Goal: Task Accomplishment & Management: Use online tool/utility

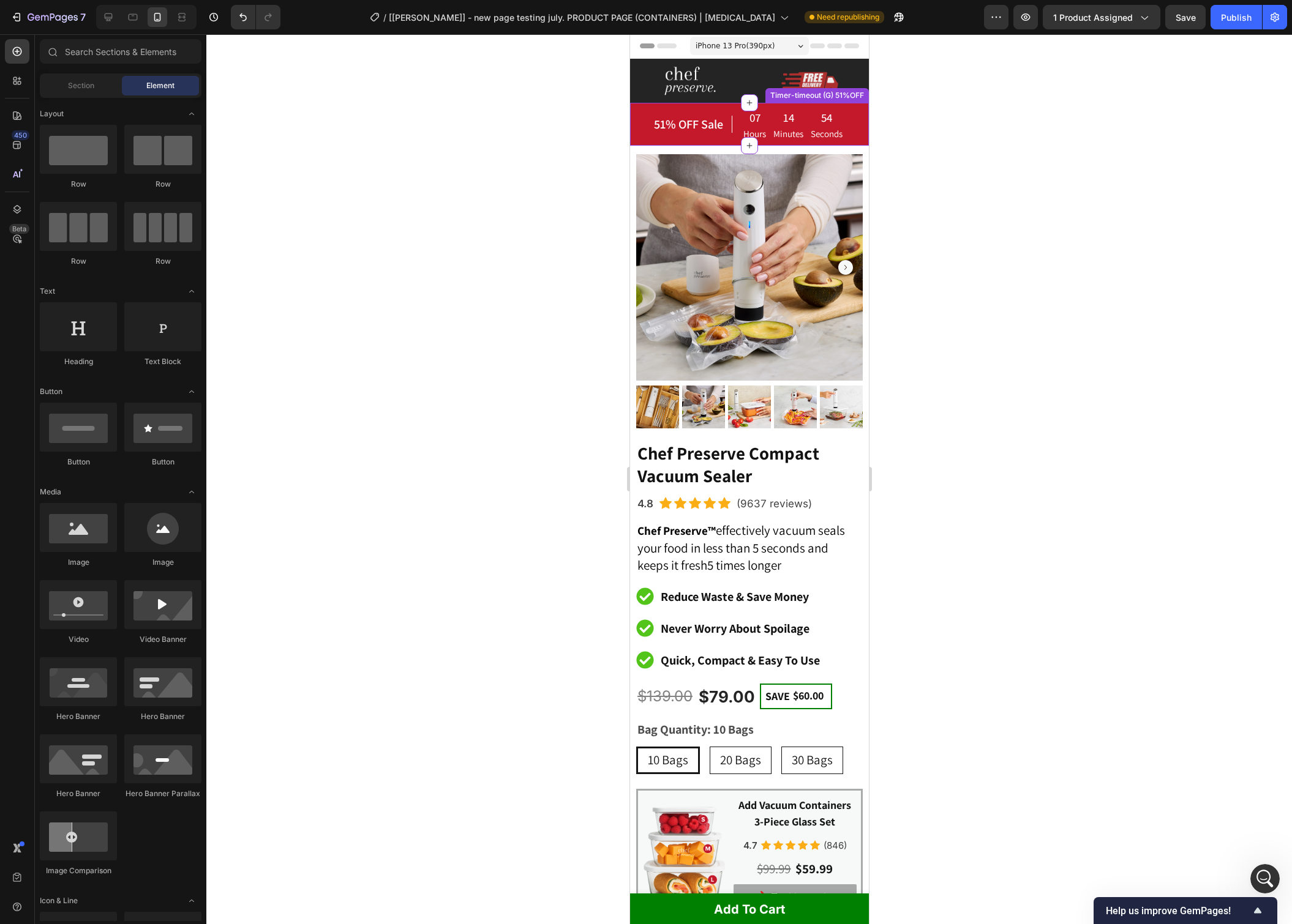
scroll to position [1, 0]
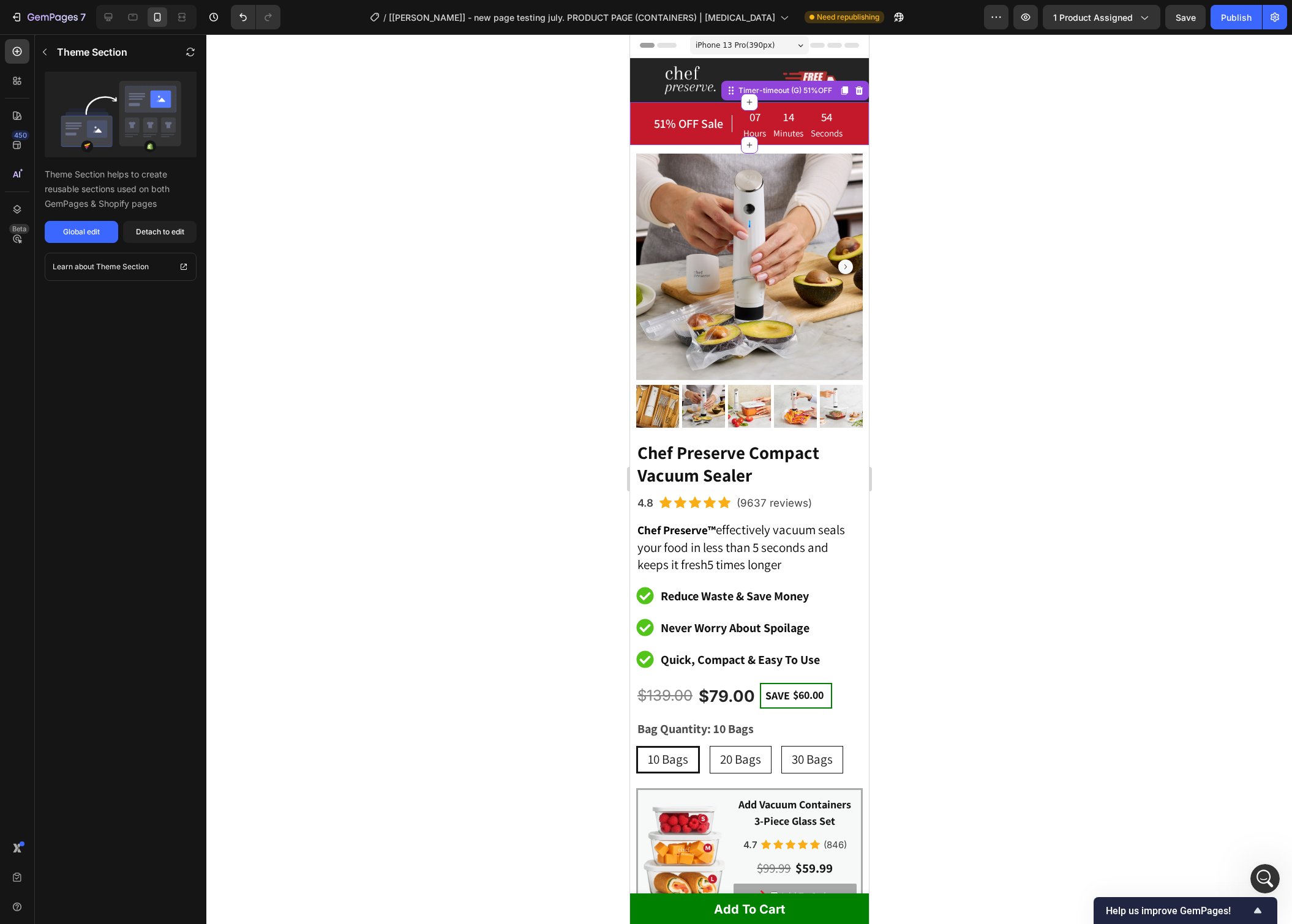
click at [667, 137] on div "51% OFF Sale Heading" at bounding box center [692, 123] width 79 height 33
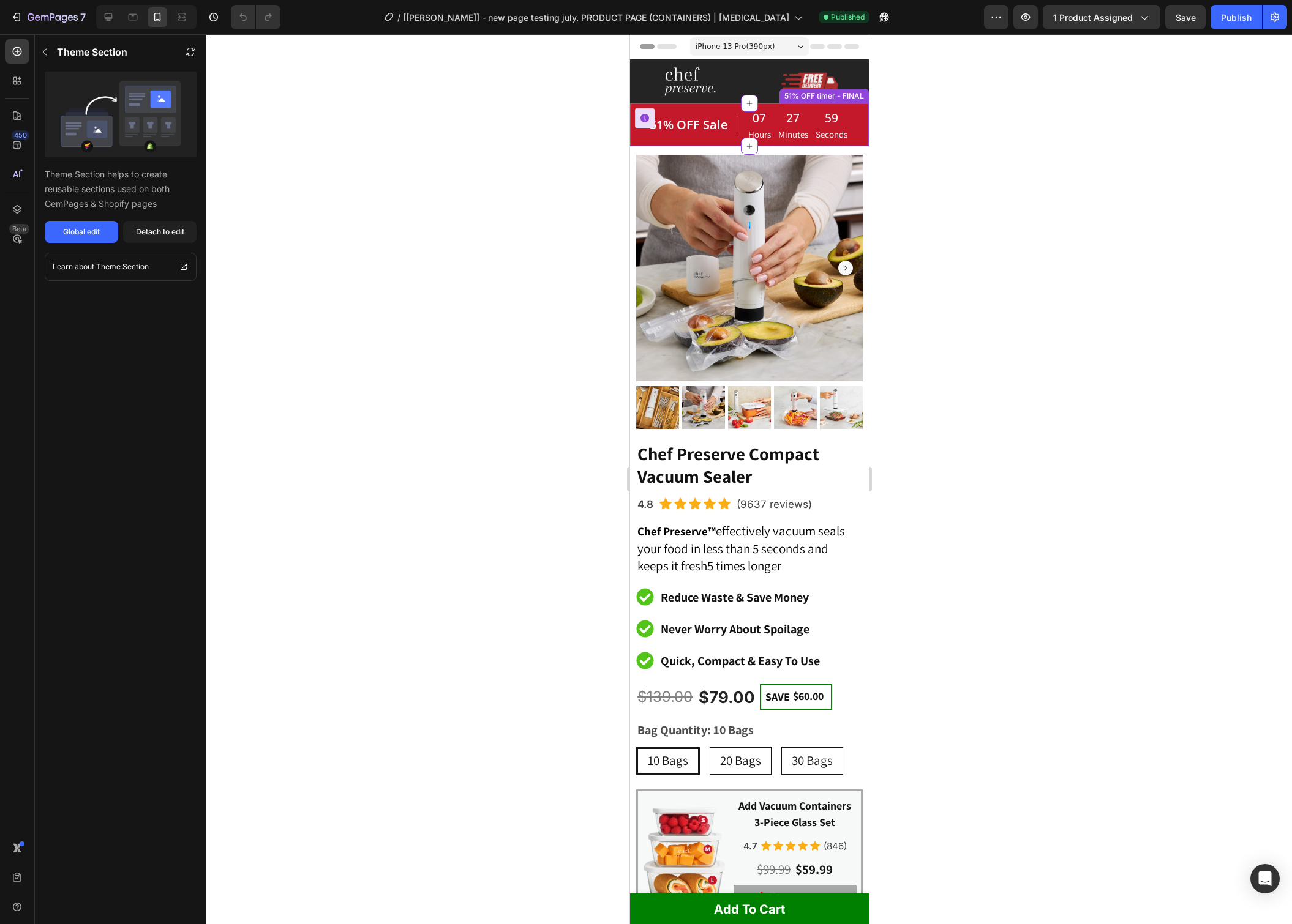
click at [787, 129] on p "Minutes" at bounding box center [792, 134] width 30 height 13
click at [1185, 19] on span "Save" at bounding box center [1185, 16] width 20 height 10
click at [1230, 17] on div "Publish" at bounding box center [1236, 17] width 31 height 13
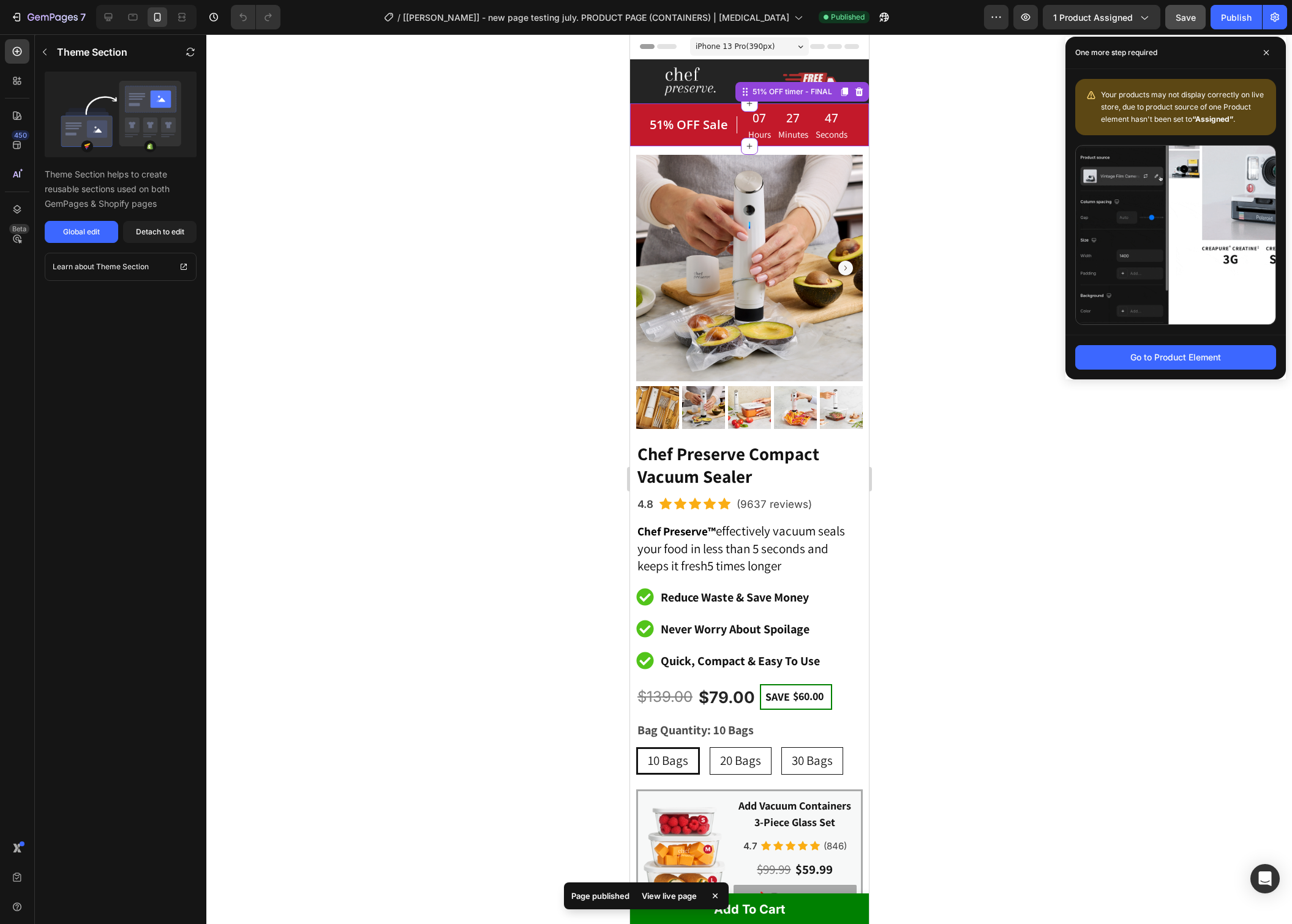
drag, startPoint x: 1263, startPoint y: 52, endPoint x: 1189, endPoint y: 10, distance: 85.1
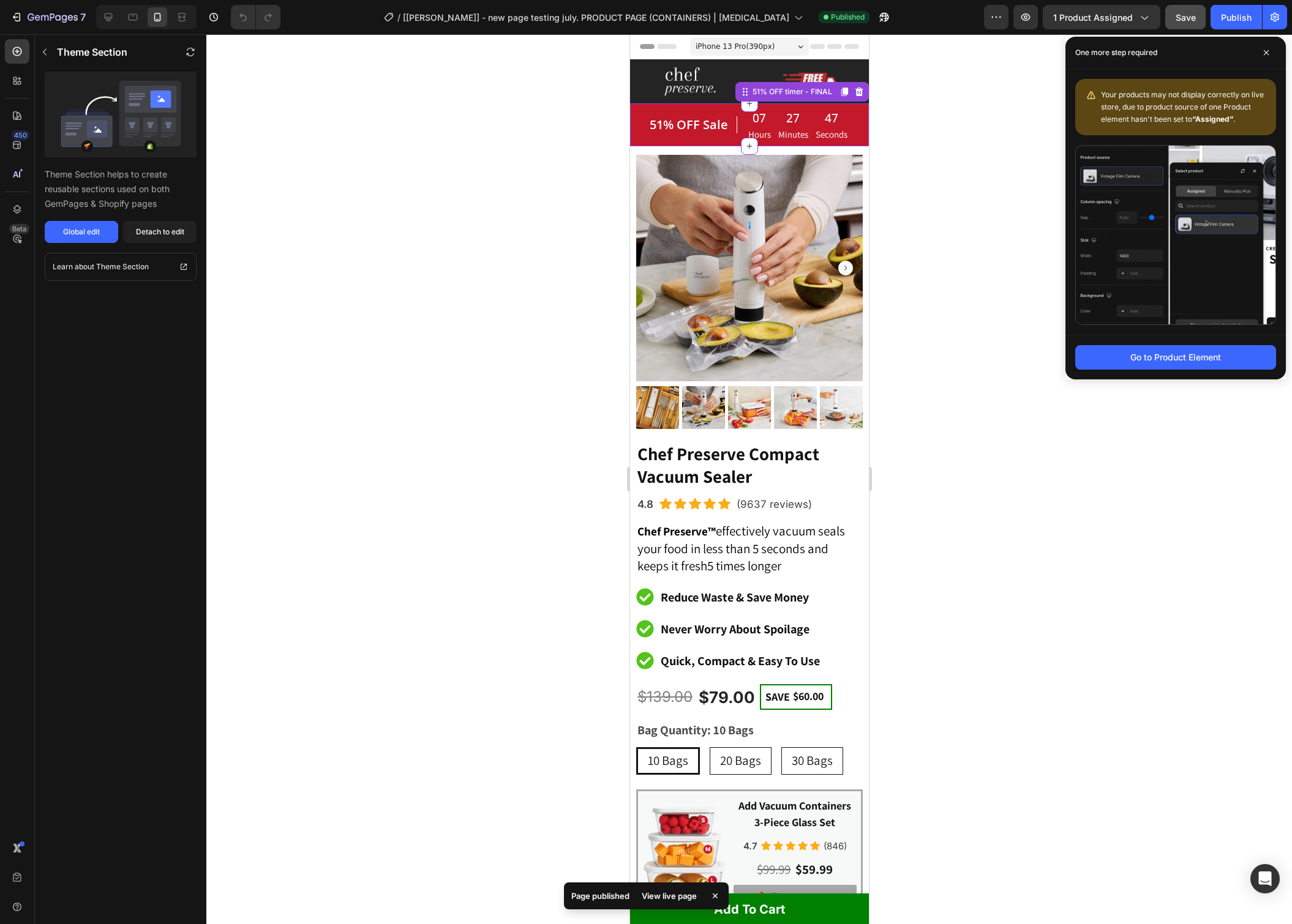
click at [1262, 52] on span at bounding box center [1266, 52] width 19 height 19
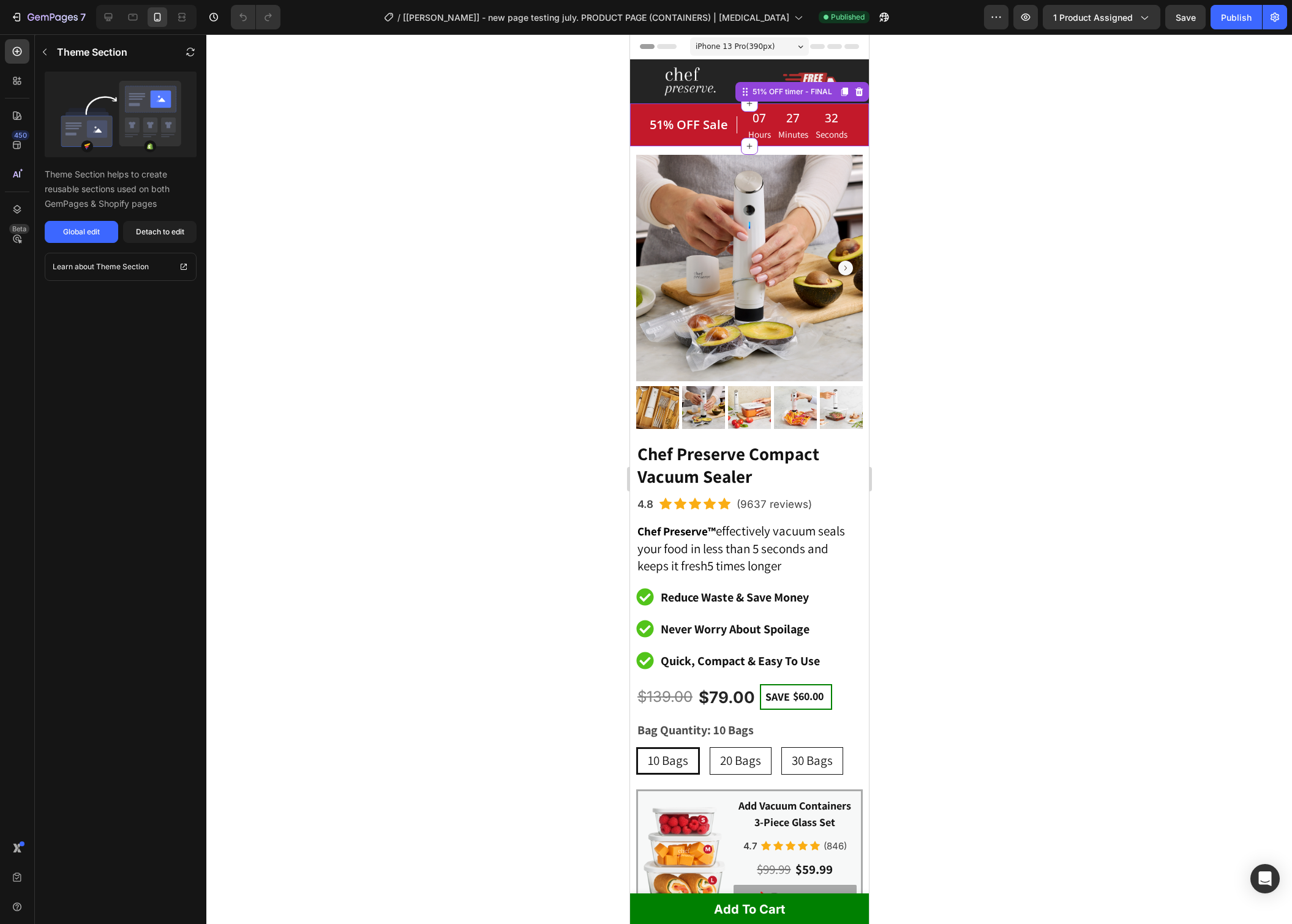
click at [960, 141] on div at bounding box center [749, 480] width 1086 height 890
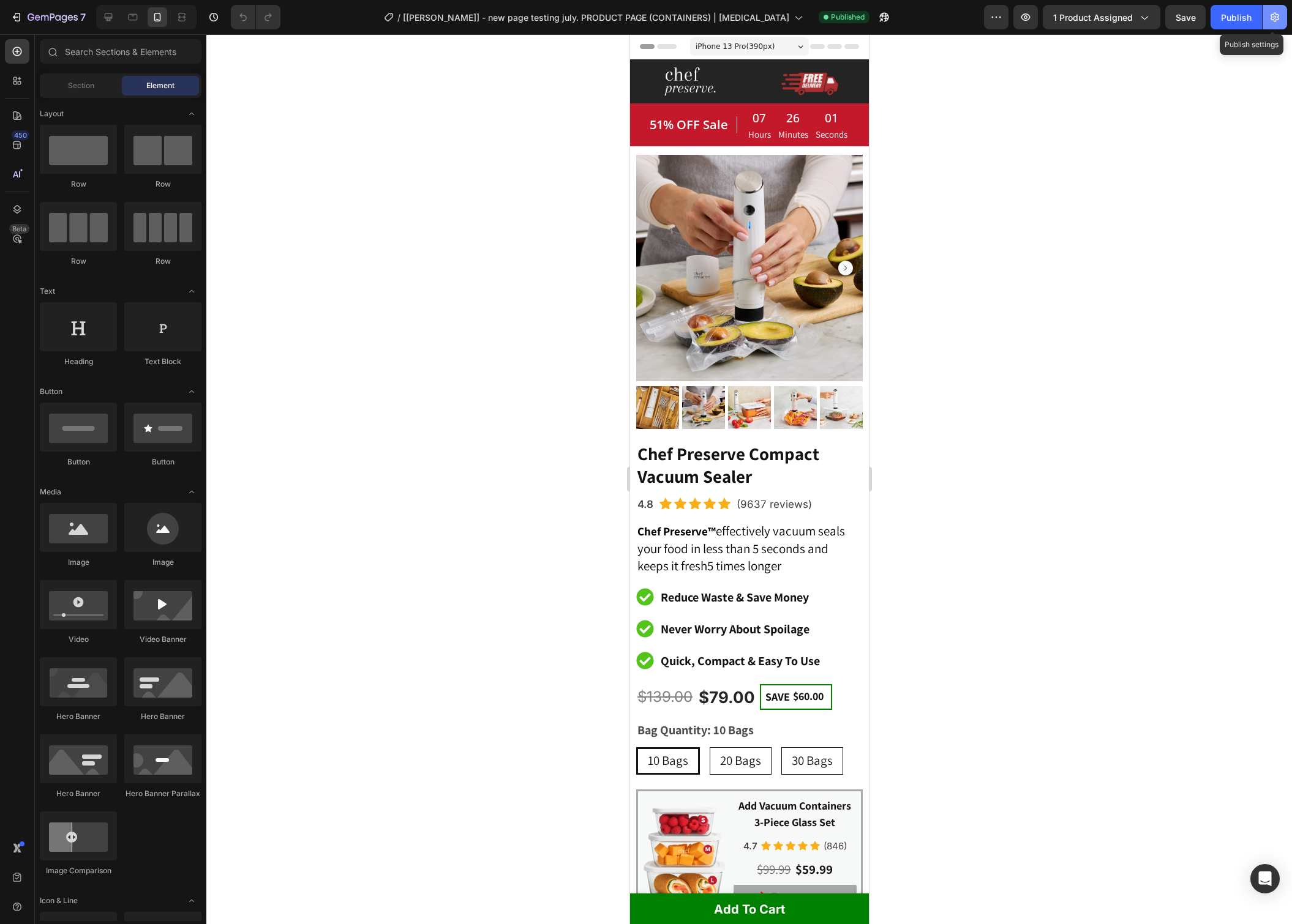
click at [1268, 27] on button "button" at bounding box center [1275, 16] width 25 height 25
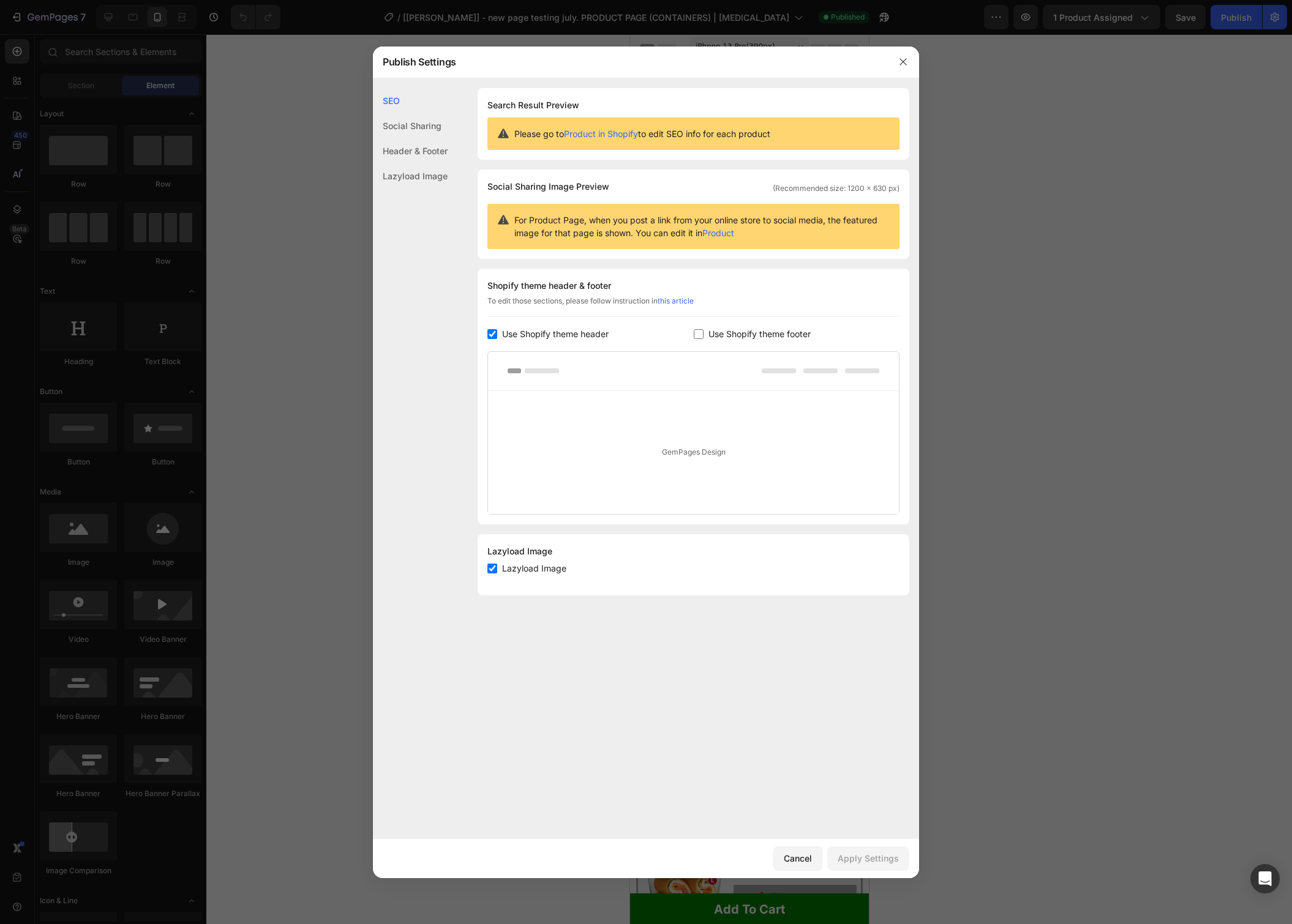
click at [490, 336] on input "checkbox" at bounding box center [492, 334] width 10 height 10
checkbox input "false"
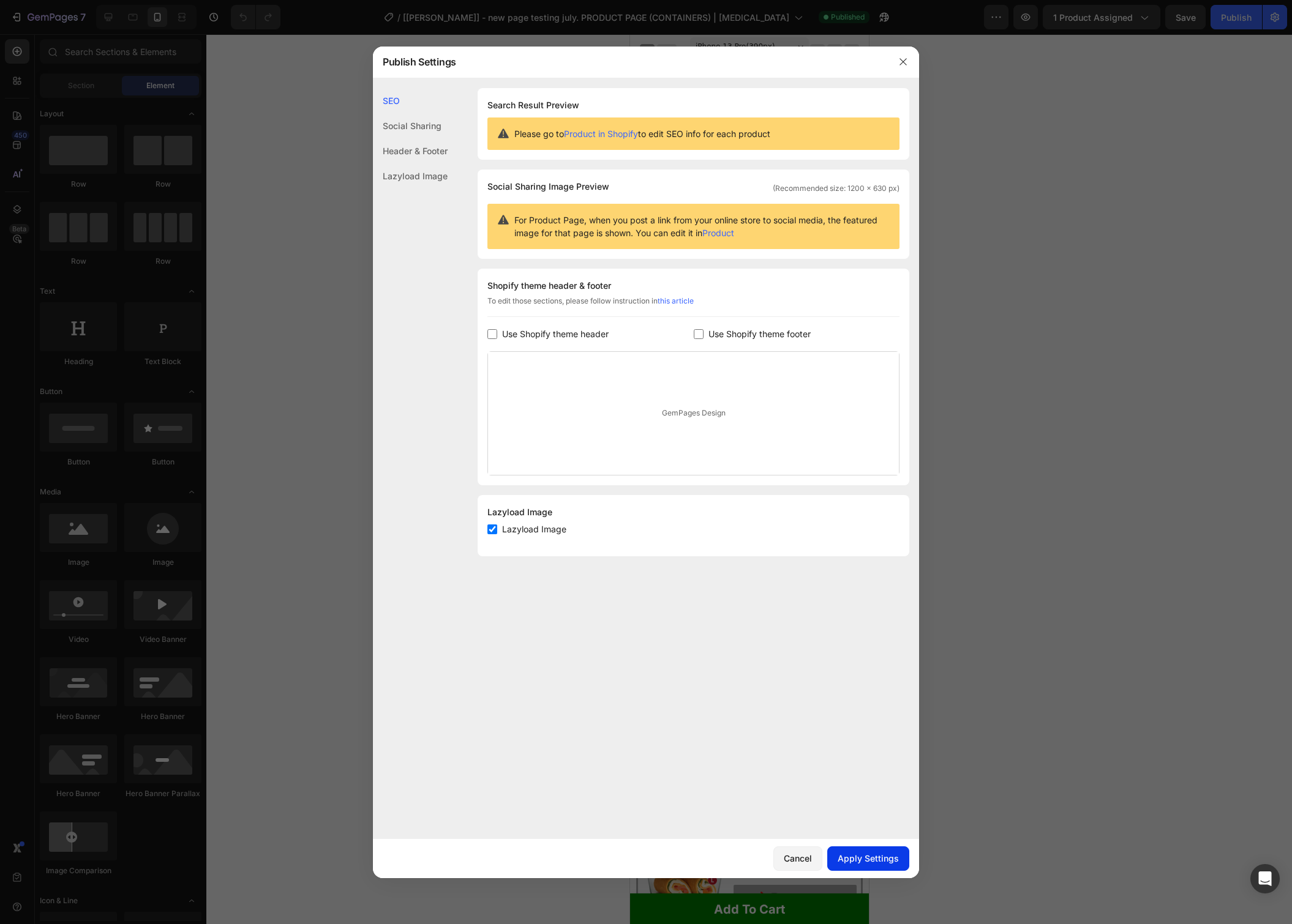
click at [870, 860] on div "Apply Settings" at bounding box center [868, 858] width 61 height 13
click at [904, 60] on icon "button" at bounding box center [902, 61] width 10 height 10
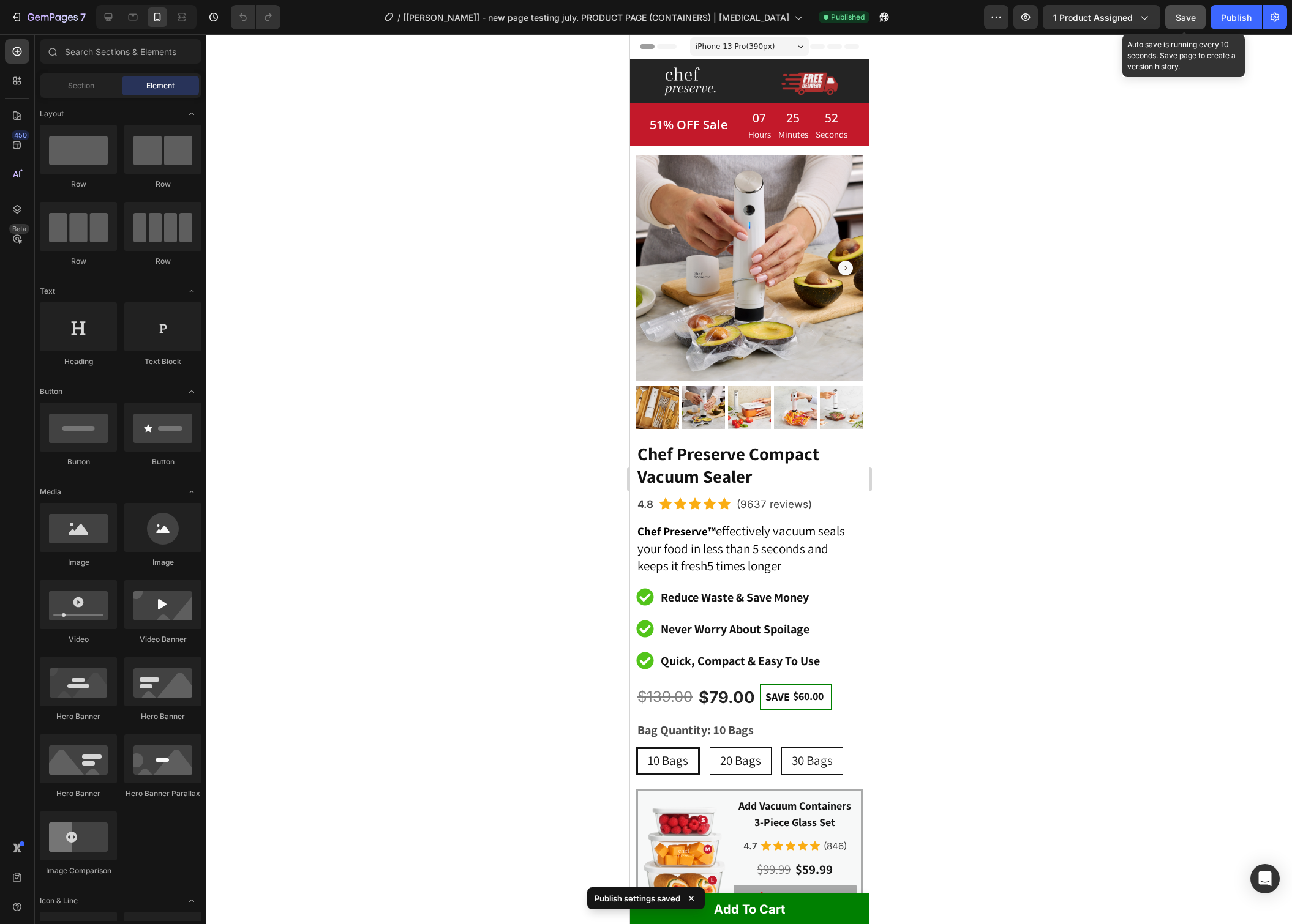
click at [1176, 19] on span "Save" at bounding box center [1185, 16] width 20 height 10
click at [1244, 20] on div "Publish" at bounding box center [1236, 17] width 31 height 13
click at [1269, 17] on icon "button" at bounding box center [1274, 16] width 12 height 12
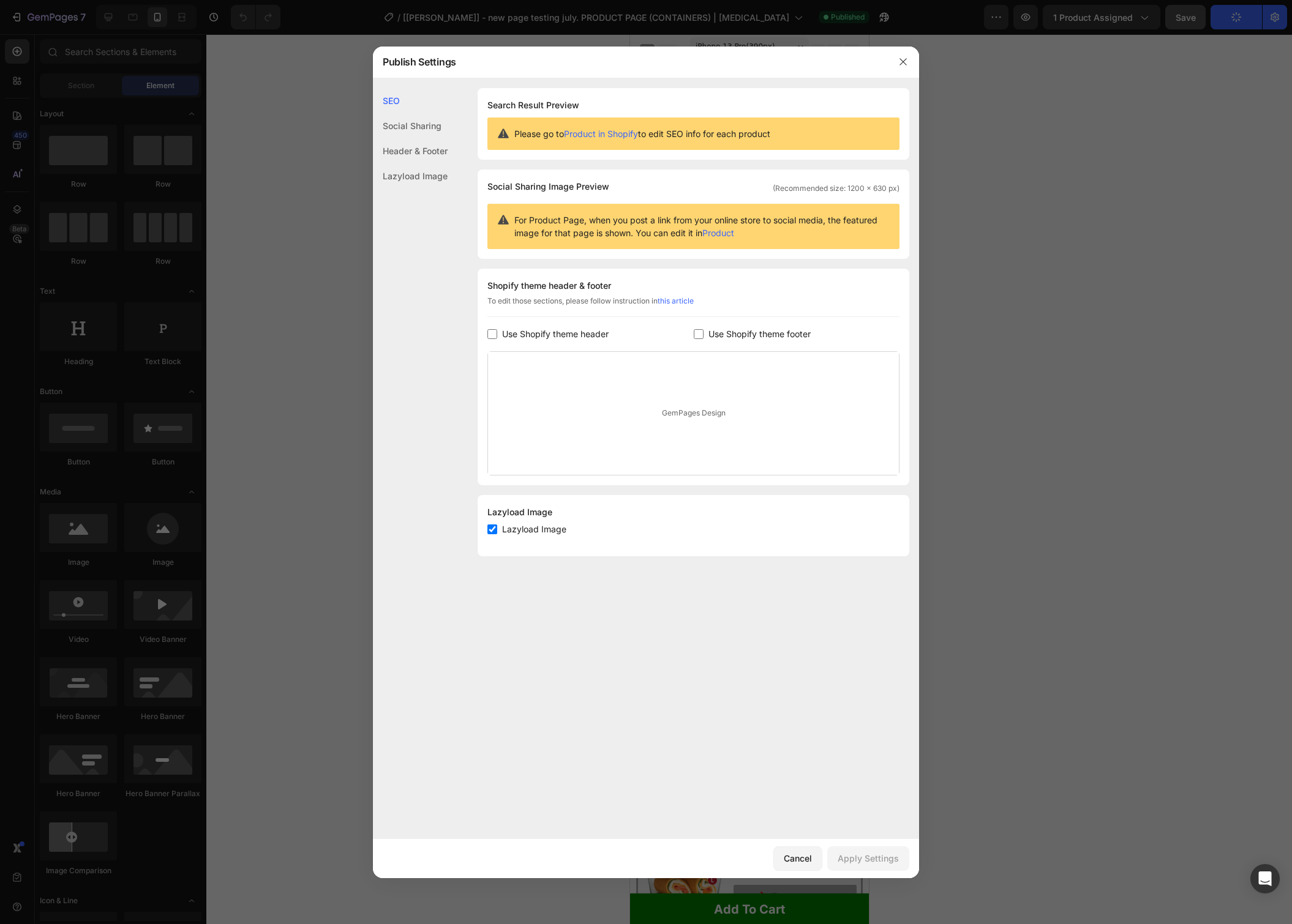
click at [496, 529] on input "checkbox" at bounding box center [492, 529] width 10 height 10
checkbox input "false"
click at [876, 849] on button "Apply Settings" at bounding box center [869, 858] width 82 height 25
click at [1175, 146] on div at bounding box center [646, 462] width 1292 height 924
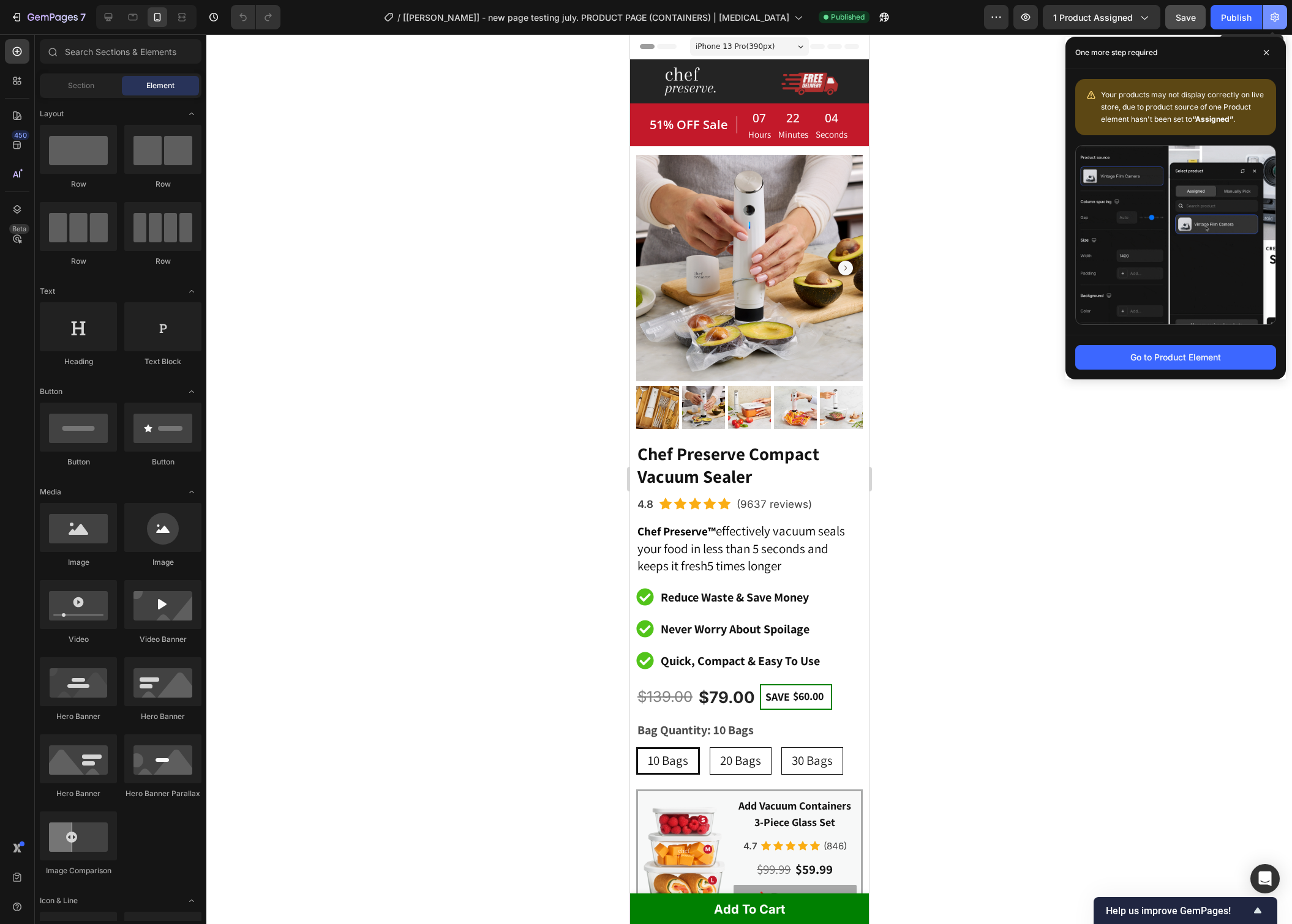
click at [1273, 27] on button "button" at bounding box center [1275, 16] width 25 height 25
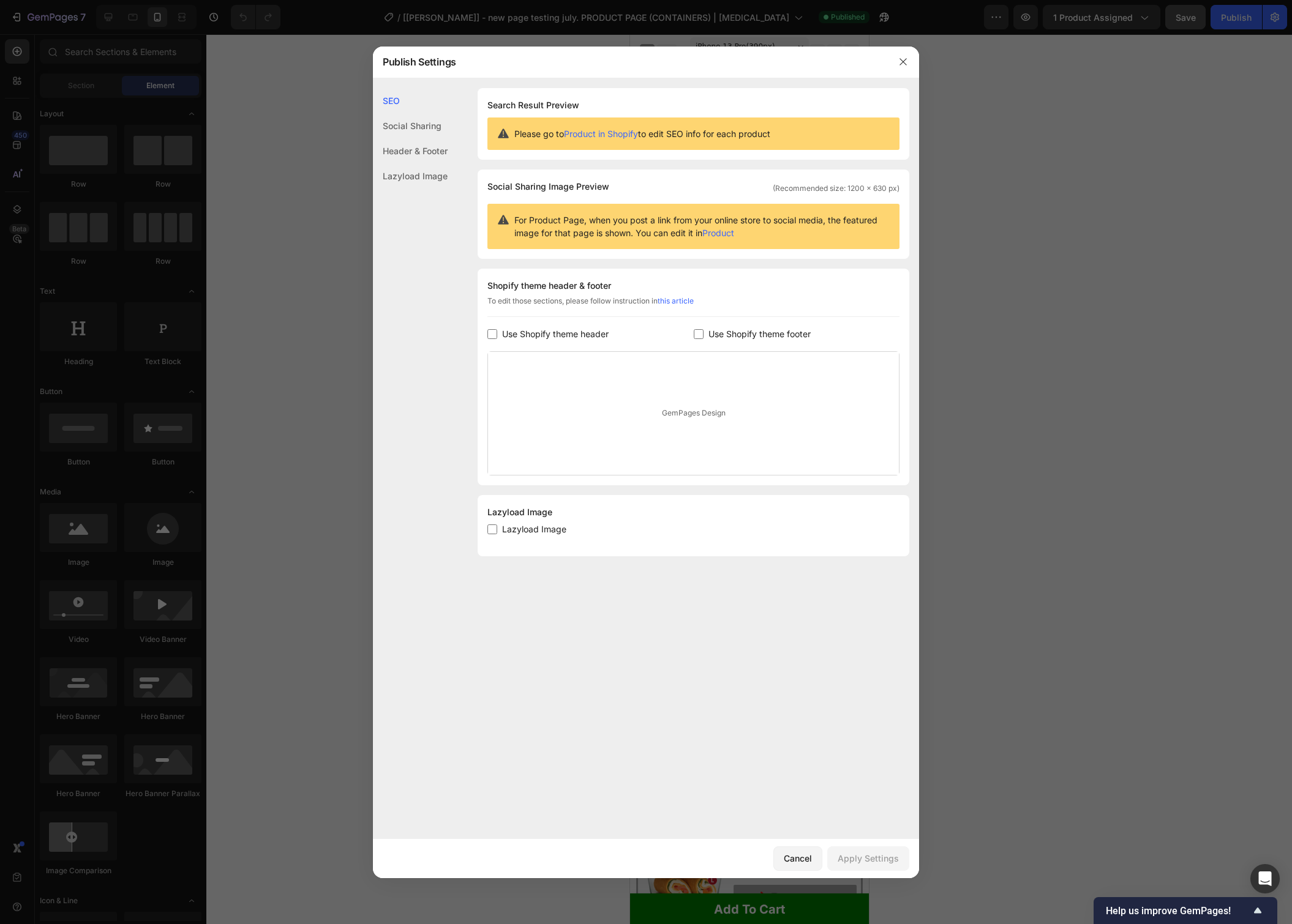
click at [1098, 340] on div at bounding box center [646, 462] width 1292 height 924
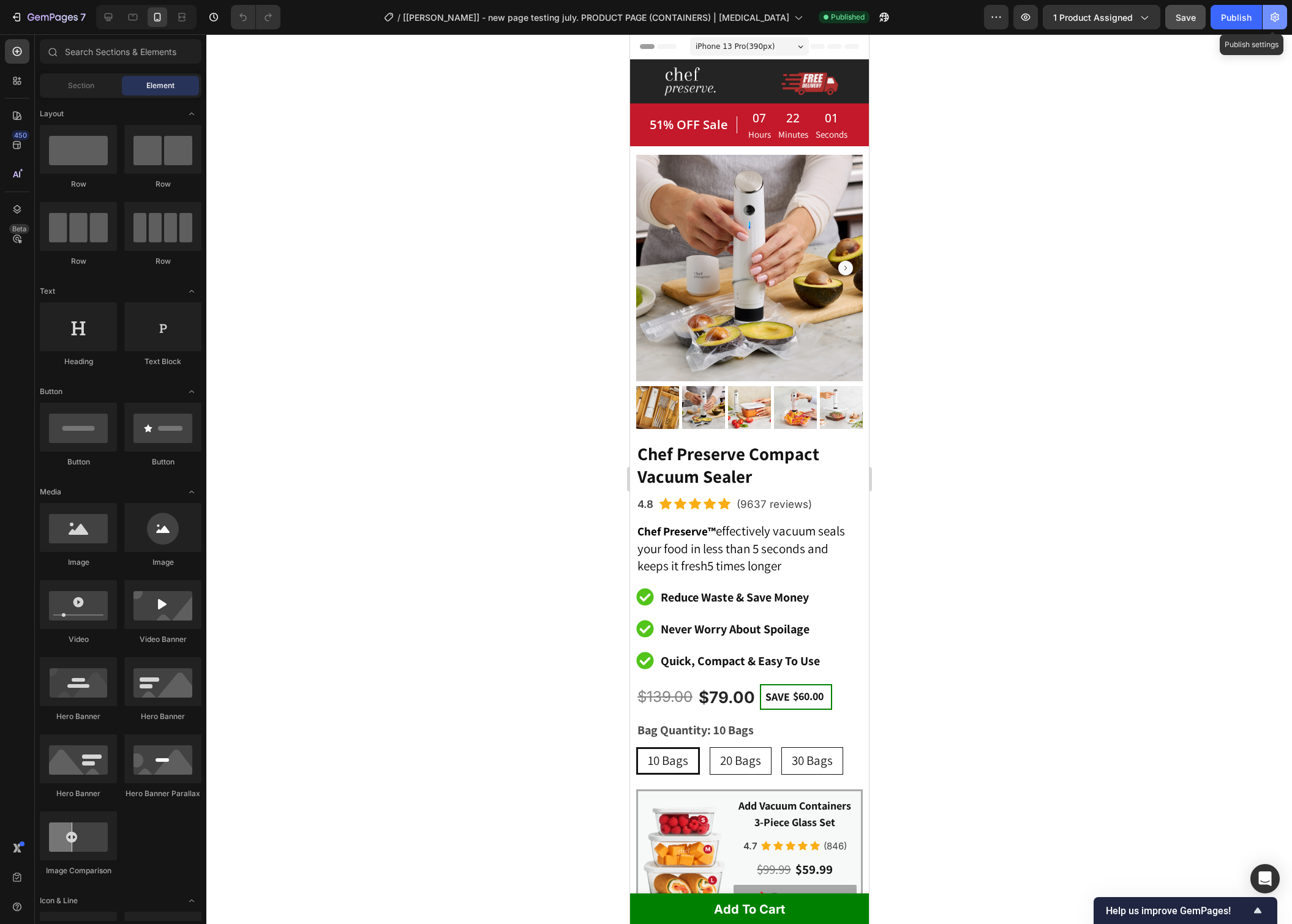
click at [1277, 8] on button "button" at bounding box center [1275, 16] width 25 height 25
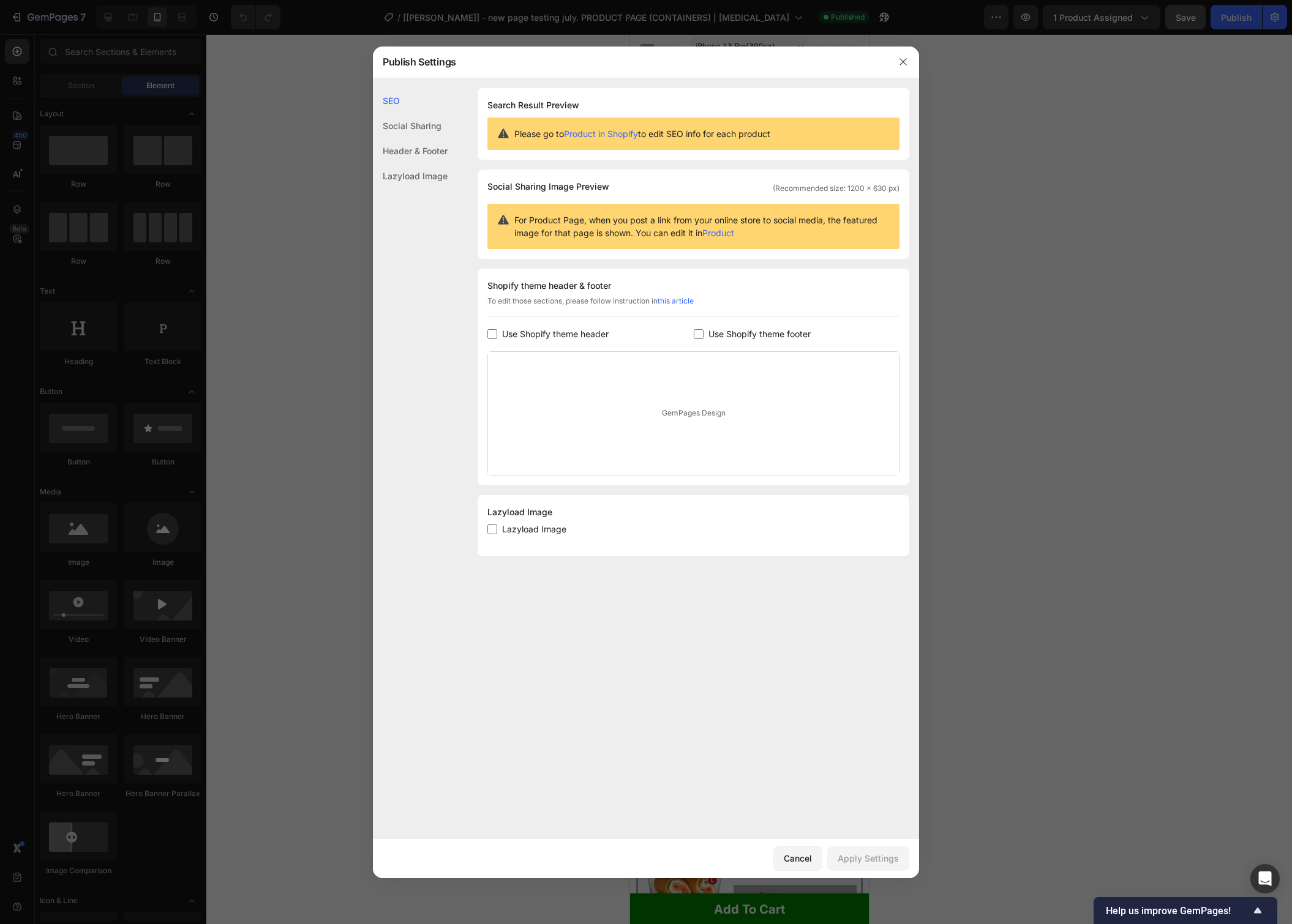
click at [1168, 152] on div at bounding box center [646, 462] width 1292 height 924
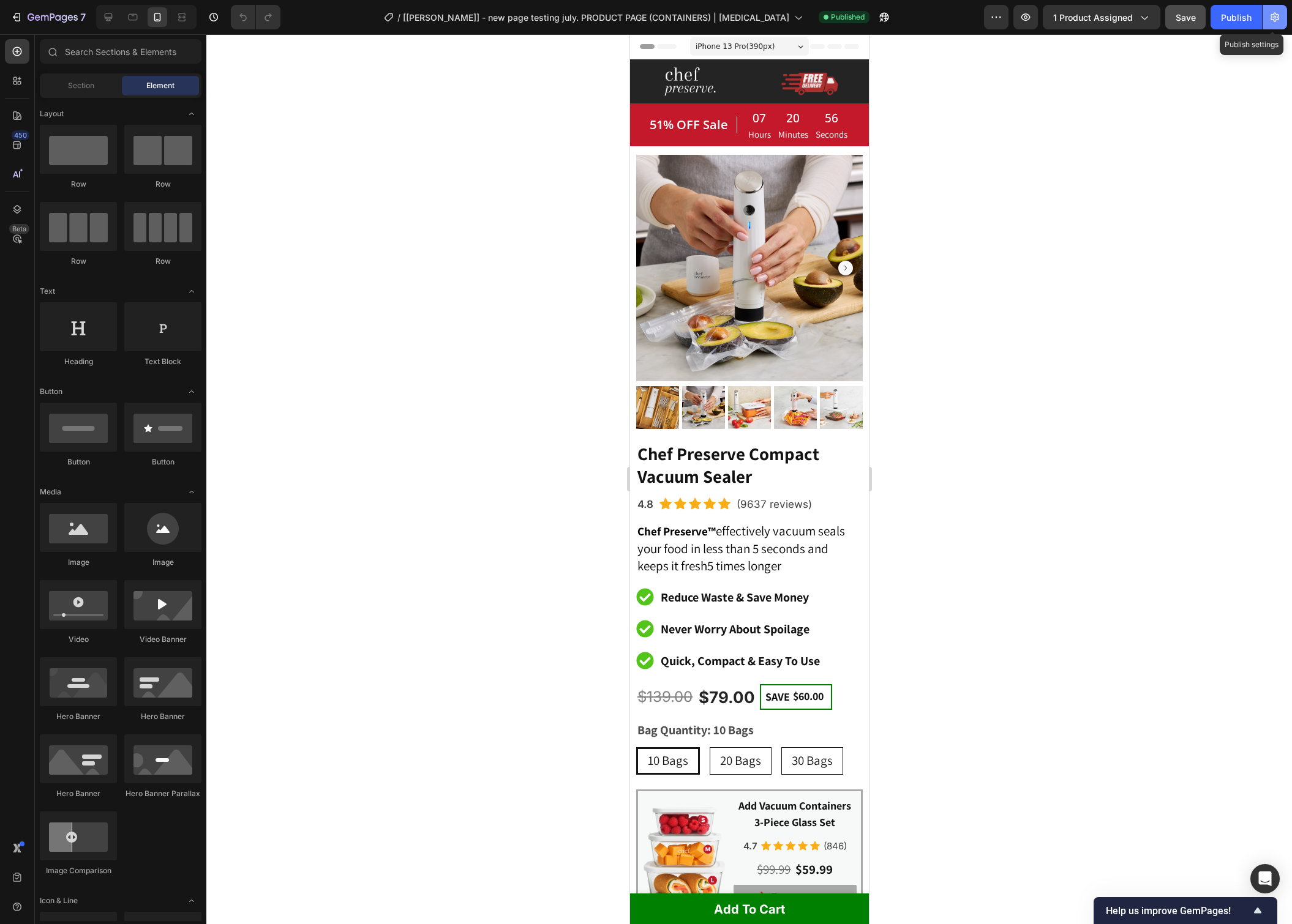
click at [1272, 16] on icon "button" at bounding box center [1274, 16] width 12 height 12
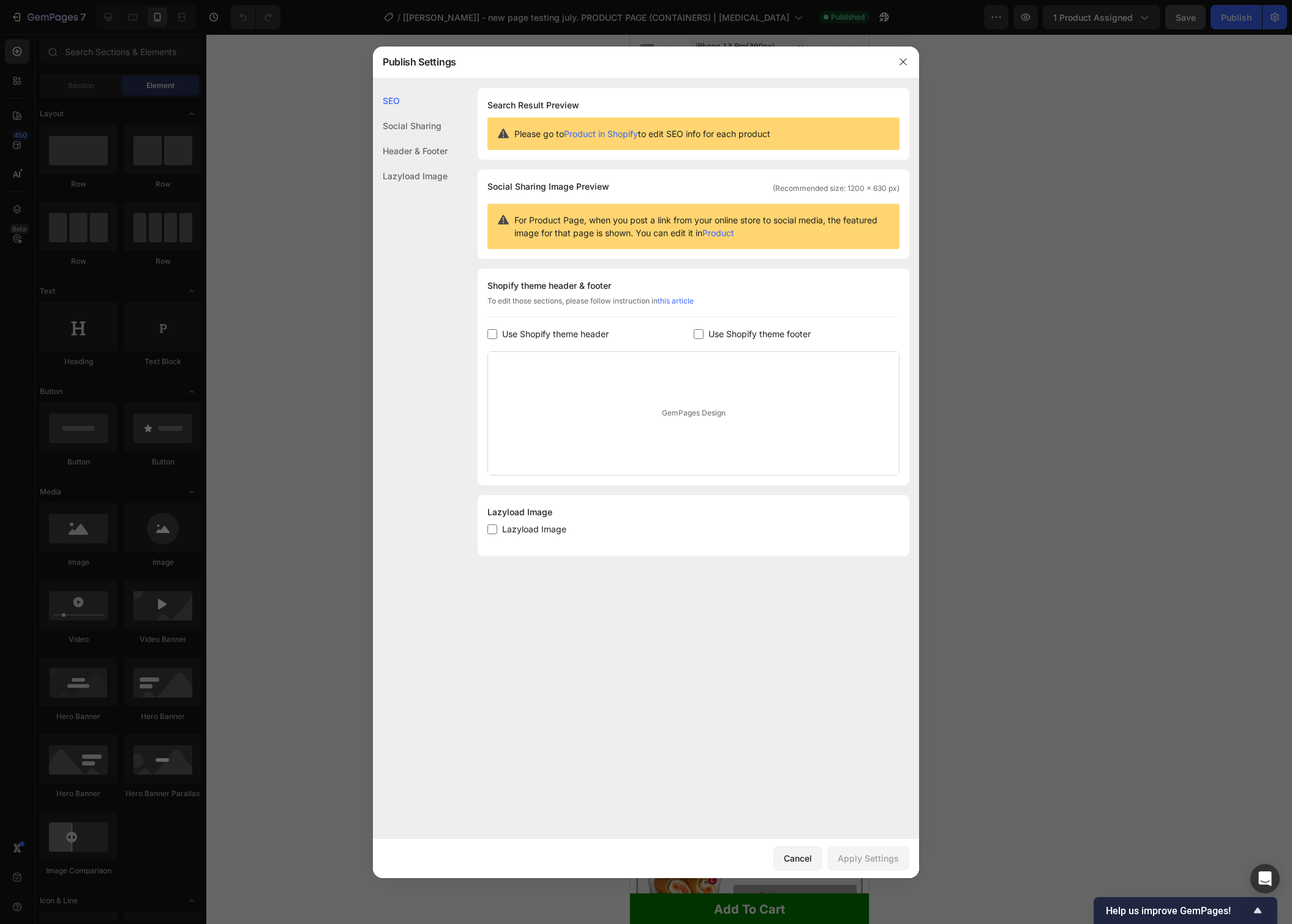
click at [1141, 193] on div at bounding box center [646, 462] width 1292 height 924
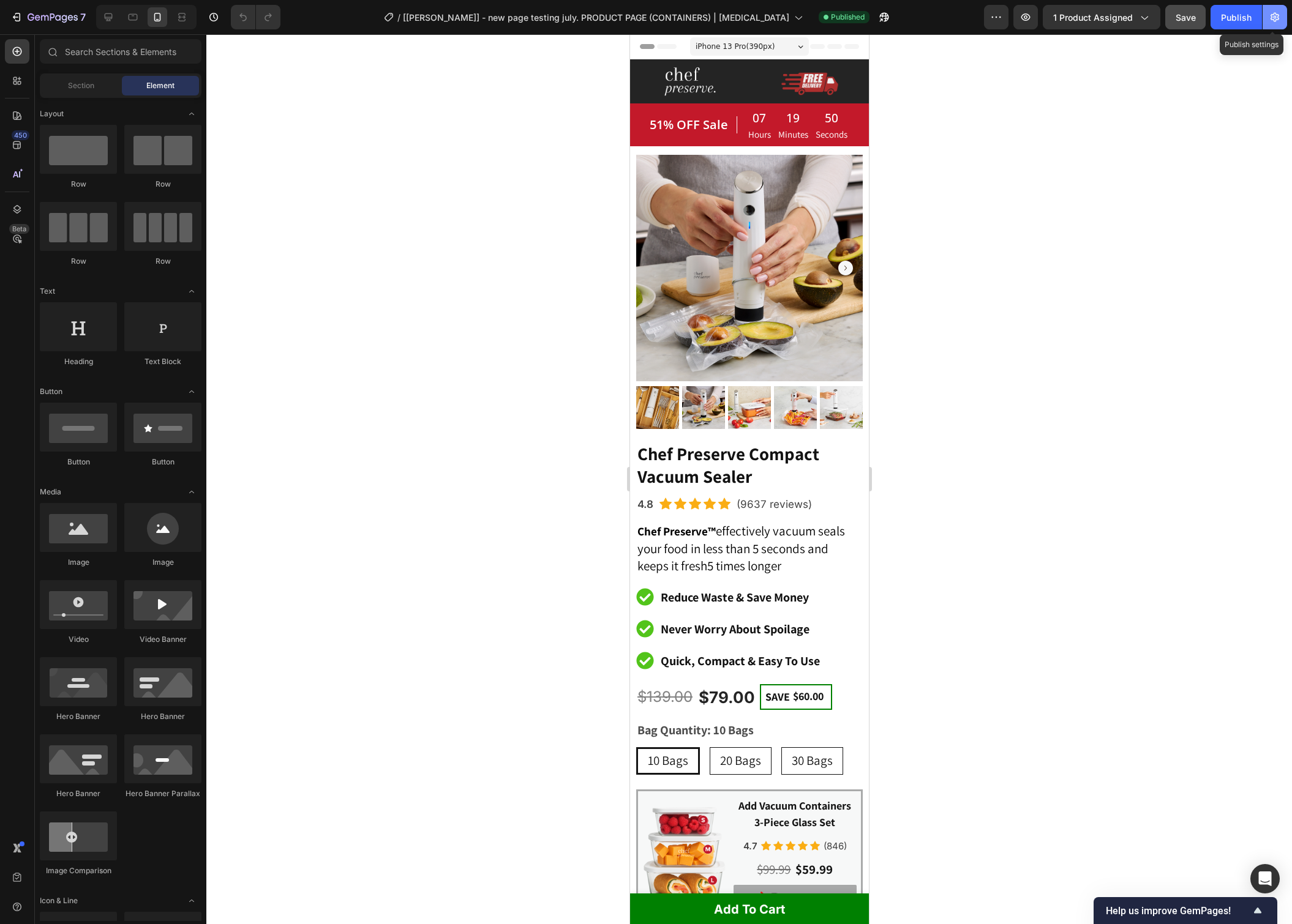
click at [1267, 16] on button "button" at bounding box center [1275, 16] width 25 height 25
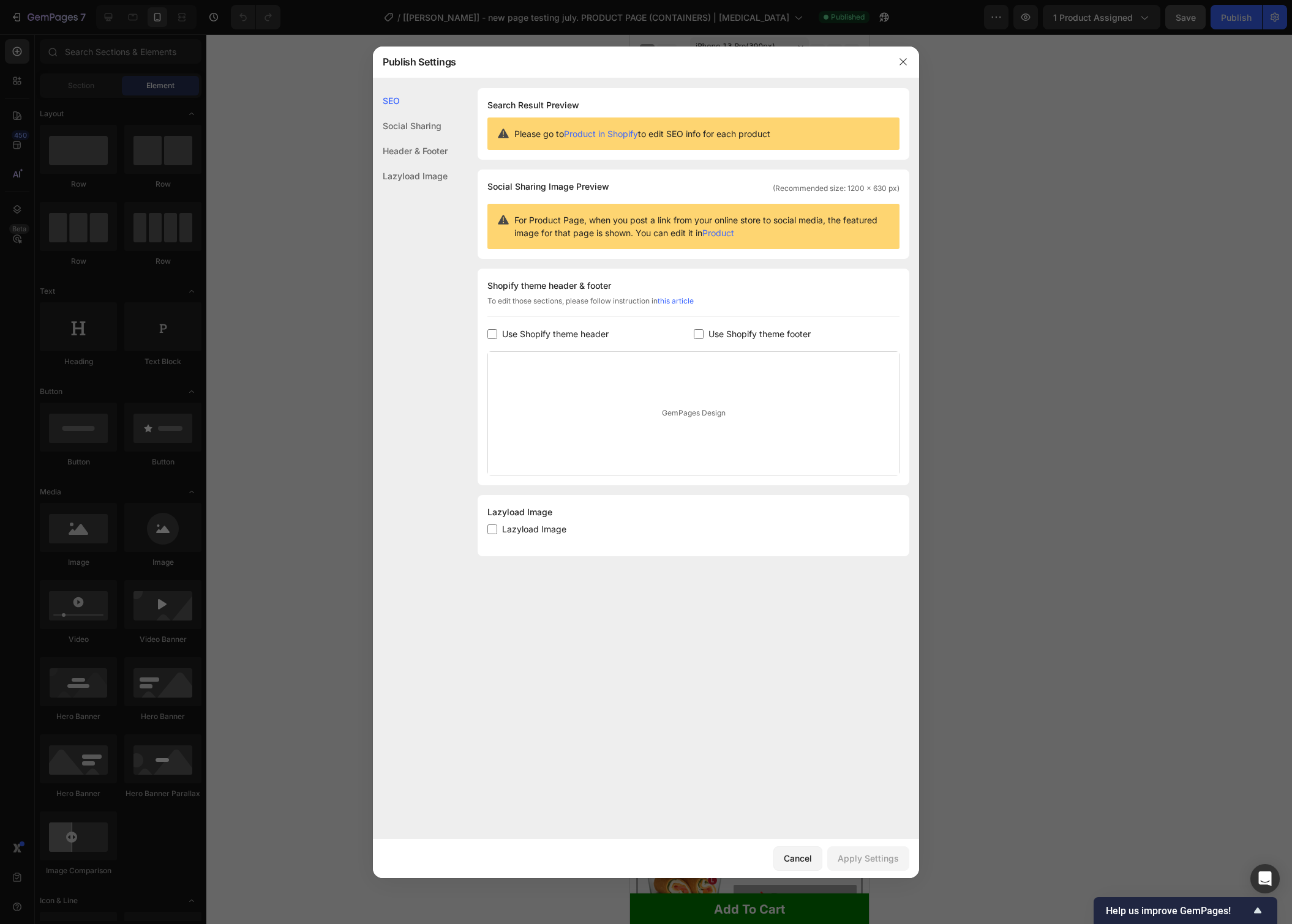
click at [495, 334] on input "checkbox" at bounding box center [492, 334] width 10 height 10
checkbox input "true"
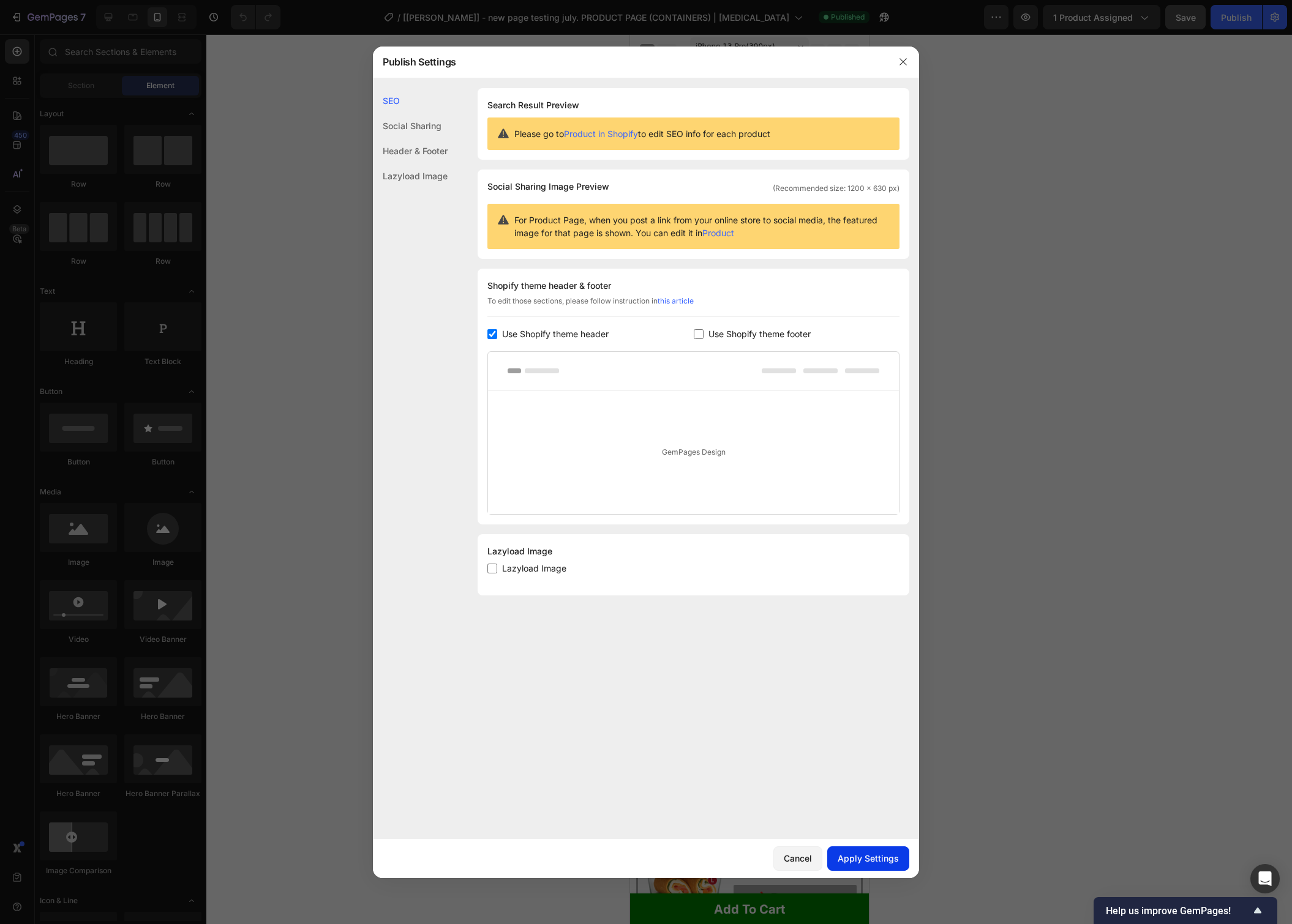
click at [885, 861] on div "Apply Settings" at bounding box center [868, 858] width 61 height 13
drag, startPoint x: 910, startPoint y: 57, endPoint x: 1005, endPoint y: 52, distance: 95.1
click at [910, 57] on button "button" at bounding box center [902, 61] width 19 height 19
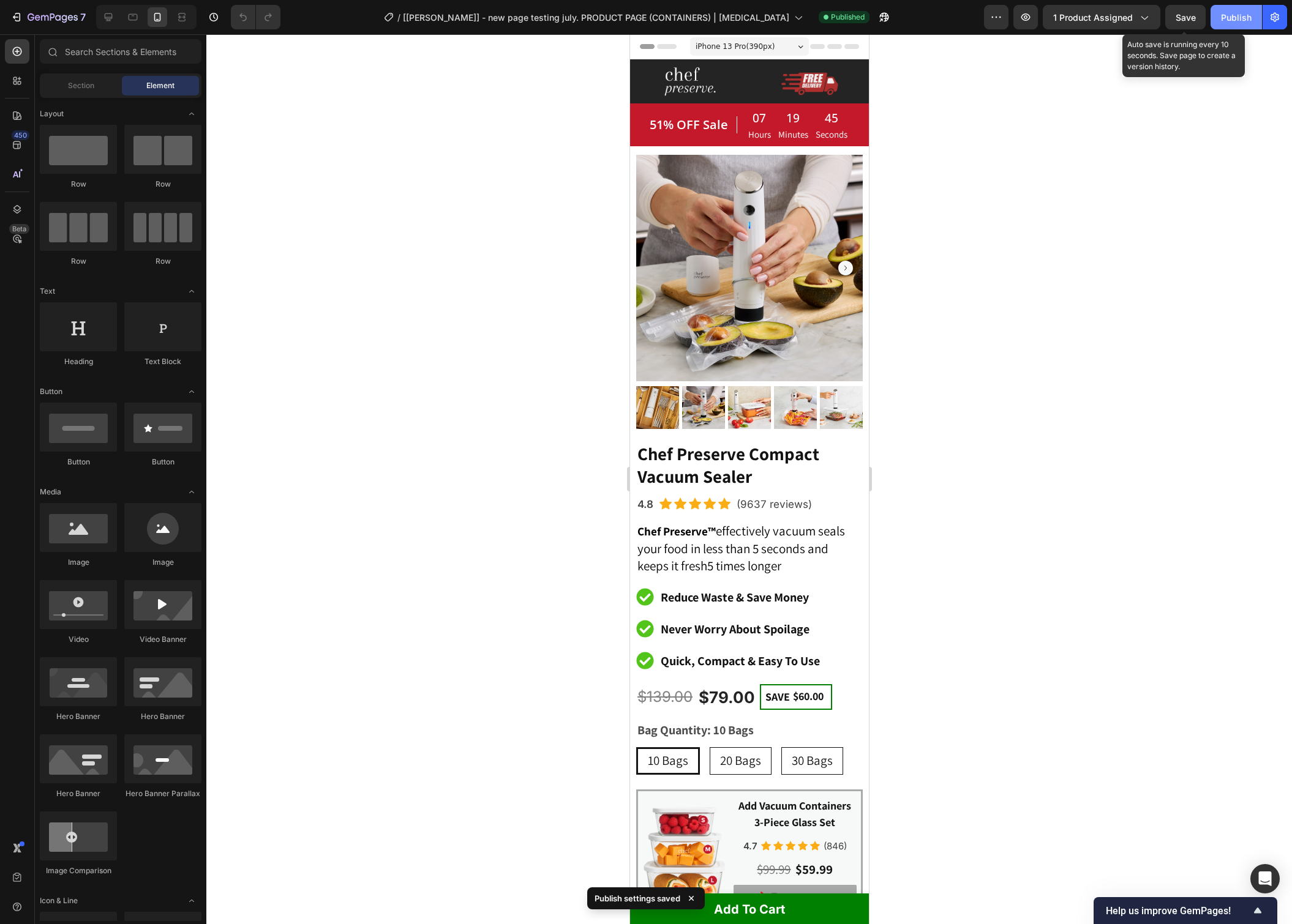
drag, startPoint x: 1189, startPoint y: 15, endPoint x: 1221, endPoint y: 19, distance: 32.2
click at [1189, 15] on span "Save" at bounding box center [1185, 16] width 20 height 10
click at [1233, 21] on div "Publish" at bounding box center [1236, 17] width 31 height 13
click at [1276, 19] on icon "button" at bounding box center [1275, 17] width 8 height 9
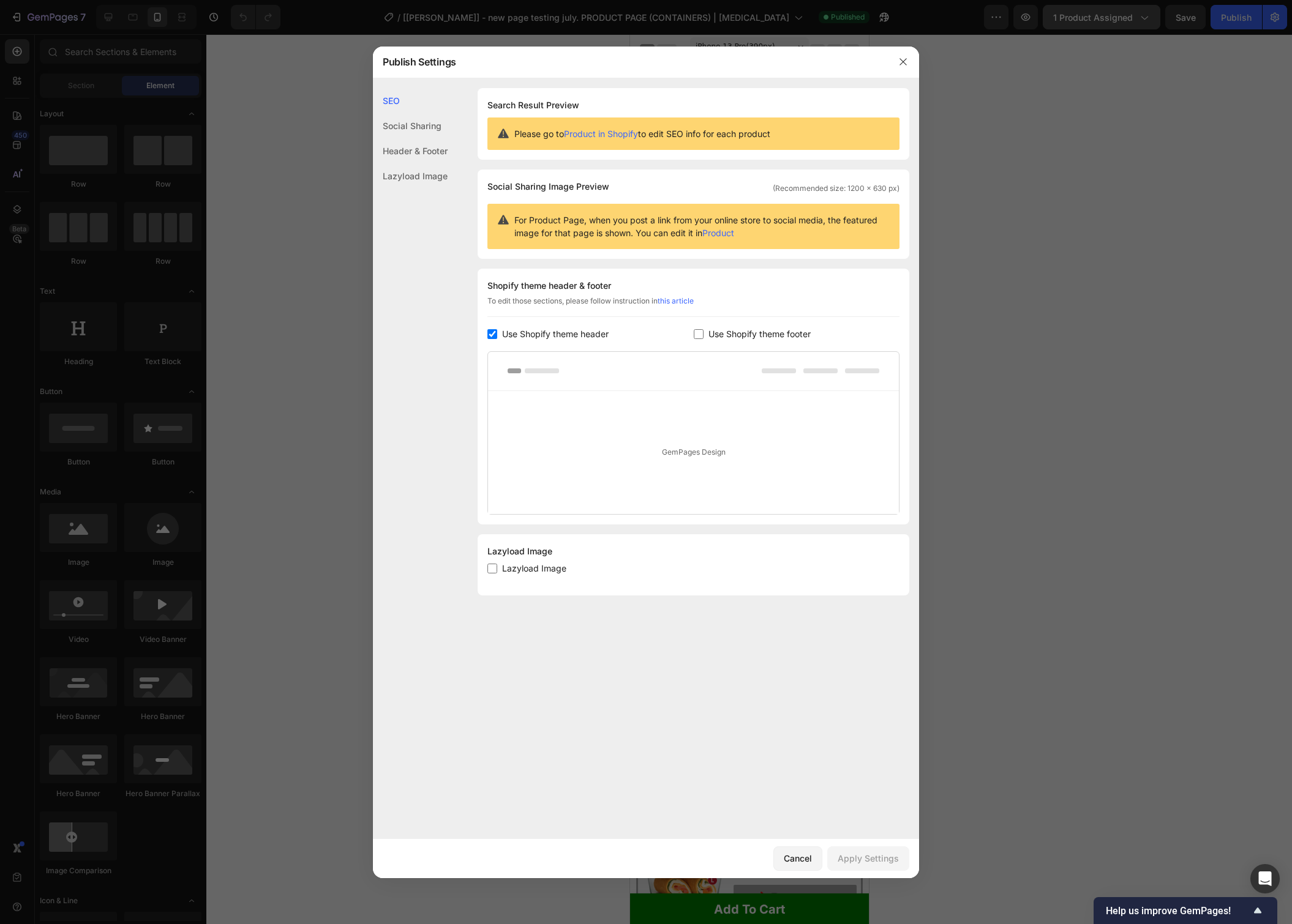
drag, startPoint x: 1180, startPoint y: 151, endPoint x: 1092, endPoint y: 27, distance: 152.1
click at [1180, 151] on div at bounding box center [646, 462] width 1292 height 924
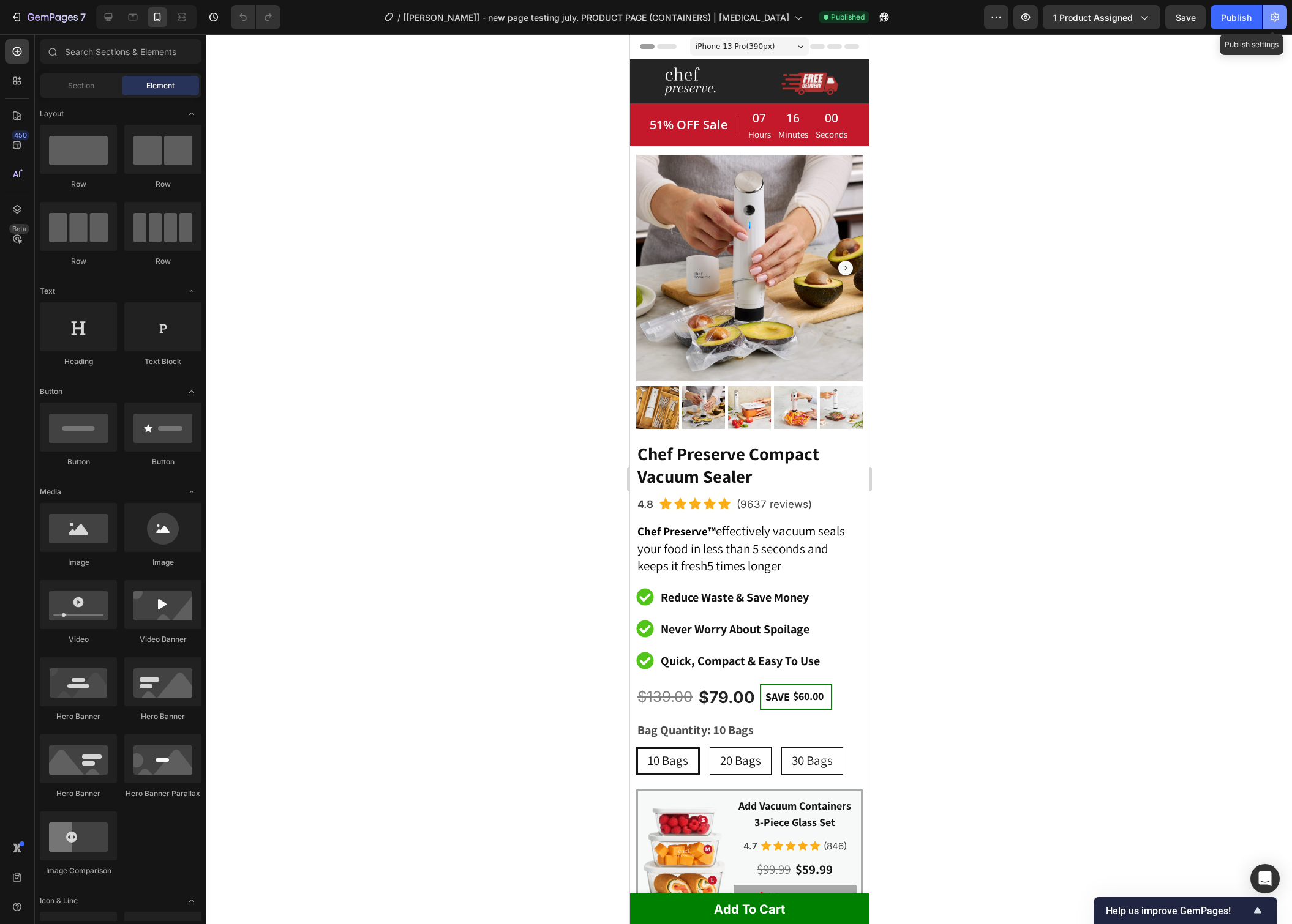
click at [1269, 17] on icon "button" at bounding box center [1274, 16] width 12 height 12
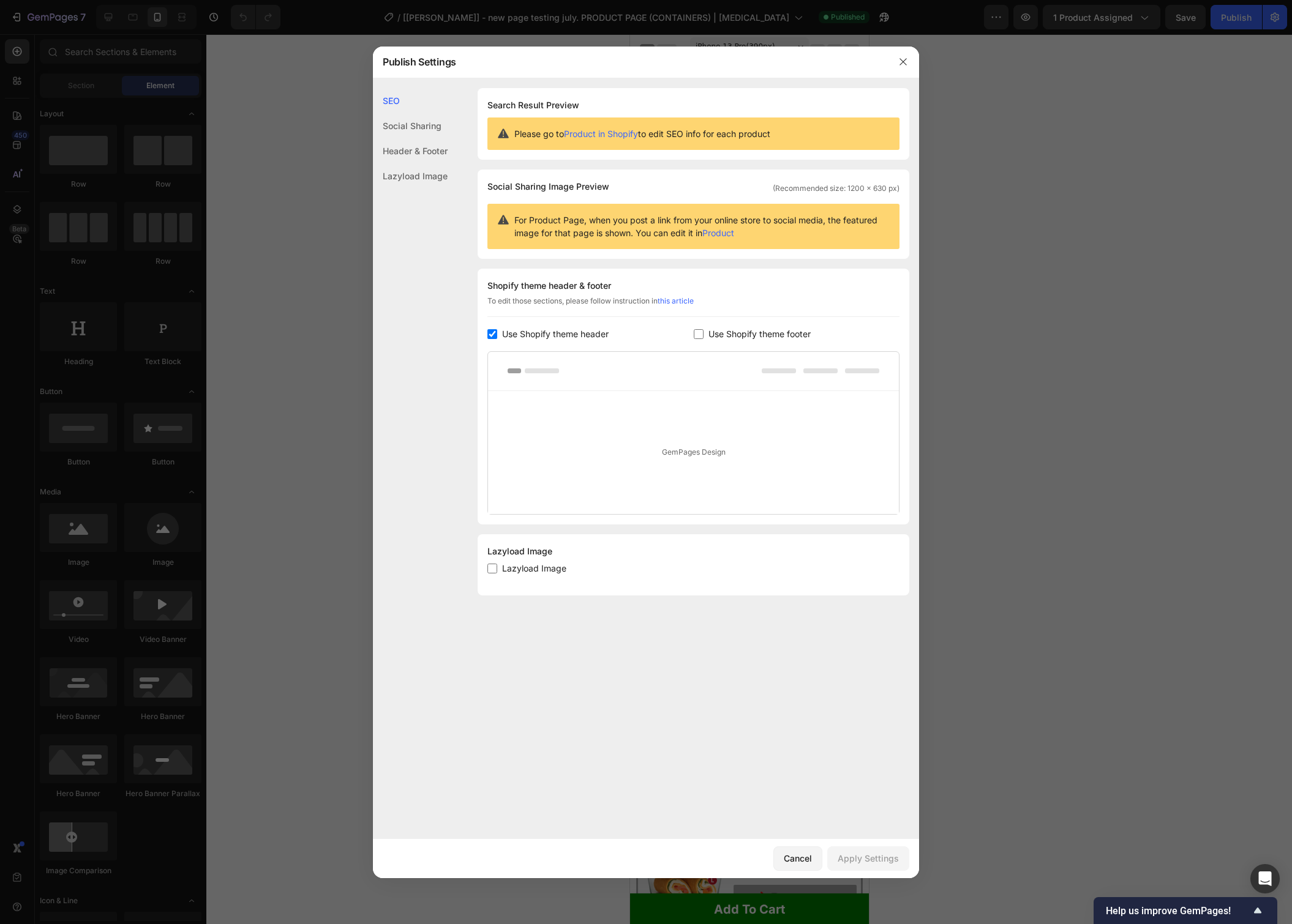
click at [492, 568] on input "checkbox" at bounding box center [492, 568] width 10 height 10
click at [496, 566] on input "checkbox" at bounding box center [492, 568] width 10 height 10
click at [495, 568] on input "checkbox" at bounding box center [492, 568] width 10 height 10
checkbox input "false"
click at [906, 62] on icon "button" at bounding box center [902, 61] width 10 height 10
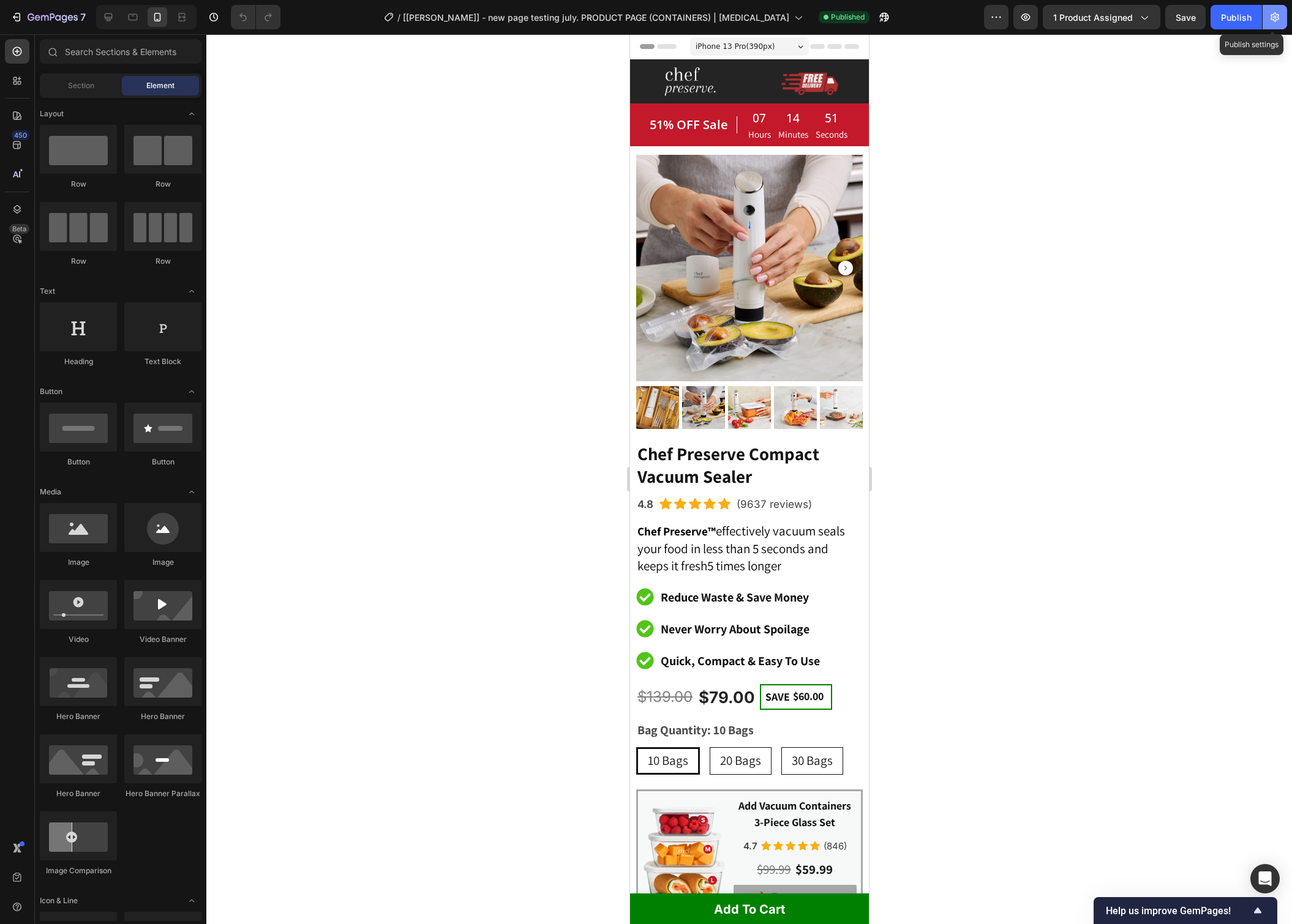
click at [1266, 16] on button "button" at bounding box center [1275, 16] width 25 height 25
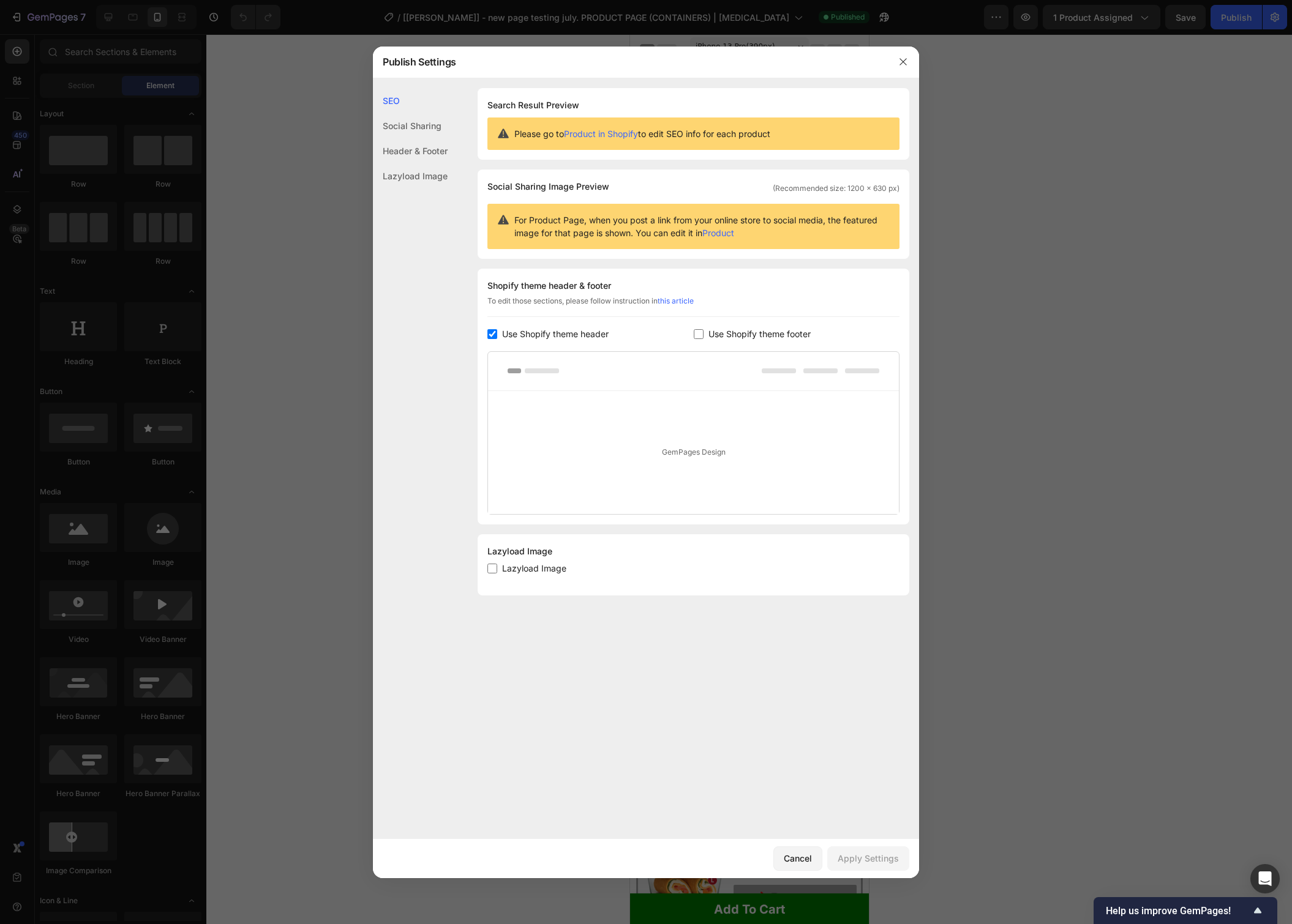
drag, startPoint x: 526, startPoint y: 570, endPoint x: 561, endPoint y: 556, distance: 37.7
click at [526, 570] on span "Lazyload Image" at bounding box center [534, 568] width 64 height 15
click at [494, 568] on input "checkbox" at bounding box center [492, 568] width 10 height 10
checkbox input "true"
click at [881, 856] on div "Apply Settings" at bounding box center [868, 858] width 61 height 13
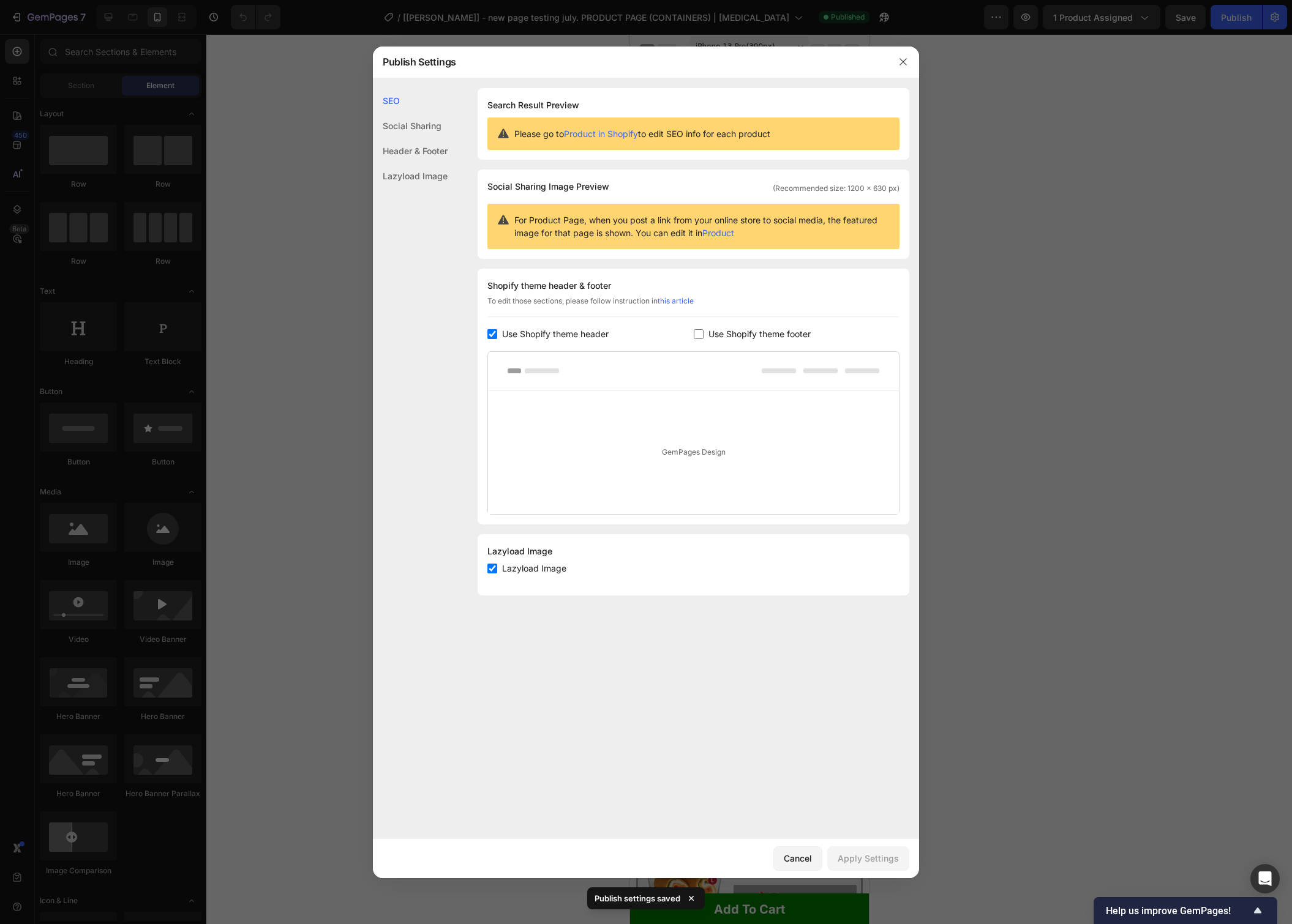
drag, startPoint x: 910, startPoint y: 60, endPoint x: 965, endPoint y: 53, distance: 55.4
click at [910, 60] on button "button" at bounding box center [902, 61] width 19 height 19
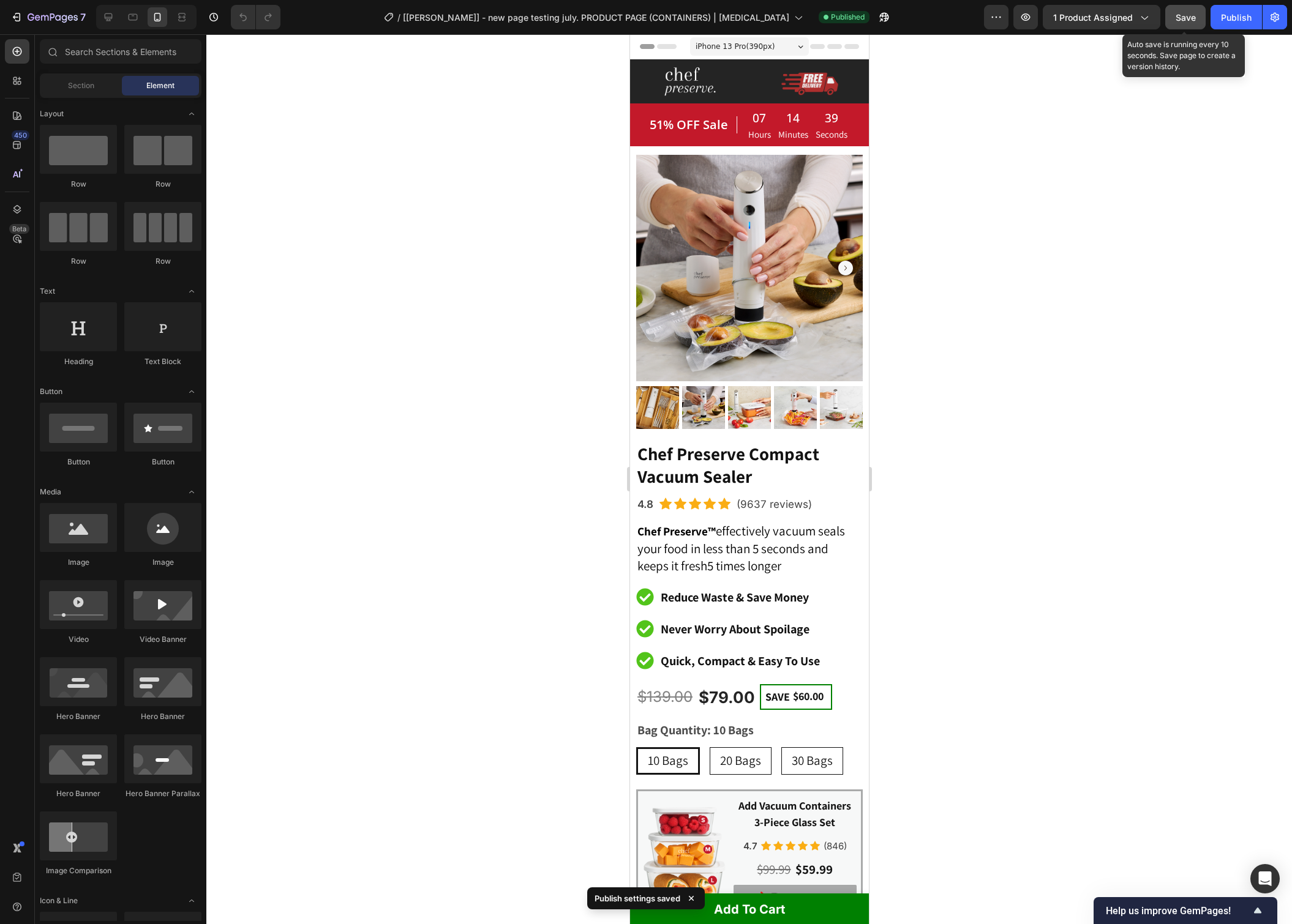
click at [1172, 17] on button "Save" at bounding box center [1185, 16] width 40 height 25
click at [1232, 21] on div "Publish" at bounding box center [1236, 17] width 31 height 13
click at [1253, 876] on div "Open Intercom Messenger" at bounding box center [1266, 879] width 33 height 33
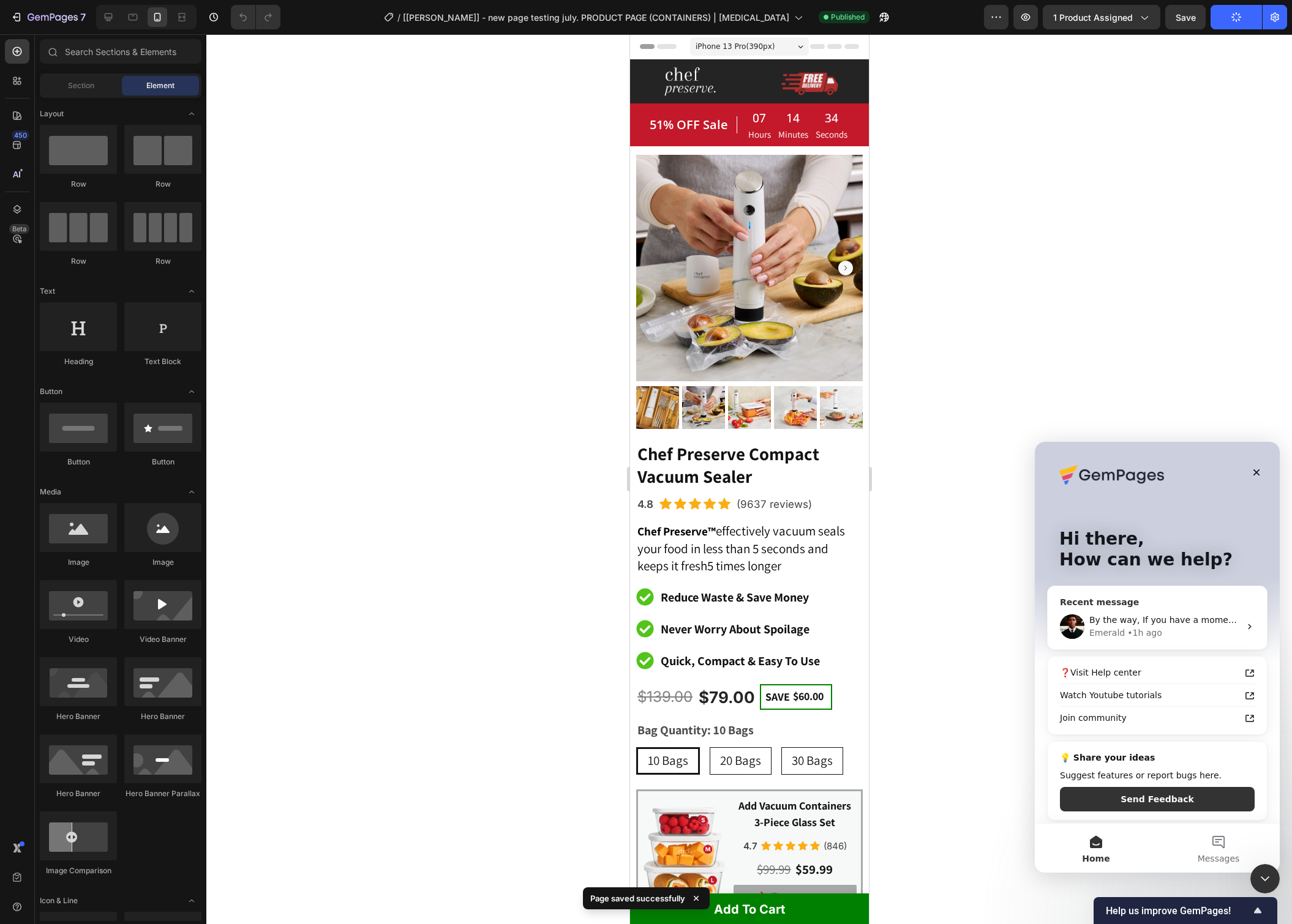
click at [1175, 614] on div "By the way, If you have a moment, we’d greatly appreciate it if you could share…" at bounding box center [1164, 620] width 151 height 13
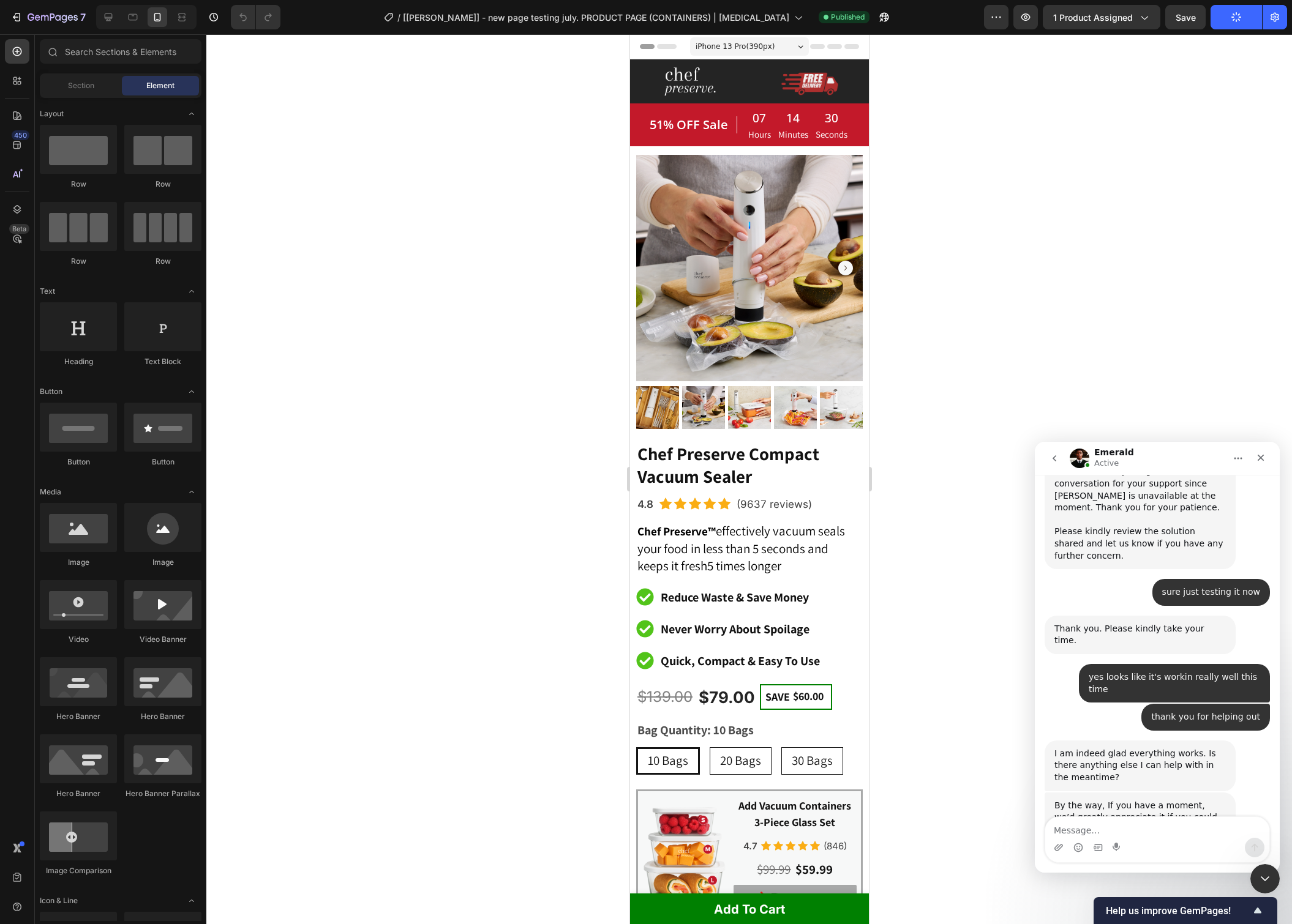
scroll to position [10051, 0]
click at [1150, 860] on link "[URL][DOMAIN_NAME]" at bounding box center [1102, 865] width 96 height 10
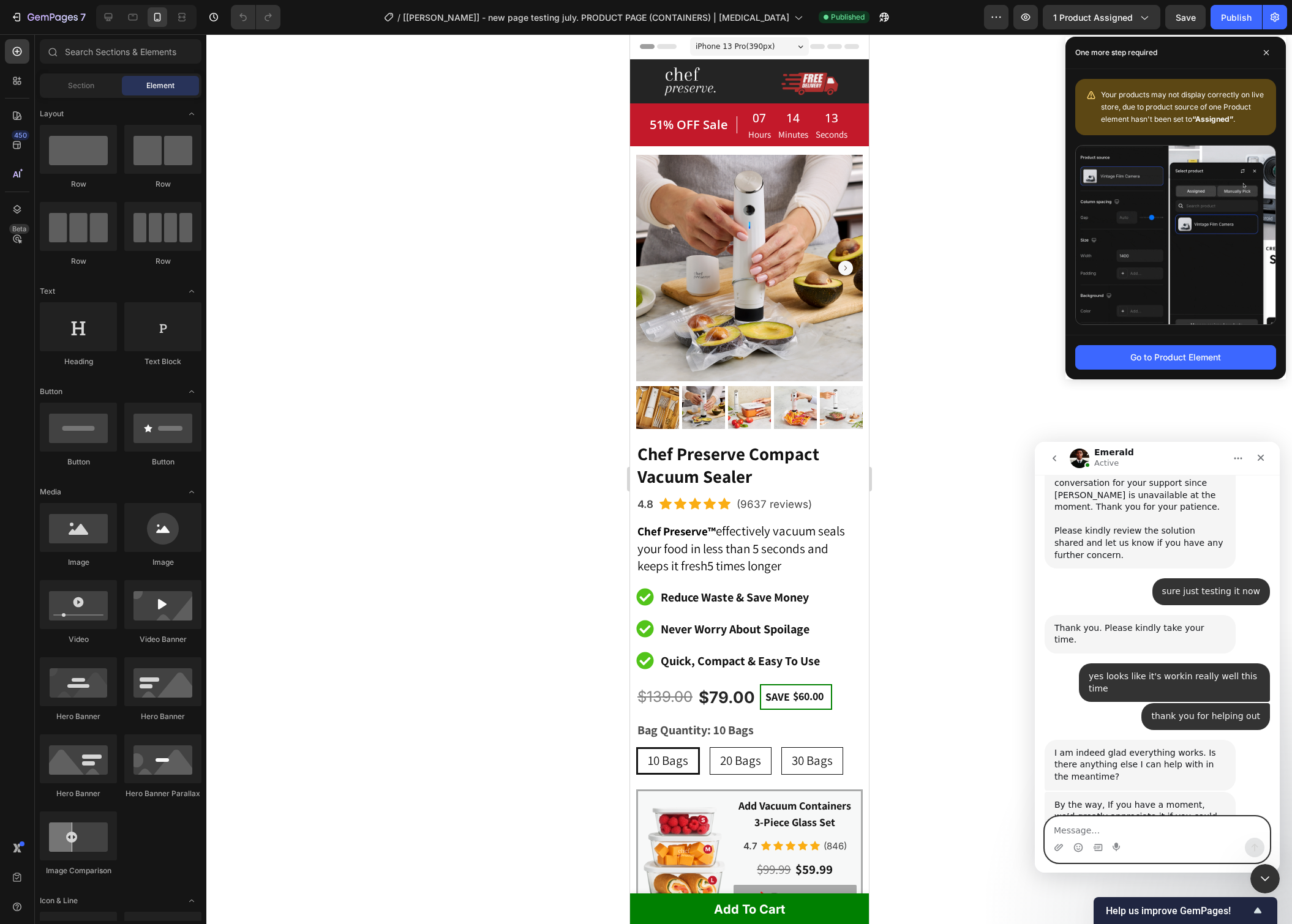
click at [1164, 826] on textarea "Message…" at bounding box center [1158, 827] width 224 height 21
type textarea "just did thank you"
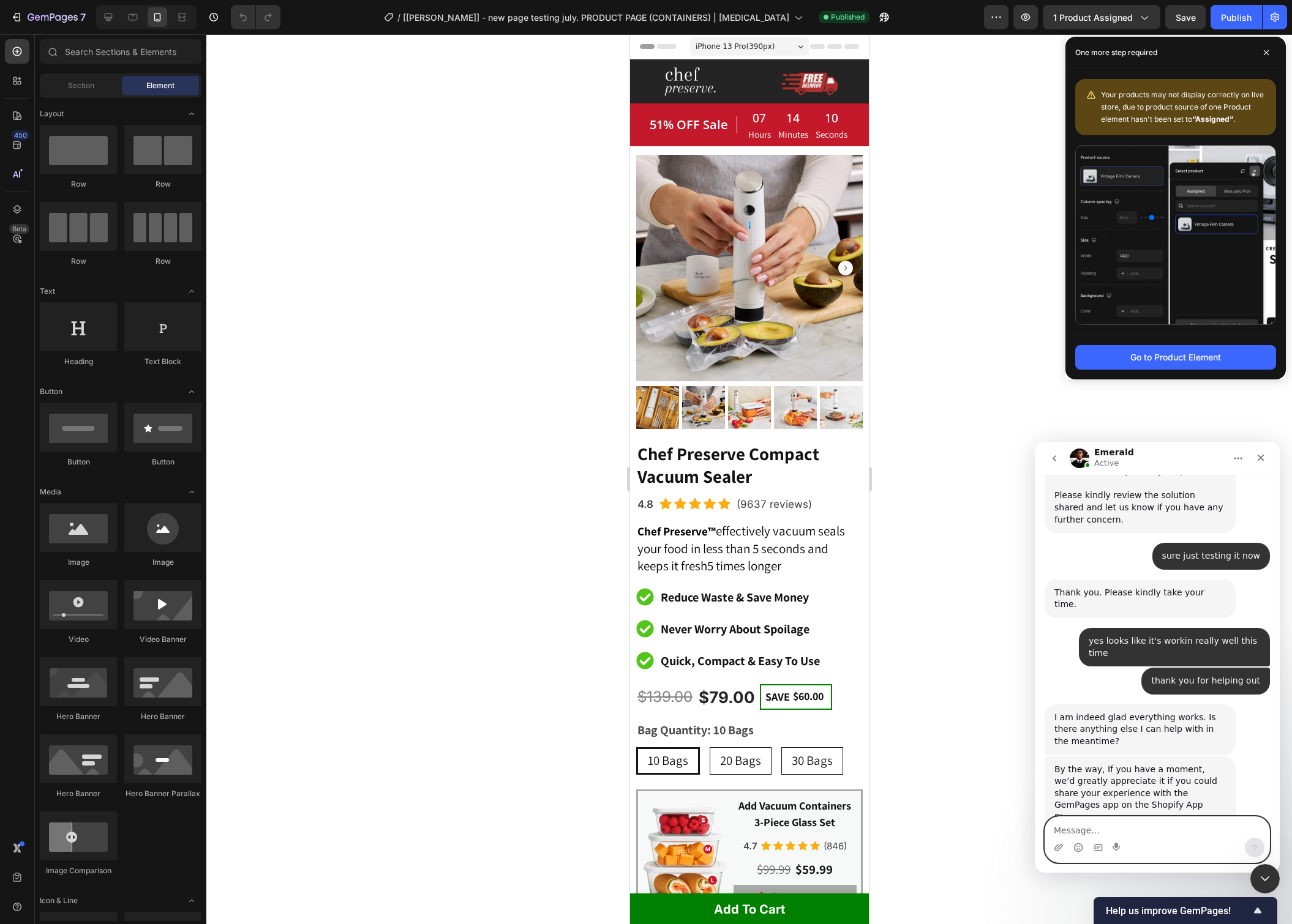
scroll to position [10087, 0]
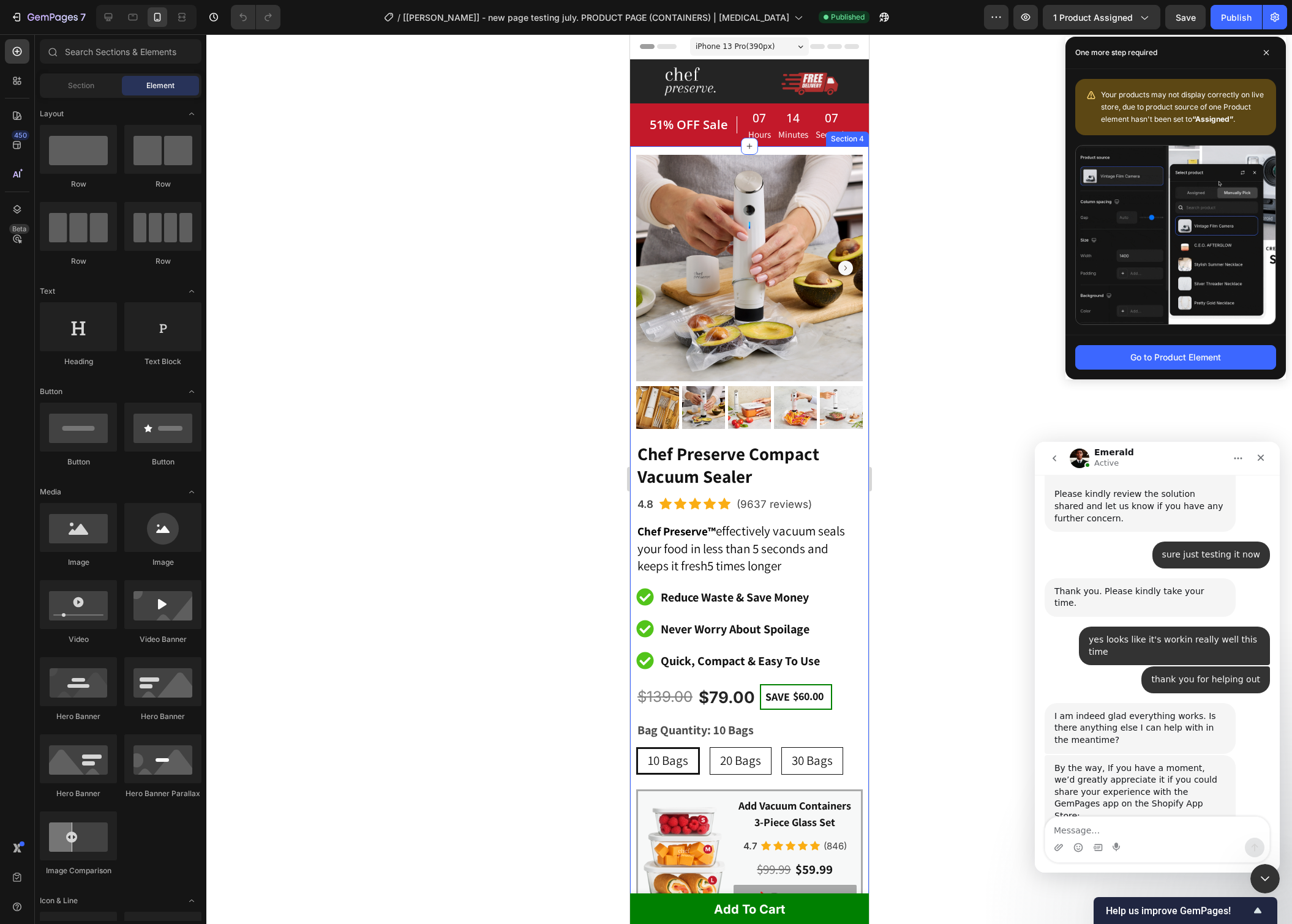
click at [1060, 459] on button "go back" at bounding box center [1055, 459] width 24 height 24
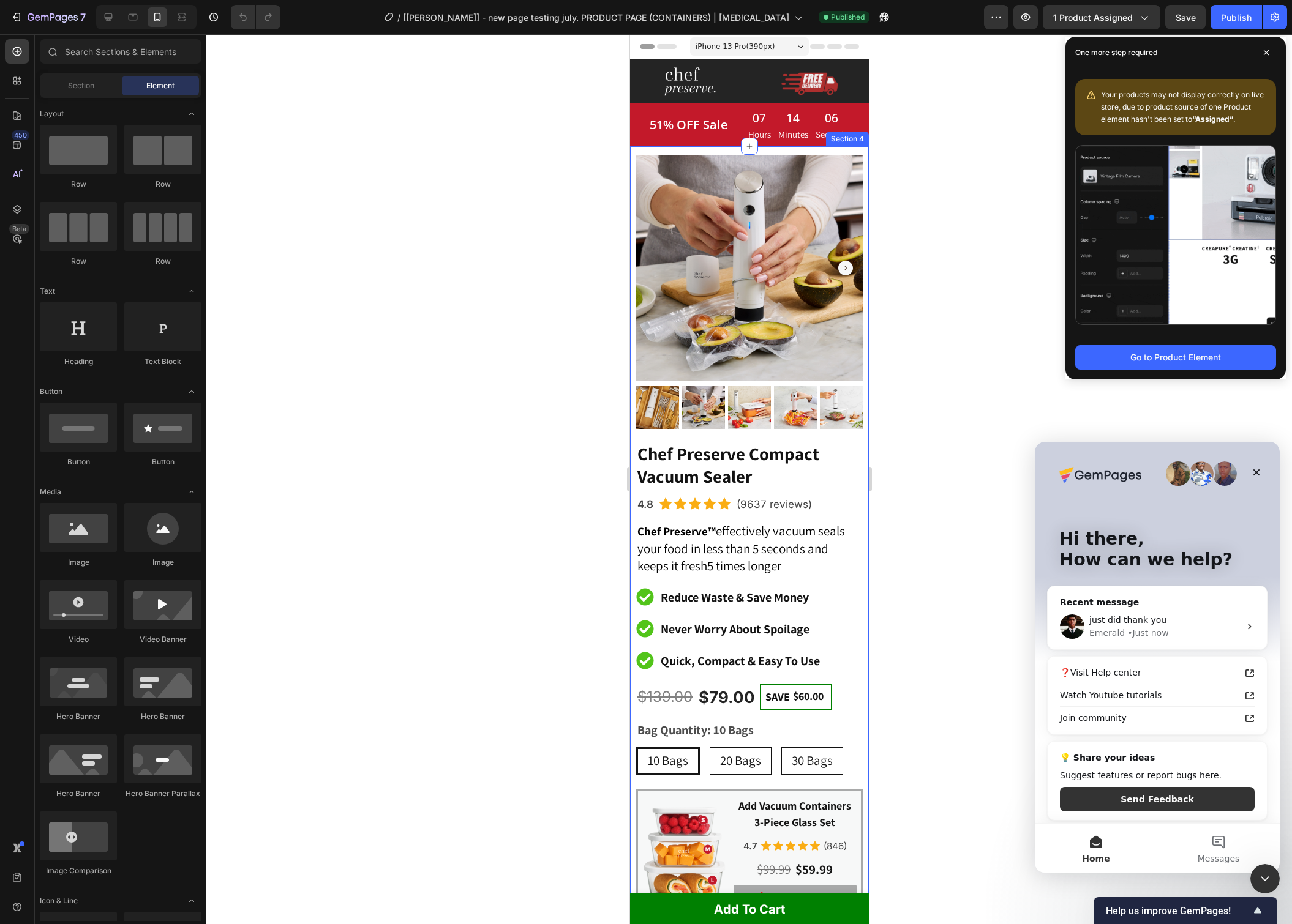
scroll to position [3, 0]
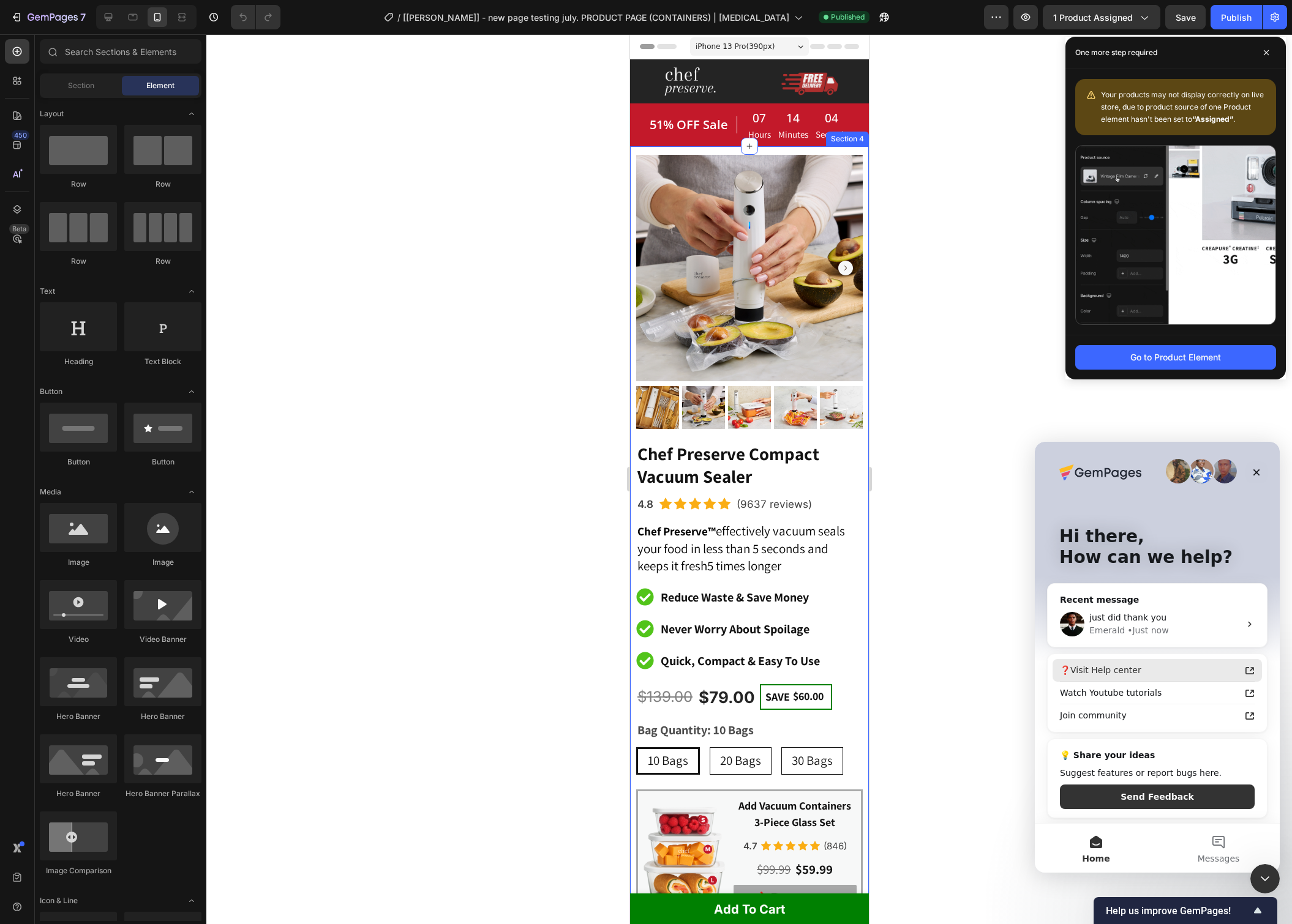
click at [1164, 661] on div "❓Visit Help center" at bounding box center [1158, 670] width 210 height 23
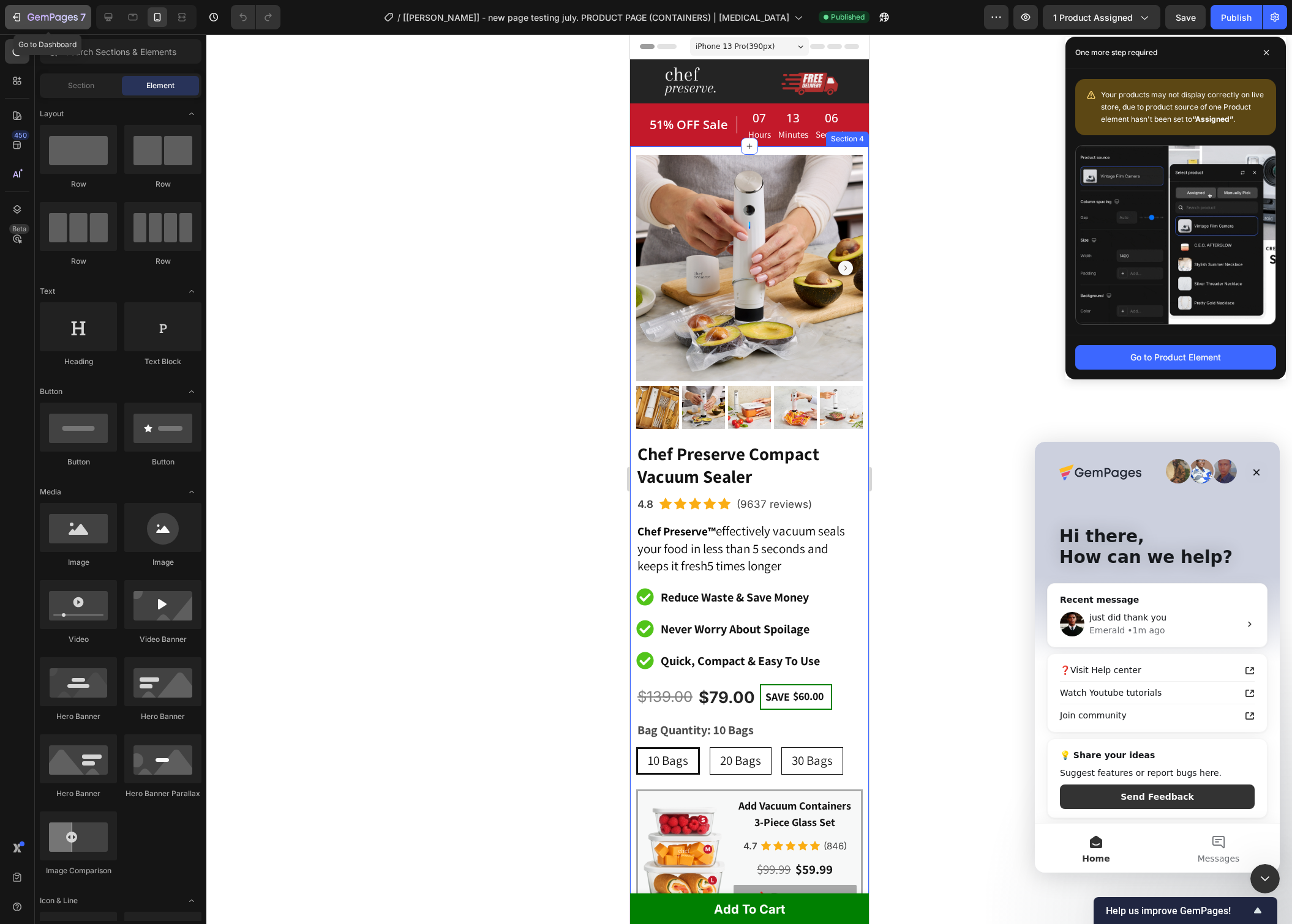
click at [61, 13] on icon "button" at bounding box center [52, 17] width 50 height 10
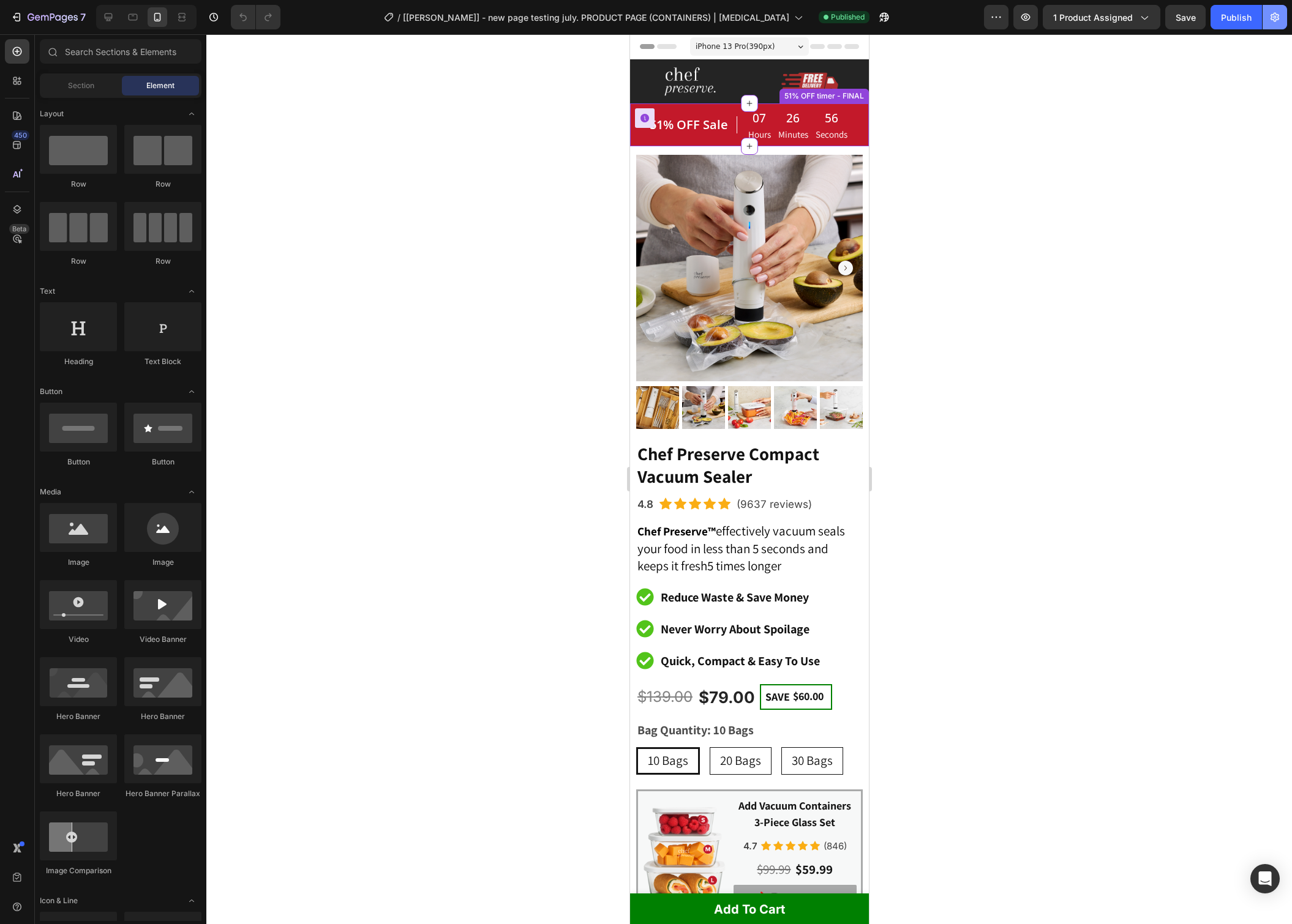
click at [1261, 12] on button "Publish" at bounding box center [1236, 16] width 51 height 25
click at [1278, 18] on icon "button" at bounding box center [1275, 17] width 8 height 9
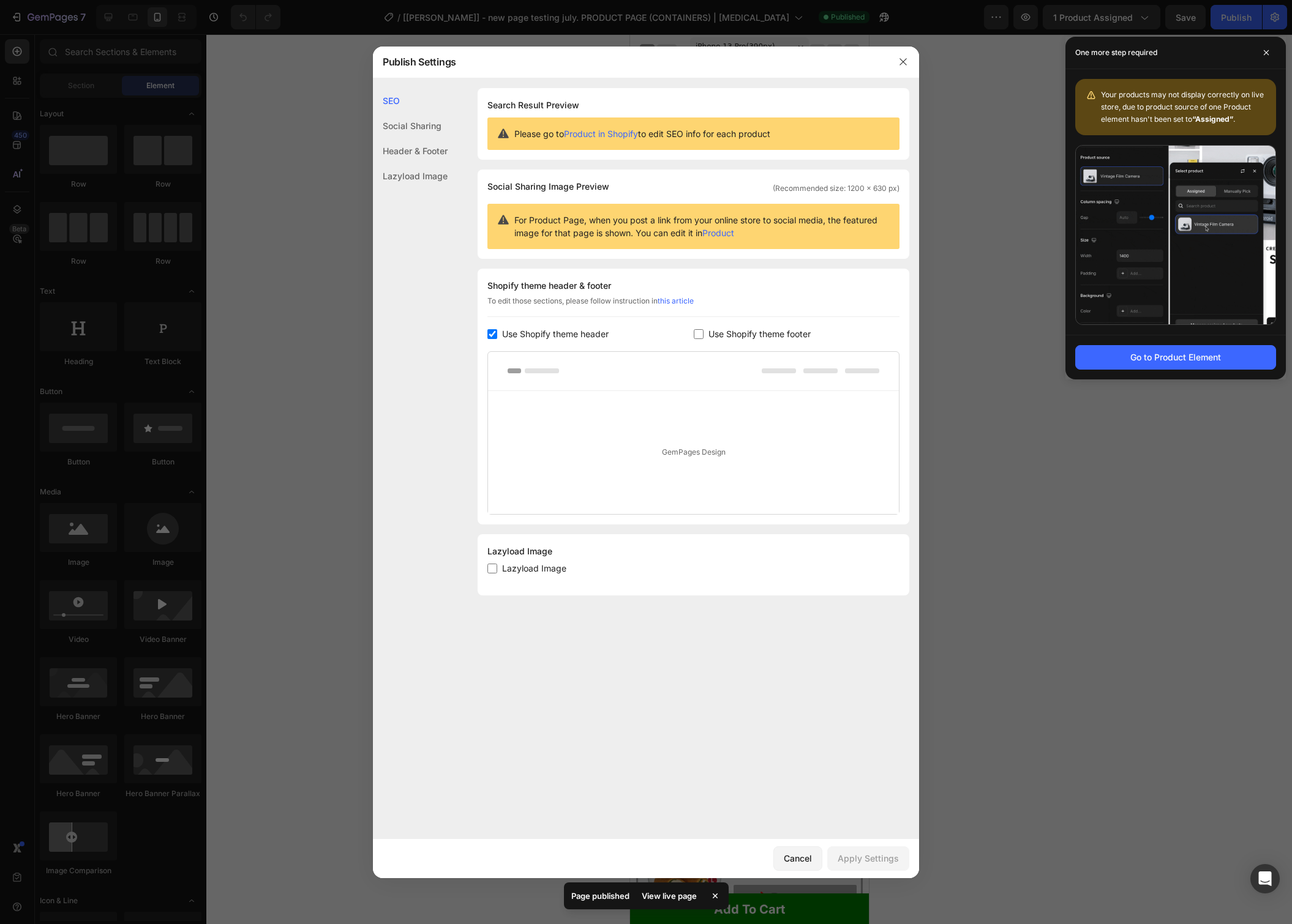
click at [495, 568] on input "checkbox" at bounding box center [492, 568] width 10 height 10
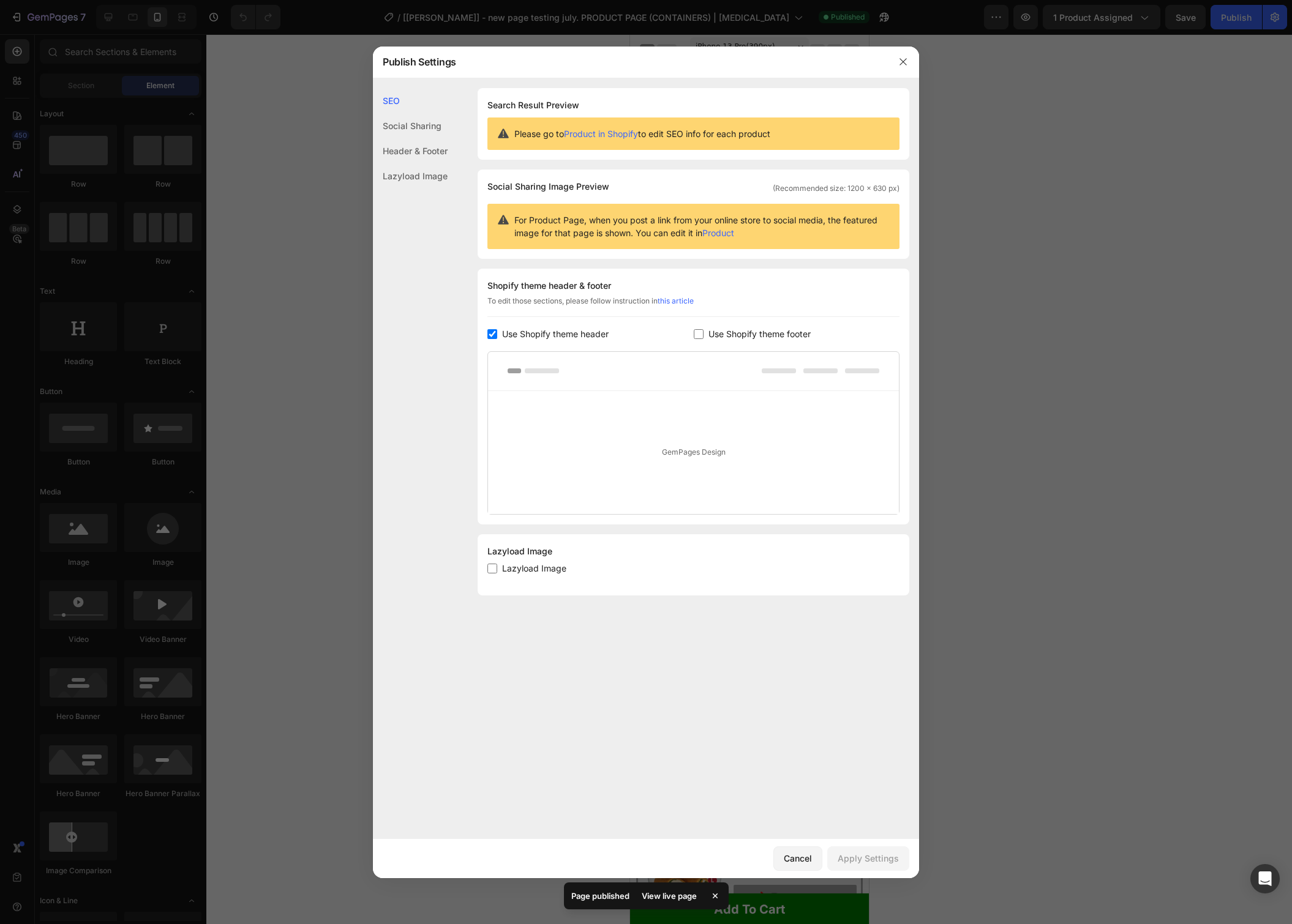
click at [496, 568] on input "checkbox" at bounding box center [492, 568] width 10 height 10
checkbox input "true"
click at [879, 853] on div "Apply Settings" at bounding box center [868, 858] width 61 height 13
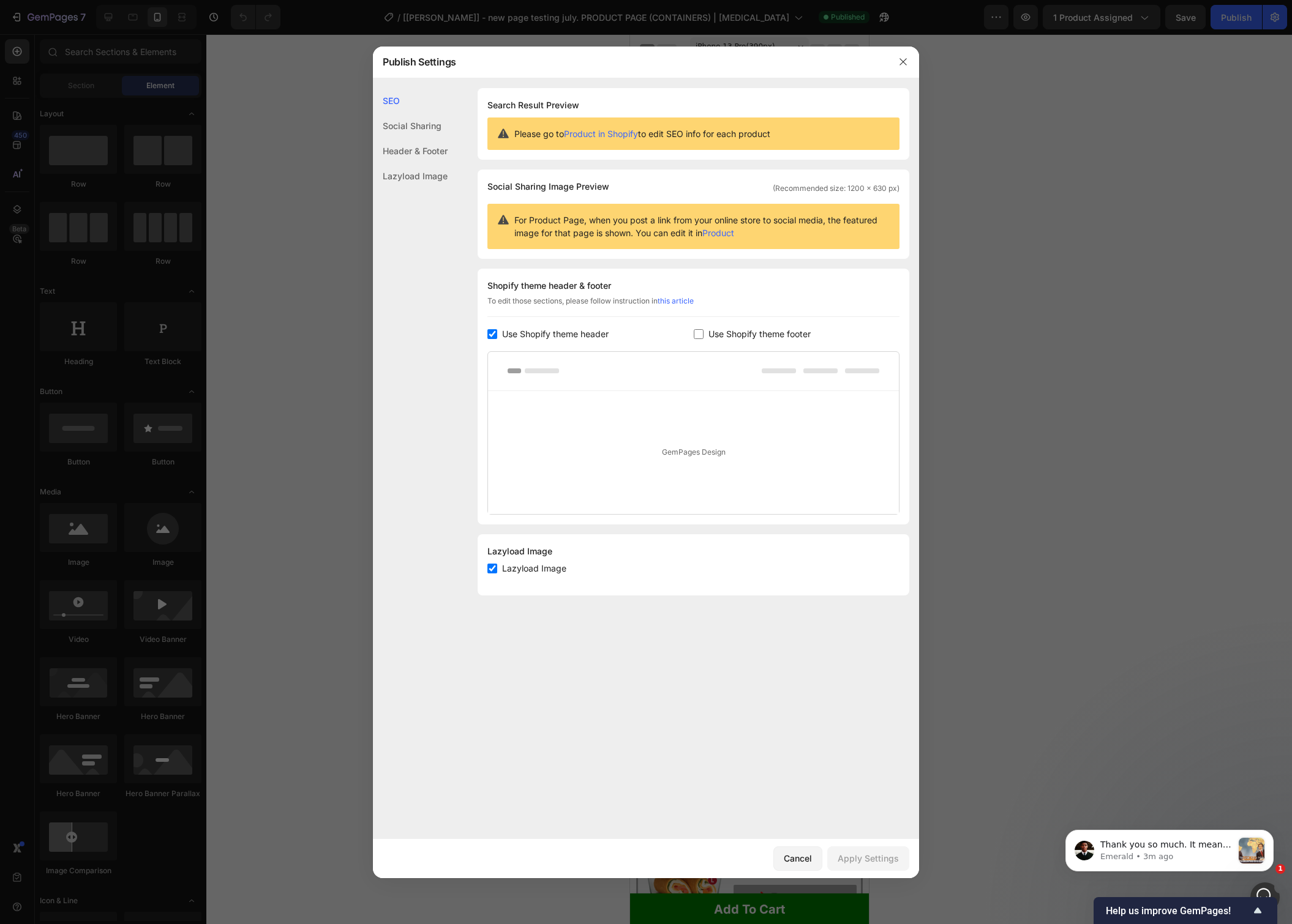
click at [904, 60] on icon "button" at bounding box center [902, 61] width 6 height 6
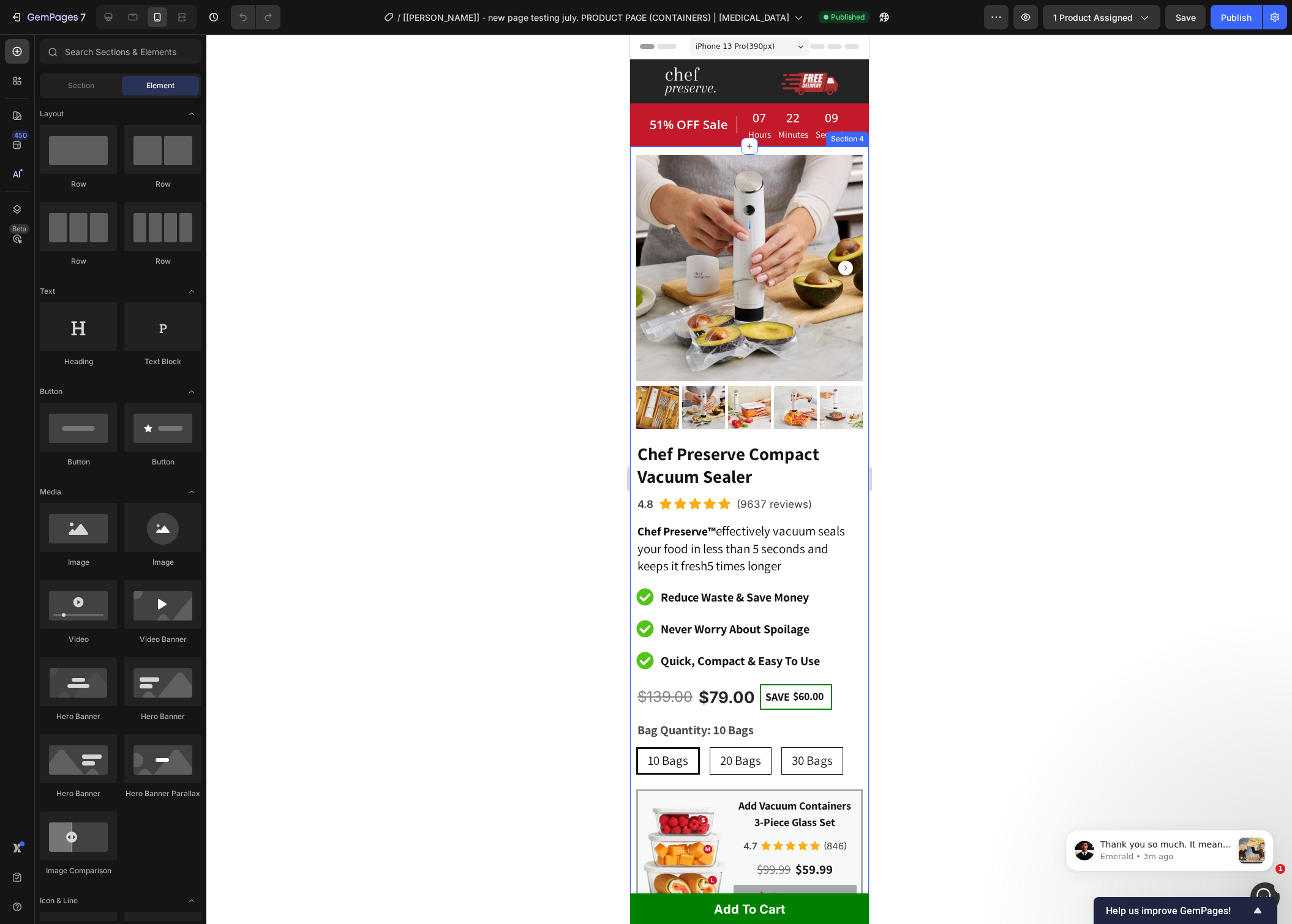
click at [634, 439] on div "Product Images Chef Preserve Compact Vacuum Sealer Heading 4.8 Text block Icon …" at bounding box center [749, 667] width 239 height 1042
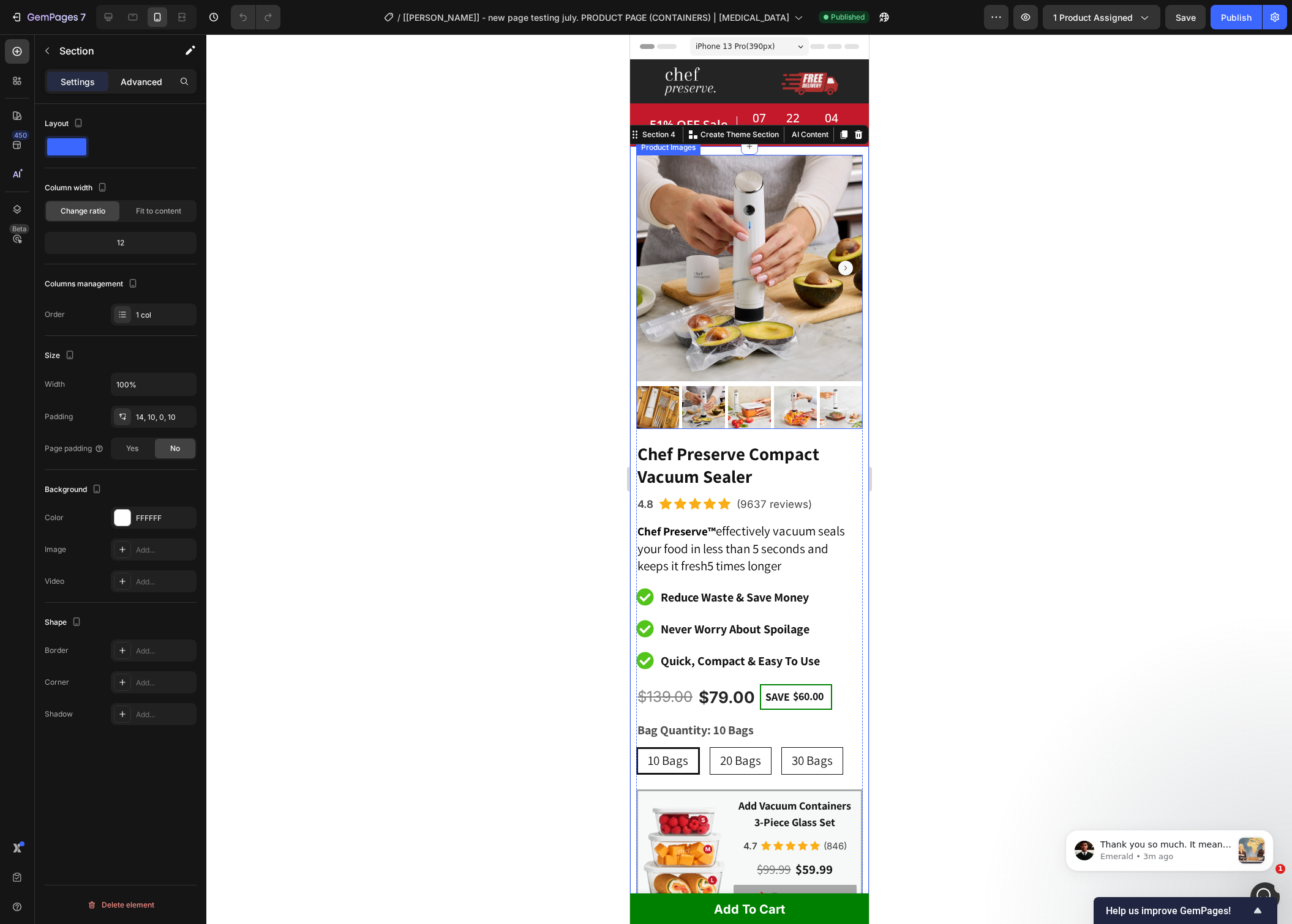
click at [149, 78] on p "Advanced" at bounding box center [141, 82] width 42 height 13
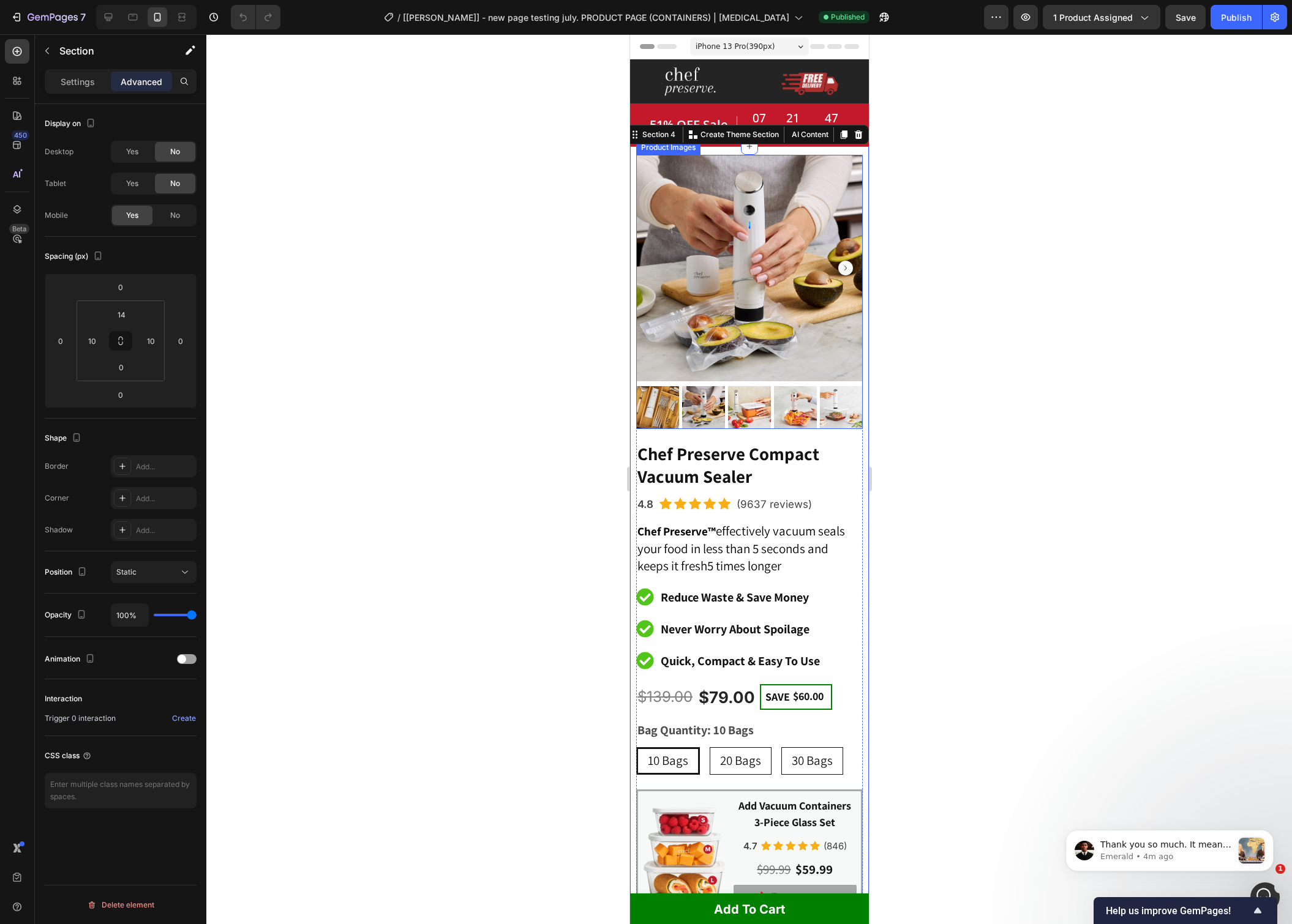
click at [665, 255] on img at bounding box center [749, 268] width 226 height 226
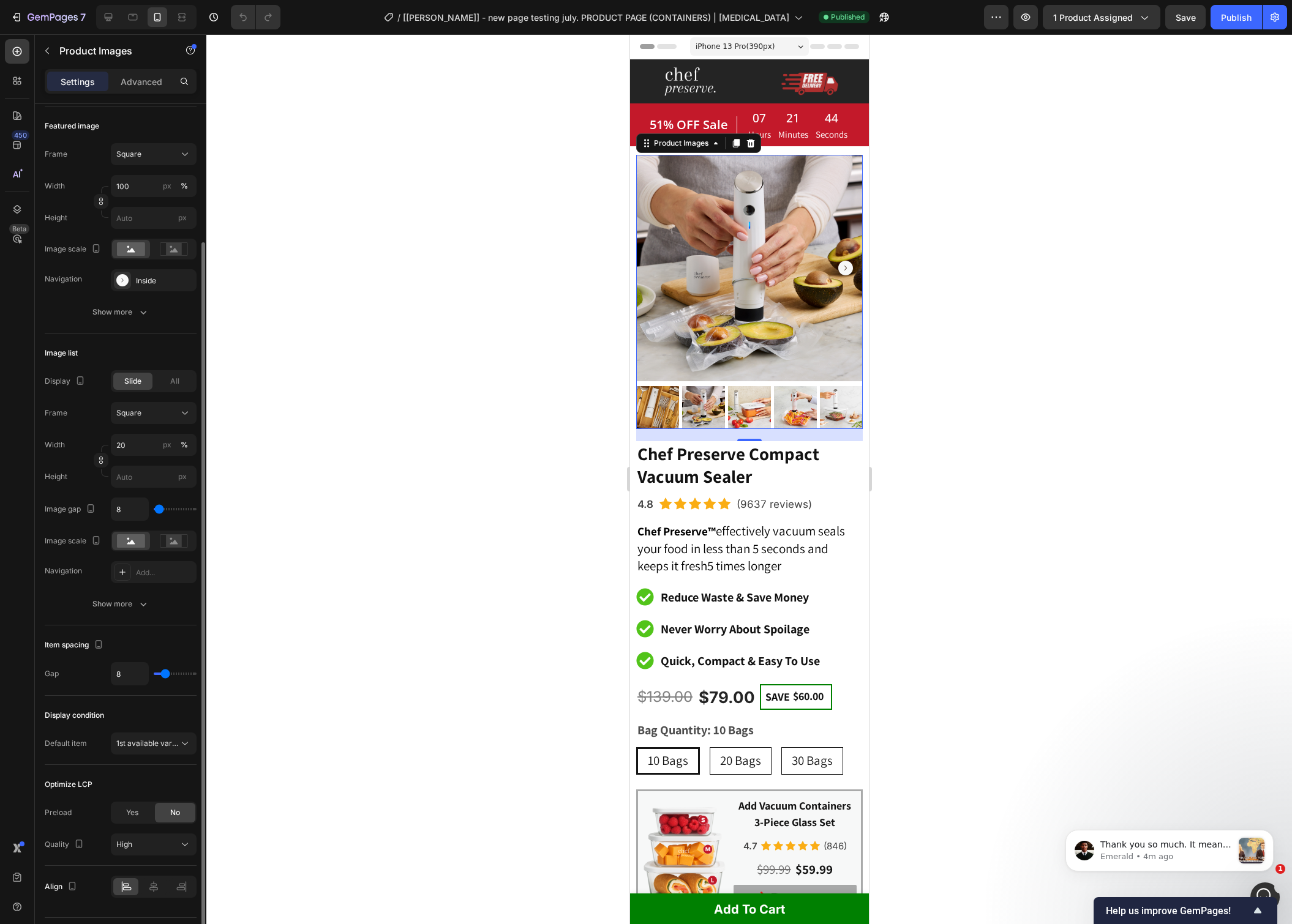
scroll to position [170, 0]
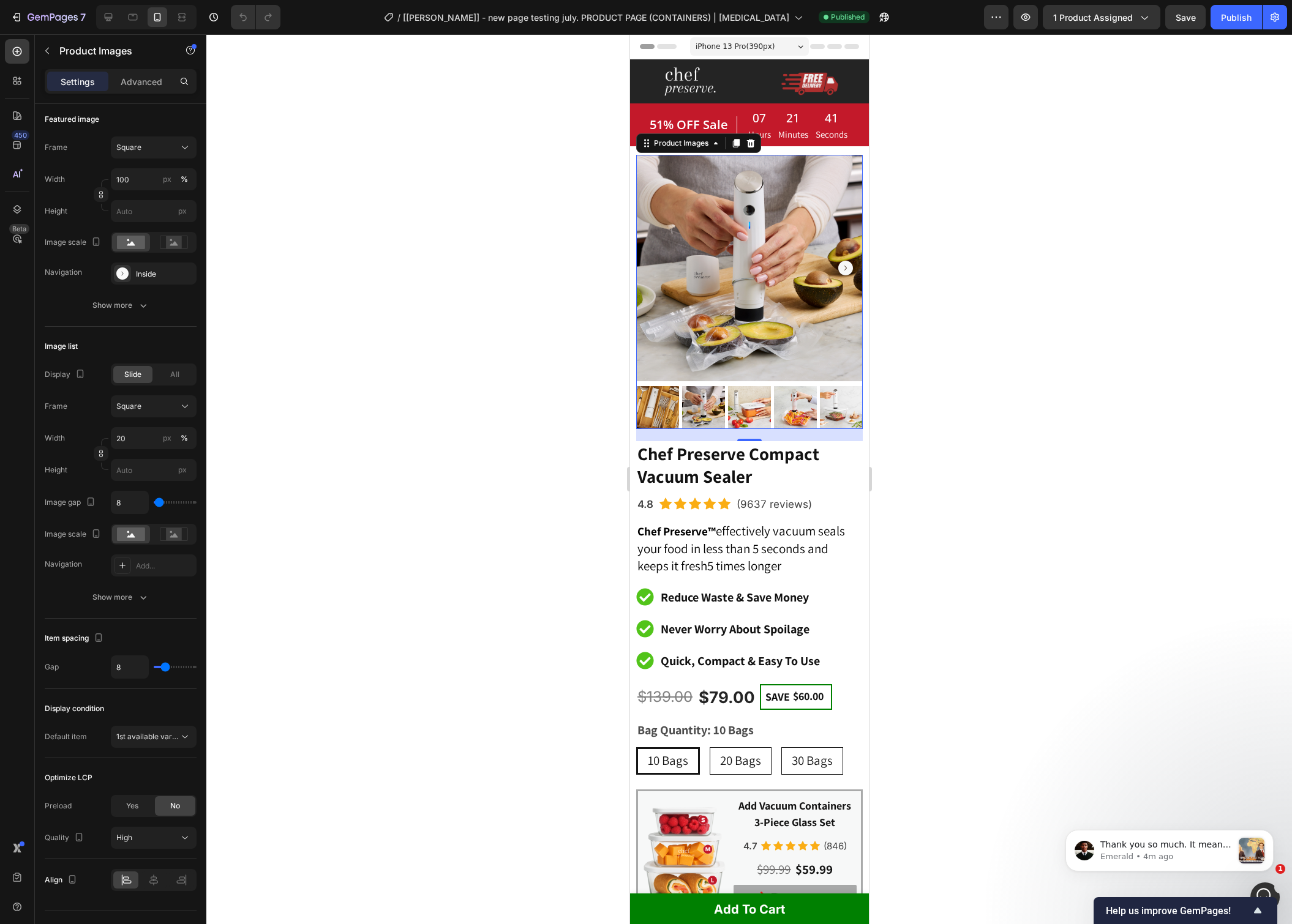
drag, startPoint x: 1167, startPoint y: 130, endPoint x: 1003, endPoint y: 107, distance: 165.6
click at [1166, 130] on div at bounding box center [749, 480] width 1086 height 890
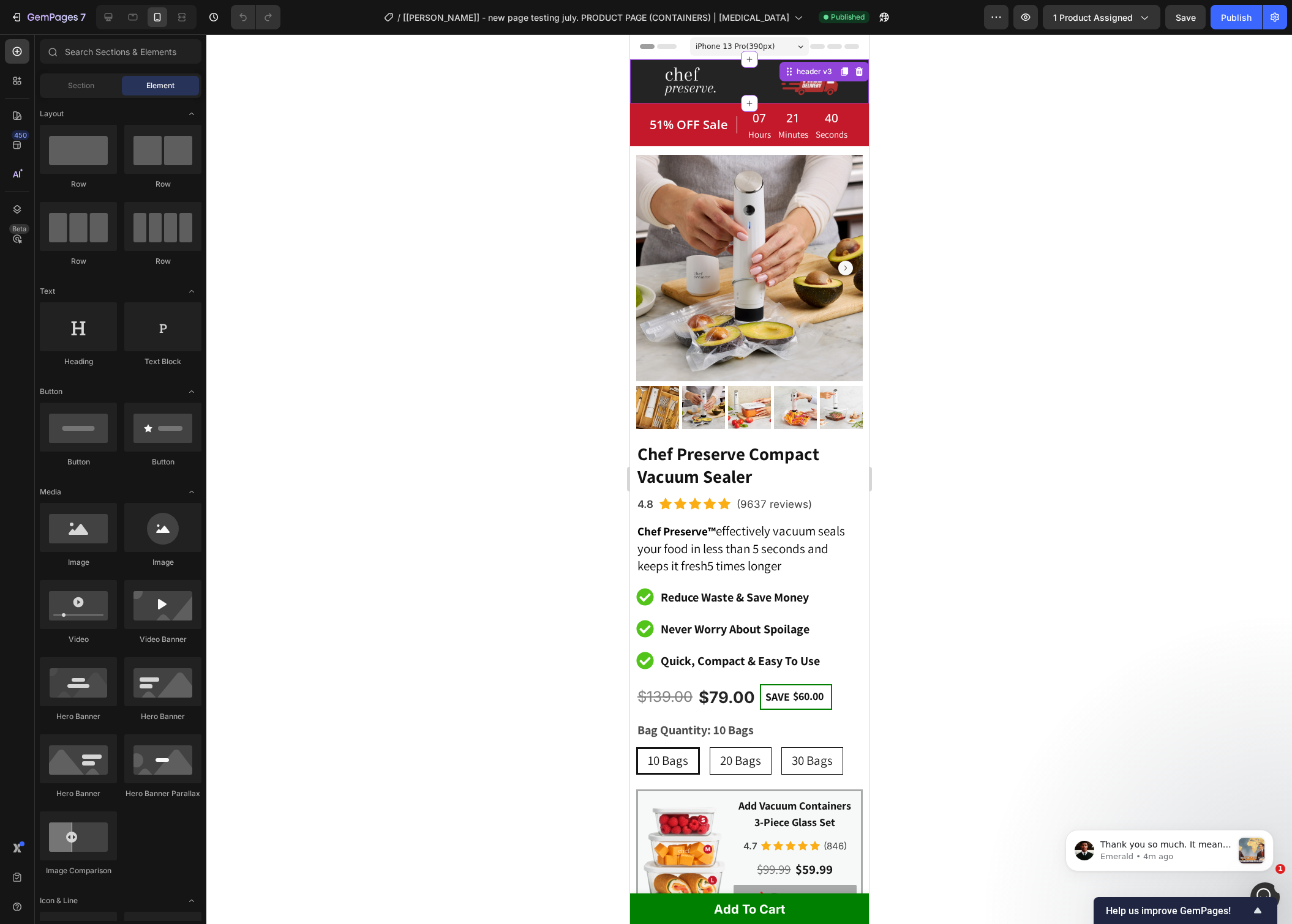
click at [766, 94] on div at bounding box center [808, 83] width 100 height 26
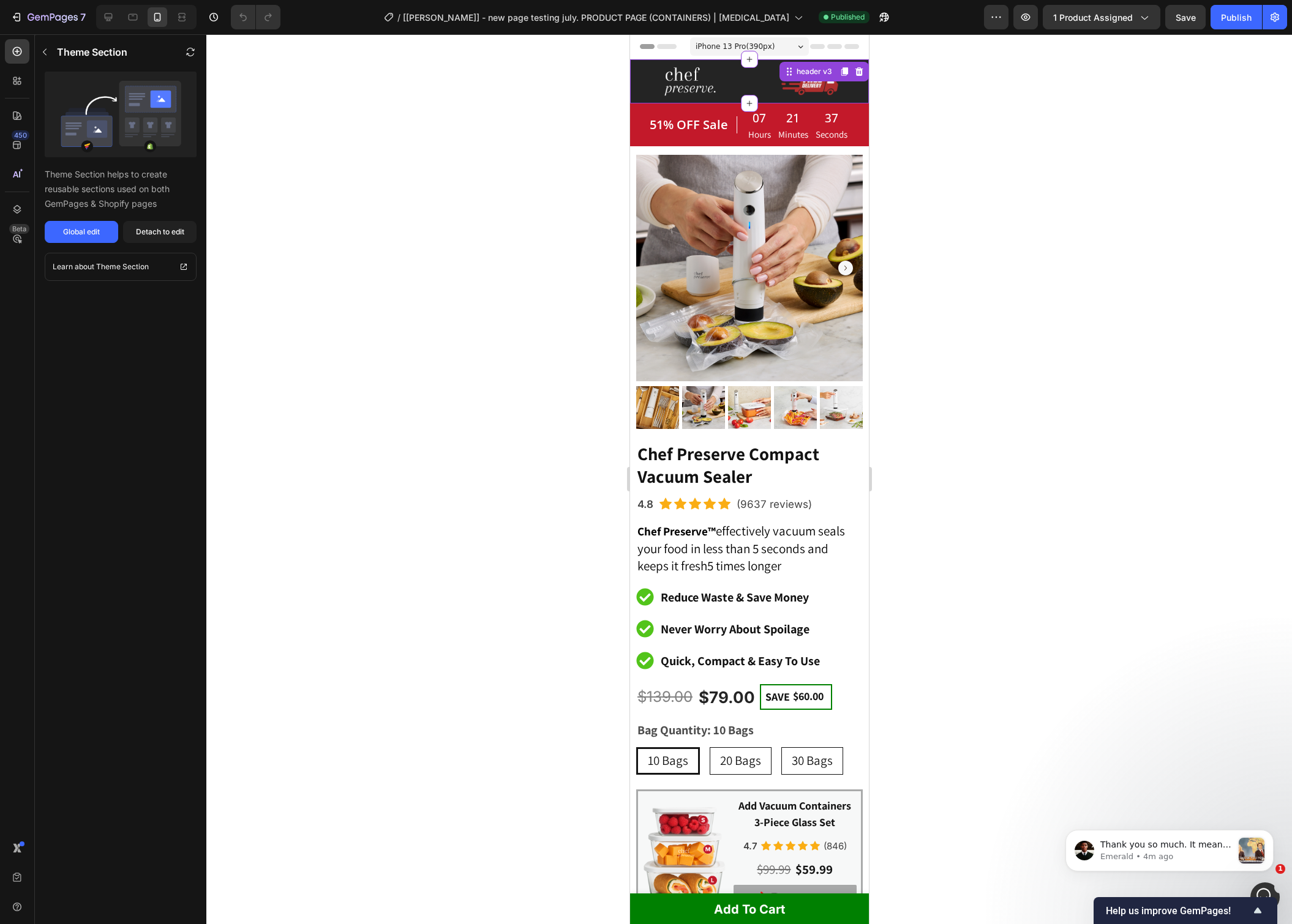
drag, startPoint x: 1078, startPoint y: 163, endPoint x: 956, endPoint y: 167, distance: 122.1
click at [1078, 163] on div at bounding box center [749, 480] width 1086 height 890
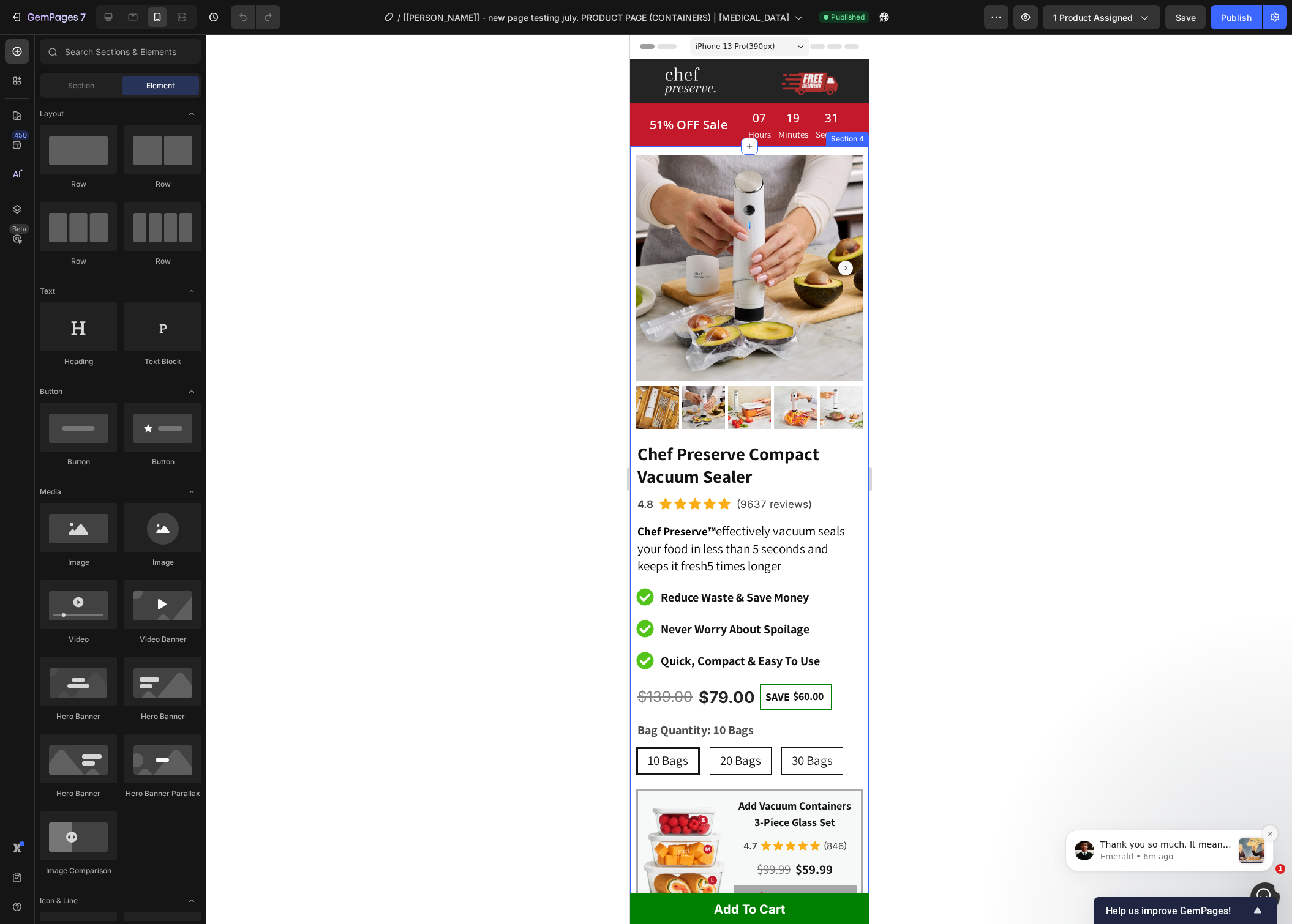
click at [1273, 832] on icon "Dismiss notification" at bounding box center [1269, 834] width 6 height 6
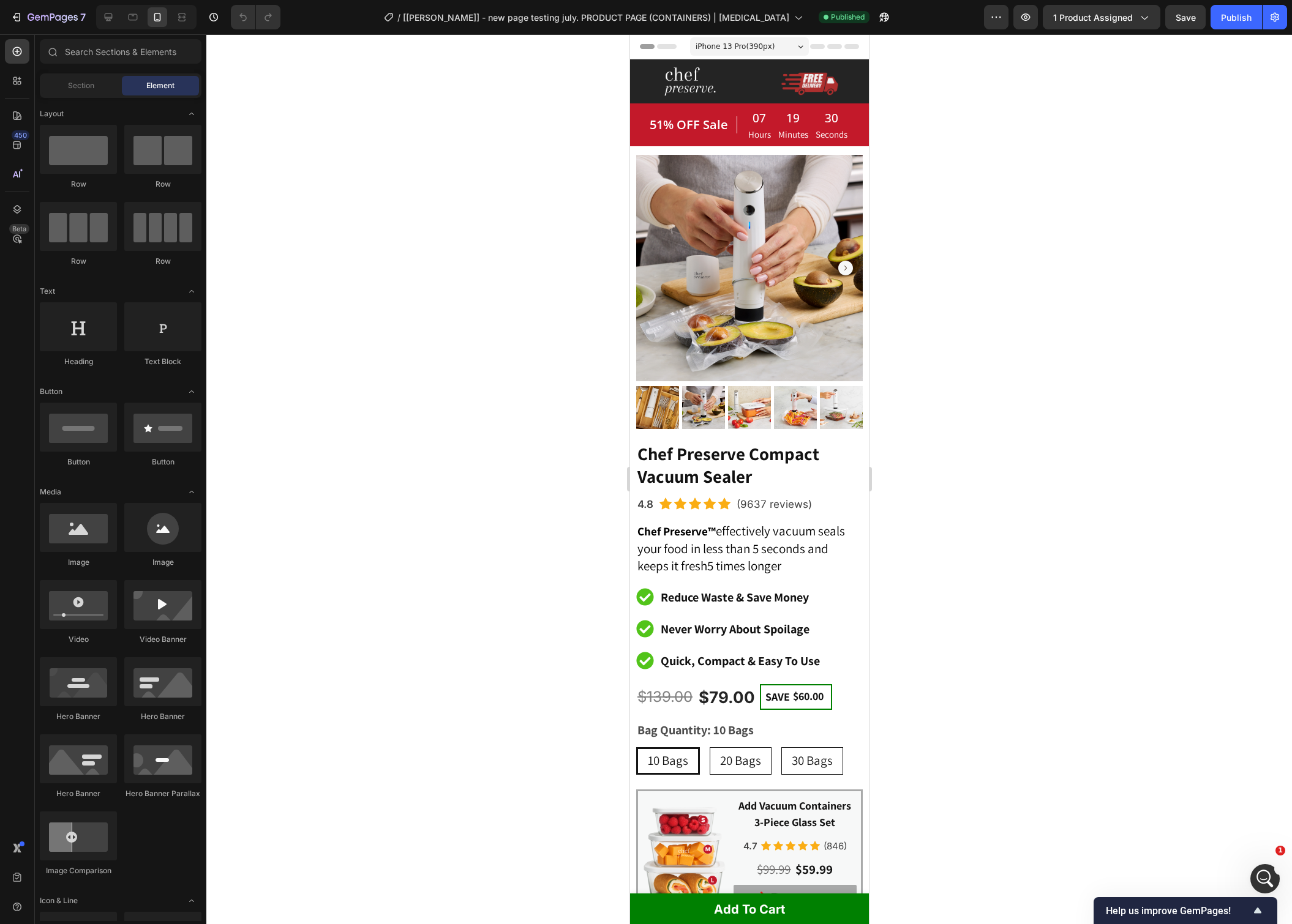
click at [973, 460] on div at bounding box center [749, 480] width 1086 height 890
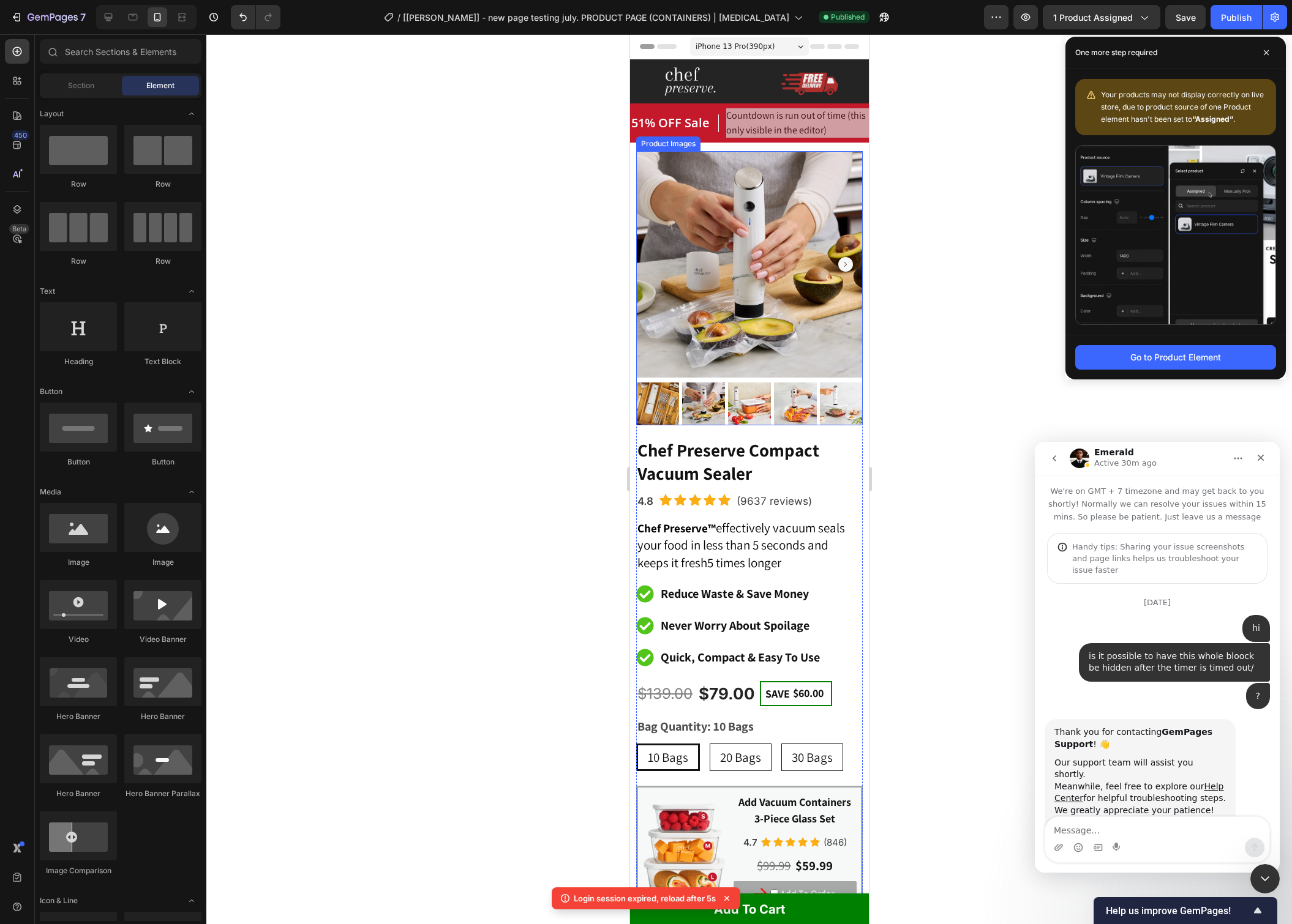
scroll to position [10051, 0]
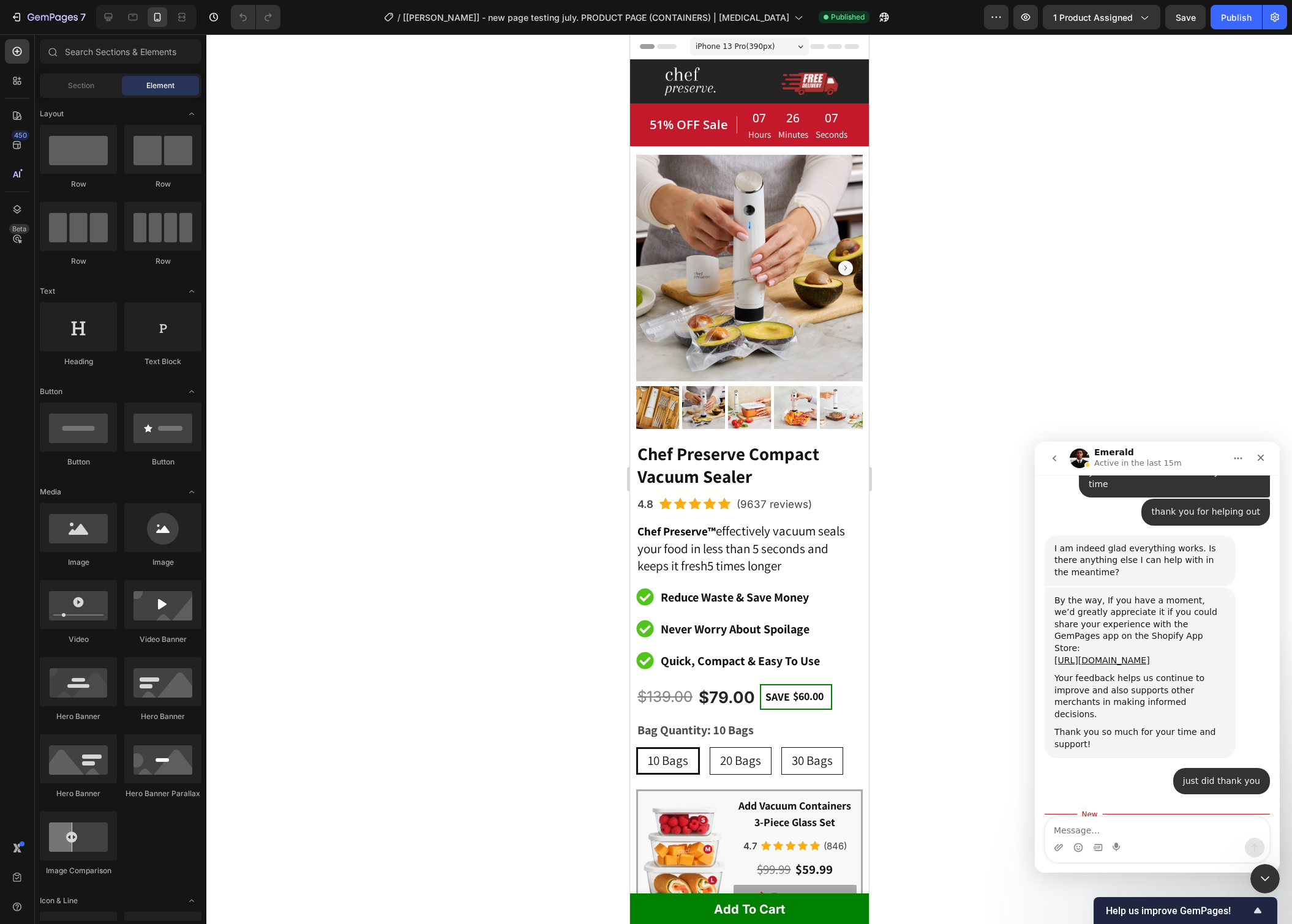
scroll to position [10264, 0]
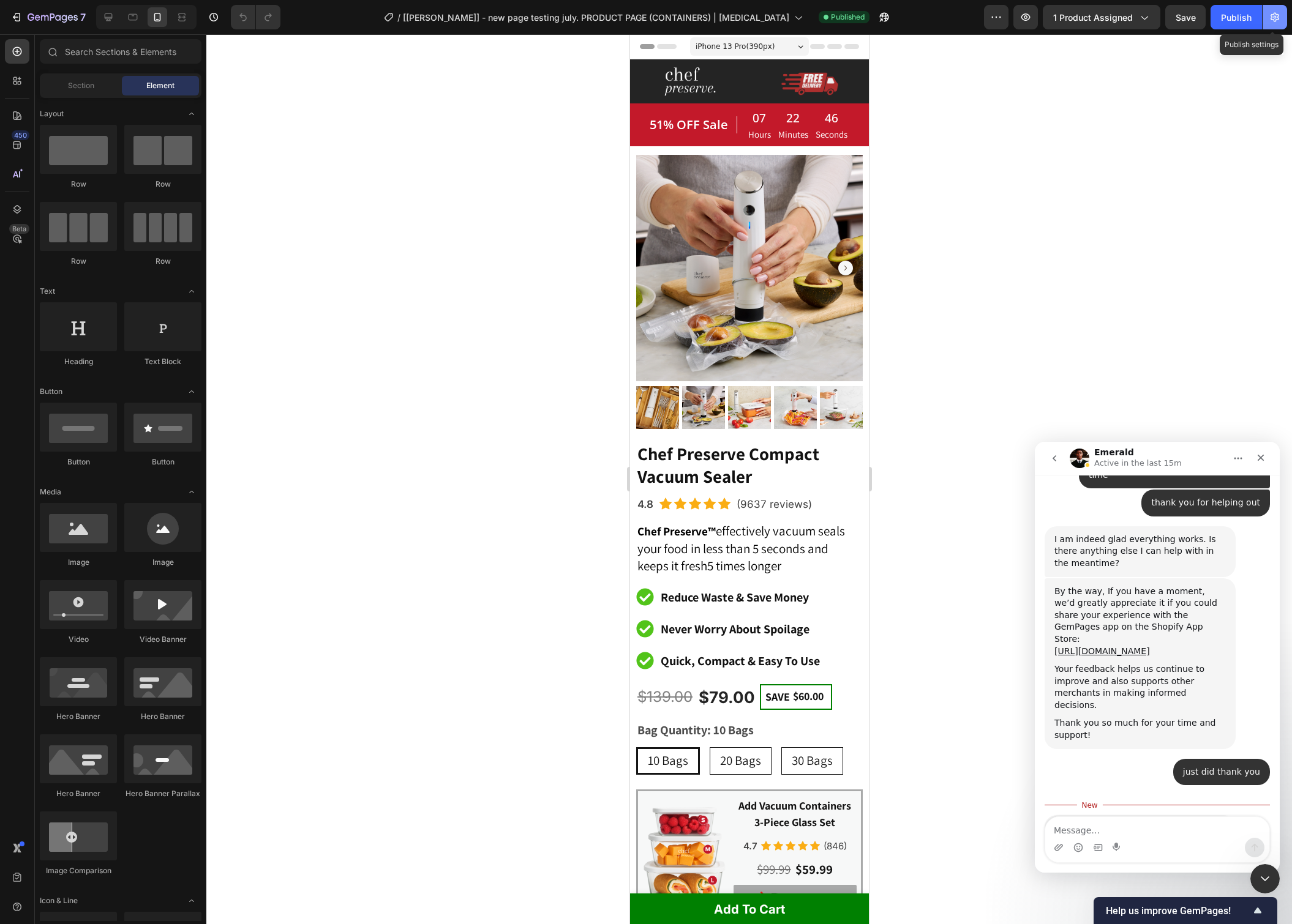
click at [1275, 21] on icon "button" at bounding box center [1275, 17] width 8 height 9
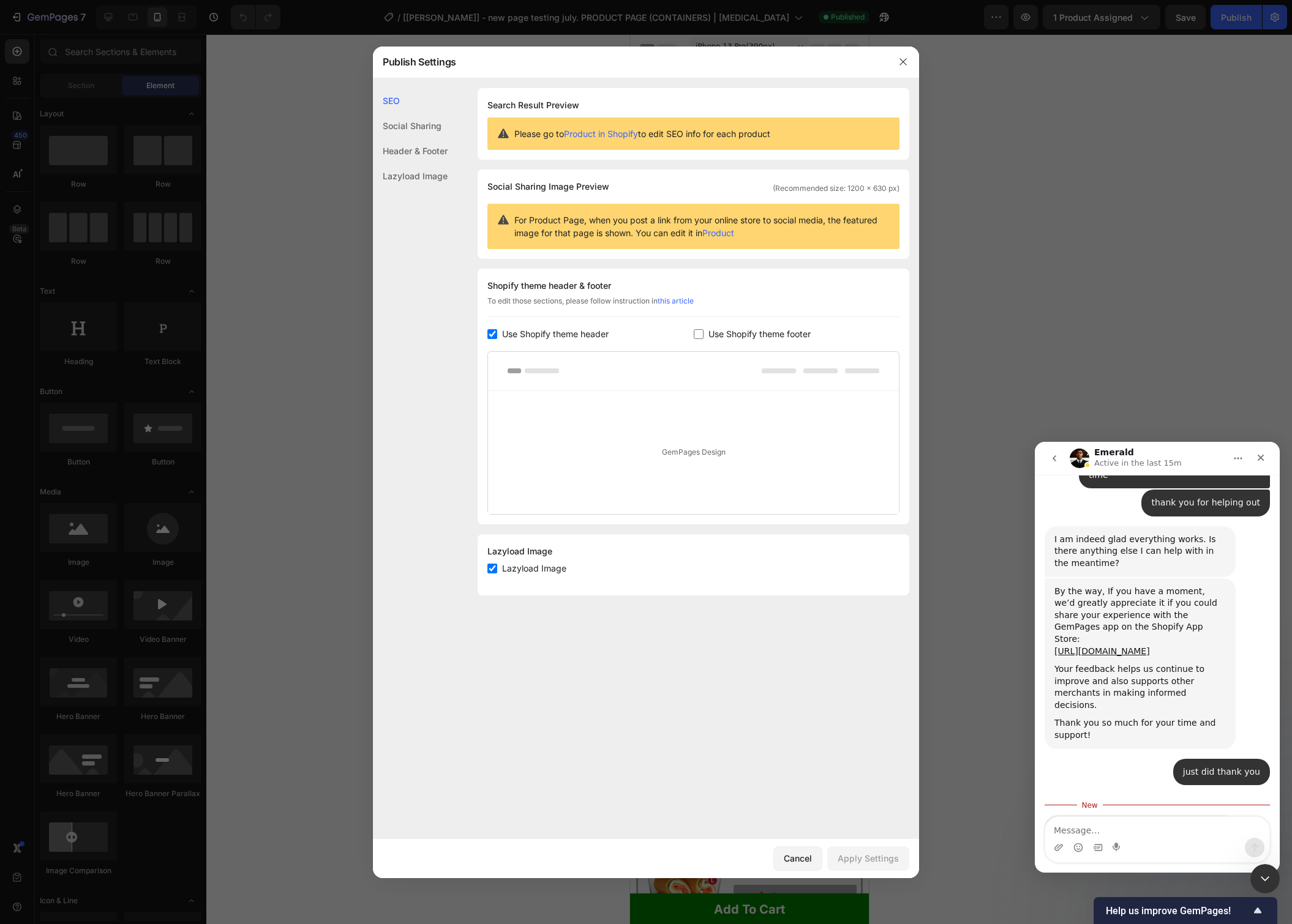
click at [492, 333] on input "checkbox" at bounding box center [492, 334] width 10 height 10
checkbox input "false"
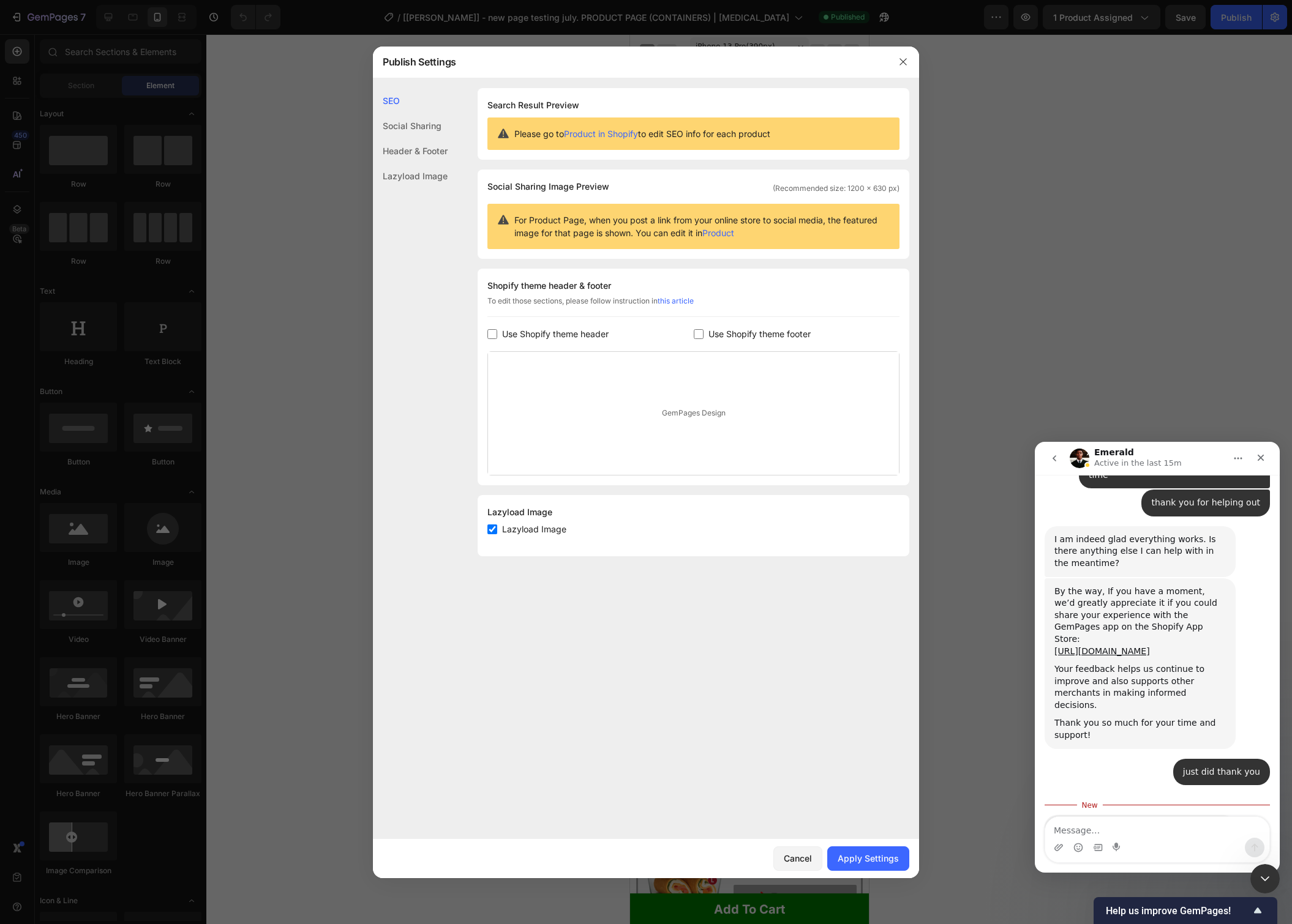
drag, startPoint x: 891, startPoint y: 852, endPoint x: 1016, endPoint y: 545, distance: 331.5
click at [891, 852] on div "Apply Settings" at bounding box center [868, 858] width 61 height 13
click at [904, 65] on icon "button" at bounding box center [902, 61] width 10 height 10
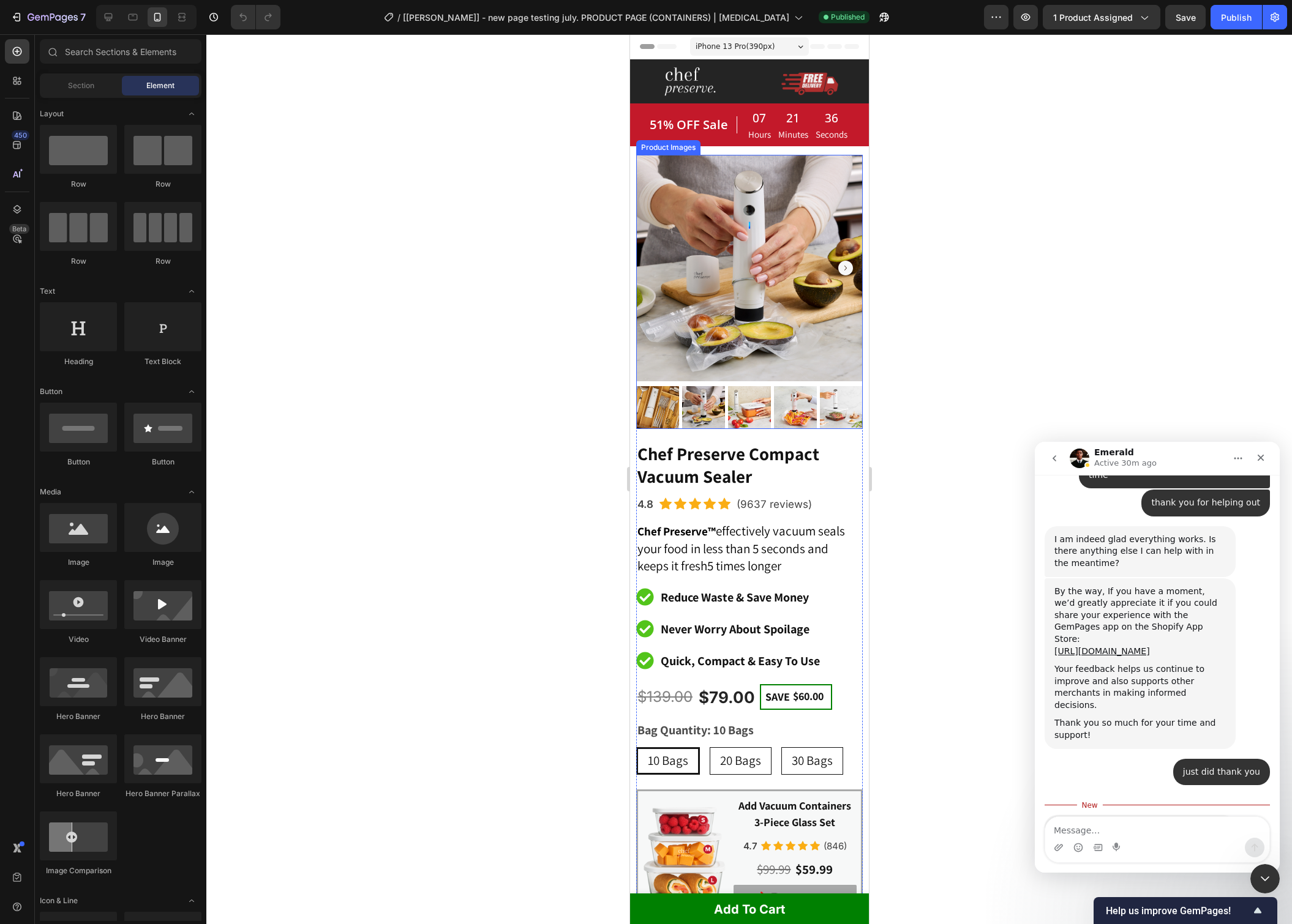
click at [757, 251] on img at bounding box center [749, 268] width 226 height 226
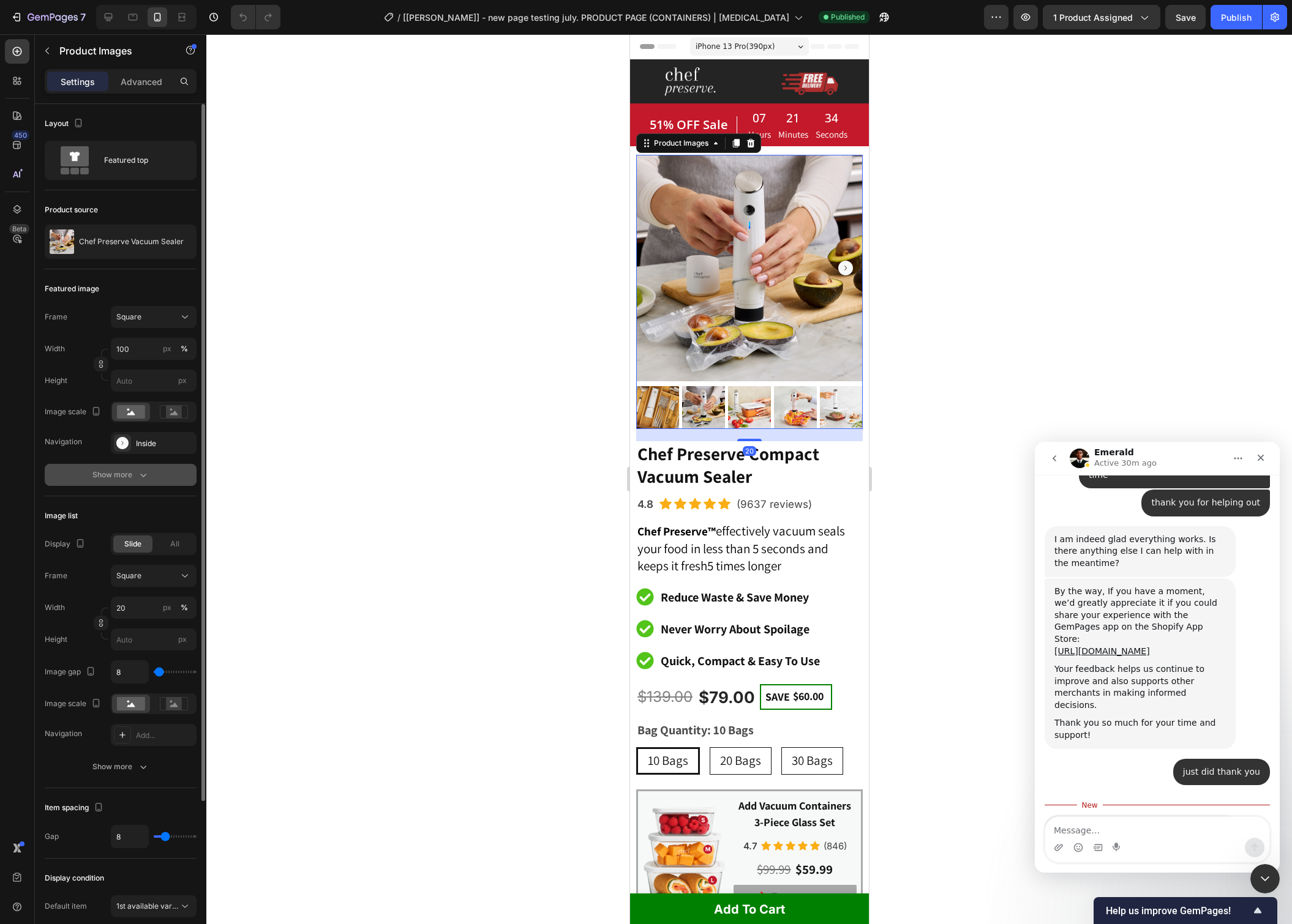
click at [144, 483] on button "Show more" at bounding box center [120, 475] width 151 height 22
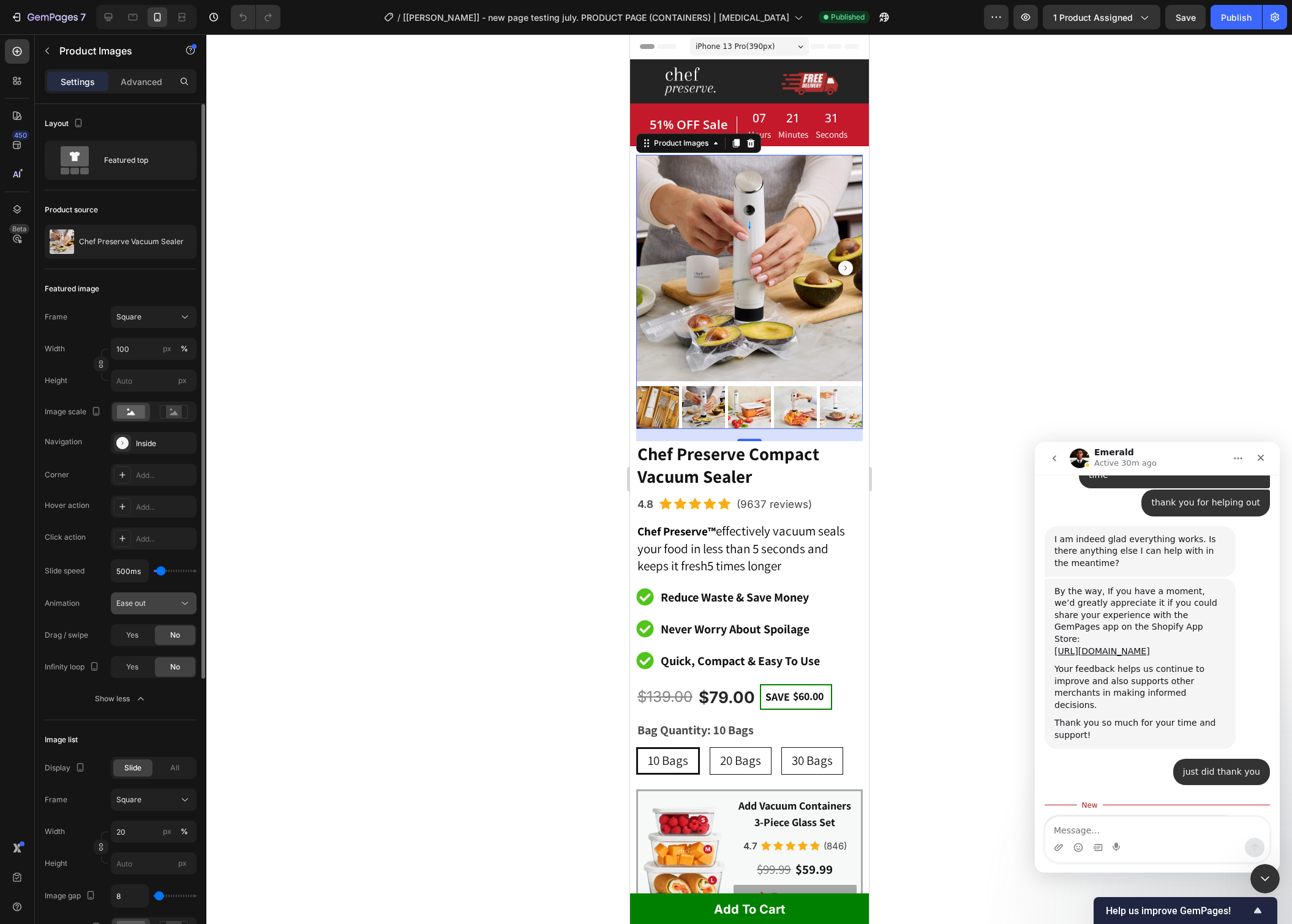
click at [164, 606] on div "Ease out" at bounding box center [148, 604] width 62 height 11
click at [167, 603] on div "Ease out" at bounding box center [148, 604] width 62 height 11
click at [126, 637] on span "Yes" at bounding box center [131, 636] width 12 height 11
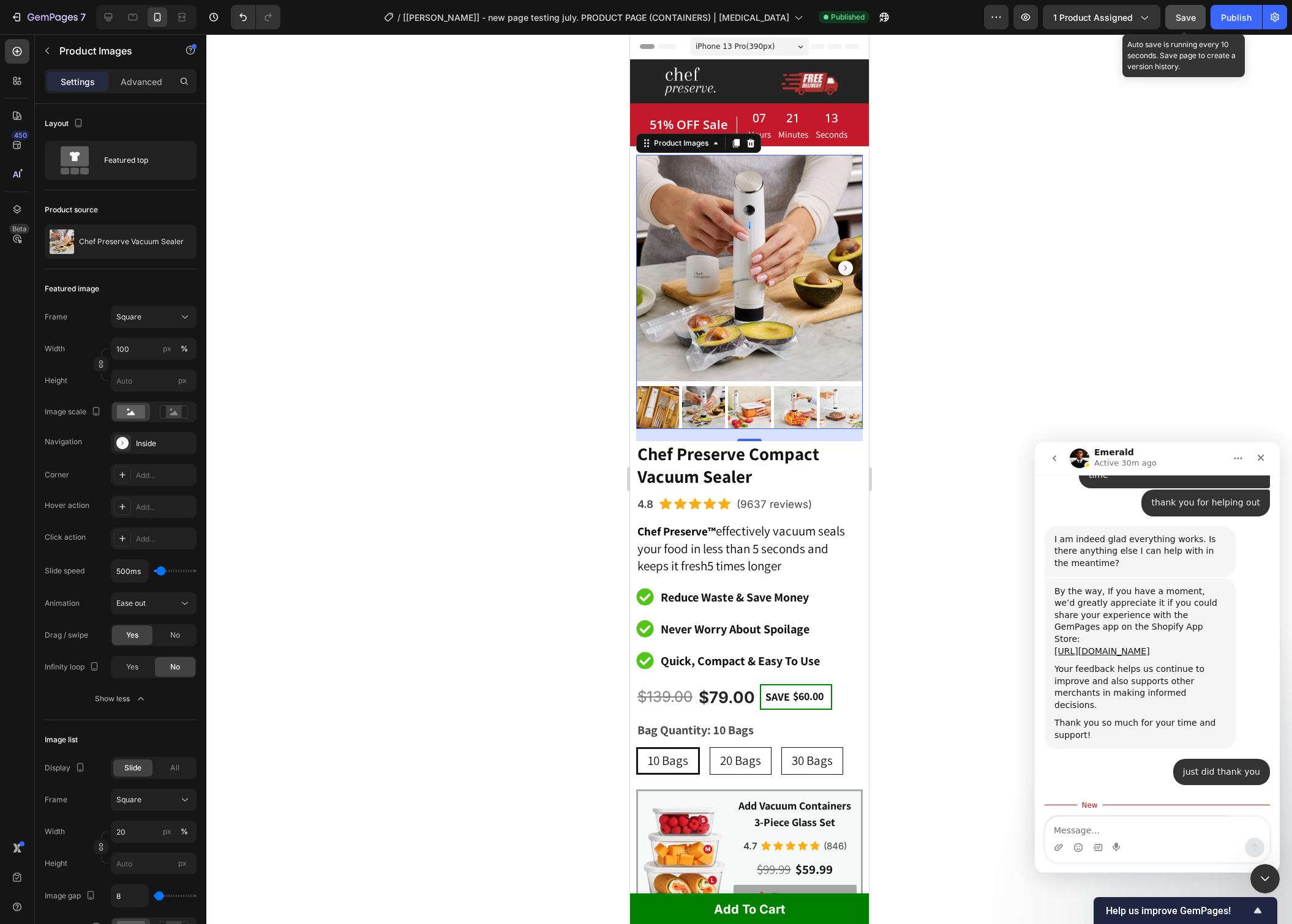
click at [1190, 19] on span "Save" at bounding box center [1185, 16] width 20 height 10
click at [1247, 28] on button "Publish" at bounding box center [1236, 16] width 51 height 25
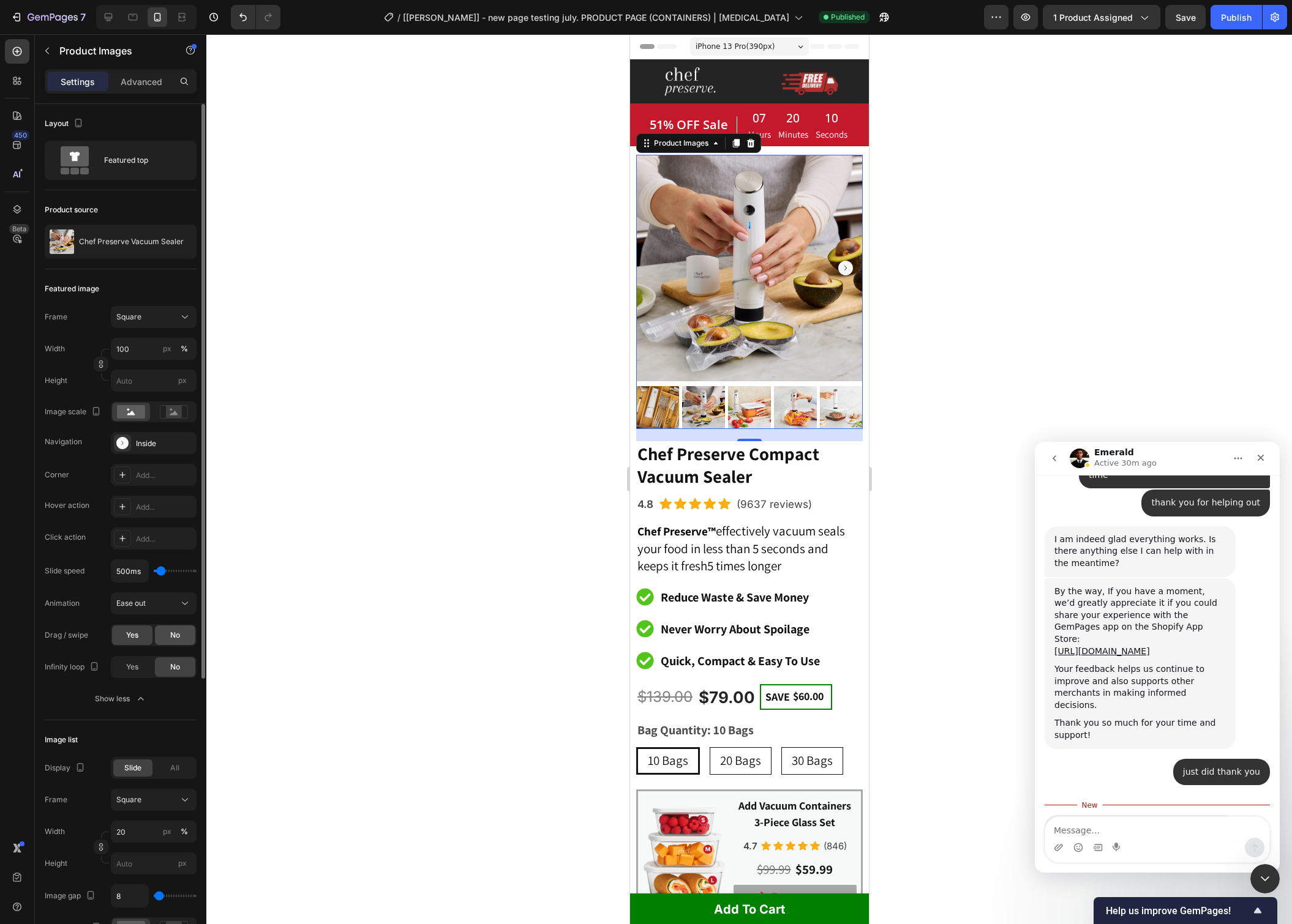
click at [180, 627] on div "No" at bounding box center [175, 635] width 40 height 19
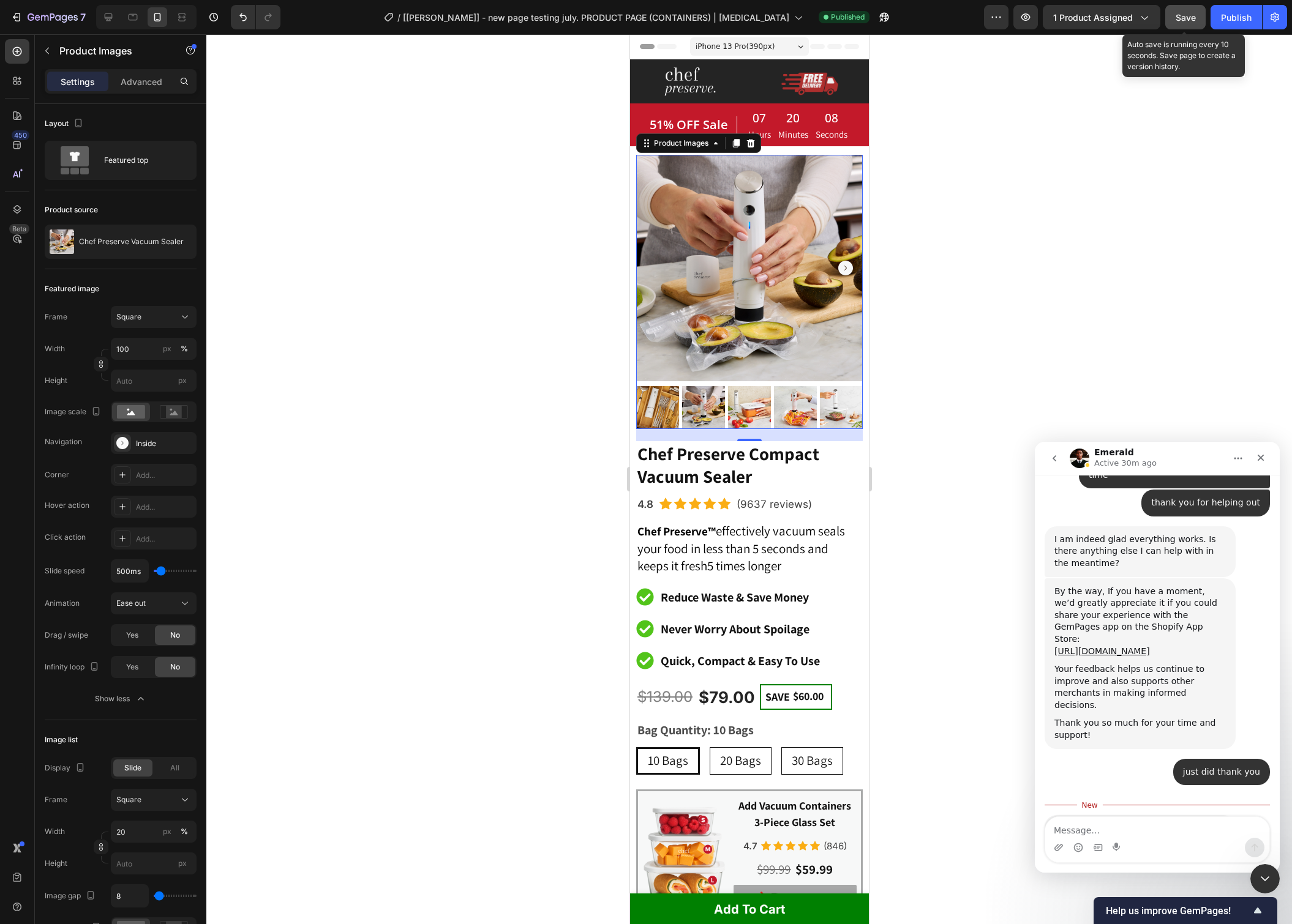
click at [1181, 21] on span "Save" at bounding box center [1185, 16] width 20 height 10
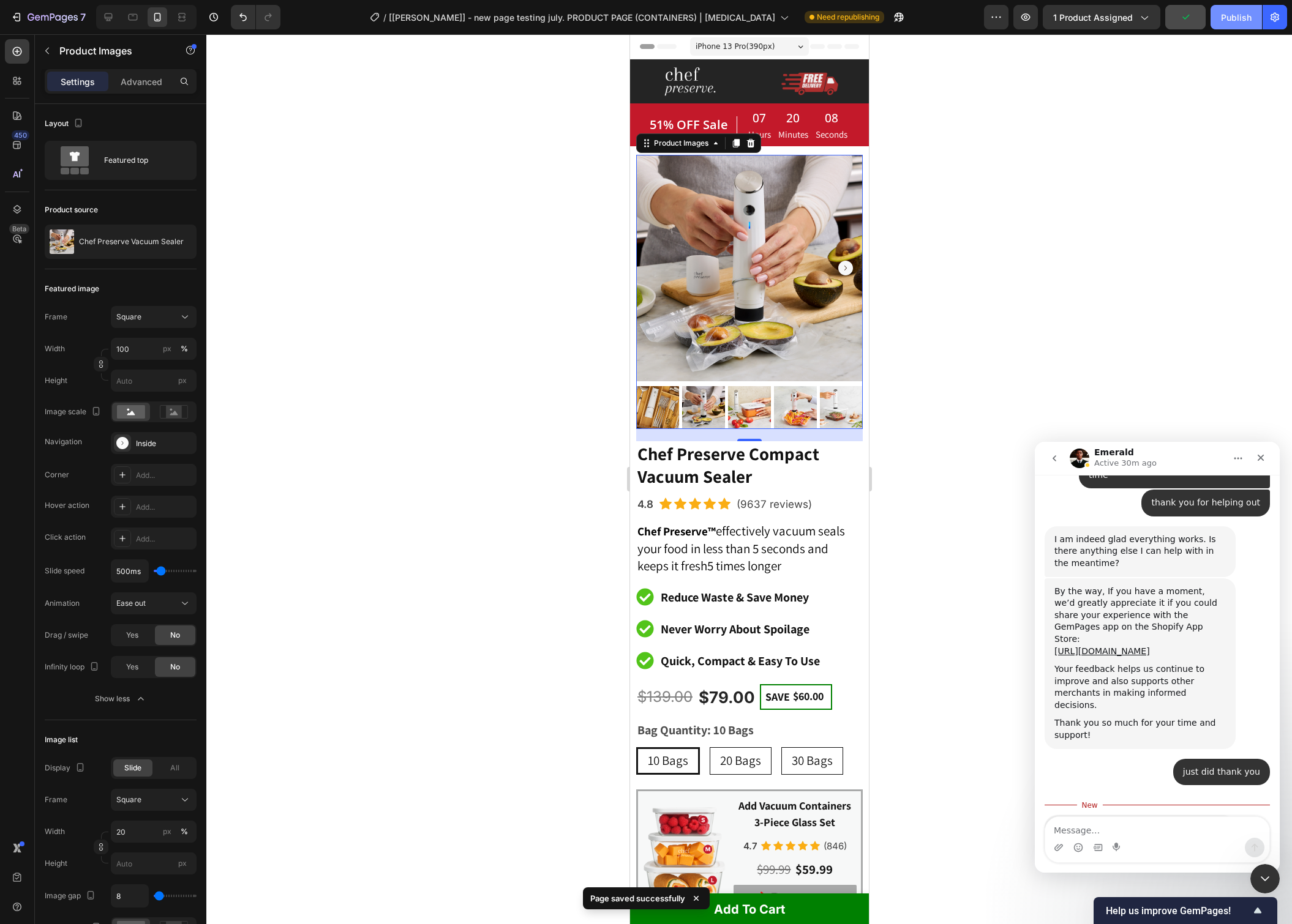
click at [1222, 21] on div "Publish" at bounding box center [1236, 17] width 31 height 13
click at [1036, 322] on div at bounding box center [749, 480] width 1086 height 890
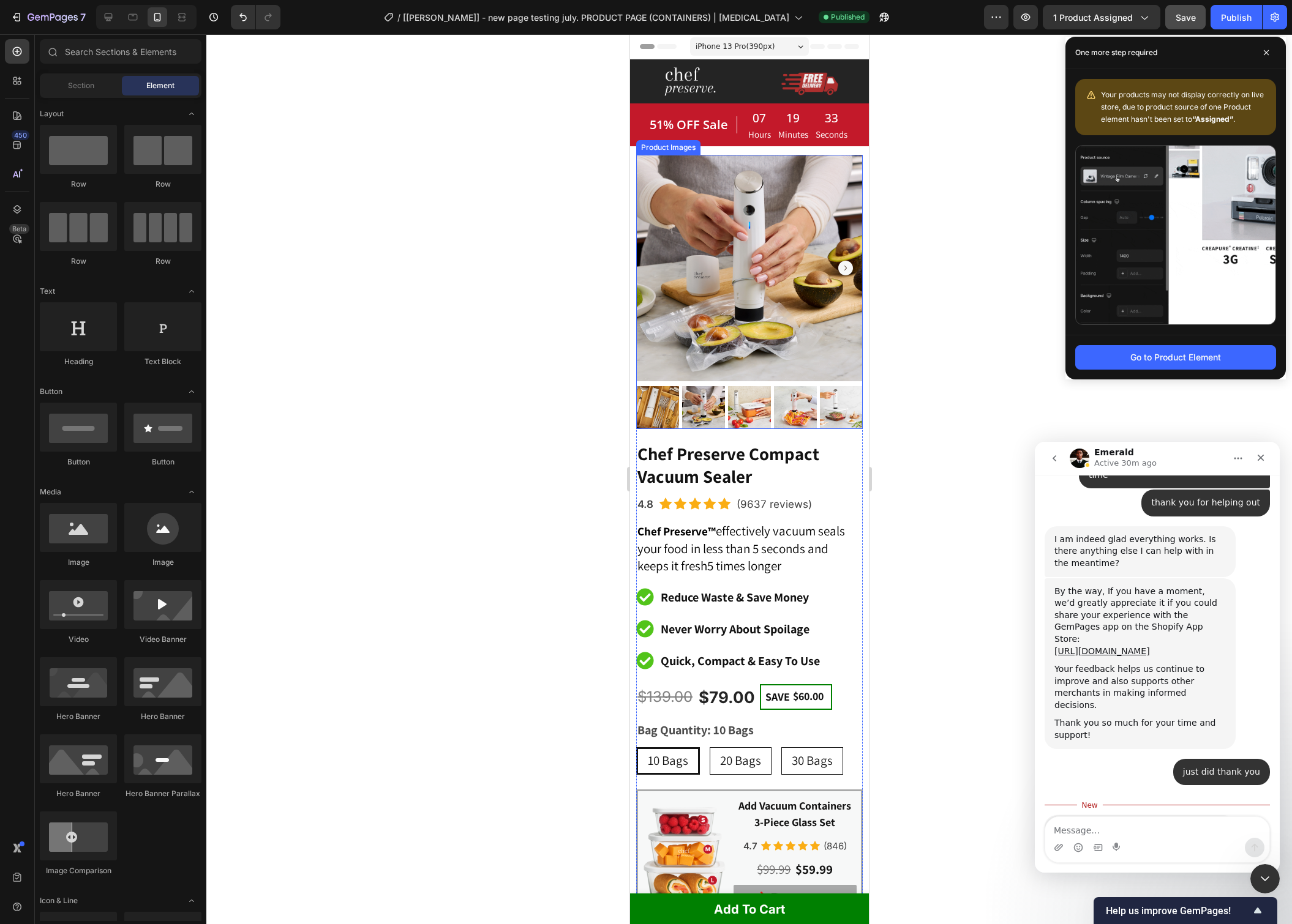
click at [799, 232] on img at bounding box center [749, 268] width 226 height 226
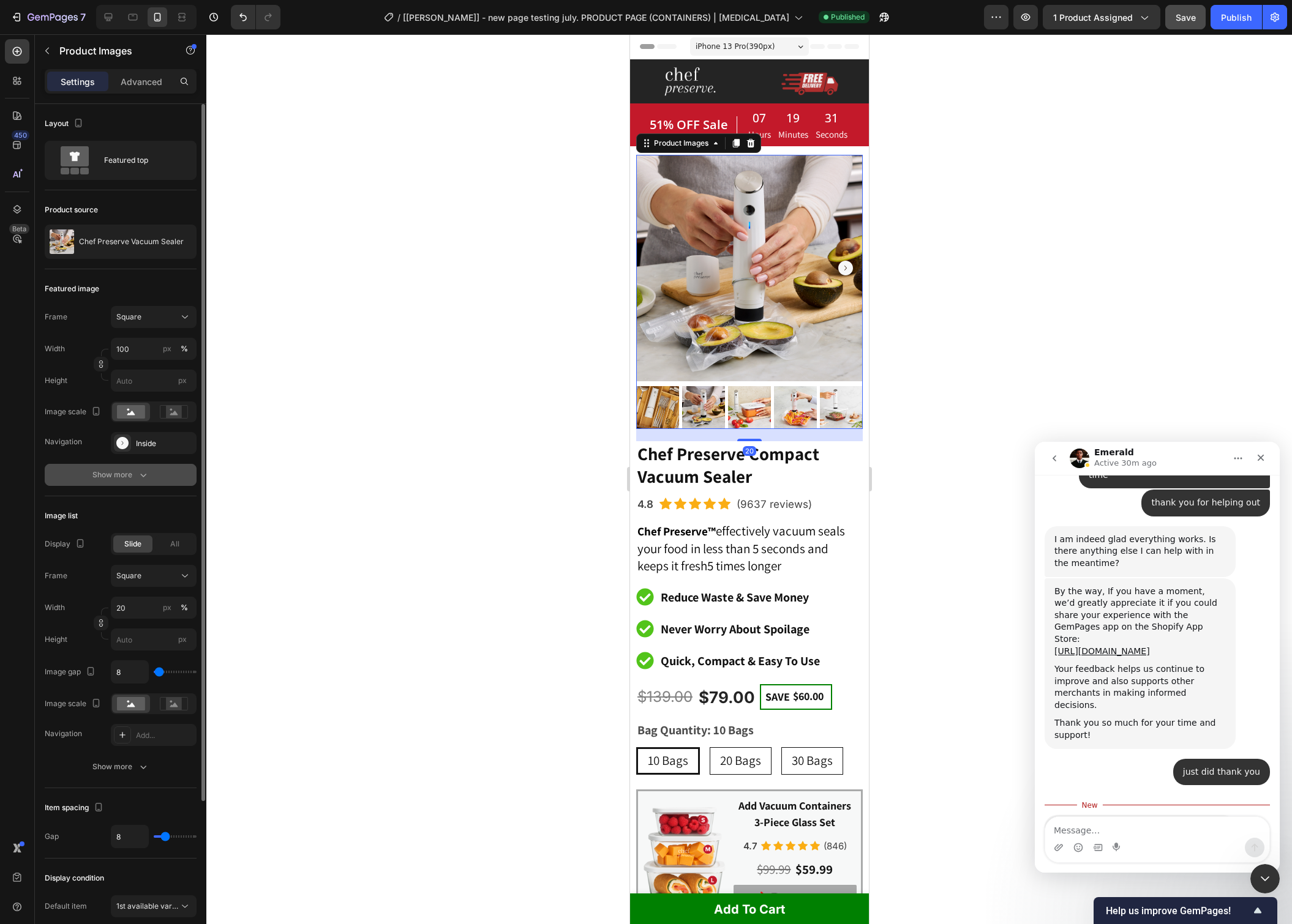
click at [131, 472] on div "Show more" at bounding box center [120, 474] width 57 height 12
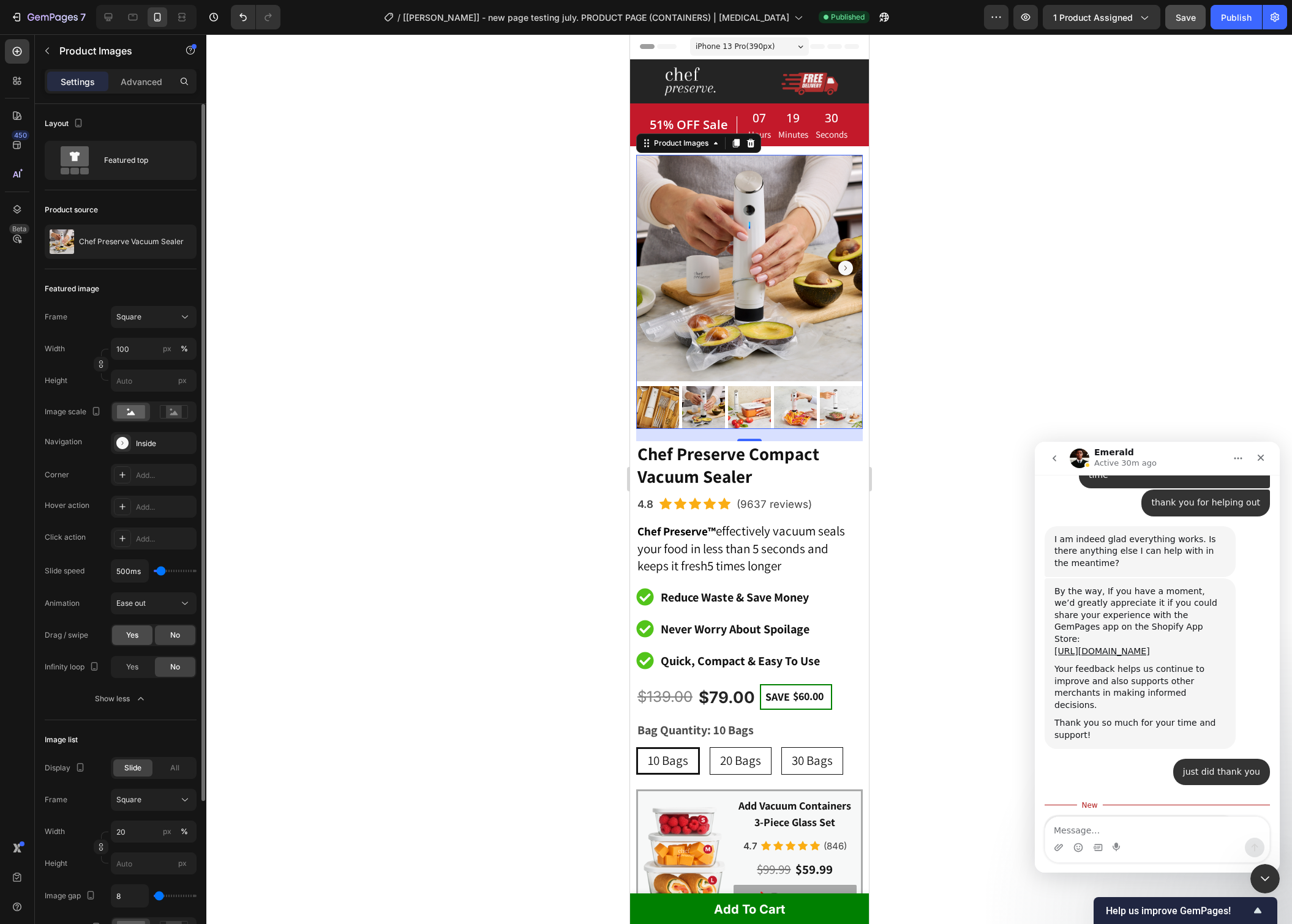
click at [128, 640] on div "Yes" at bounding box center [132, 635] width 40 height 19
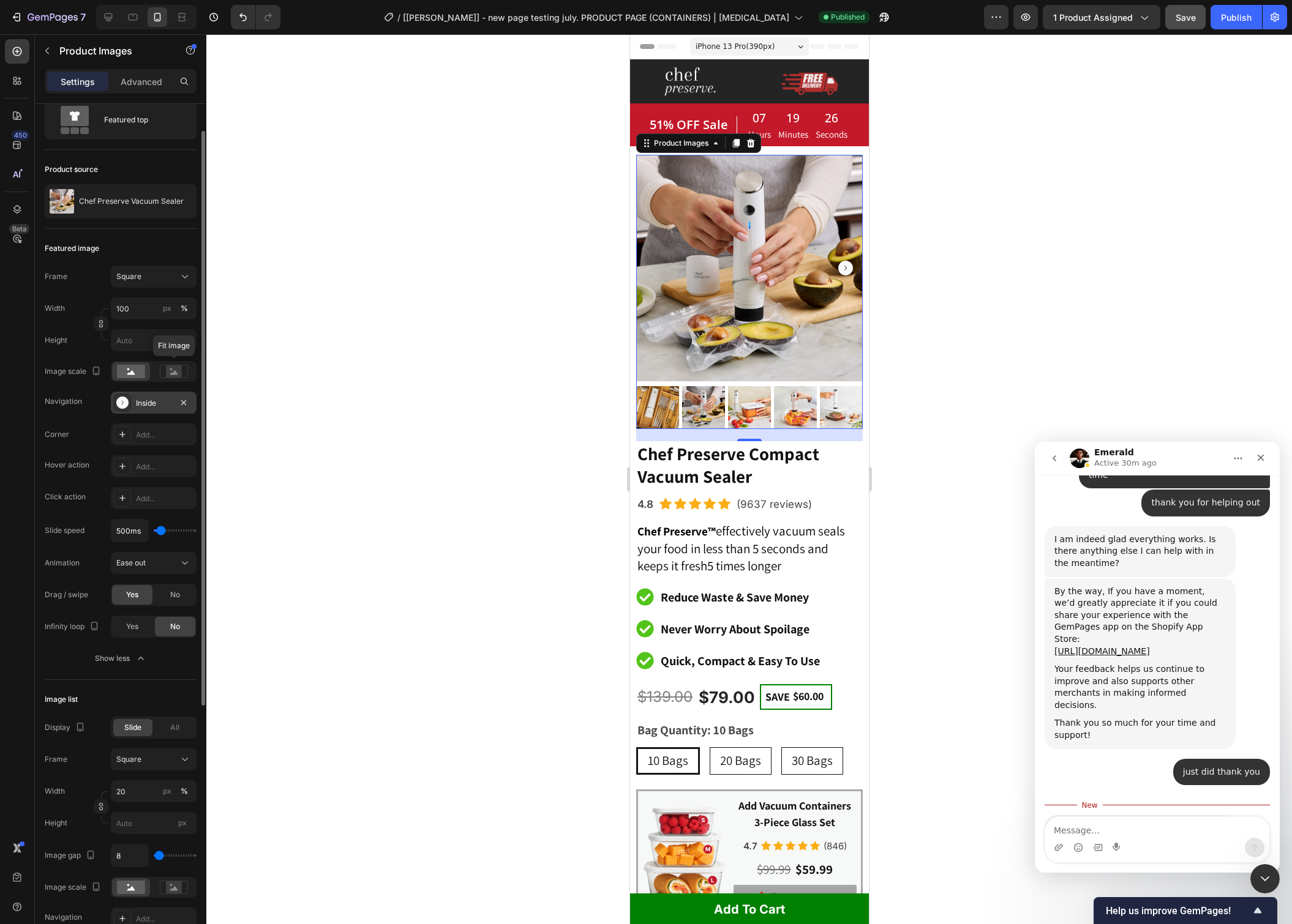
scroll to position [22, 0]
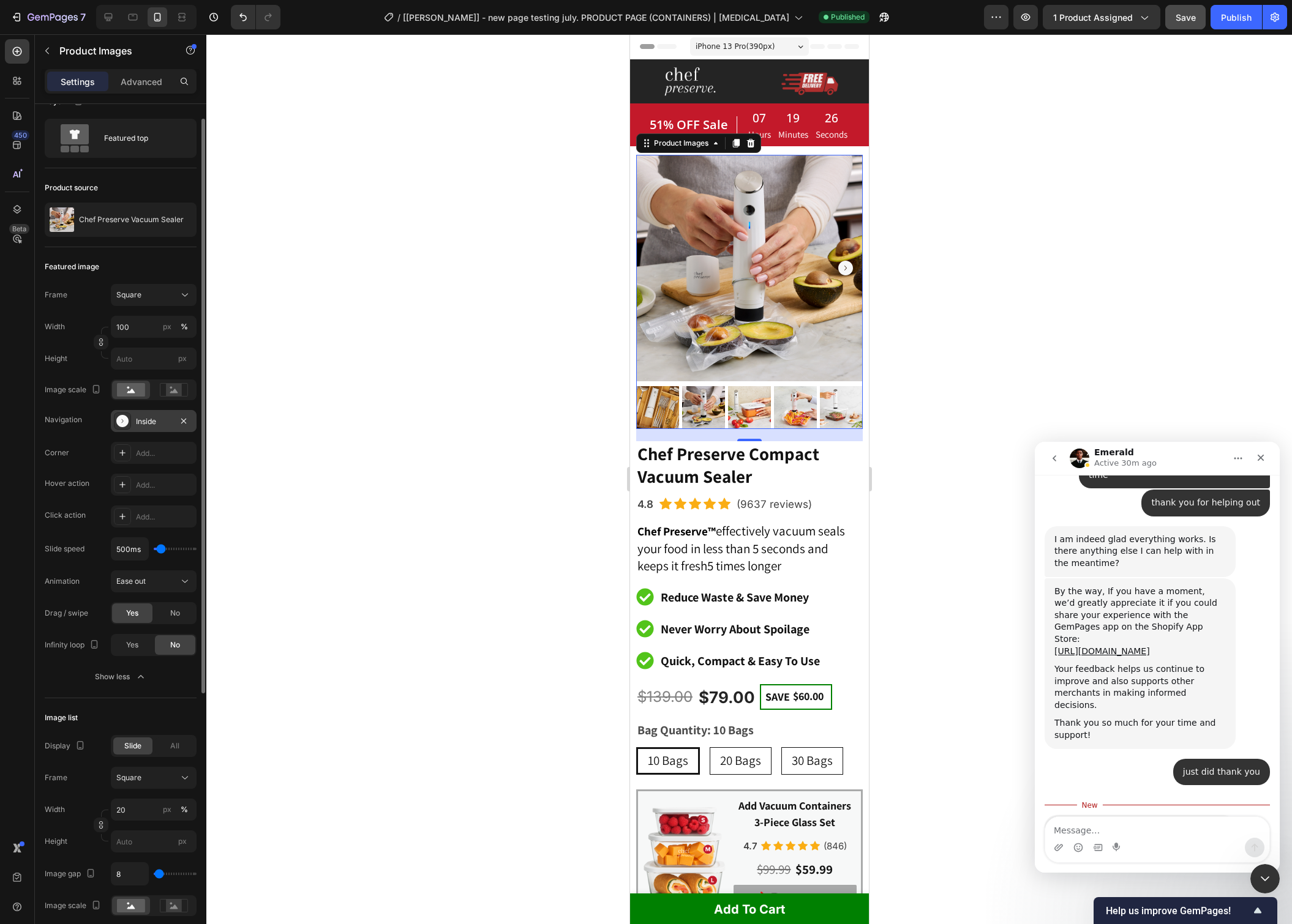
click at [160, 416] on div "Inside" at bounding box center [153, 421] width 36 height 11
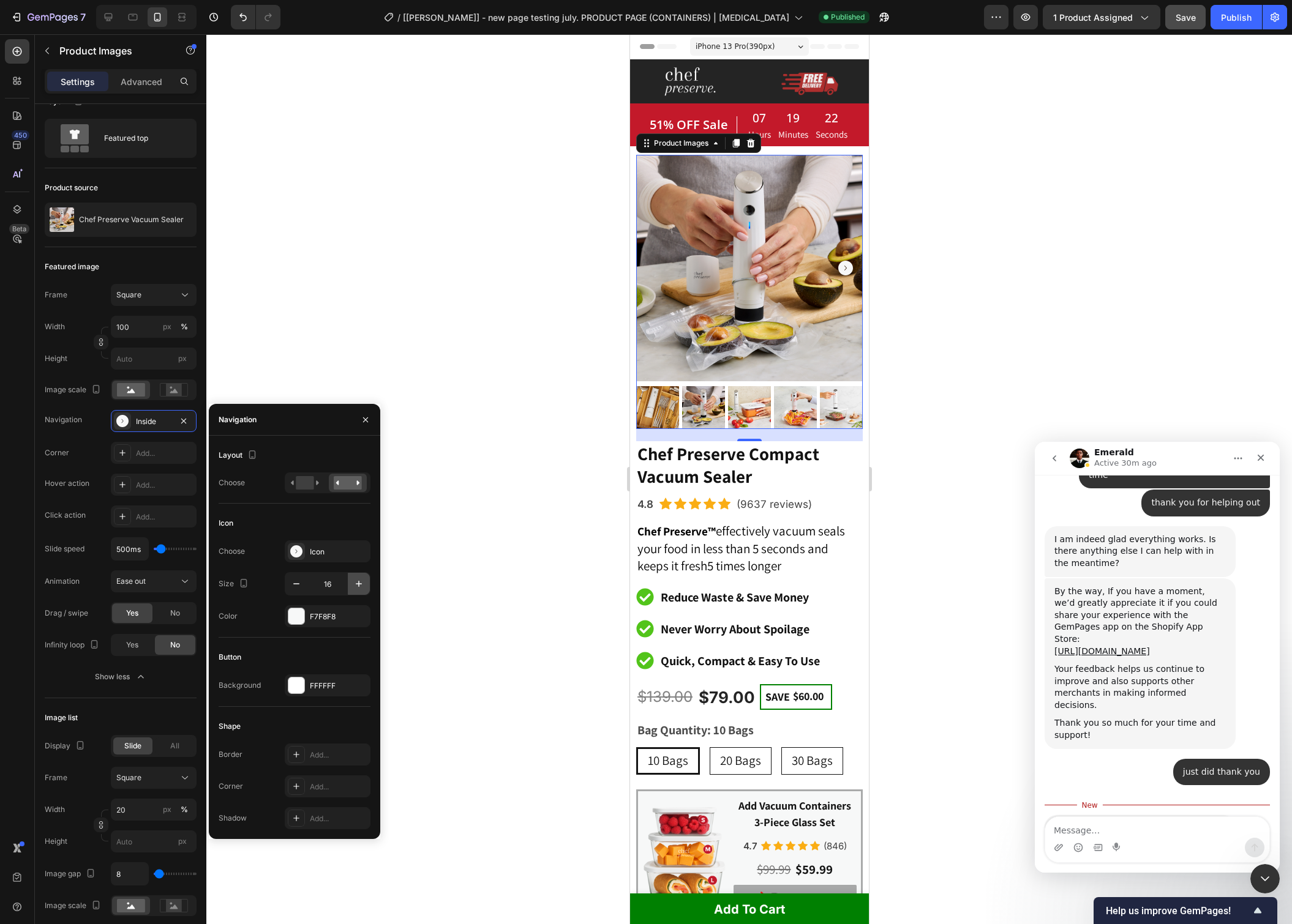
click at [359, 584] on icon "button" at bounding box center [359, 584] width 6 height 6
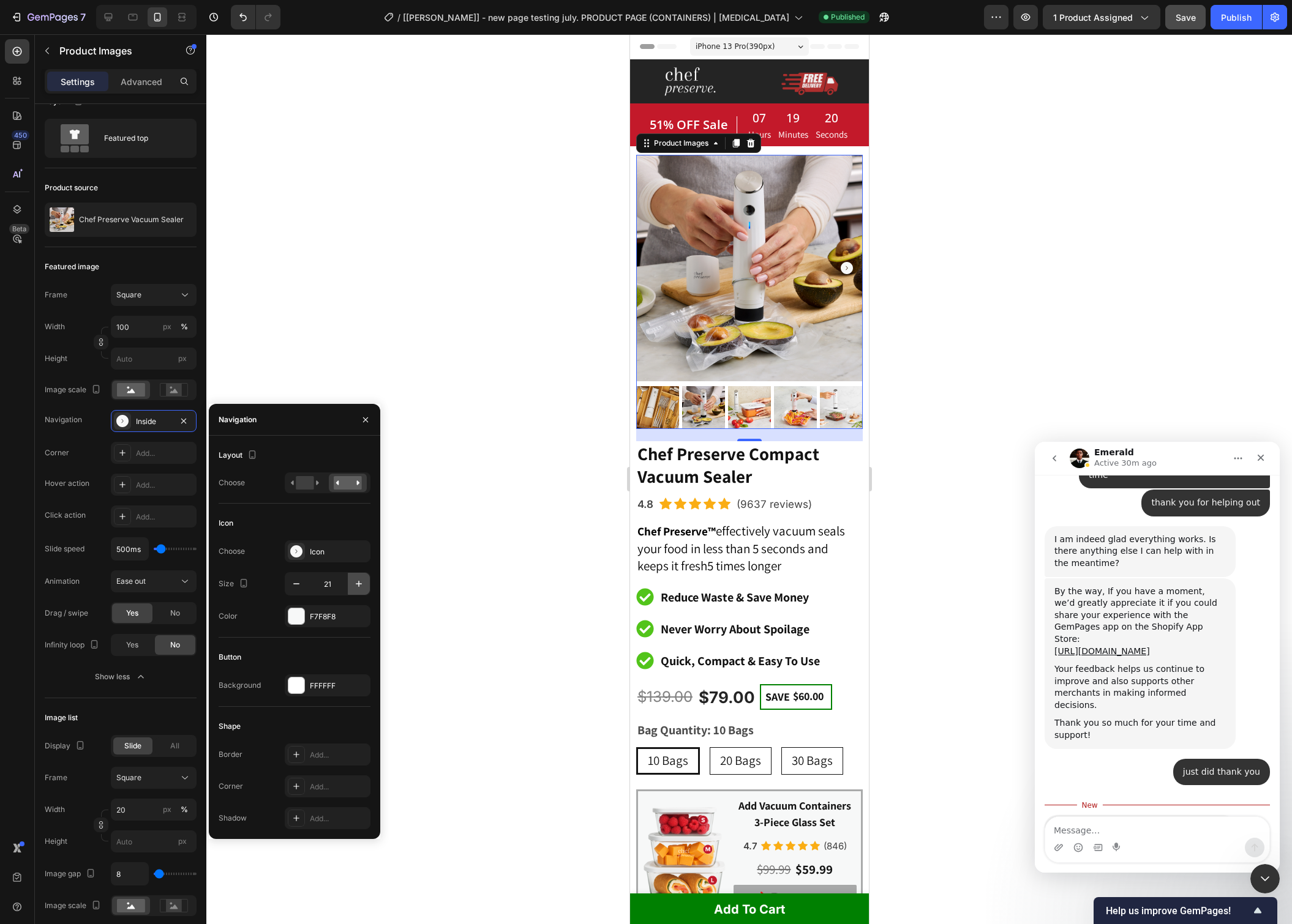
click at [359, 584] on icon "button" at bounding box center [359, 584] width 6 height 6
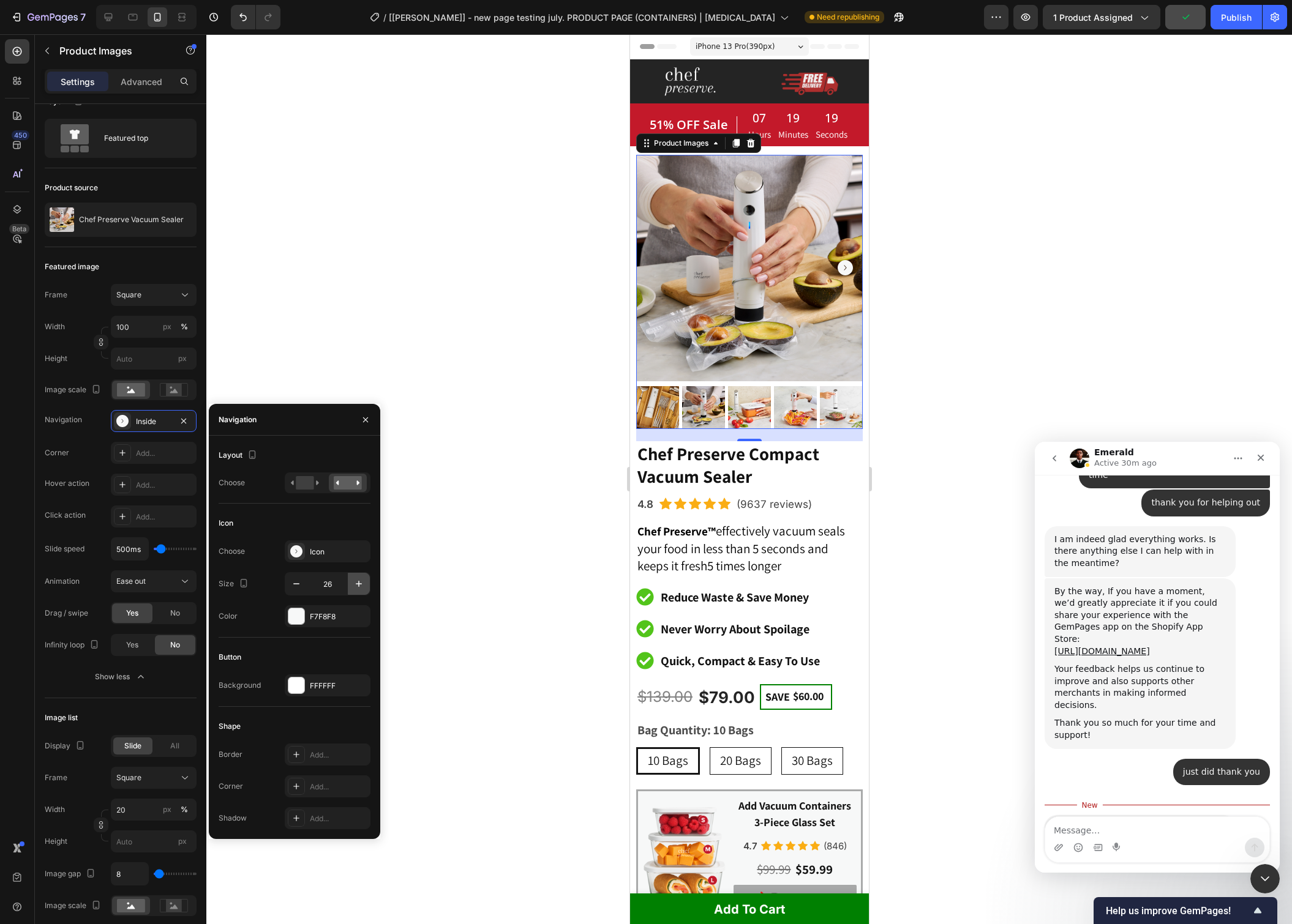
click at [359, 584] on icon "button" at bounding box center [359, 584] width 6 height 6
click at [308, 483] on rect at bounding box center [304, 483] width 17 height 14
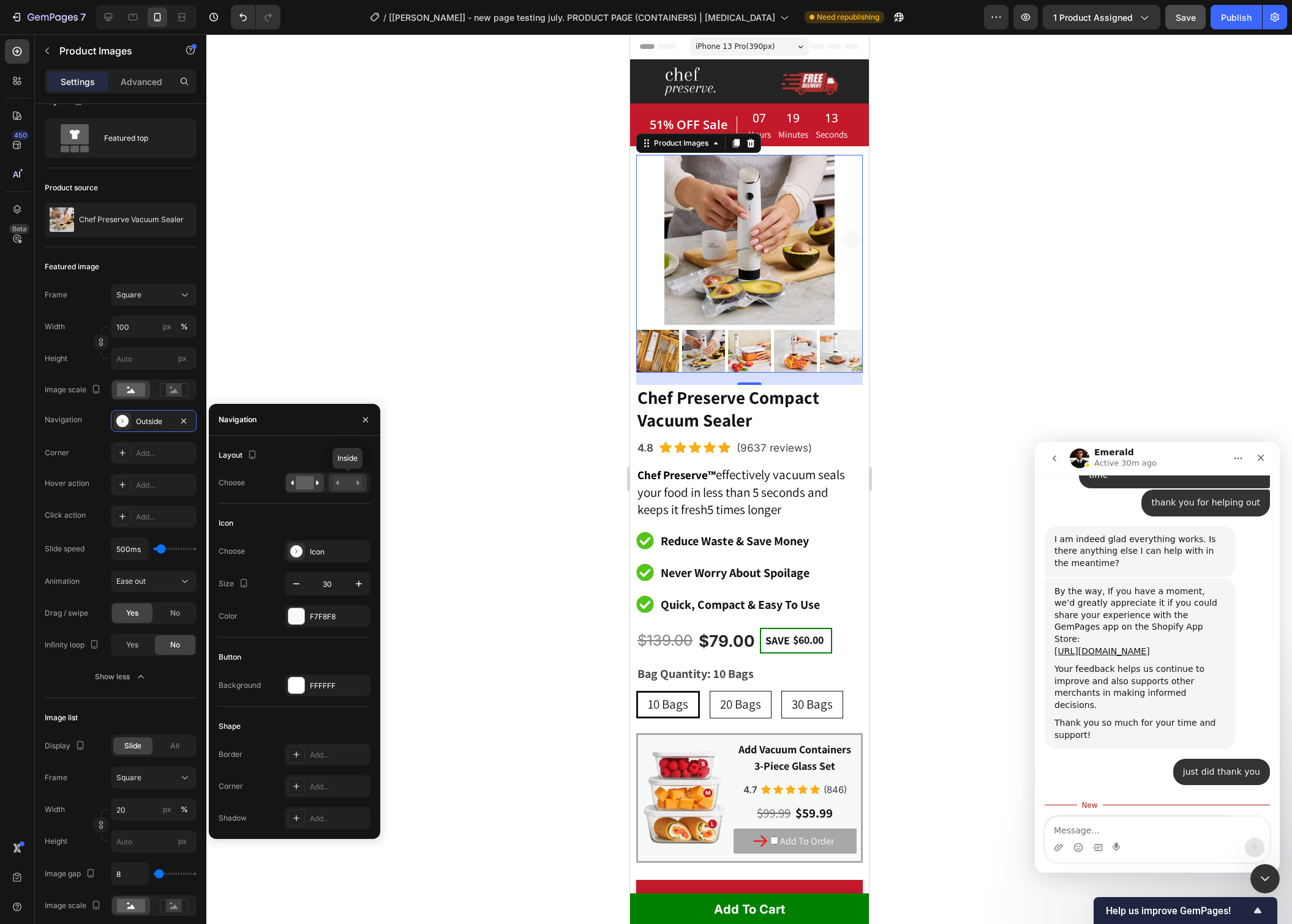
click at [343, 483] on rect at bounding box center [348, 483] width 28 height 14
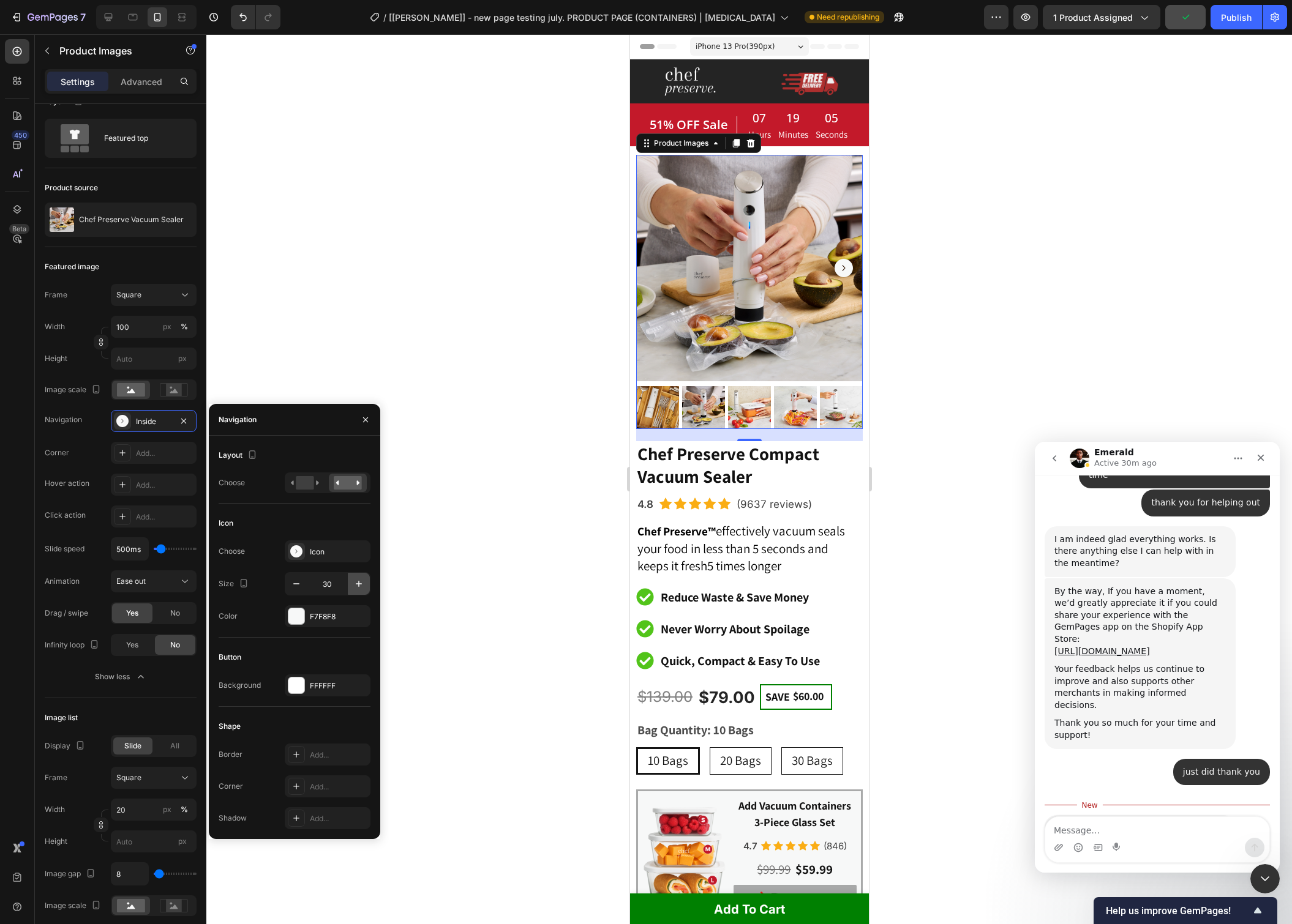
click at [359, 586] on icon "button" at bounding box center [359, 584] width 6 height 6
type input "32"
click at [1185, 17] on span "Save" at bounding box center [1185, 16] width 20 height 10
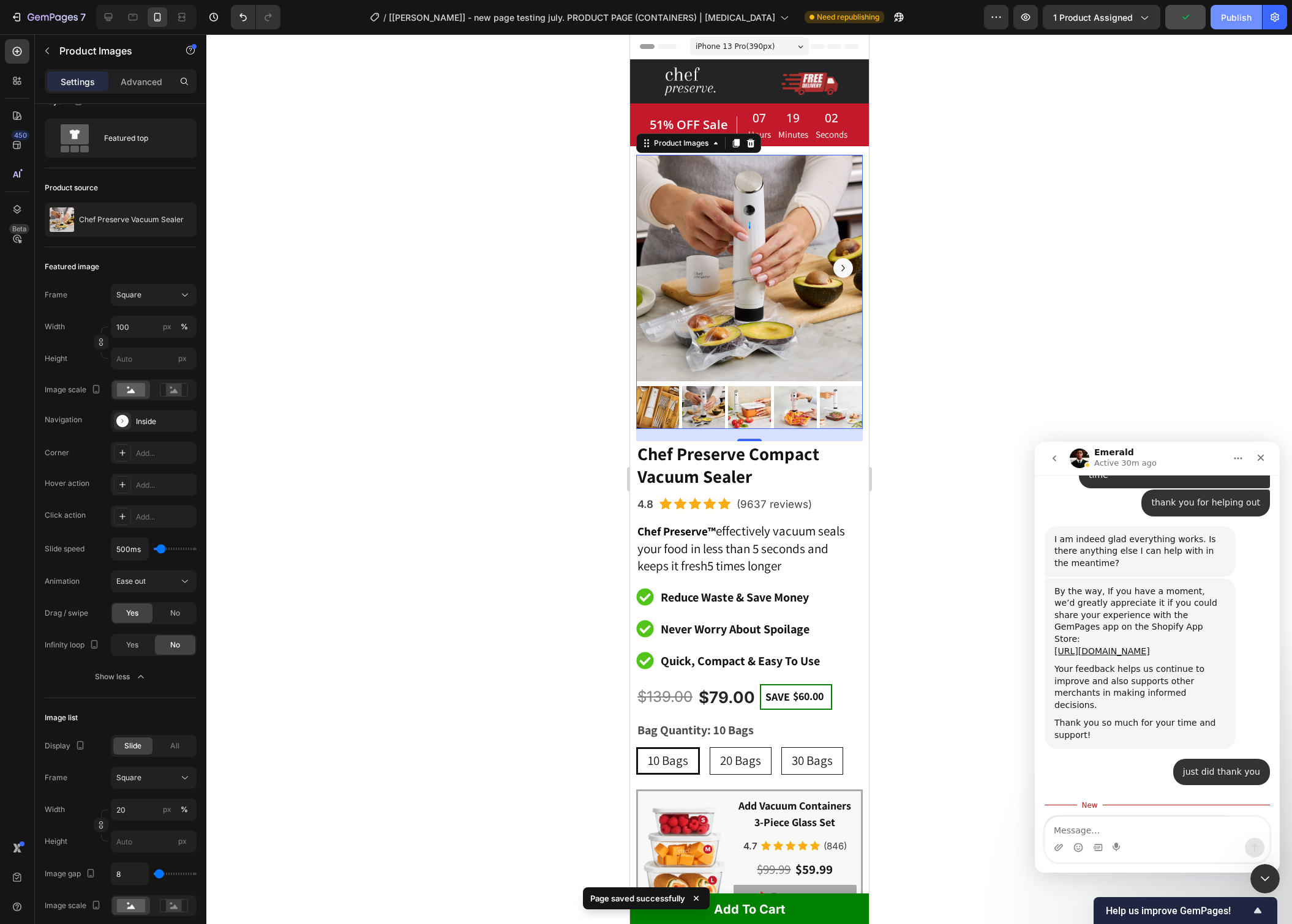
click at [1225, 14] on div "Publish" at bounding box center [1236, 17] width 31 height 13
click at [149, 425] on div "Inside" at bounding box center [153, 421] width 36 height 11
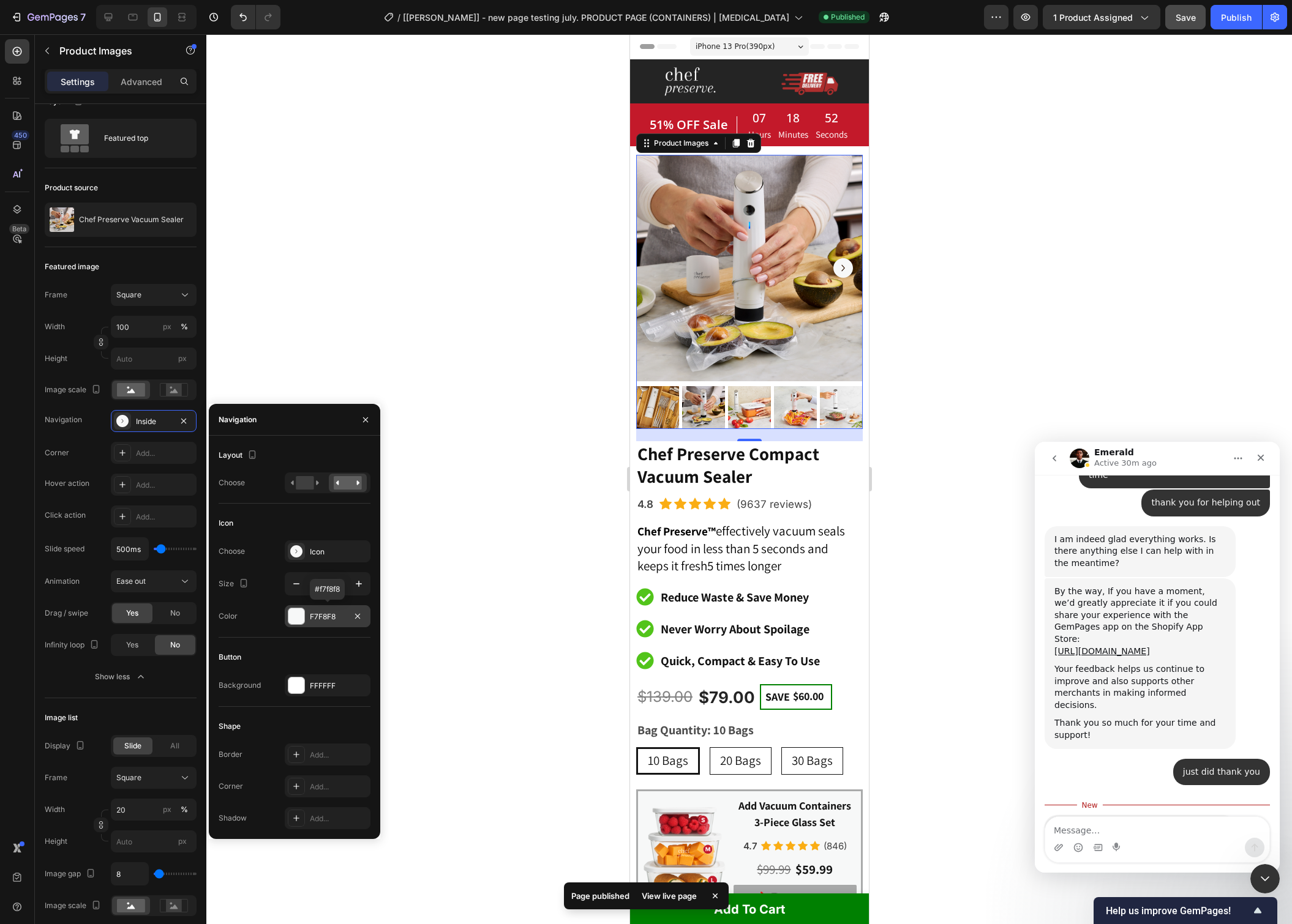
click at [339, 620] on div "F7F8F8" at bounding box center [328, 617] width 36 height 11
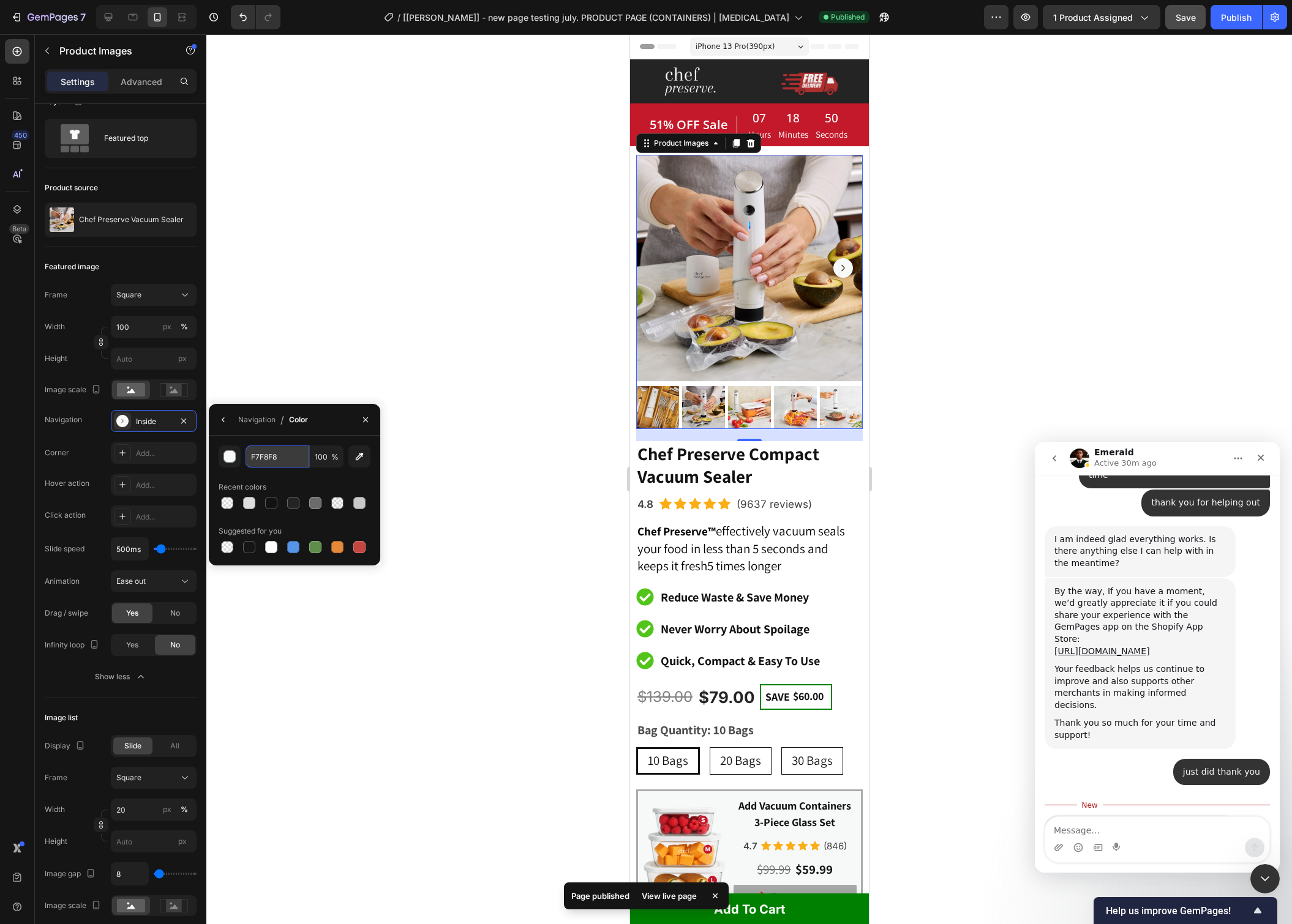
click at [257, 455] on input "F7F8F8" at bounding box center [277, 457] width 64 height 22
click at [232, 462] on div "button" at bounding box center [230, 457] width 12 height 12
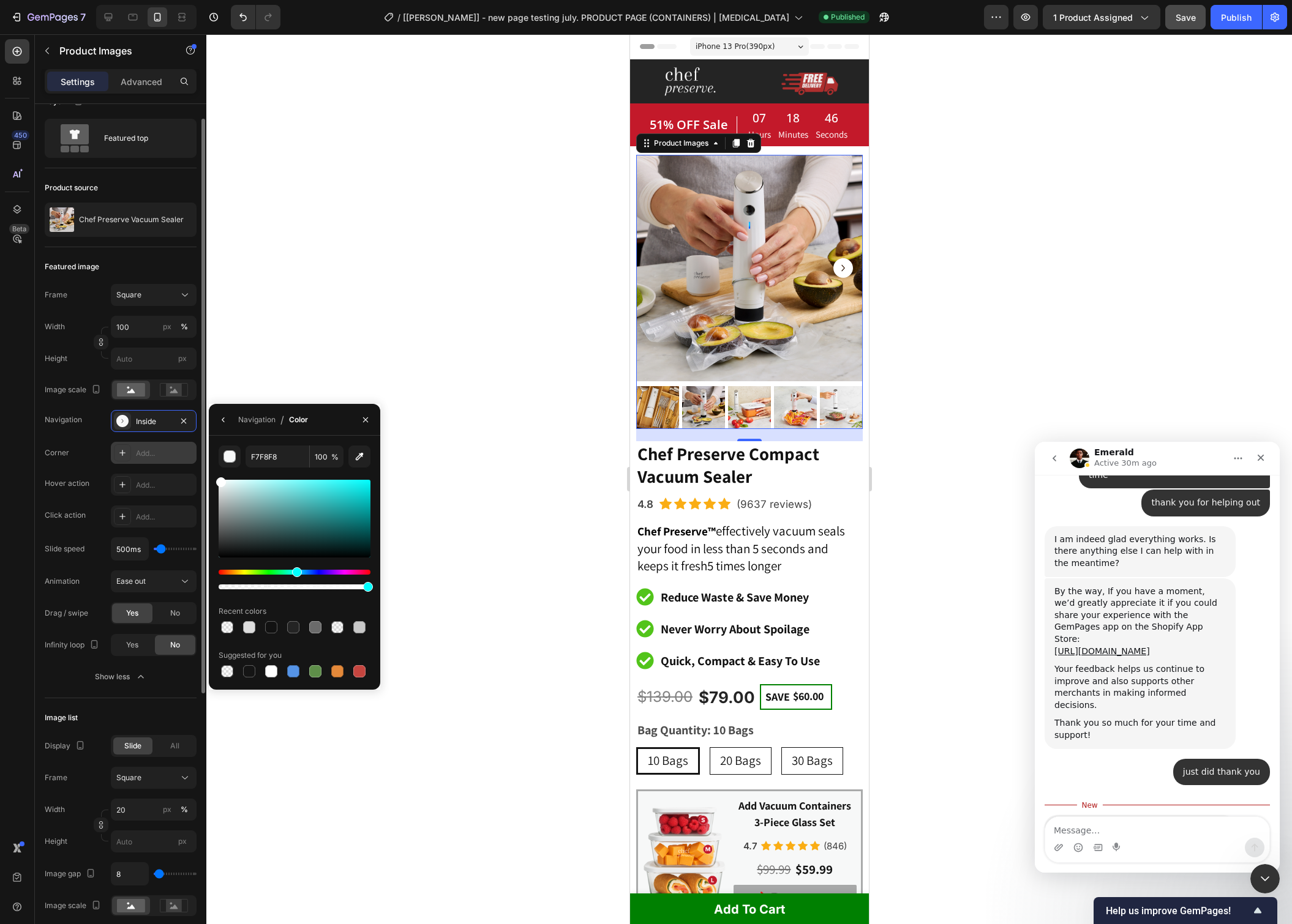
drag, startPoint x: 228, startPoint y: 491, endPoint x: 171, endPoint y: 449, distance: 70.8
click at [171, 449] on div "450 Beta Sections(18) Elements(84) Section Element Hero Section Product Detail …" at bounding box center [103, 480] width 206 height 890
type input "FFFFFF"
click at [224, 409] on div "Navigation / Color" at bounding box center [261, 420] width 104 height 31
click at [224, 418] on icon "button" at bounding box center [223, 420] width 3 height 5
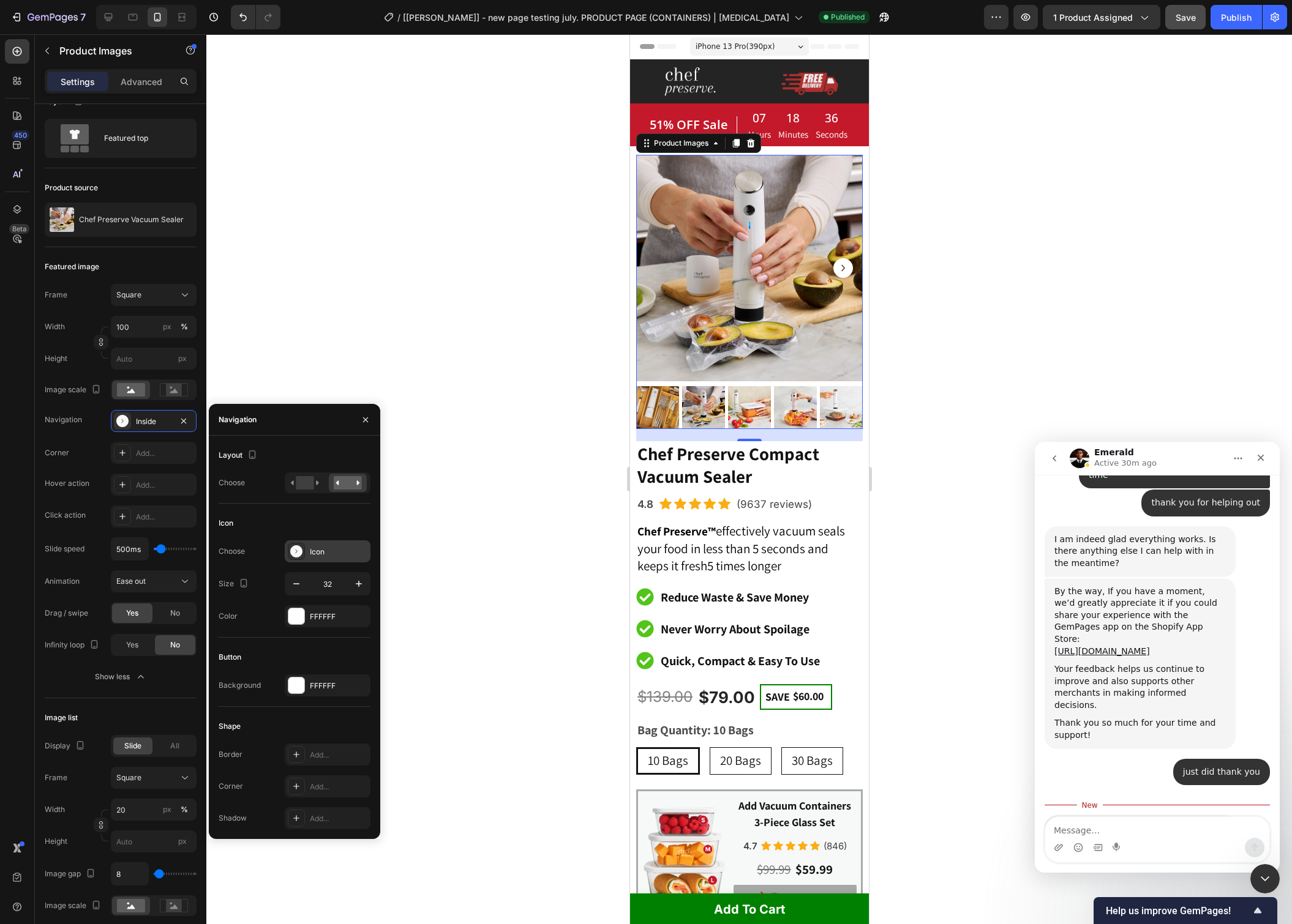
click at [338, 554] on div "Icon" at bounding box center [339, 552] width 57 height 11
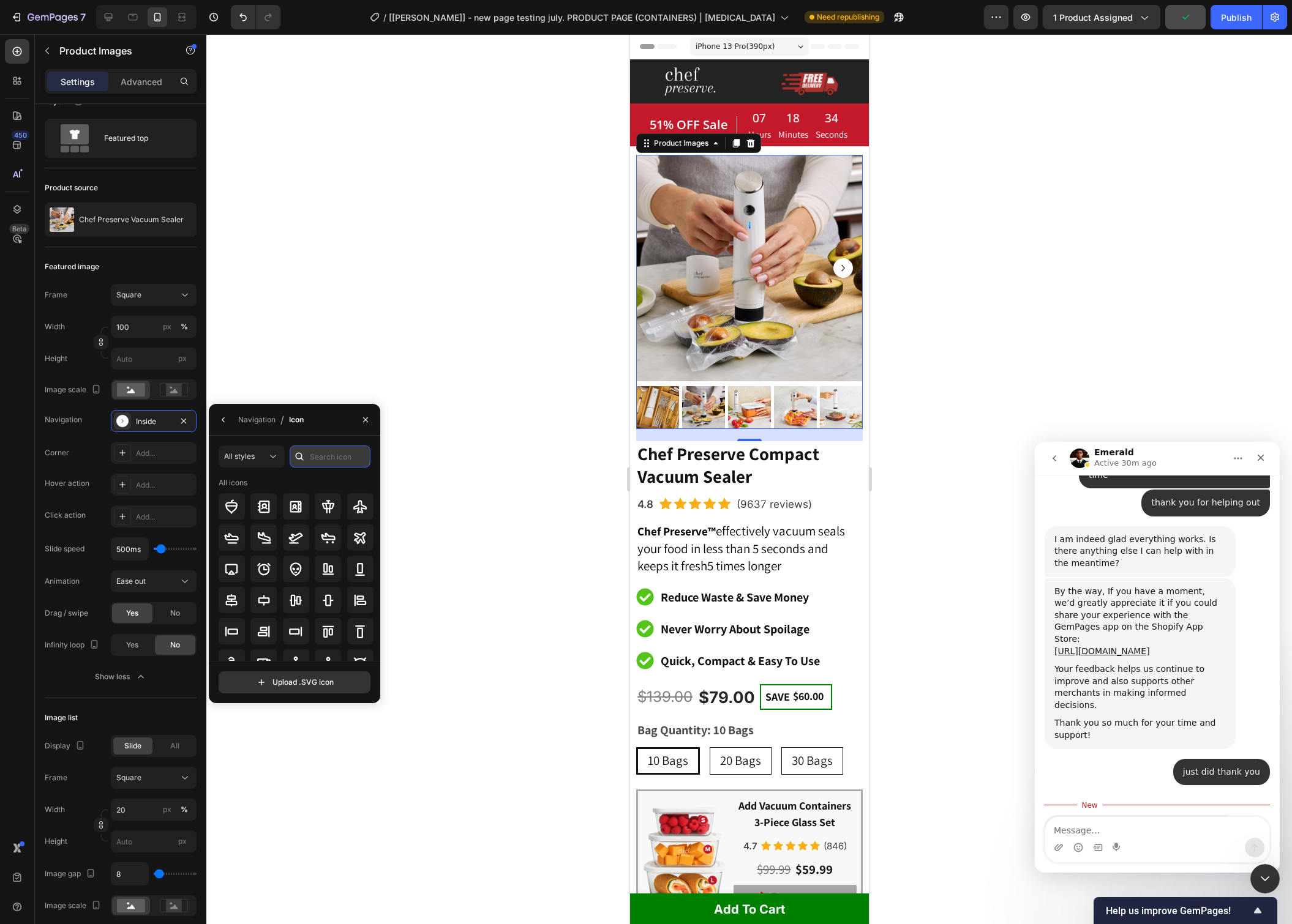
click at [319, 457] on input "text" at bounding box center [329, 457] width 81 height 22
type input "right"
click at [295, 570] on icon at bounding box center [296, 569] width 15 height 15
click at [359, 503] on icon at bounding box center [360, 507] width 15 height 15
click at [359, 535] on icon at bounding box center [360, 538] width 15 height 15
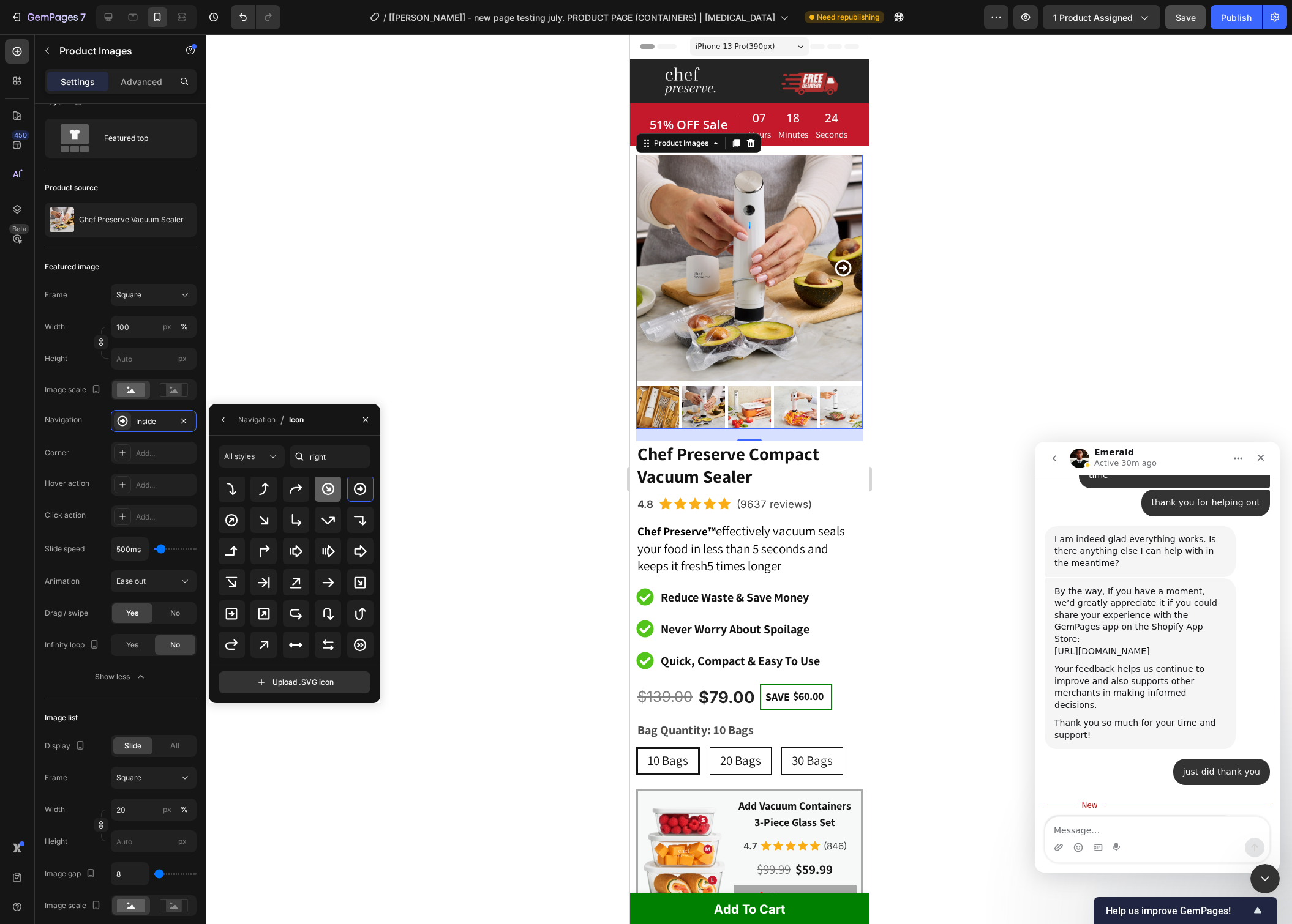
scroll to position [49, 0]
click at [234, 610] on icon at bounding box center [232, 613] width 15 height 15
click at [322, 587] on icon at bounding box center [328, 586] width 15 height 15
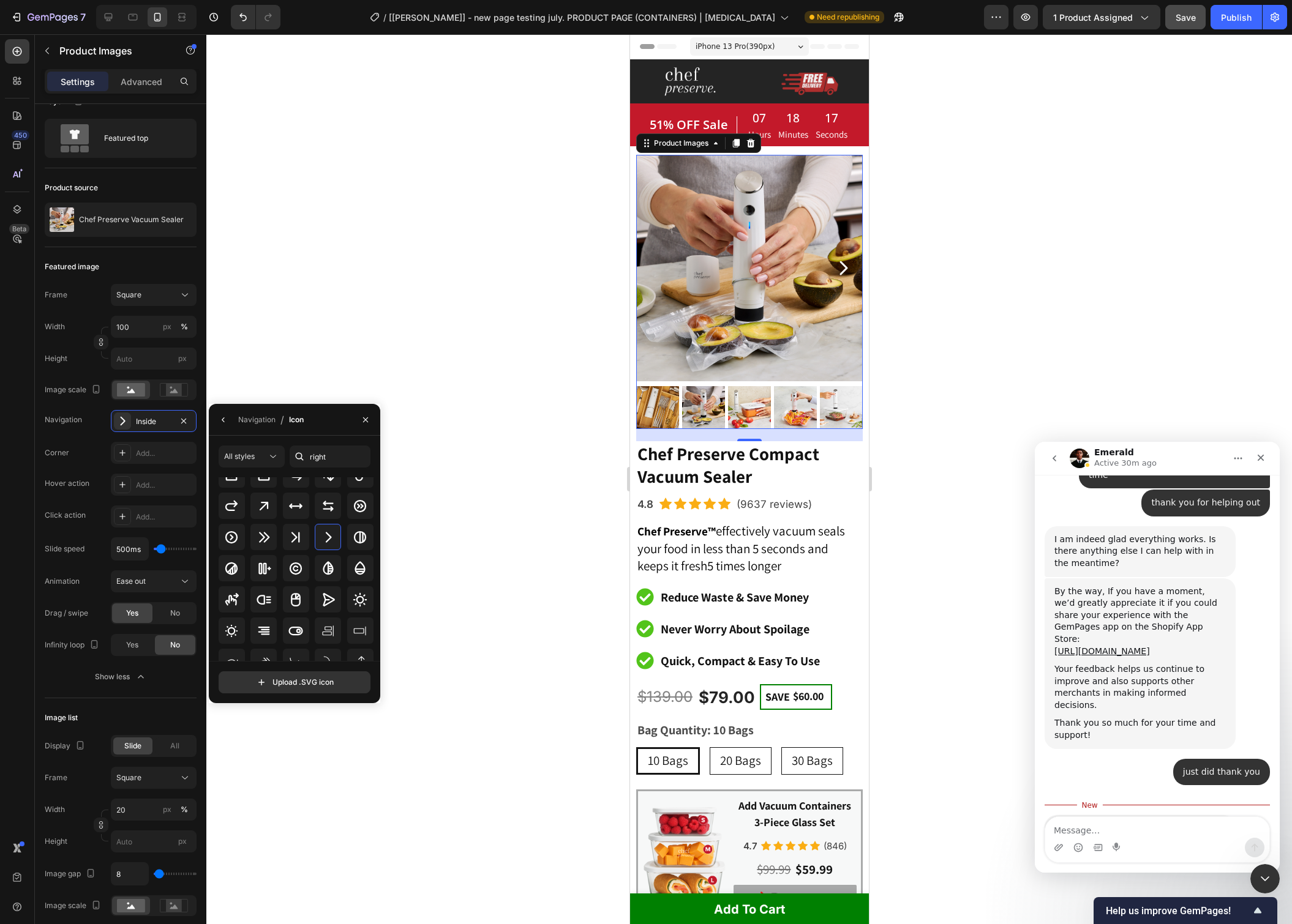
scroll to position [178, 0]
click at [327, 597] on icon at bounding box center [328, 600] width 12 height 14
click at [295, 606] on icon at bounding box center [296, 600] width 15 height 15
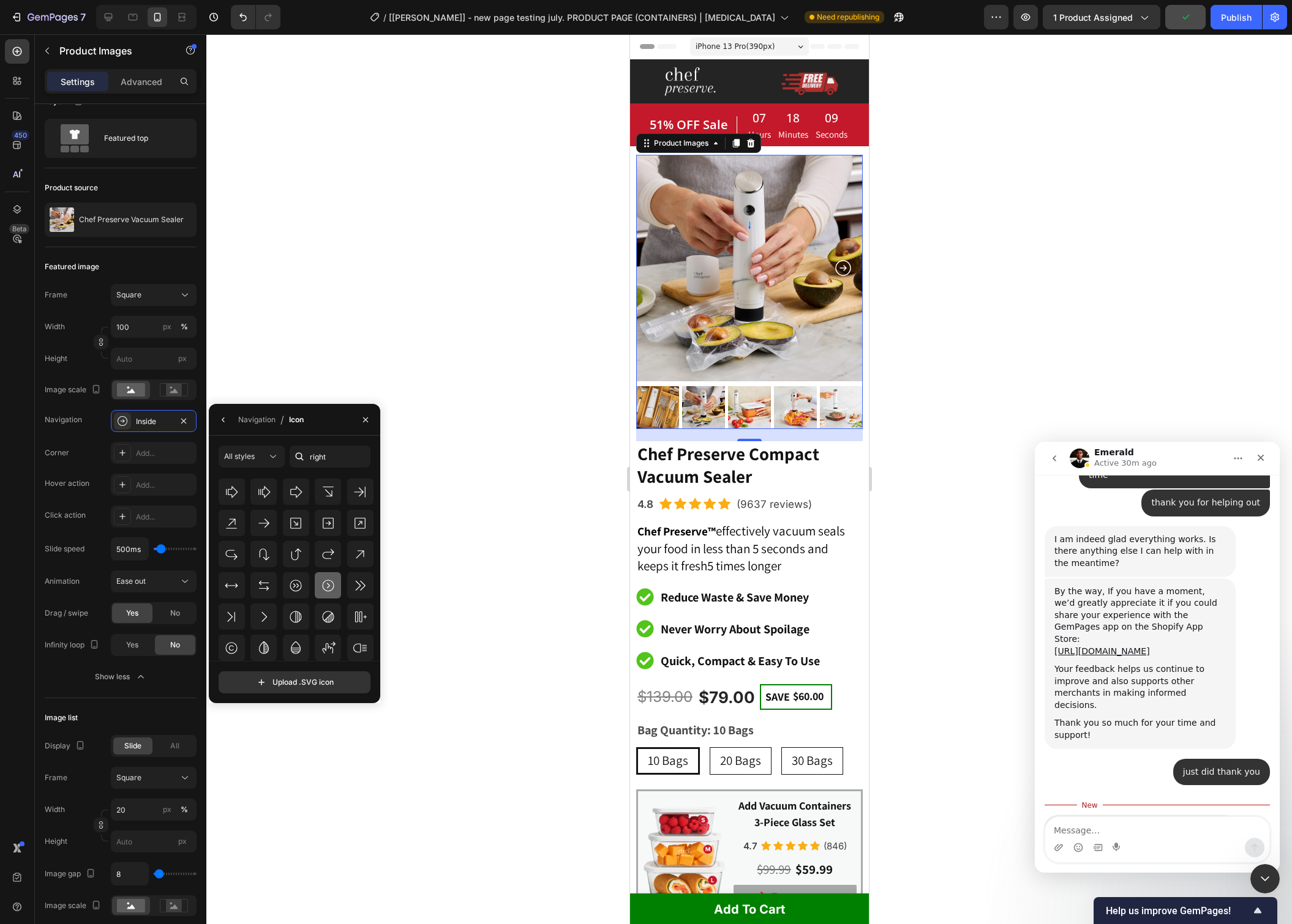
click at [328, 587] on icon at bounding box center [328, 586] width 15 height 15
click at [230, 552] on div at bounding box center [232, 545] width 26 height 26
click at [359, 552] on icon at bounding box center [360, 549] width 15 height 15
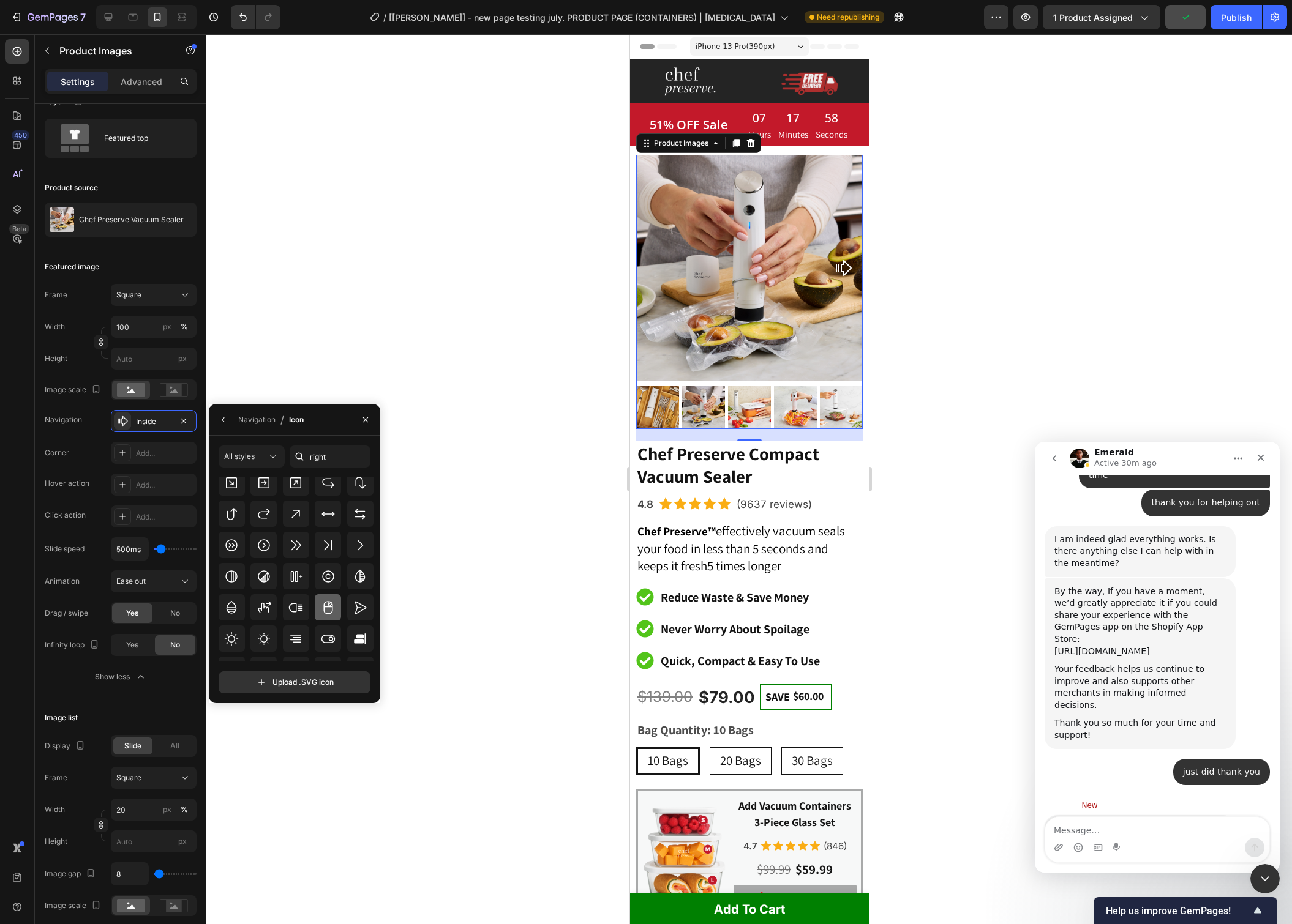
scroll to position [753, 0]
click at [359, 576] on icon at bounding box center [360, 573] width 15 height 15
click at [539, 314] on div at bounding box center [749, 480] width 1086 height 890
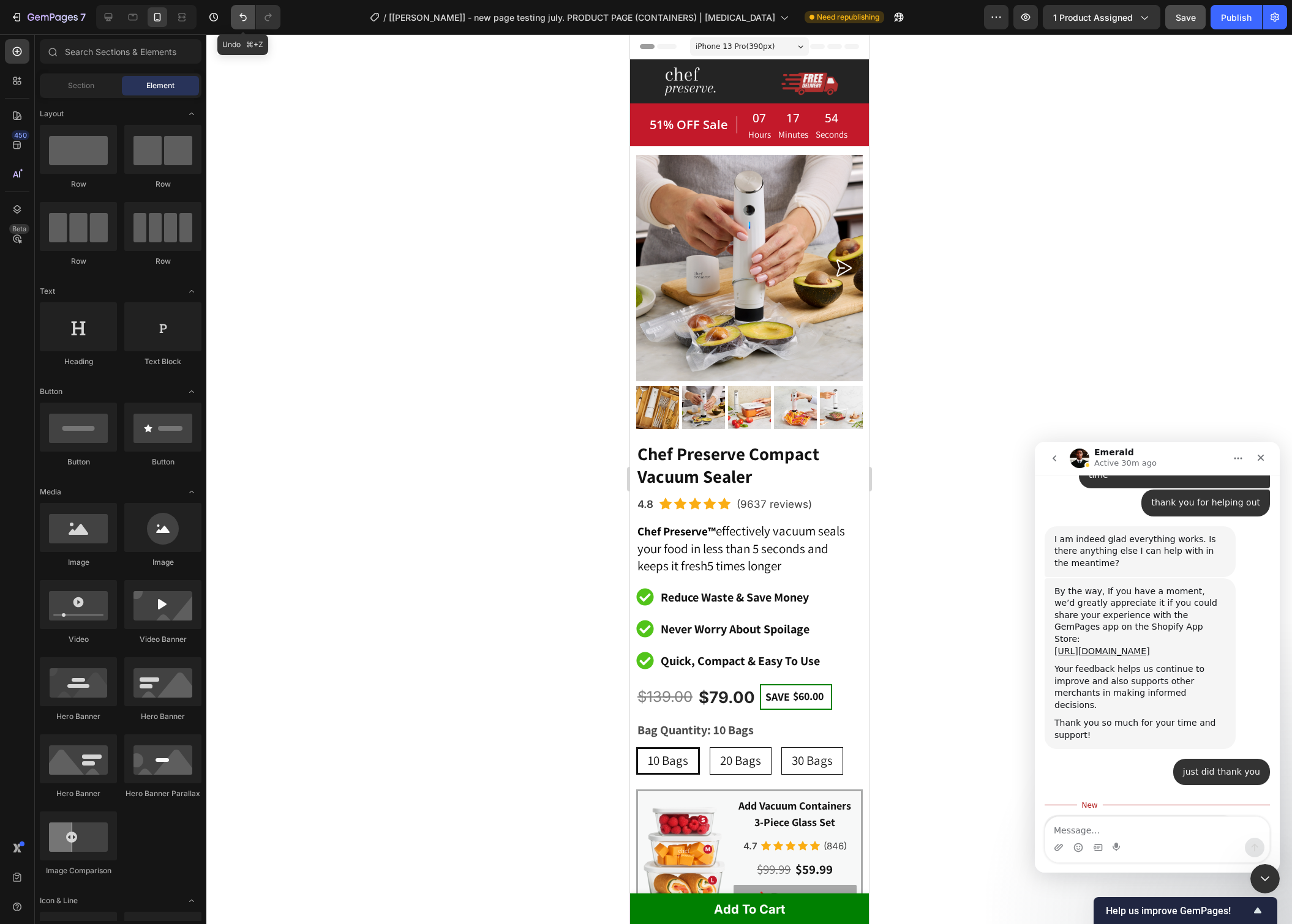
click at [237, 11] on icon "Undo/Redo" at bounding box center [243, 16] width 12 height 12
click at [237, 10] on button "Undo/Redo" at bounding box center [243, 16] width 25 height 25
click at [239, 10] on button "Undo/Redo" at bounding box center [243, 16] width 25 height 25
click at [239, 11] on icon "Undo/Redo" at bounding box center [243, 16] width 12 height 12
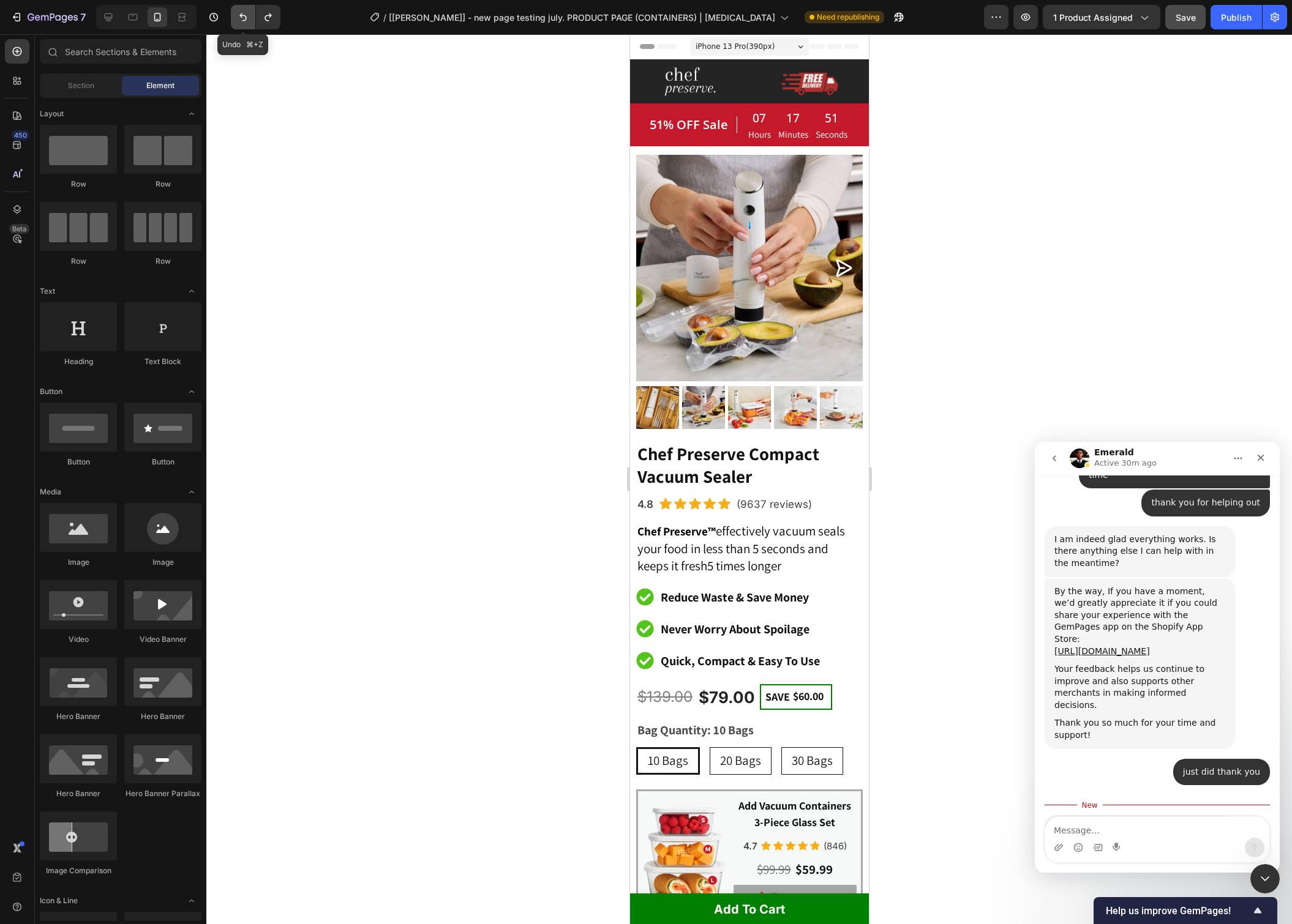
click at [239, 11] on icon "Undo/Redo" at bounding box center [243, 16] width 12 height 12
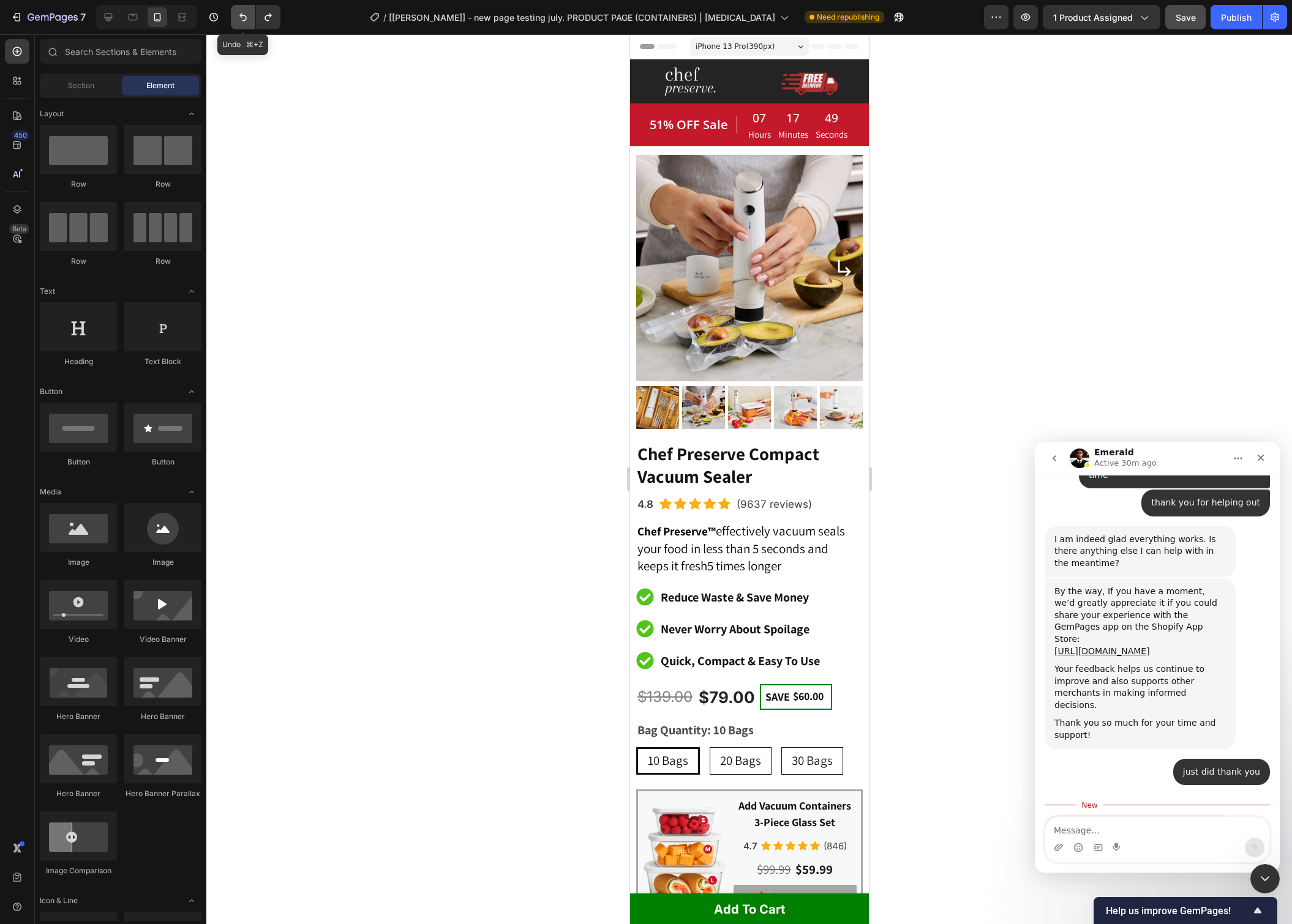
click at [239, 11] on icon "Undo/Redo" at bounding box center [243, 16] width 12 height 12
click at [845, 264] on icon "Carousel Next Arrow" at bounding box center [842, 267] width 19 height 19
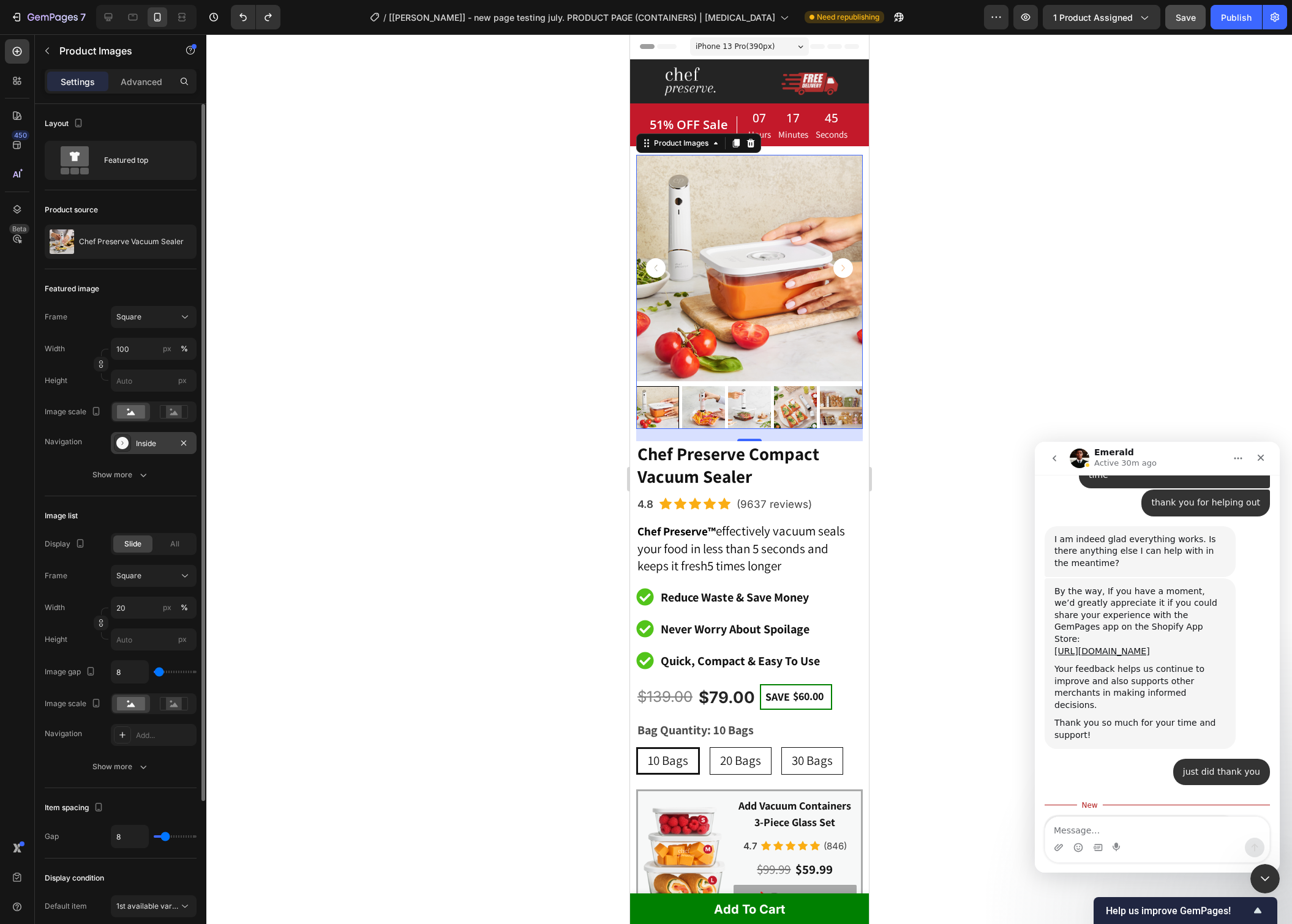
click at [158, 446] on div "Inside" at bounding box center [153, 443] width 36 height 11
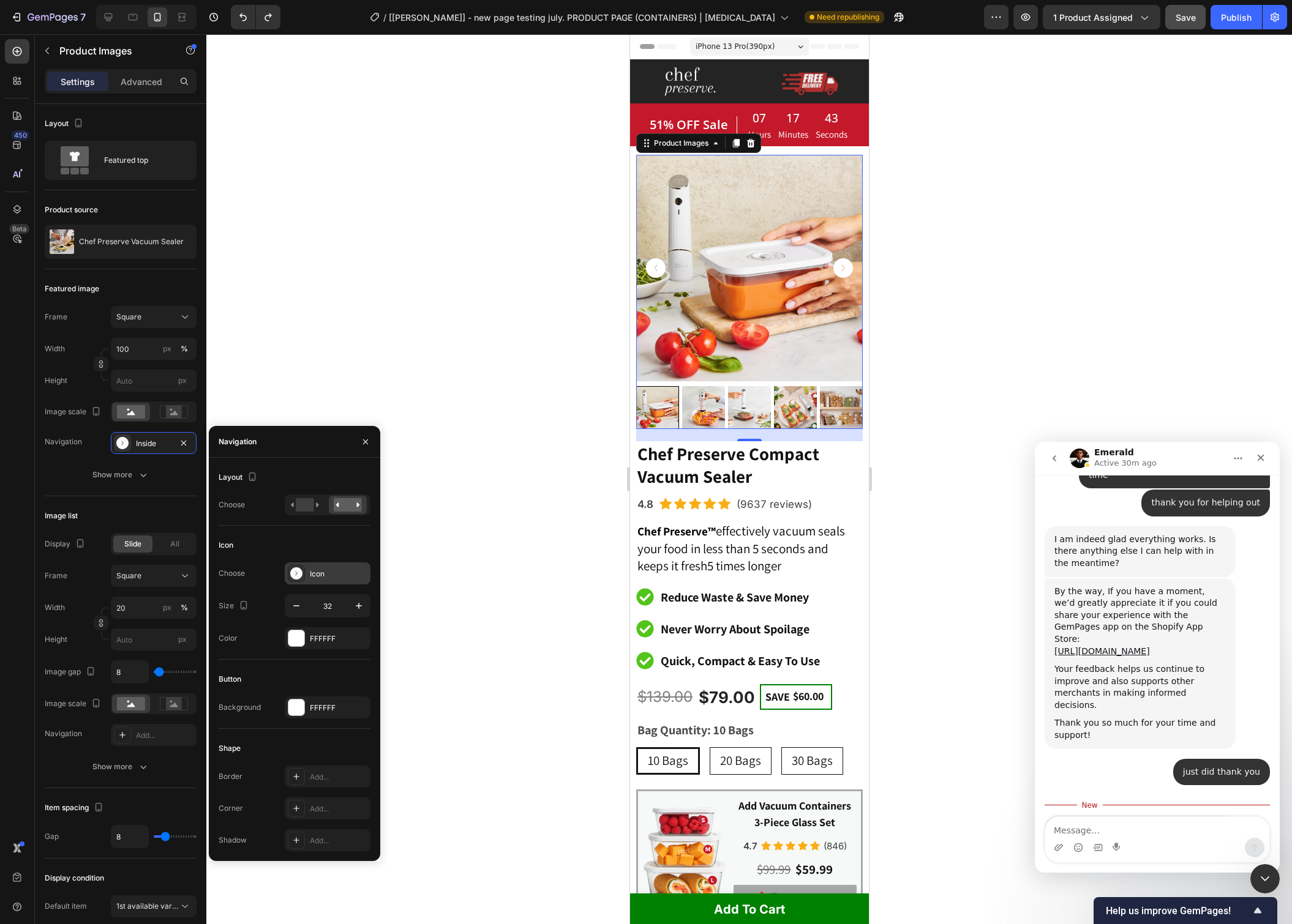
click at [348, 573] on div "Icon" at bounding box center [339, 574] width 57 height 11
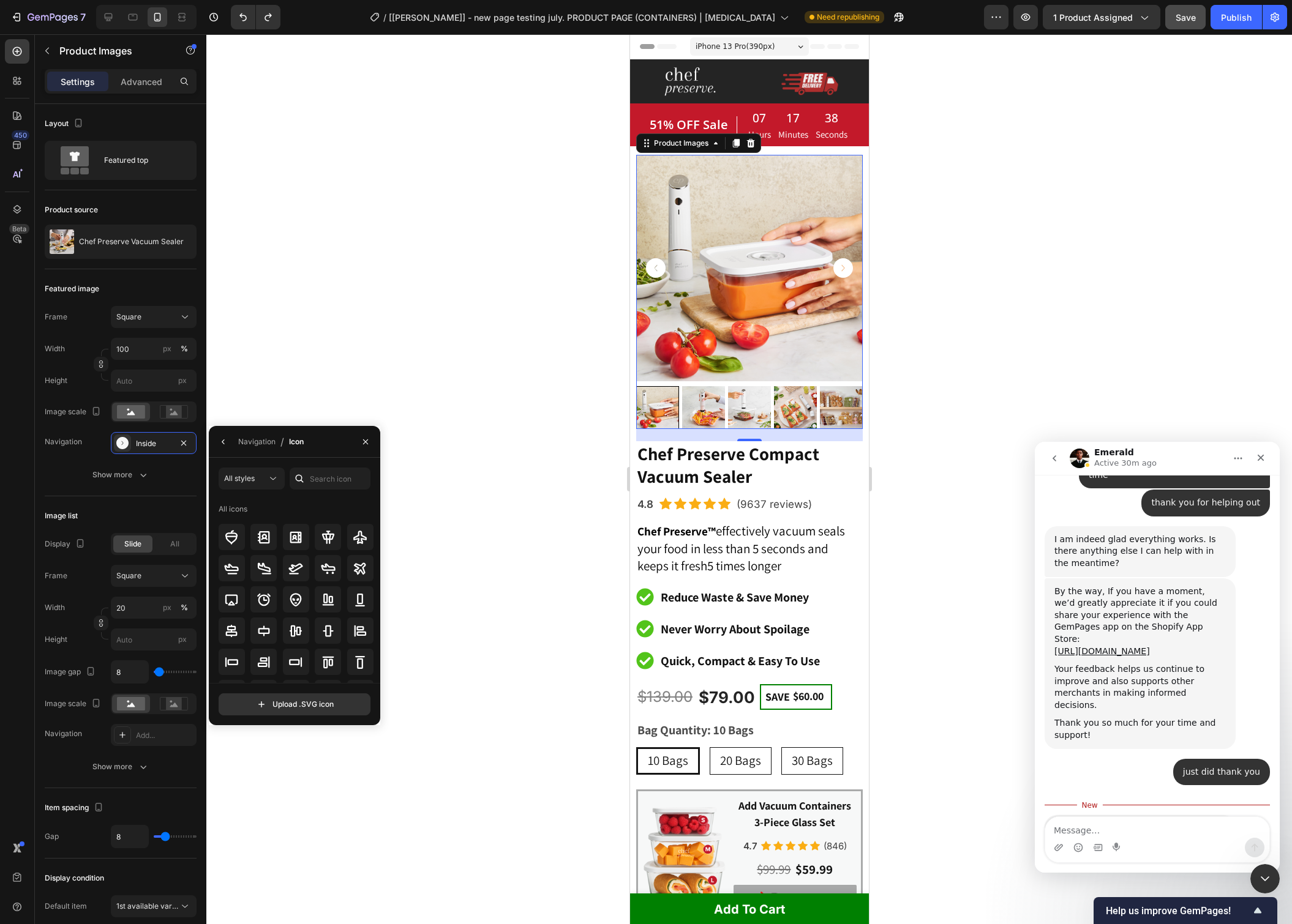
scroll to position [398, 0]
click at [241, 602] on div at bounding box center [232, 607] width 26 height 26
click at [660, 265] on icon "Carousel Back Arrow" at bounding box center [654, 267] width 19 height 19
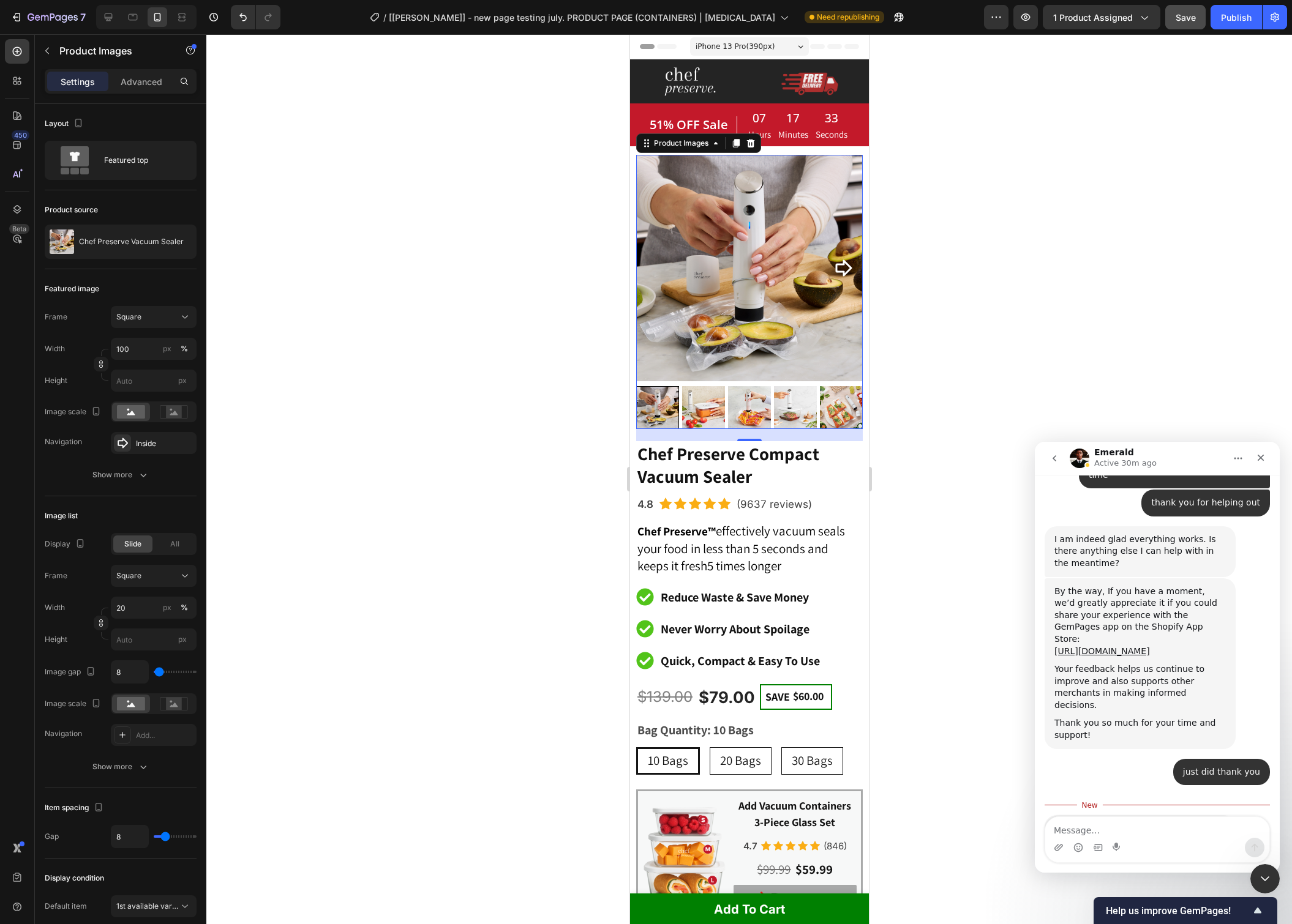
click at [836, 264] on icon "Carousel Next Arrow" at bounding box center [843, 268] width 16 height 16
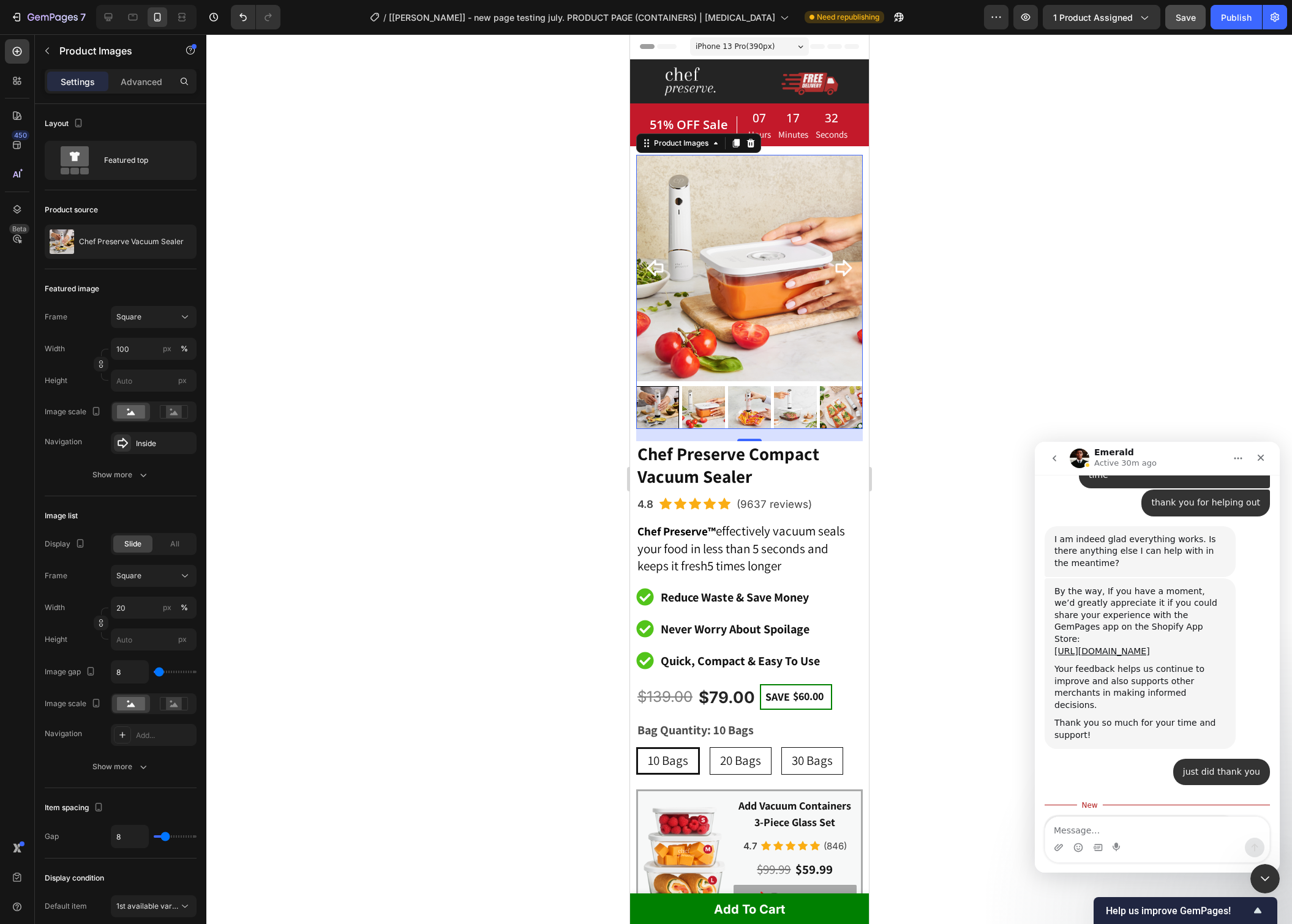
click at [839, 264] on icon "Carousel Next Arrow" at bounding box center [843, 268] width 16 height 16
click at [844, 264] on icon "Carousel Next Arrow" at bounding box center [842, 267] width 19 height 19
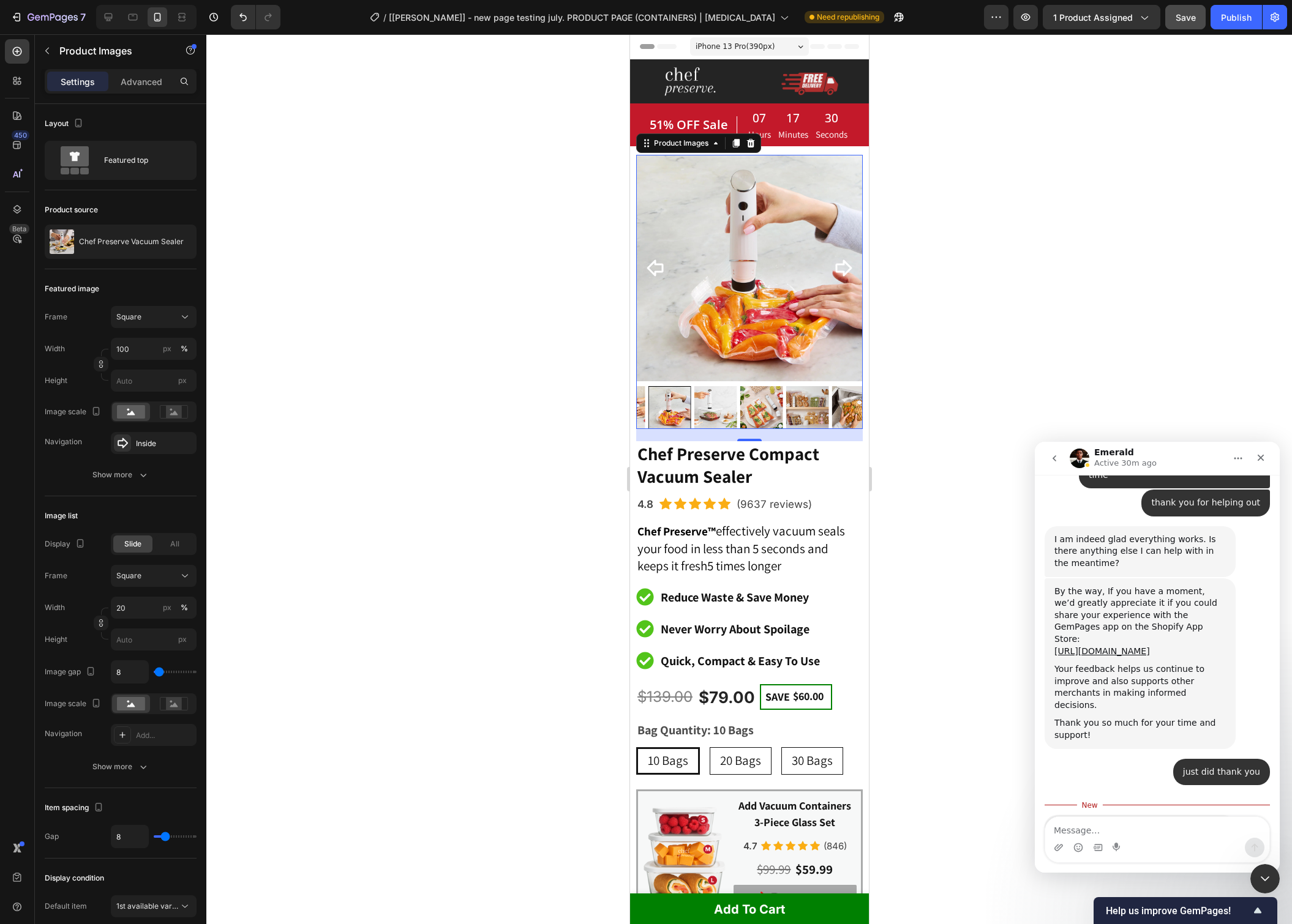
click at [659, 265] on icon "Carousel Back Arrow" at bounding box center [654, 268] width 16 height 16
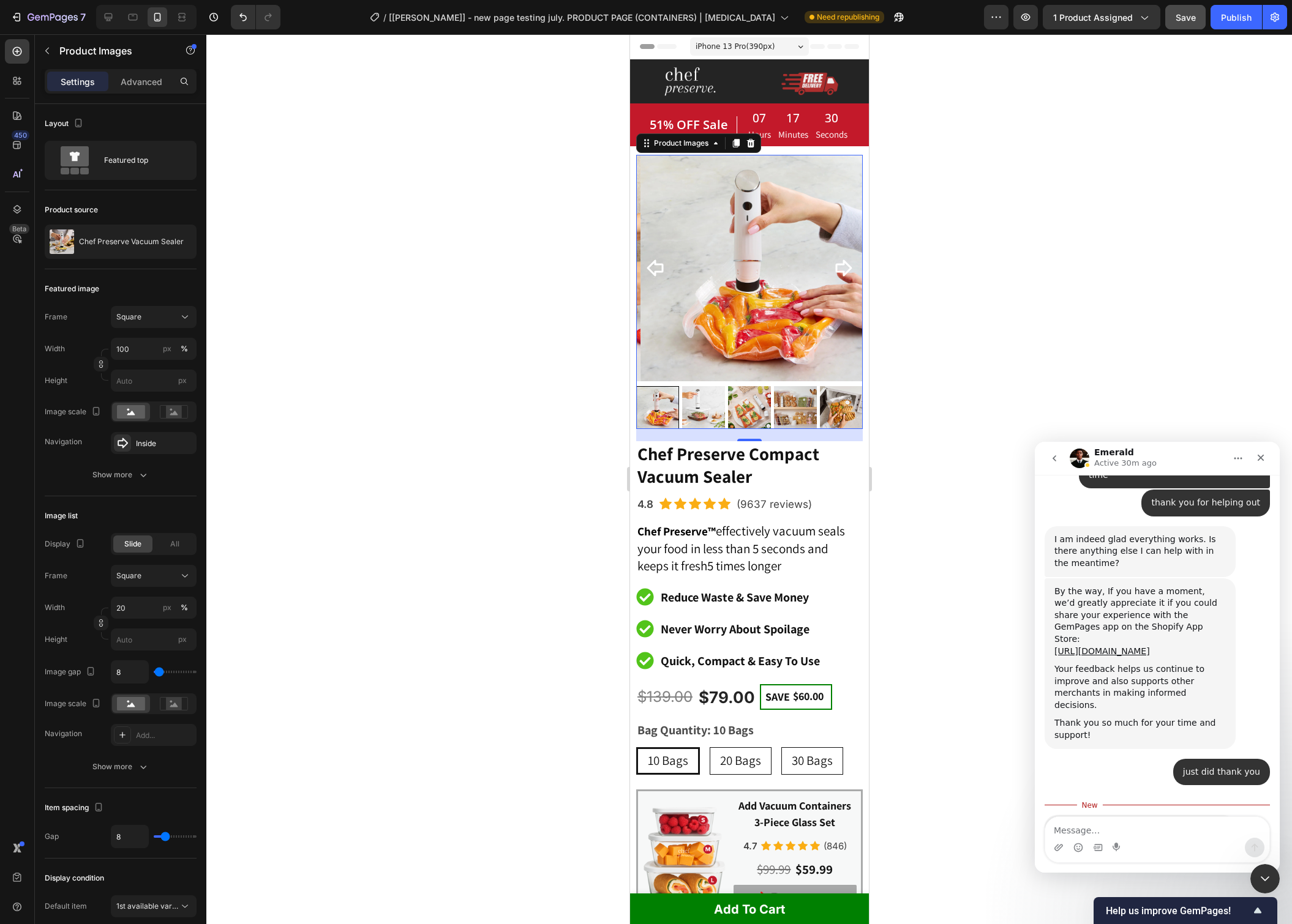
click at [659, 265] on icon "Carousel Back Arrow" at bounding box center [654, 268] width 16 height 16
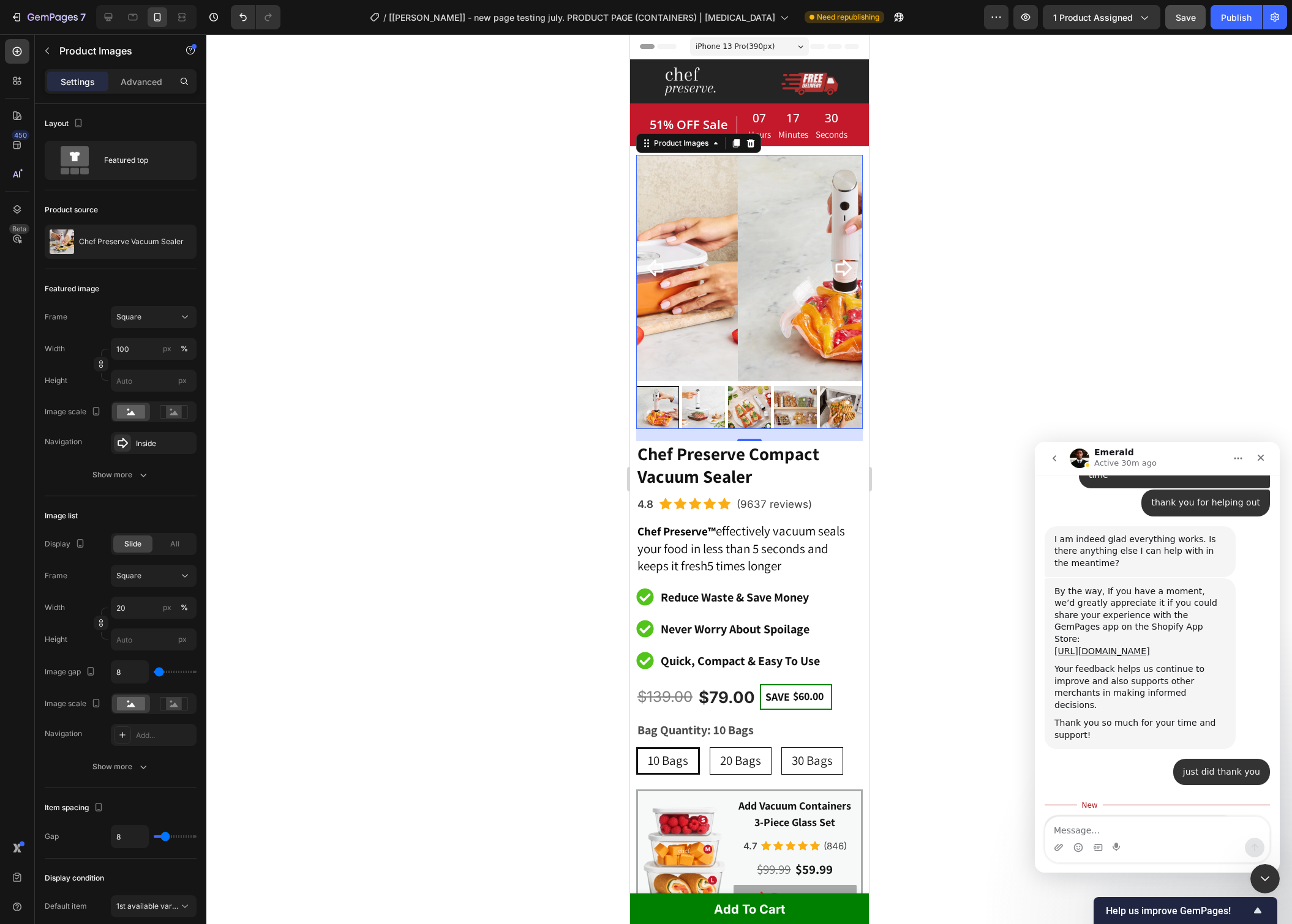
click at [659, 264] on icon "Carousel Back Arrow" at bounding box center [654, 268] width 16 height 16
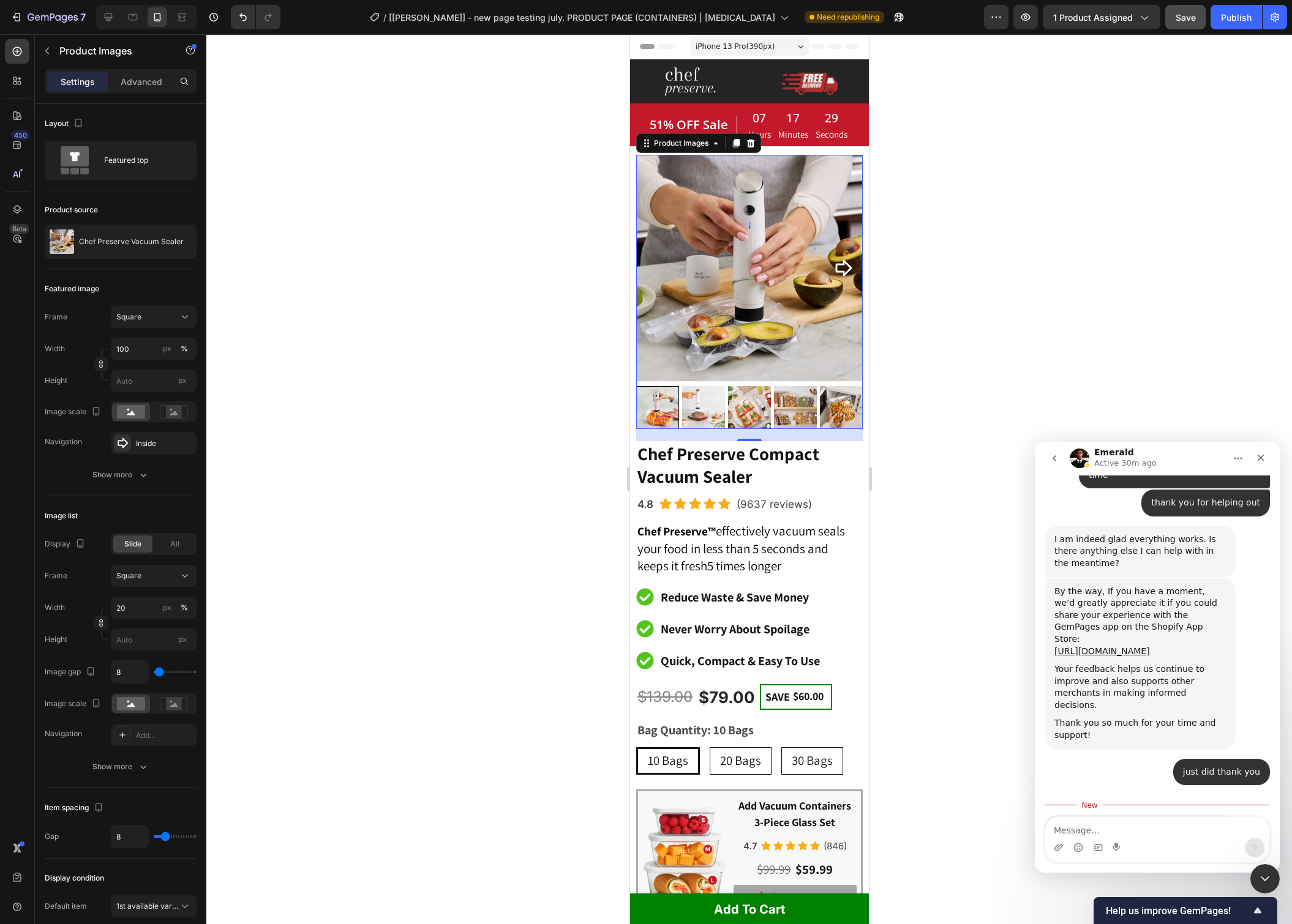
click at [659, 264] on img at bounding box center [749, 268] width 226 height 226
click at [703, 281] on img at bounding box center [749, 268] width 226 height 226
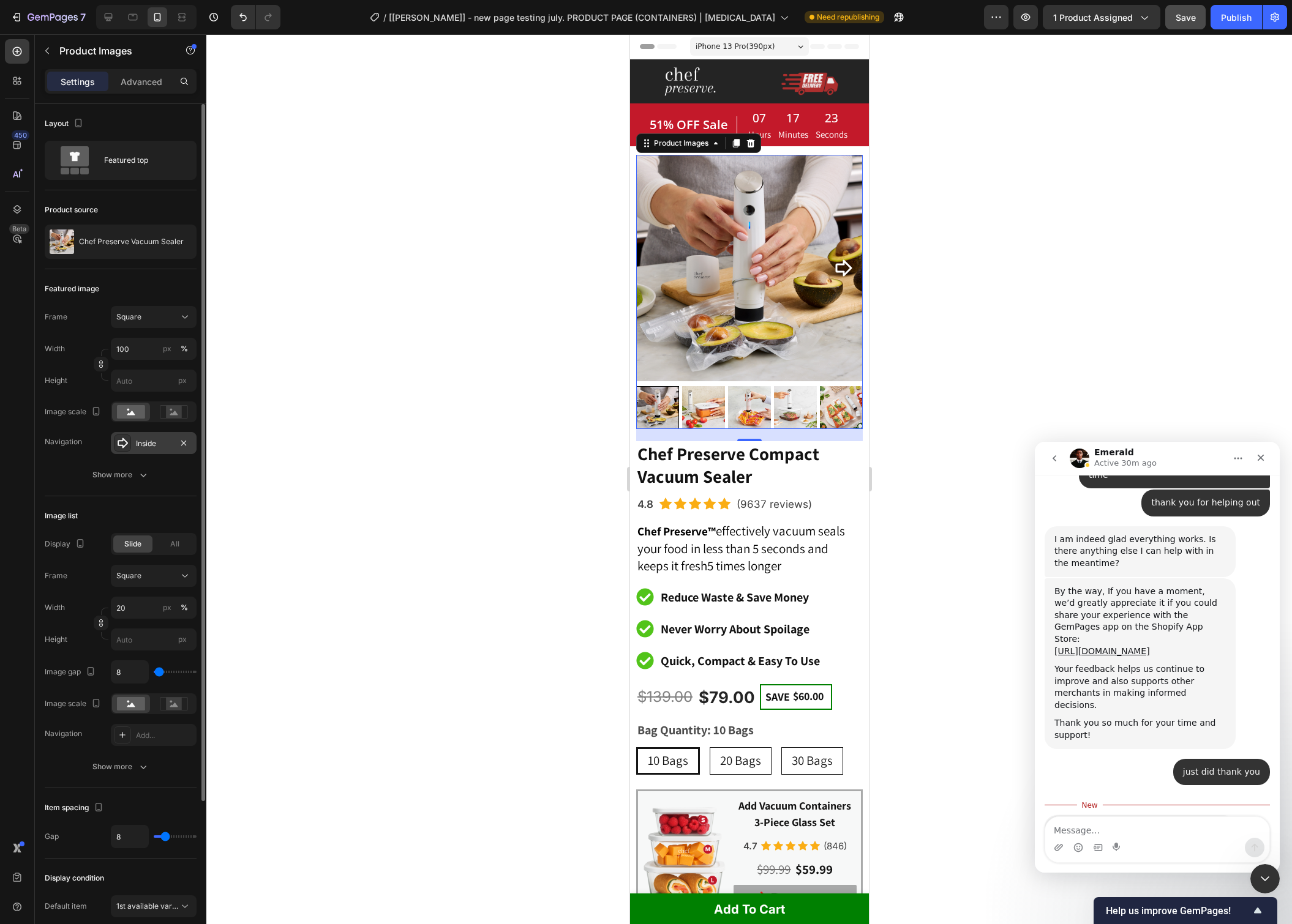
click at [163, 446] on div "Inside" at bounding box center [153, 443] width 36 height 11
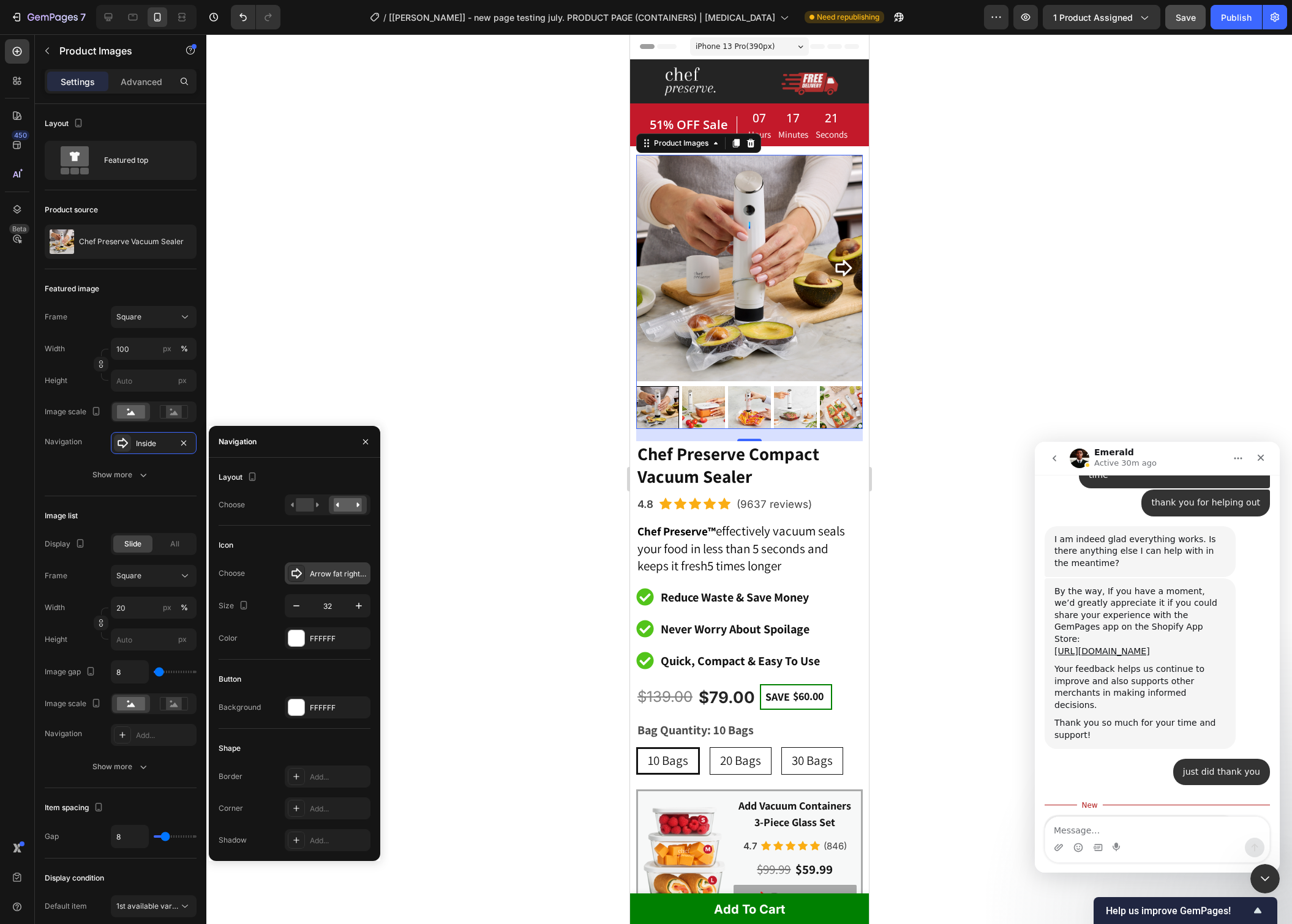
click at [339, 579] on div "Arrow fat right bold" at bounding box center [339, 574] width 57 height 11
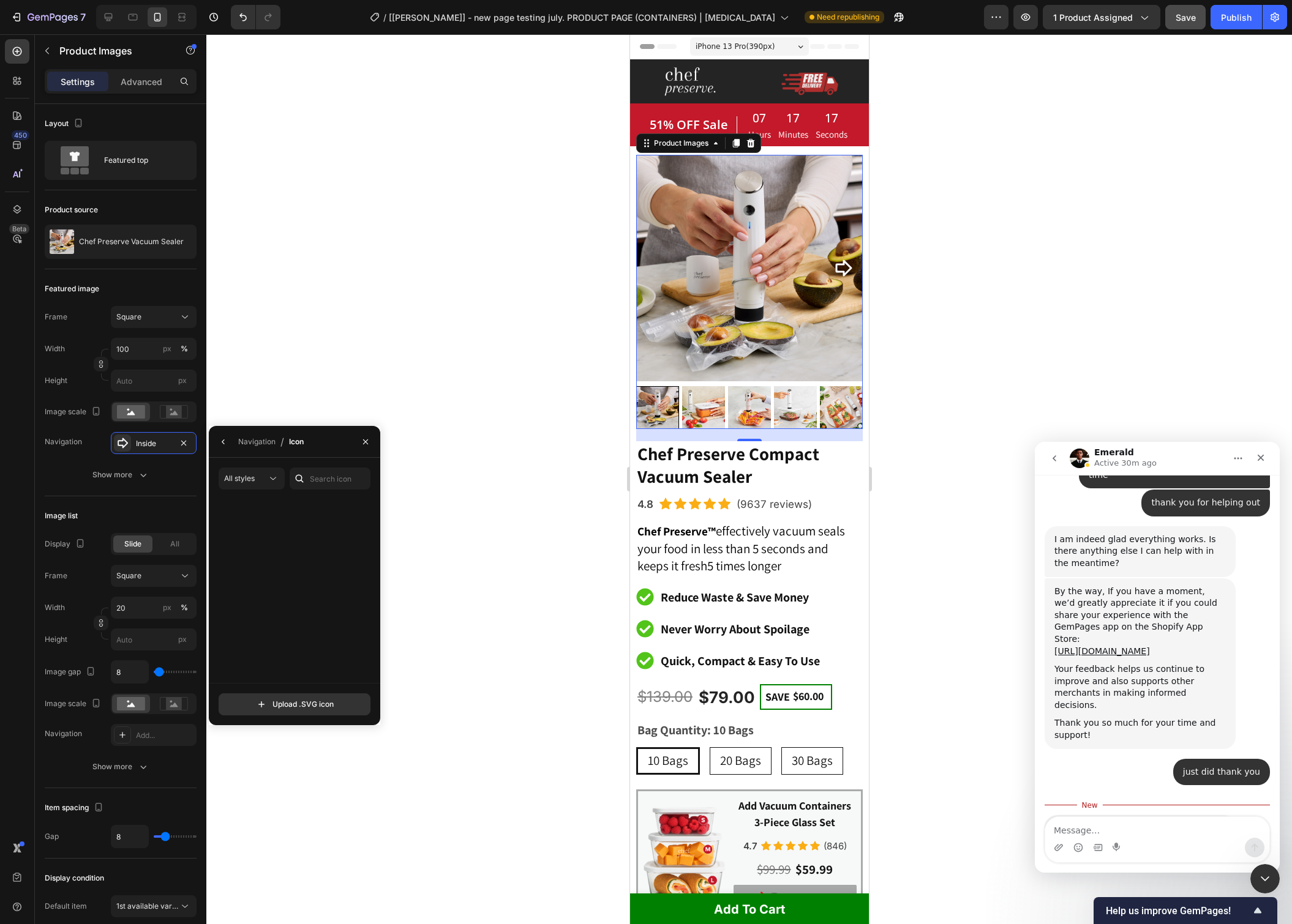
scroll to position [924, 0]
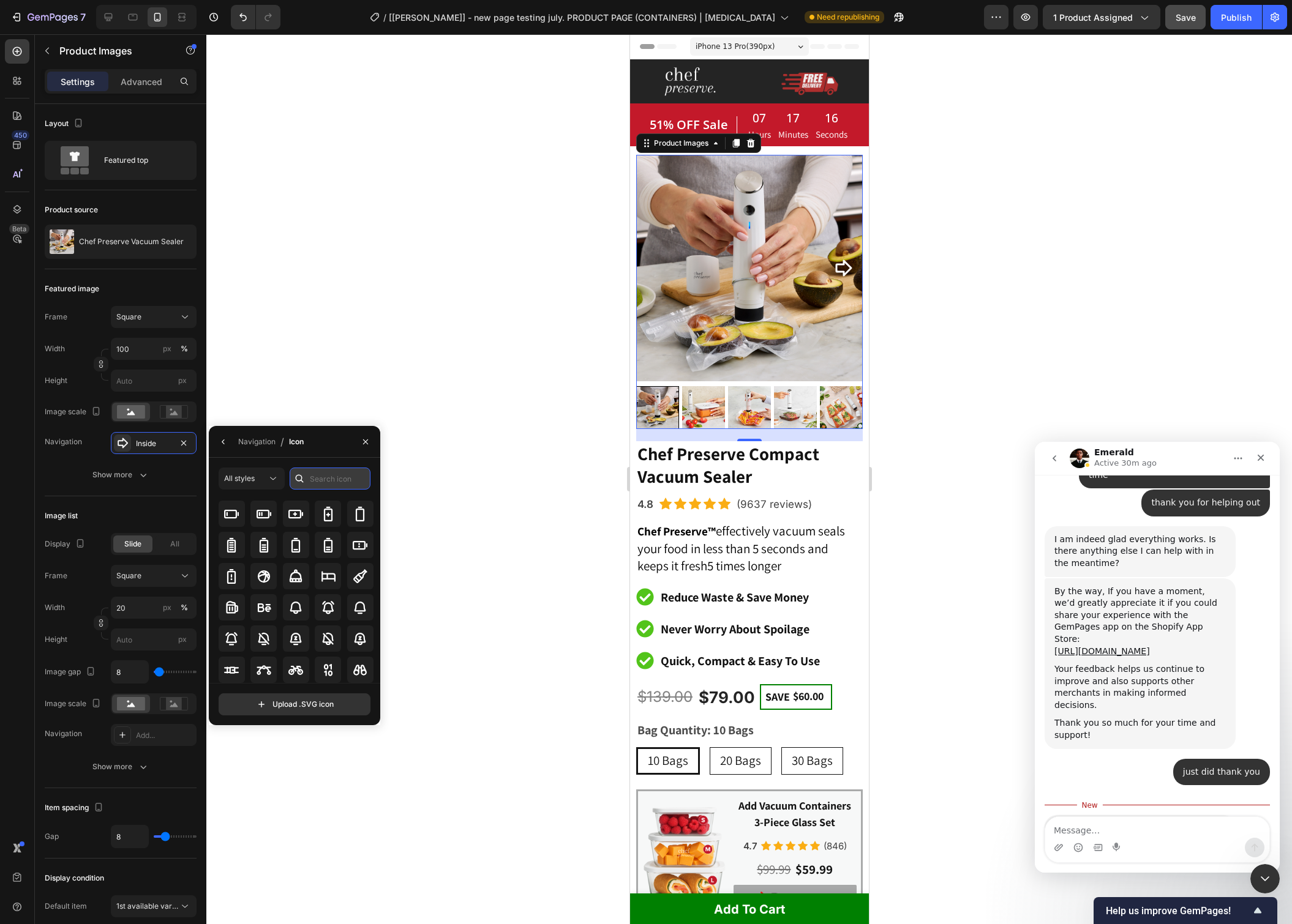
click at [322, 486] on input "text" at bounding box center [329, 479] width 81 height 22
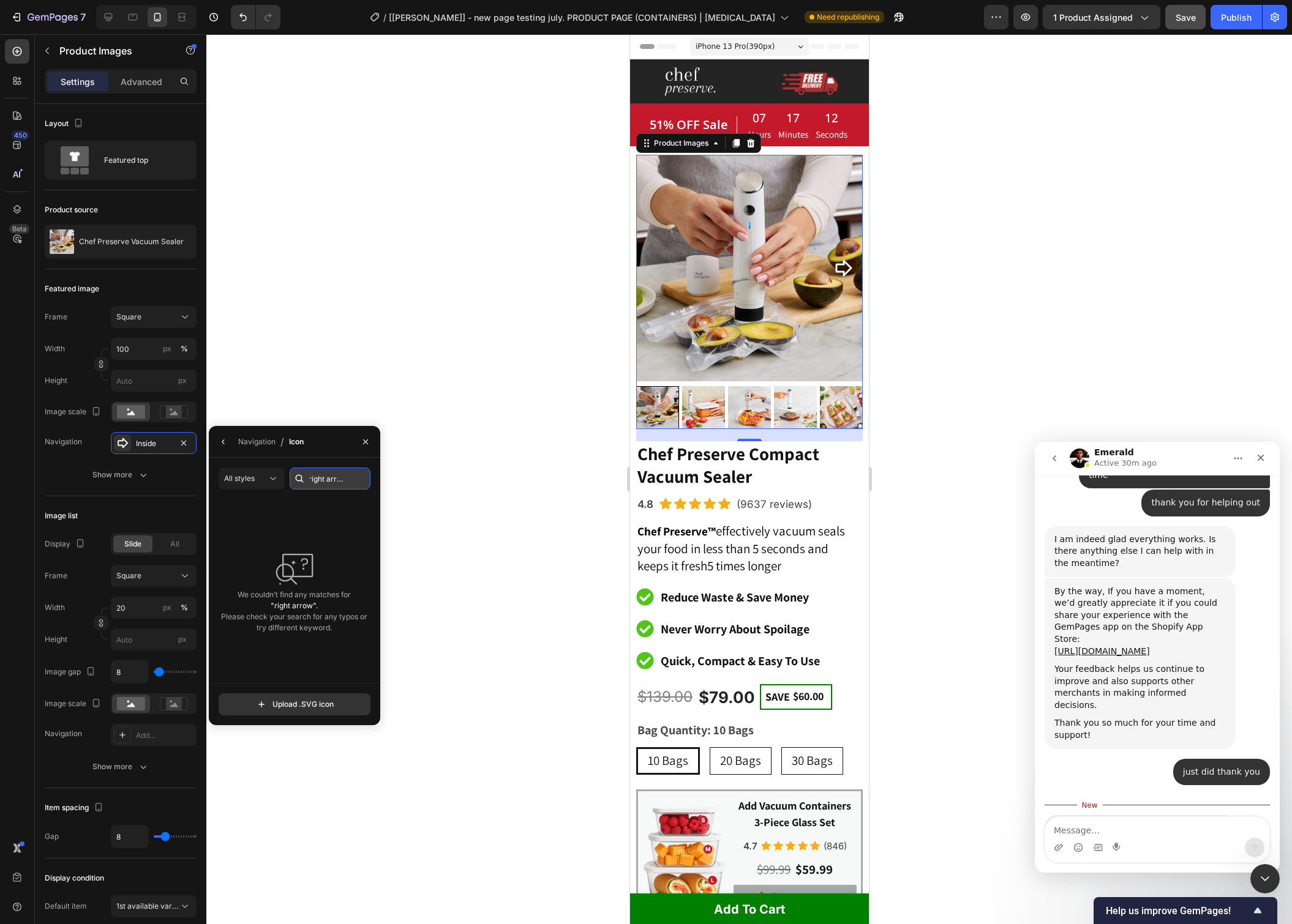
click at [322, 486] on input "right arrow" at bounding box center [329, 479] width 81 height 22
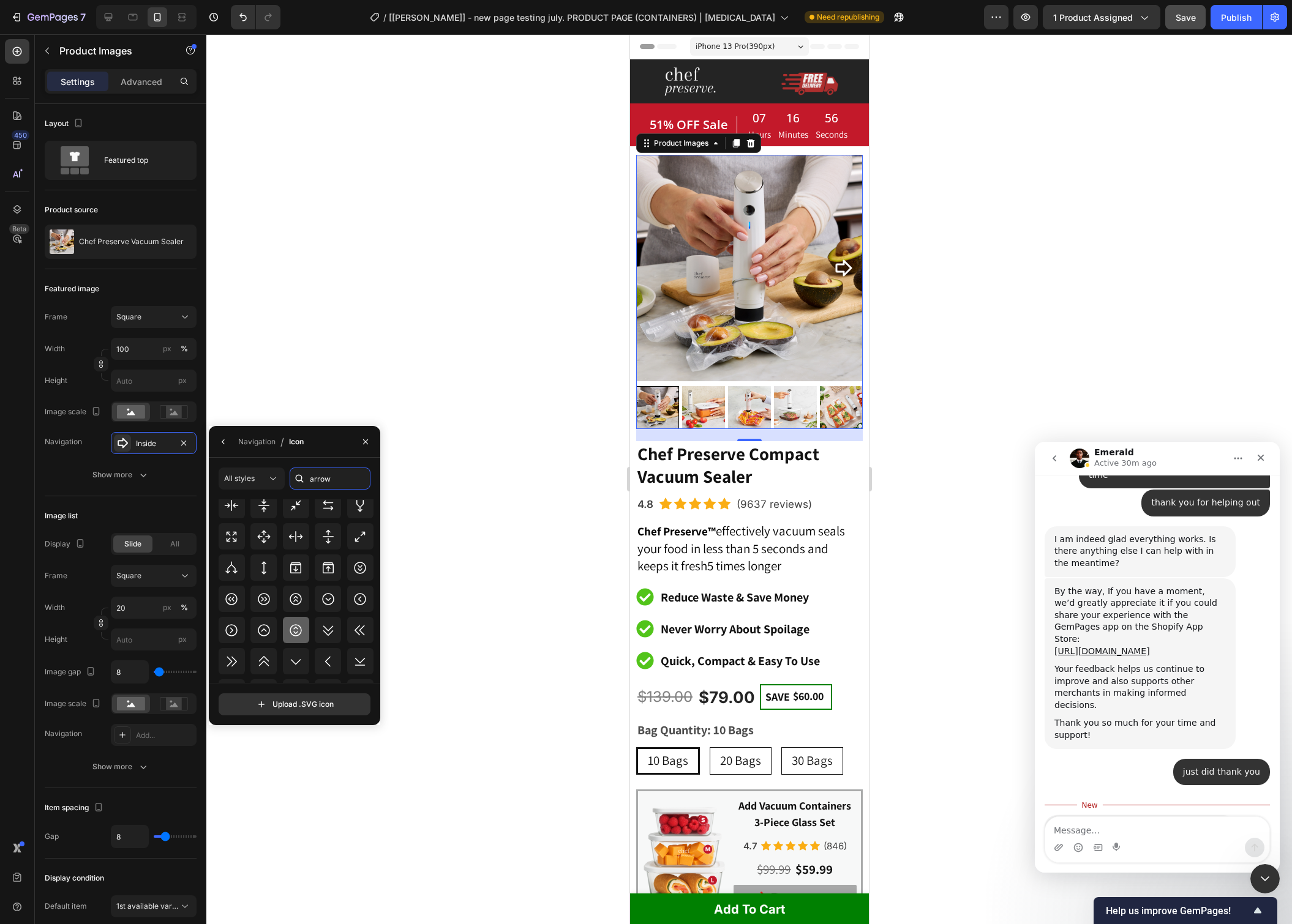
scroll to position [2046, 0]
type input "arrow"
click at [265, 597] on icon at bounding box center [264, 591] width 15 height 15
click at [232, 607] on icon at bounding box center [232, 604] width 12 height 12
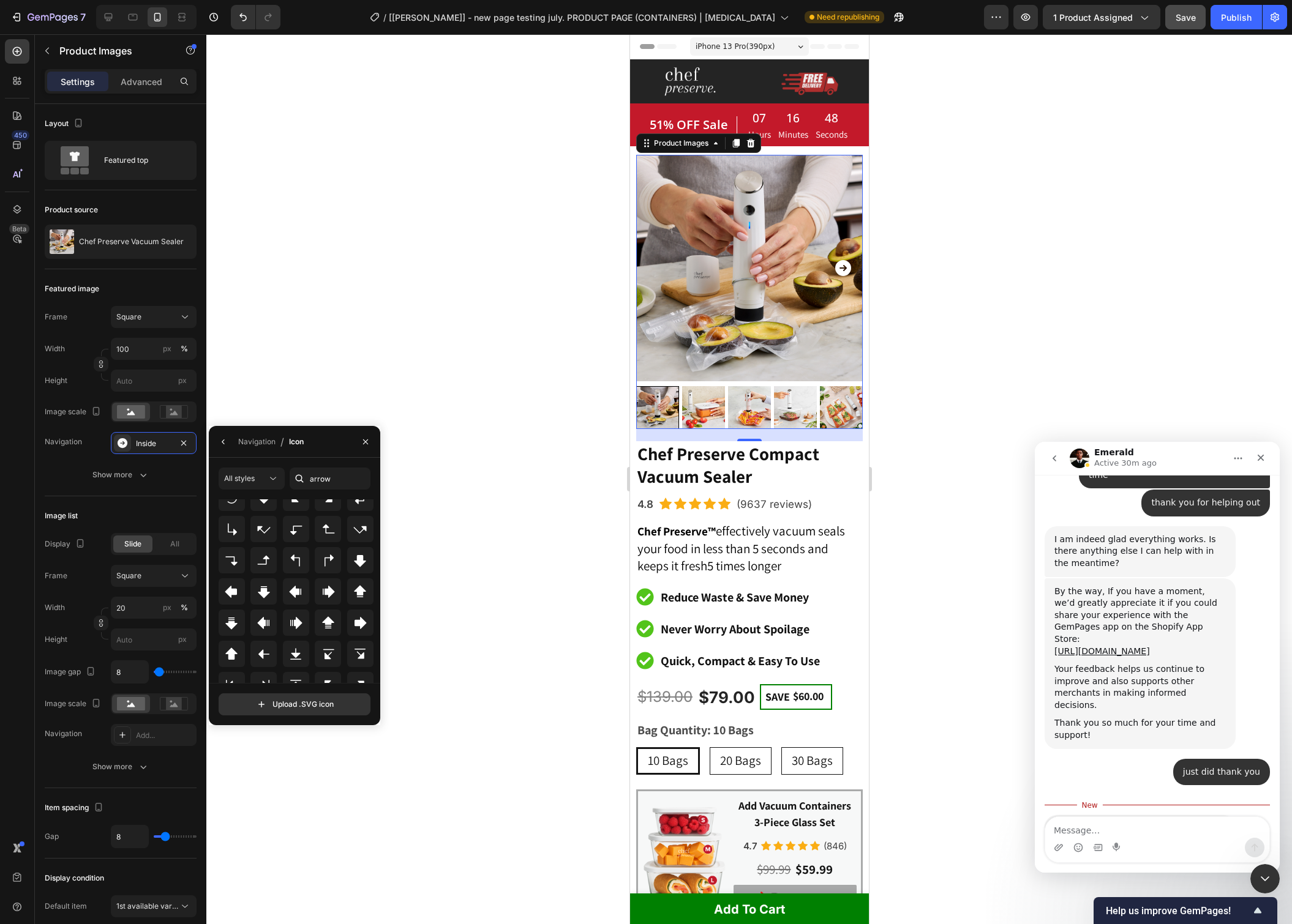
scroll to position [2504, 0]
click at [363, 609] on icon at bounding box center [360, 607] width 15 height 15
click at [240, 596] on div at bounding box center [232, 605] width 26 height 26
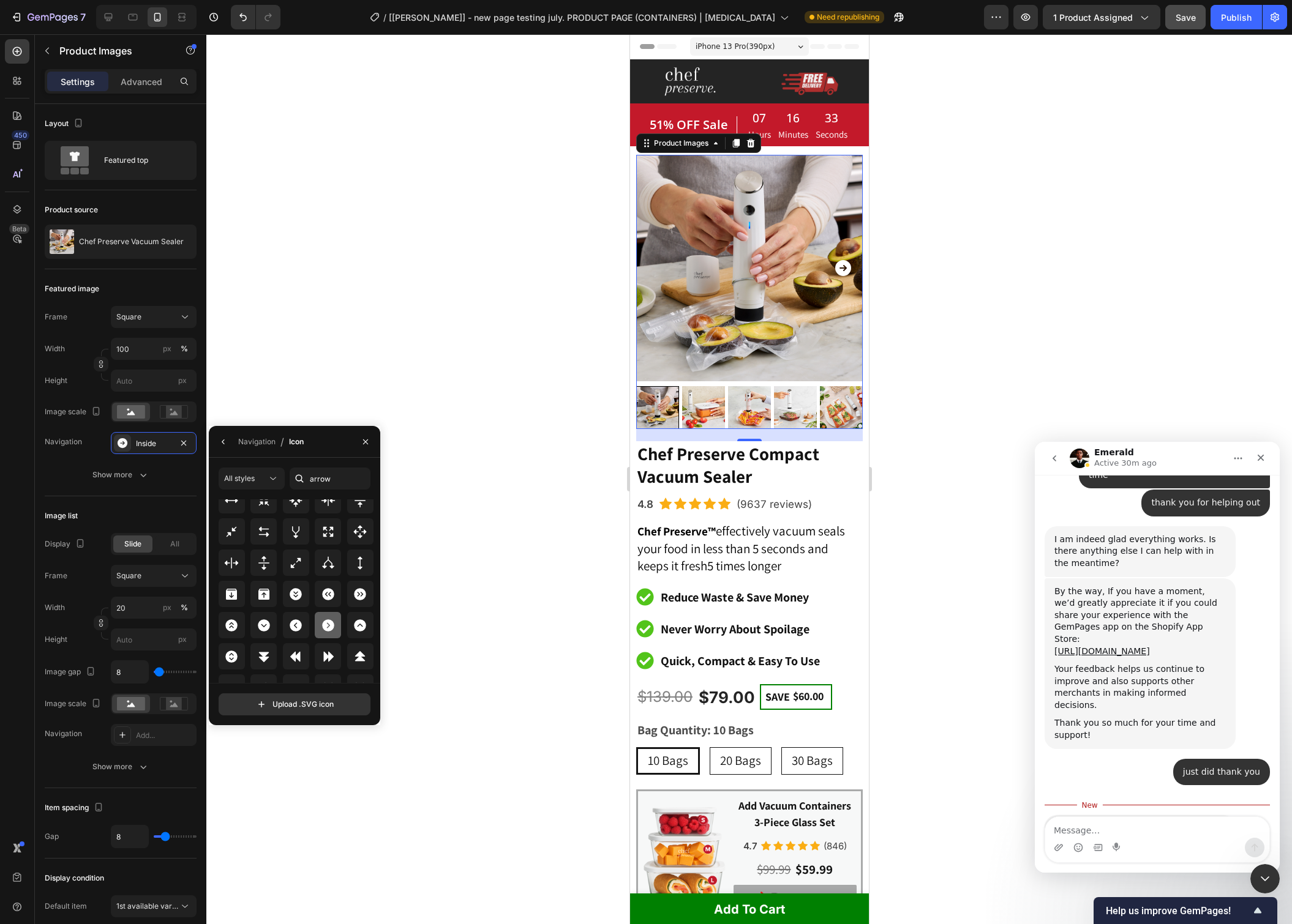
click at [328, 628] on icon at bounding box center [328, 625] width 12 height 12
click at [303, 580] on div at bounding box center [296, 569] width 26 height 26
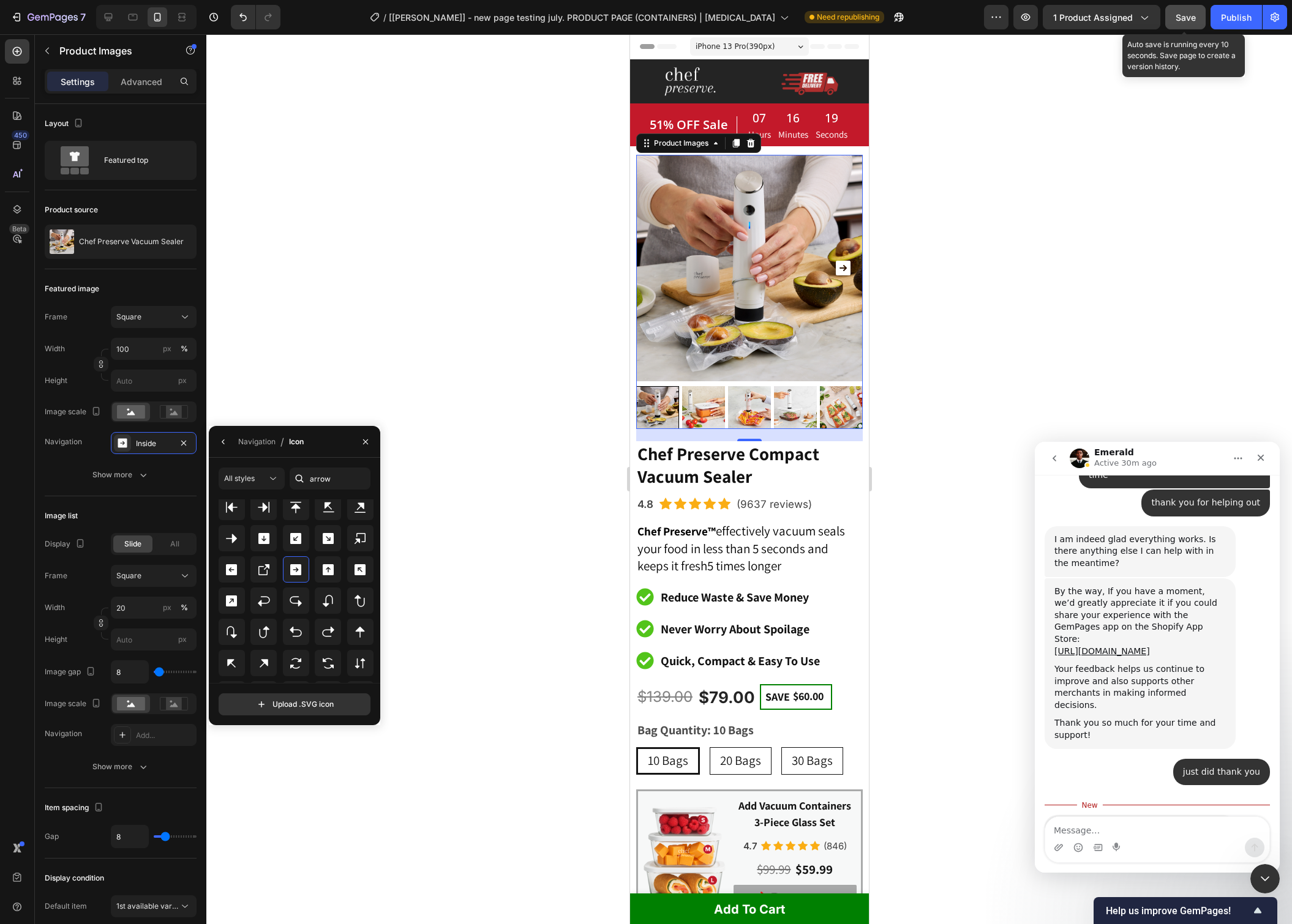
click at [1191, 28] on button "Save" at bounding box center [1185, 16] width 40 height 25
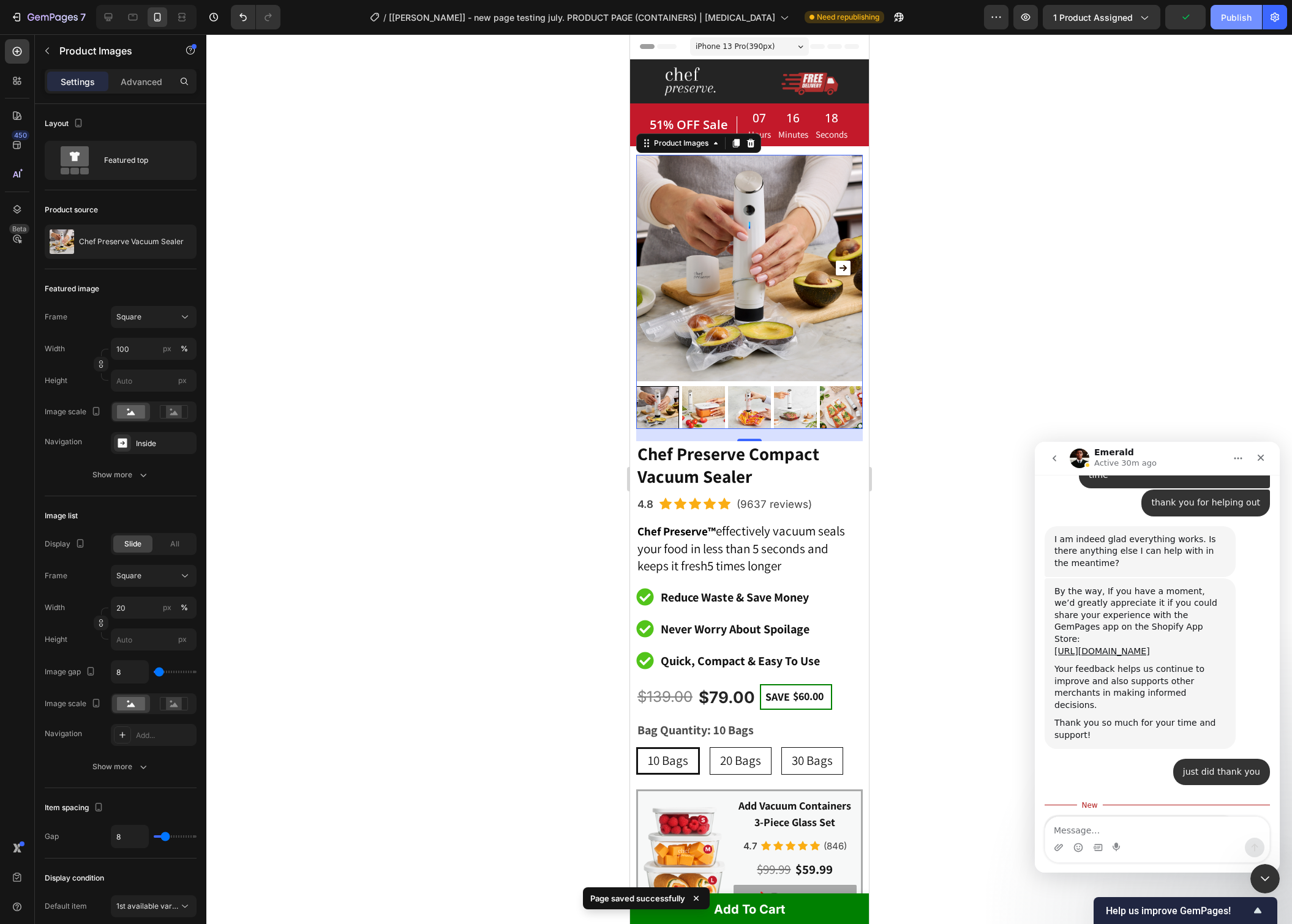
click at [1245, 15] on div "Publish" at bounding box center [1236, 17] width 31 height 13
click at [846, 264] on icon "Carousel Next Arrow" at bounding box center [842, 268] width 15 height 15
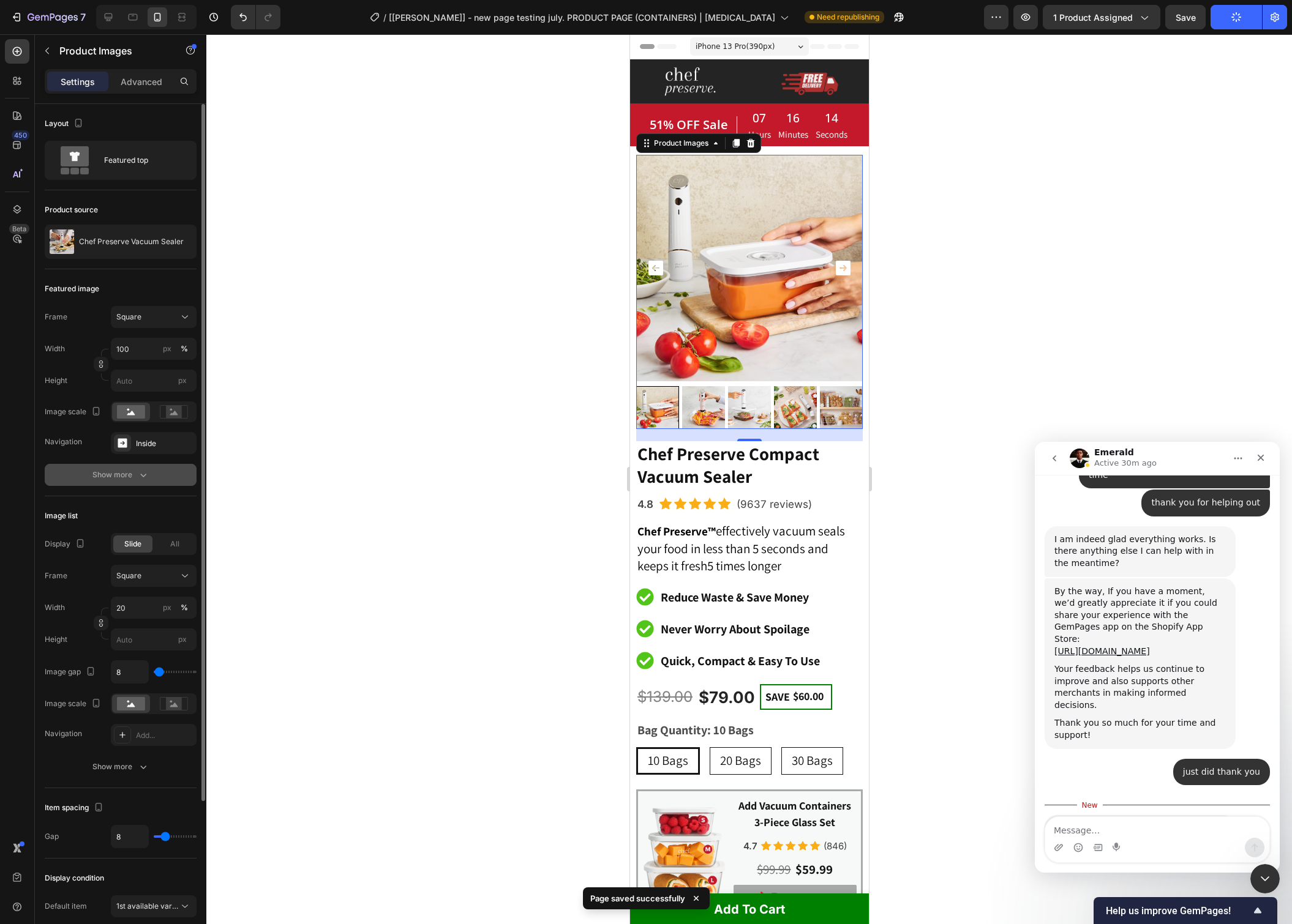
click at [139, 476] on icon "button" at bounding box center [142, 474] width 12 height 12
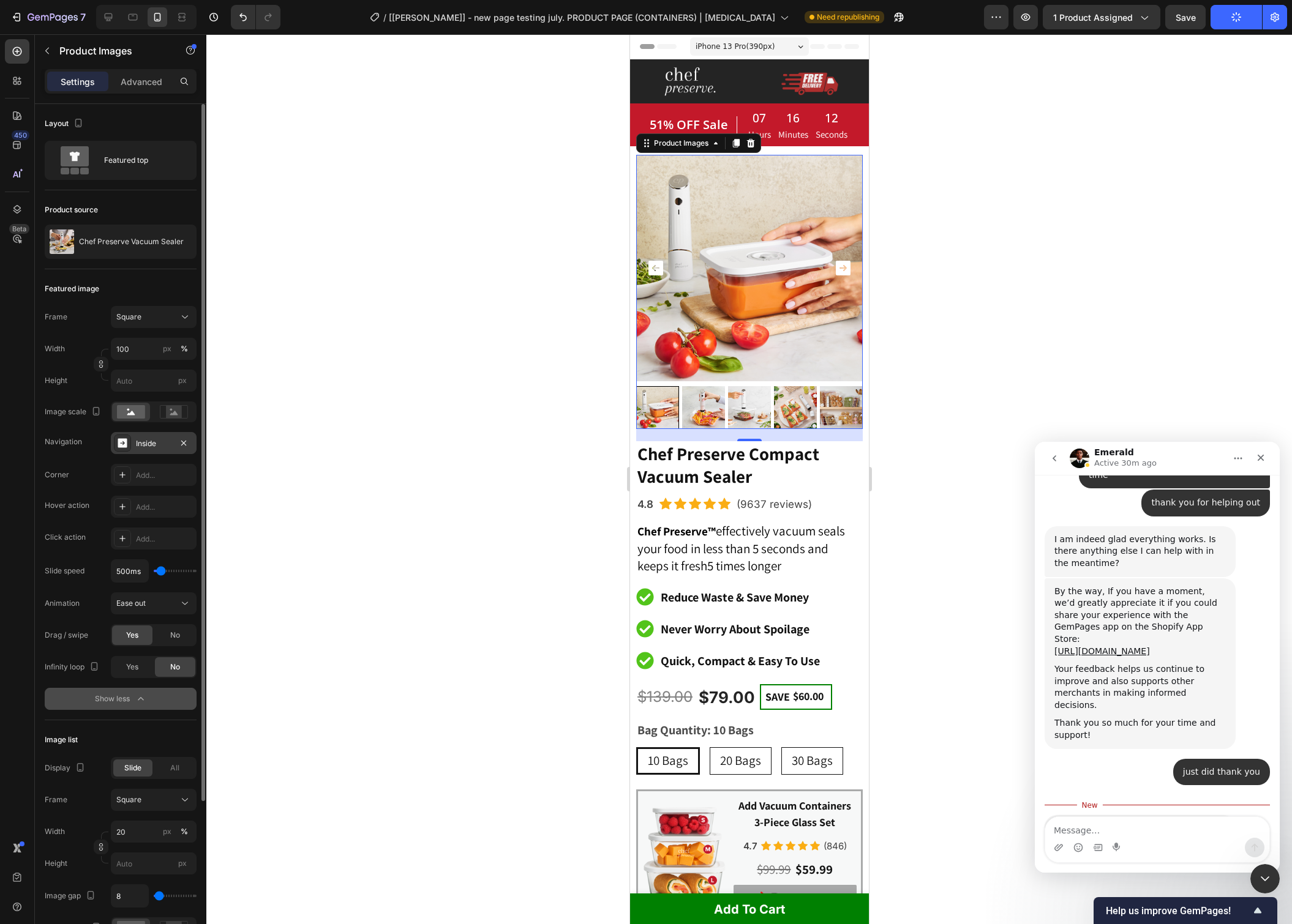
click at [169, 439] on div "Inside" at bounding box center [153, 443] width 36 height 11
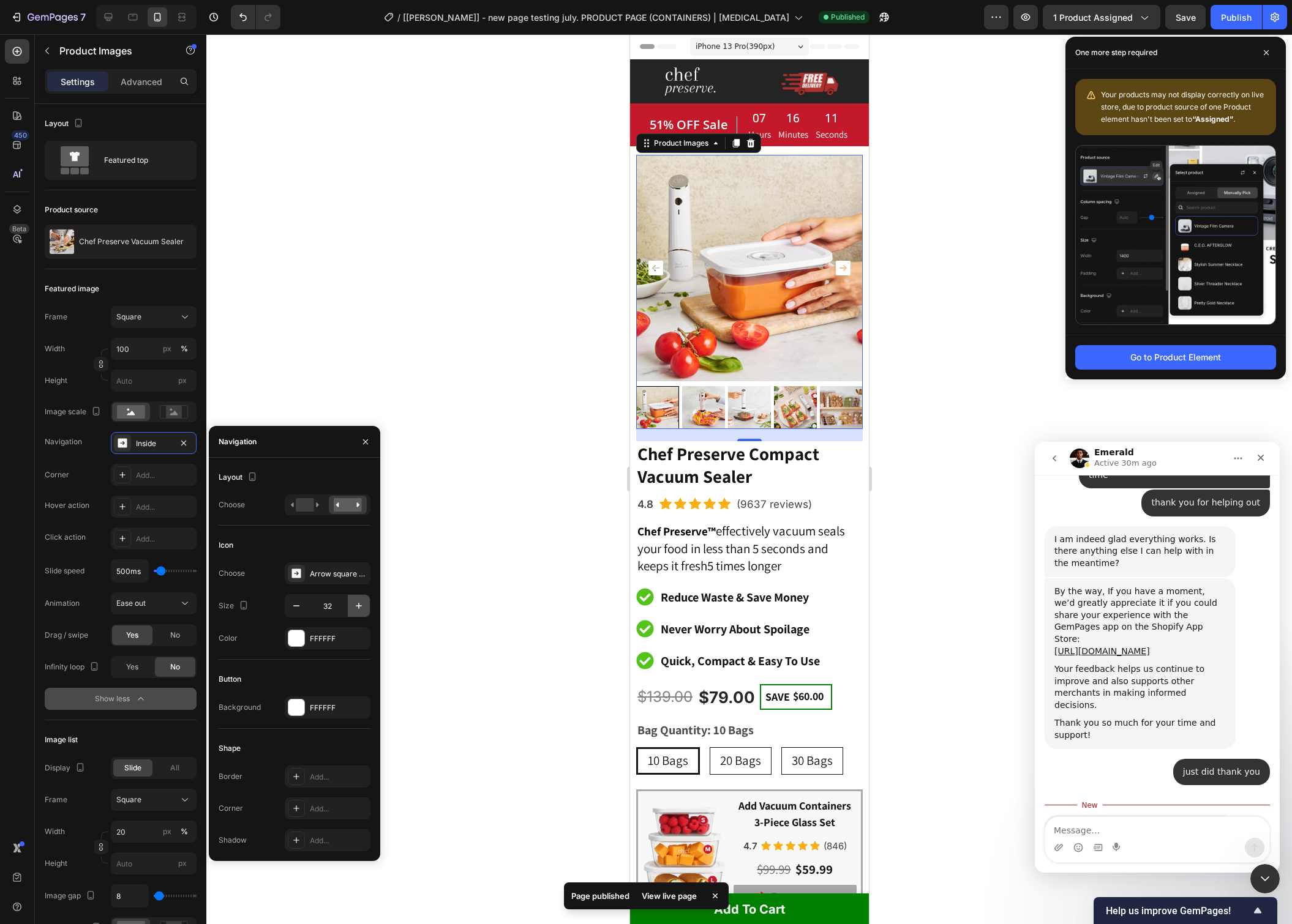
click at [357, 607] on icon "button" at bounding box center [359, 606] width 12 height 12
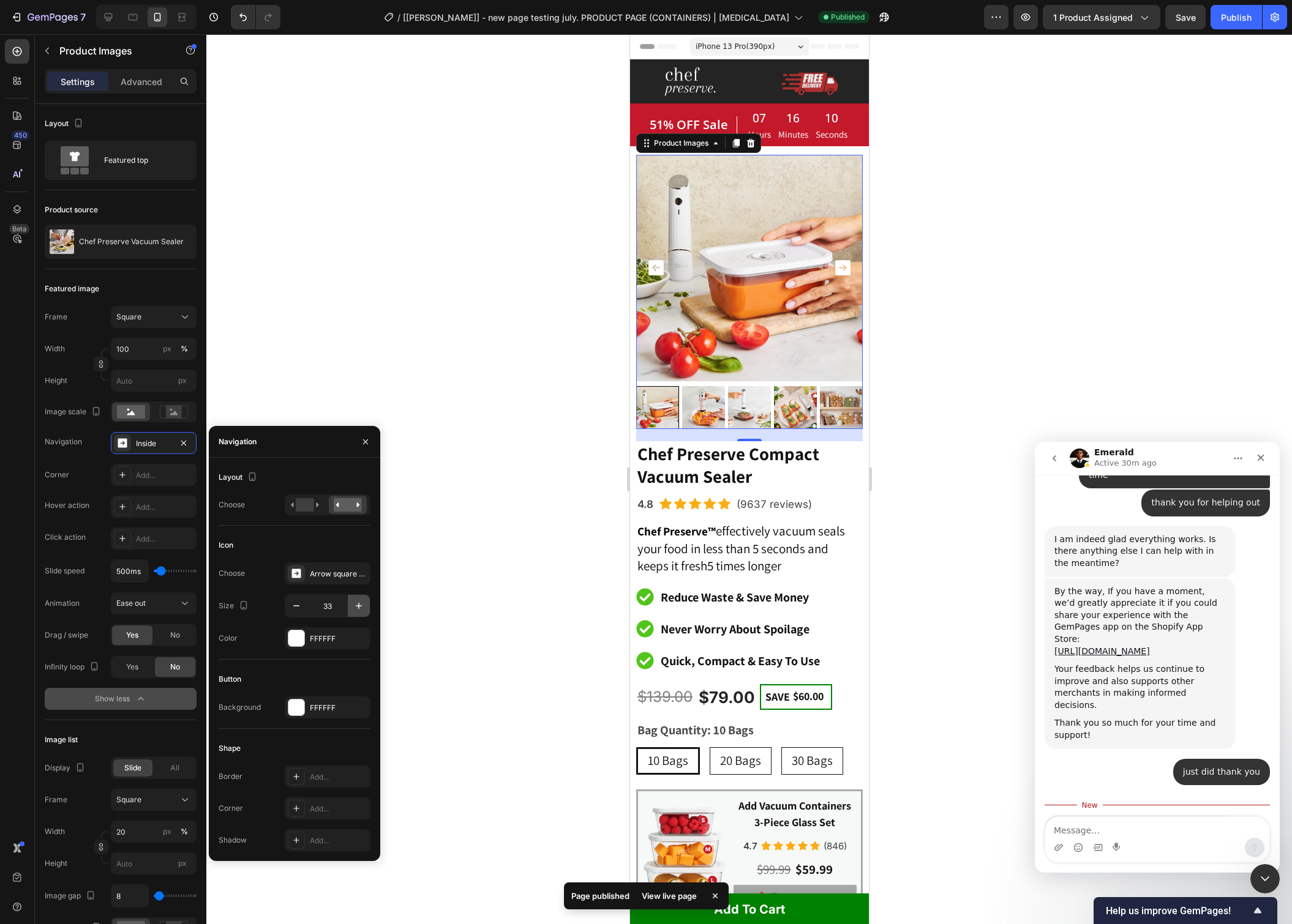
click at [357, 607] on icon "button" at bounding box center [359, 606] width 12 height 12
type input "35"
click at [924, 348] on div at bounding box center [749, 480] width 1086 height 890
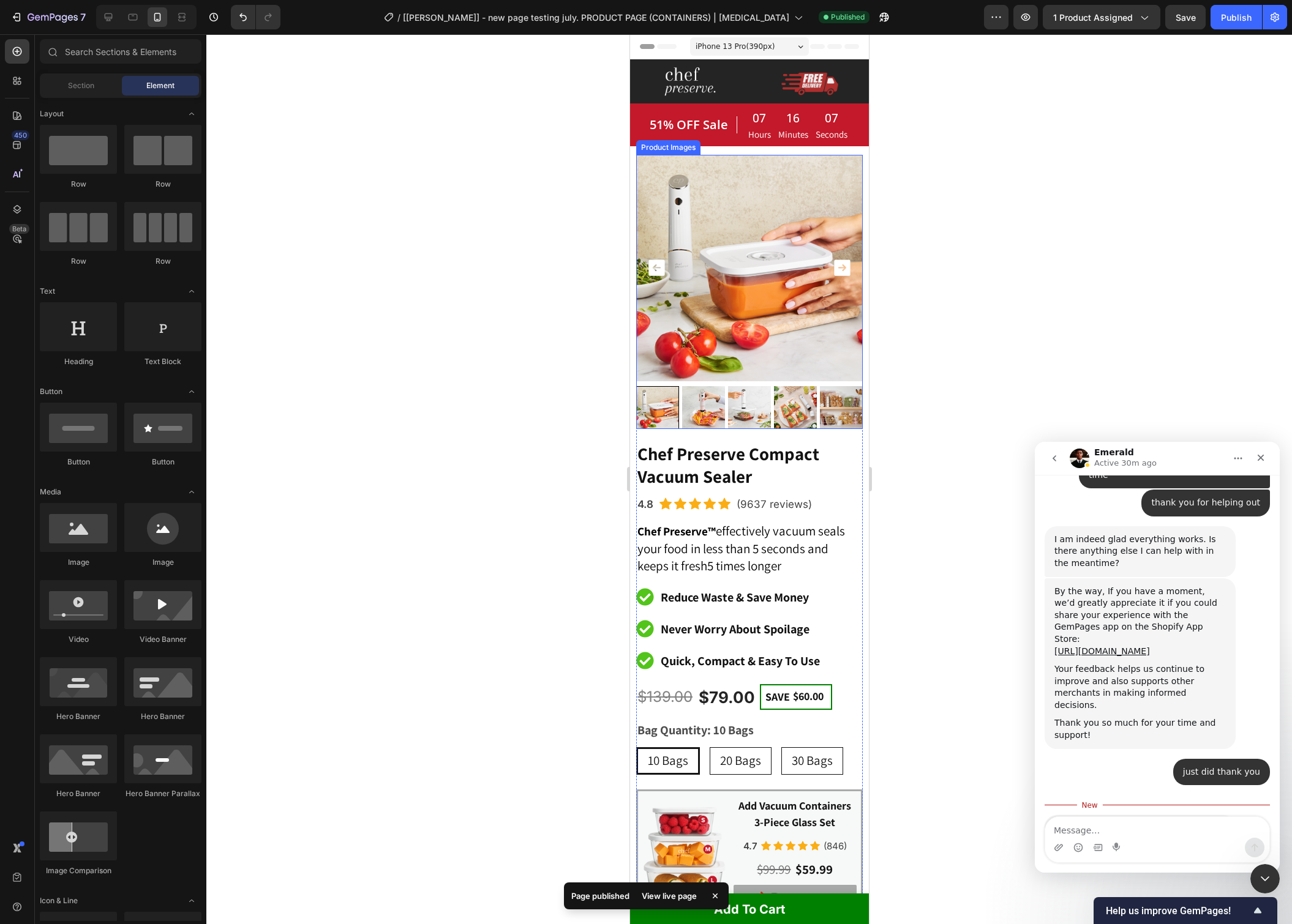
click at [662, 267] on icon "Carousel Back Arrow" at bounding box center [655, 267] width 16 height 16
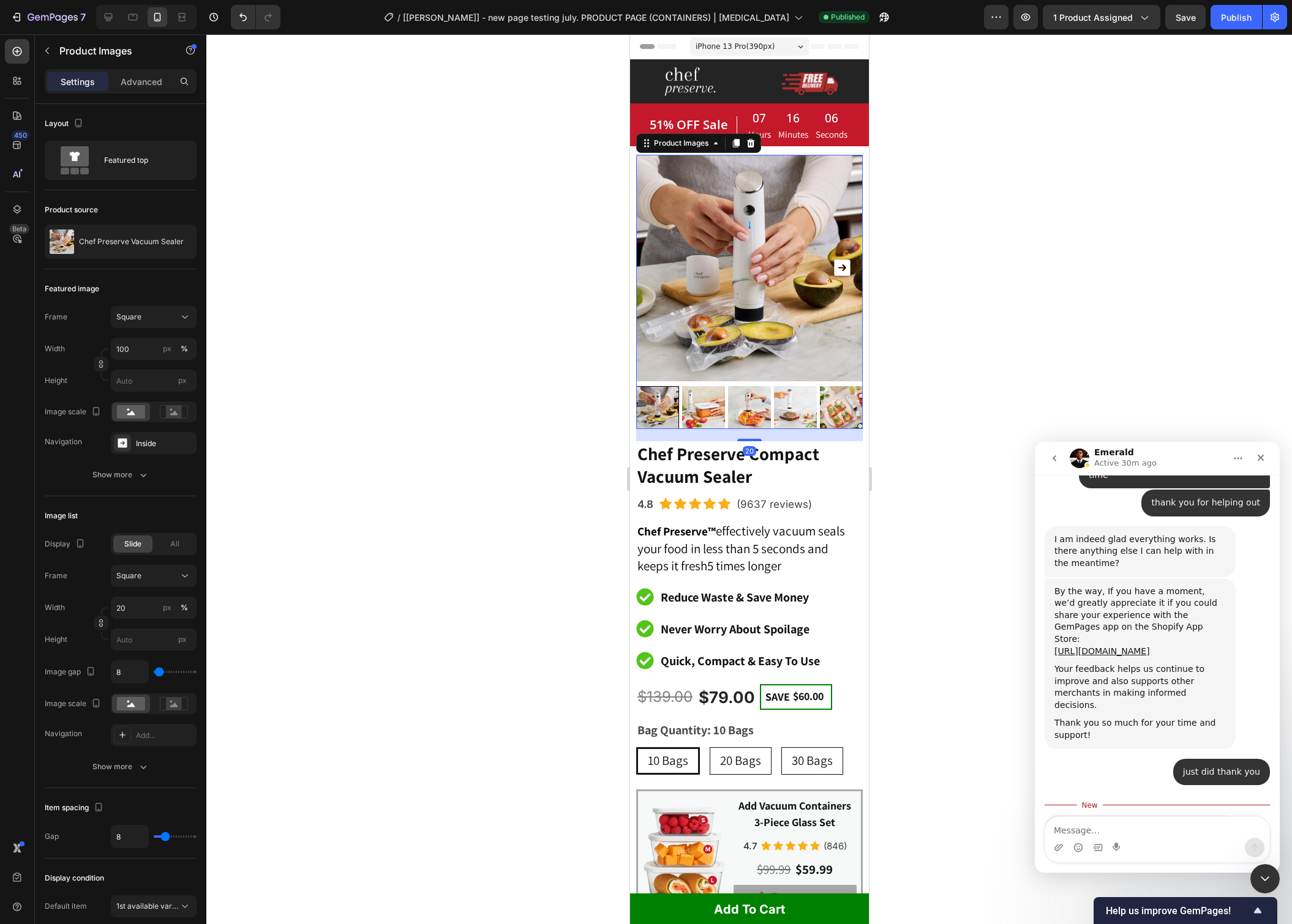
click at [846, 267] on icon "Carousel Next Arrow" at bounding box center [840, 267] width 16 height 16
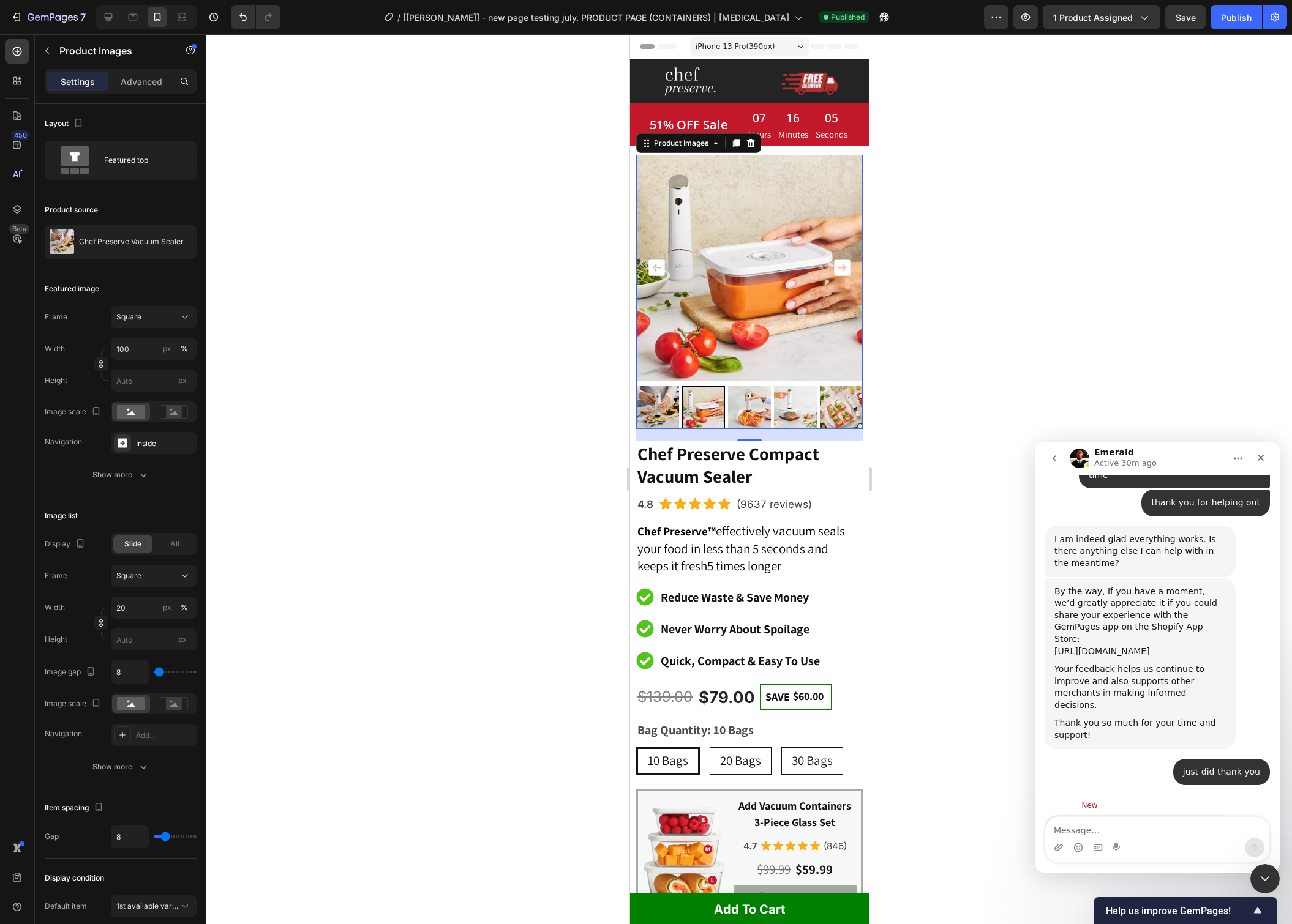
click at [846, 267] on icon "Carousel Next Arrow" at bounding box center [840, 267] width 16 height 16
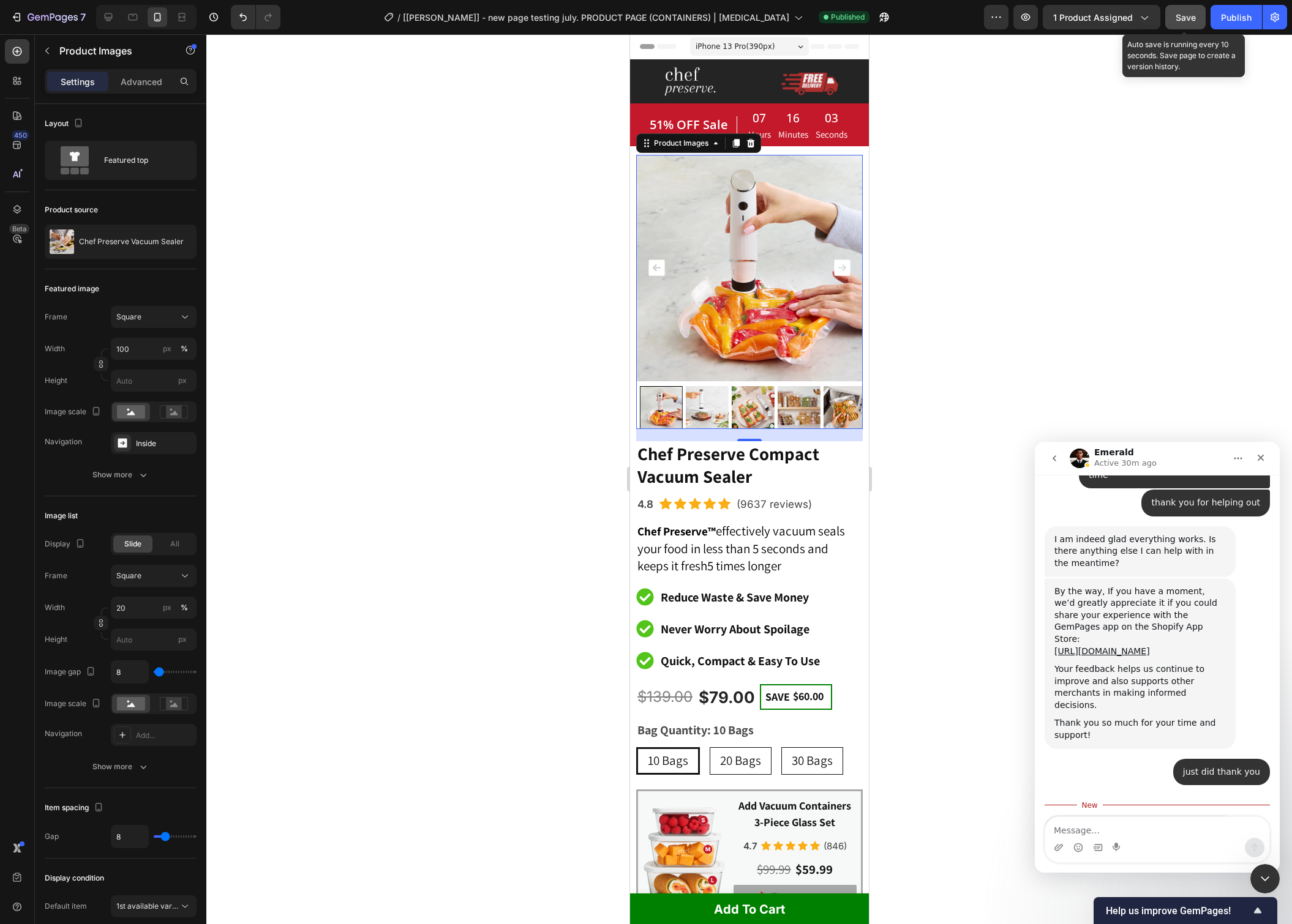
click at [1198, 24] on button "Save" at bounding box center [1185, 16] width 40 height 25
click at [1247, 21] on div "Publish" at bounding box center [1236, 17] width 31 height 13
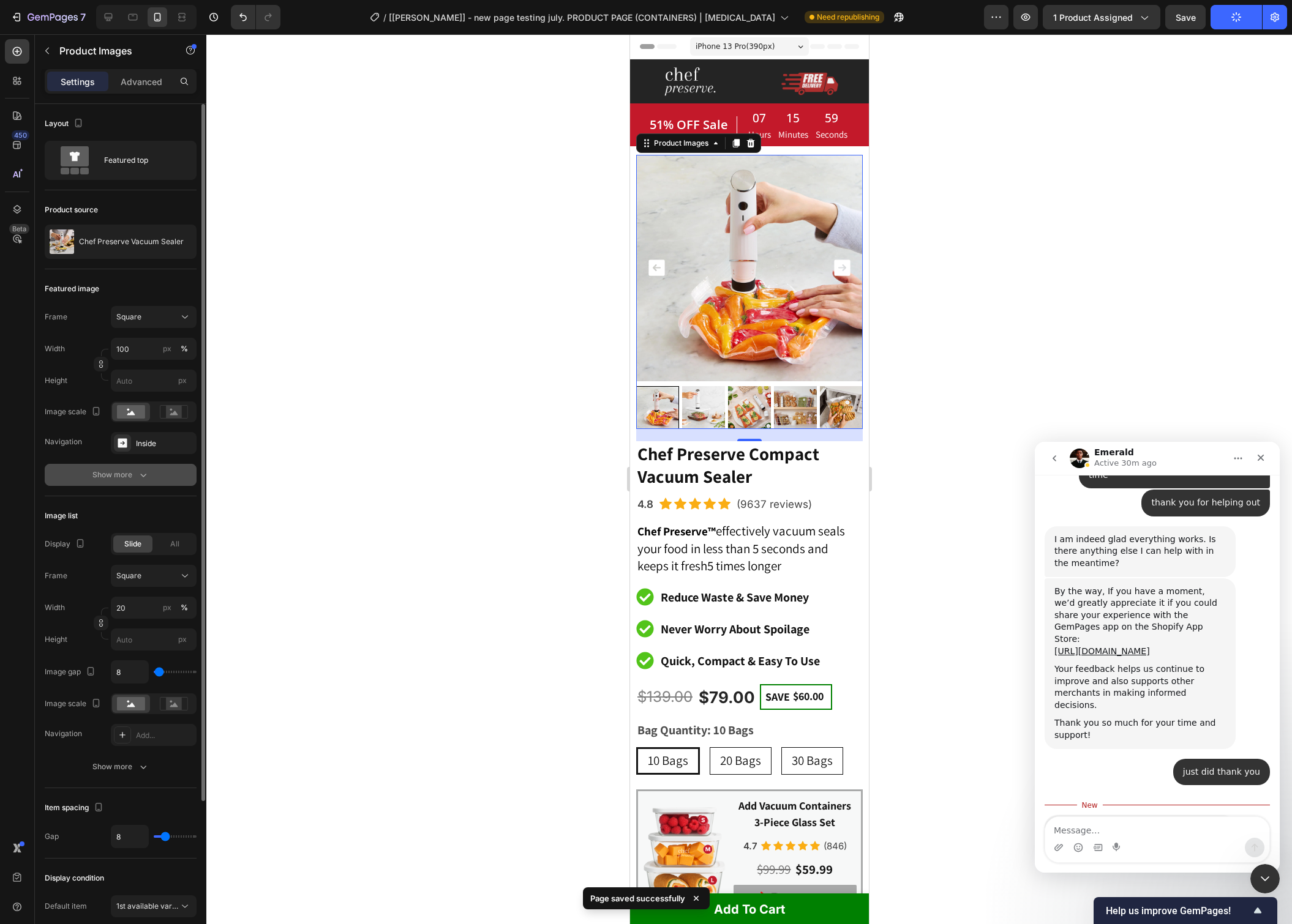
click at [122, 472] on div "Show more" at bounding box center [120, 474] width 57 height 12
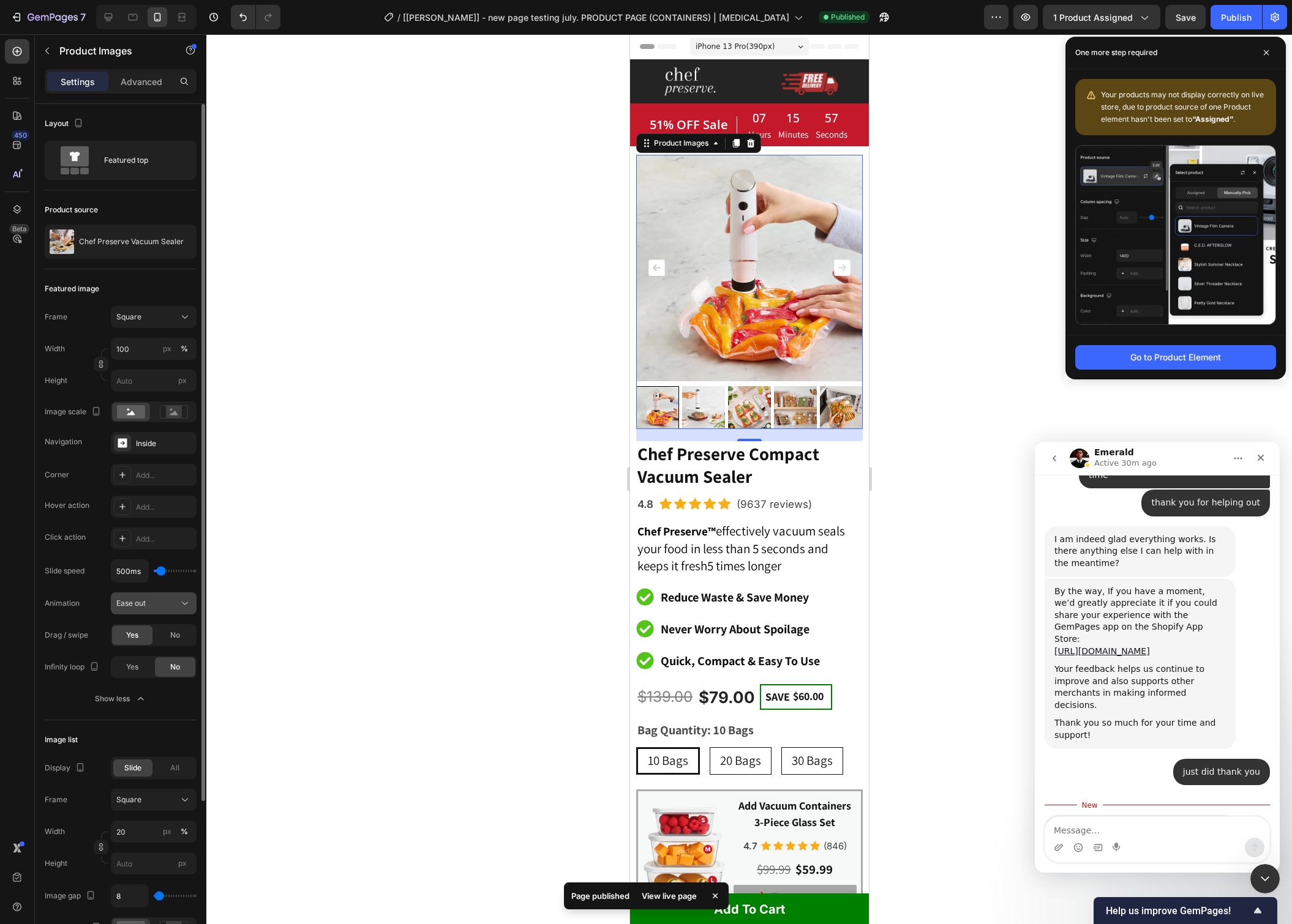
click at [159, 606] on div "Ease out" at bounding box center [148, 604] width 62 height 11
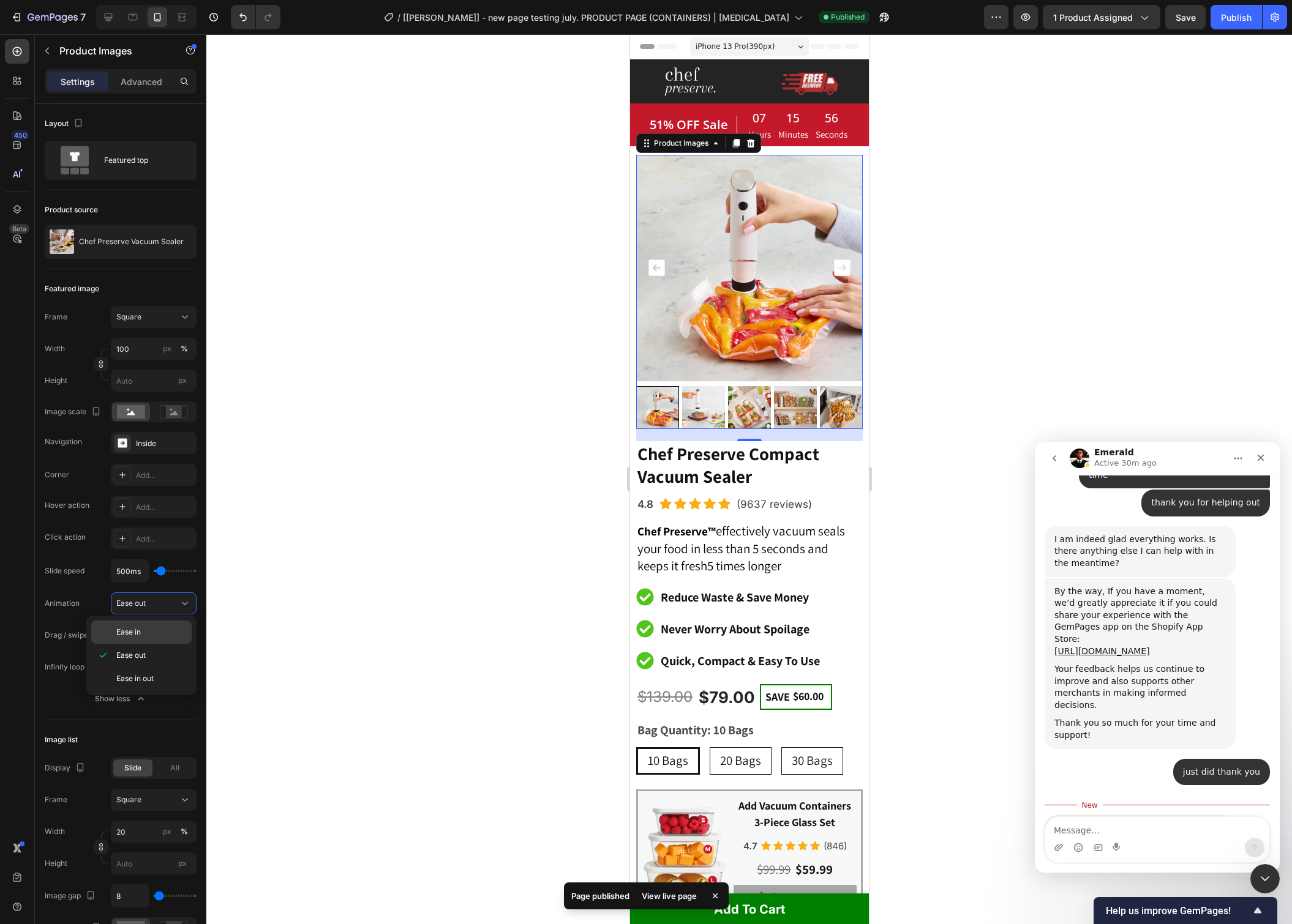
click at [152, 638] on div "Ease in" at bounding box center [141, 632] width 100 height 24
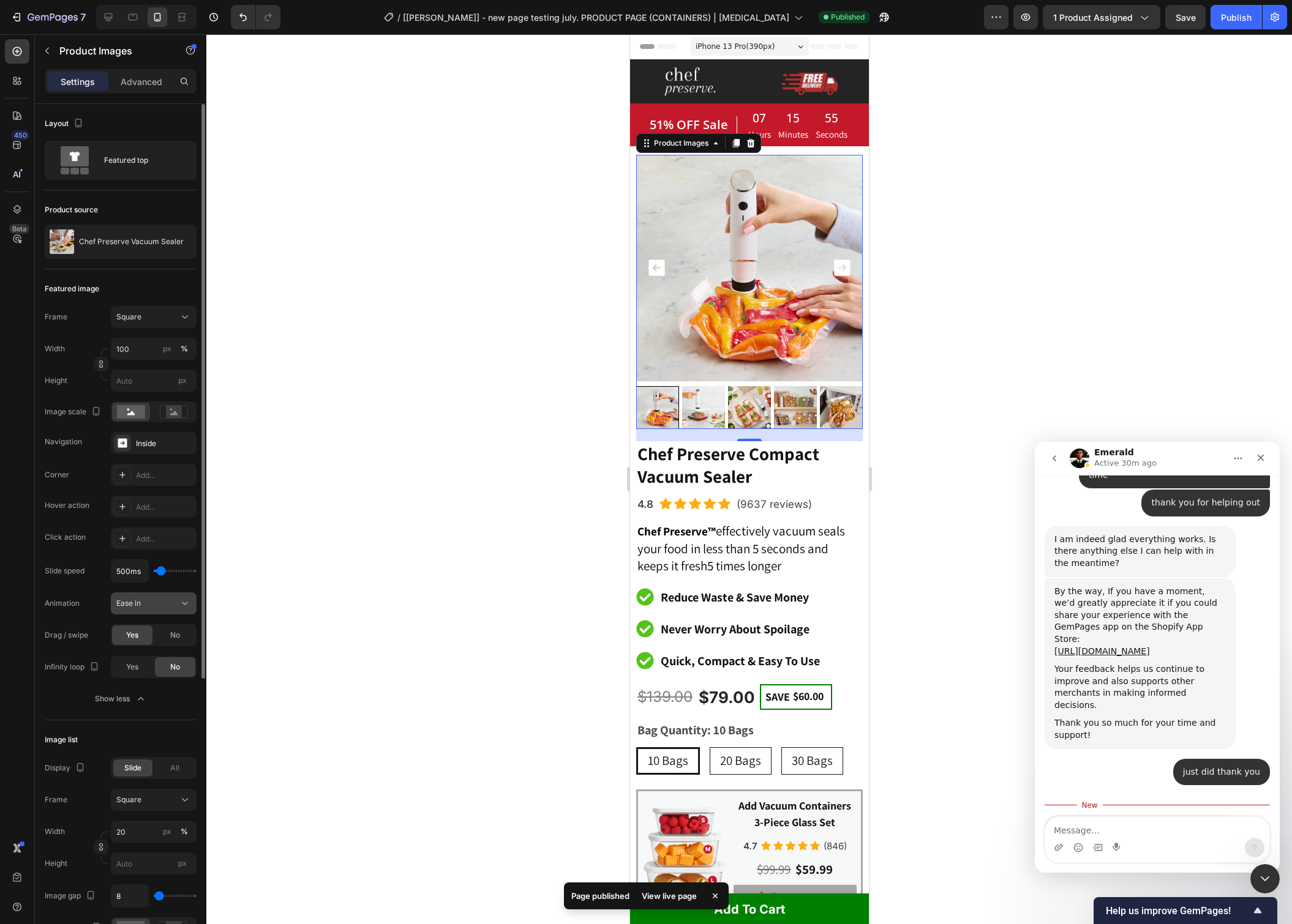
click at [162, 599] on div "Ease in" at bounding box center [148, 604] width 62 height 11
click at [162, 599] on div "Ease in" at bounding box center [148, 604] width 62 height 11
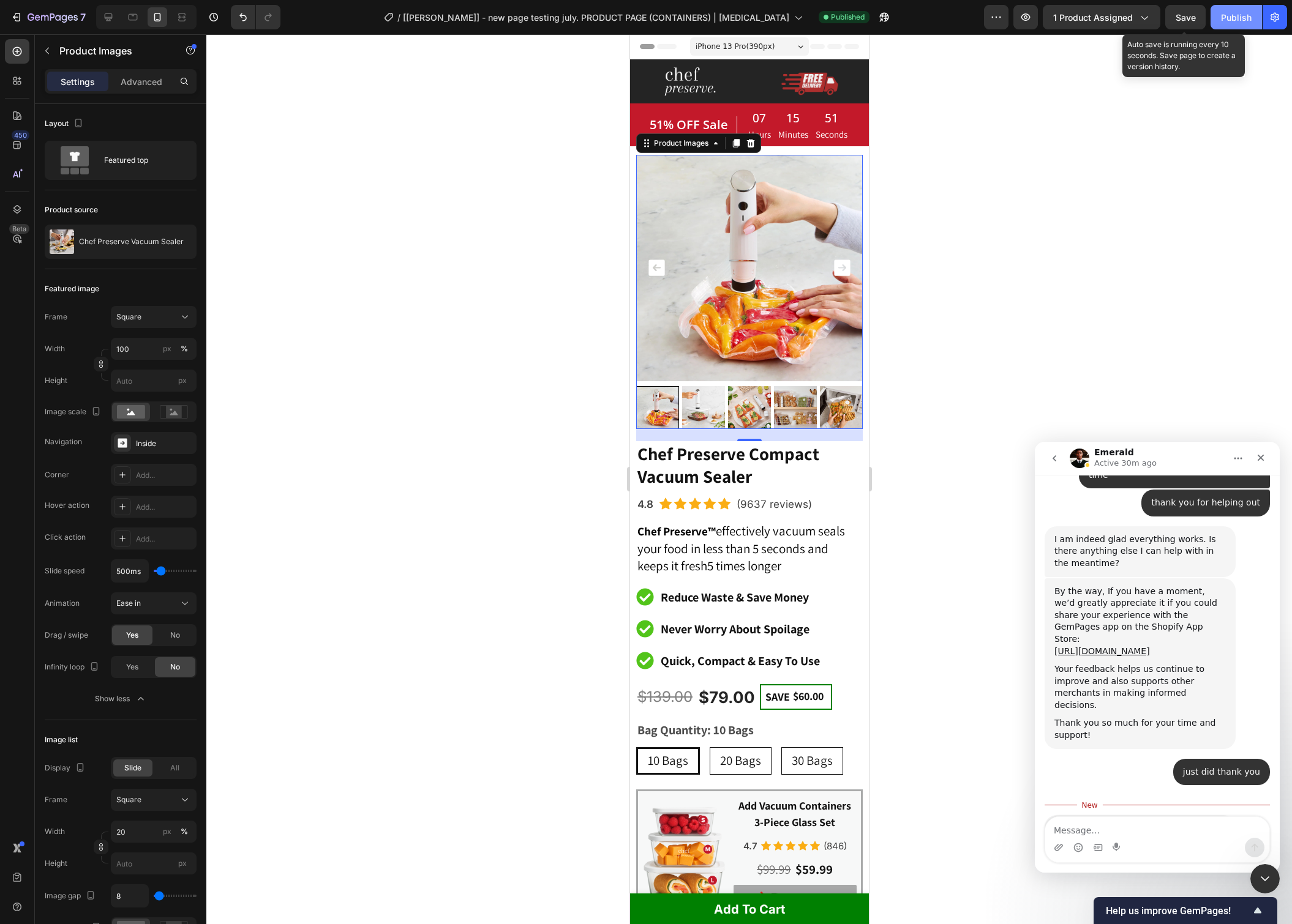
drag, startPoint x: 1192, startPoint y: 16, endPoint x: 1220, endPoint y: 13, distance: 28.2
click at [1193, 16] on span "Save" at bounding box center [1185, 16] width 20 height 10
click at [1220, 13] on button "Publish" at bounding box center [1236, 16] width 51 height 25
click at [172, 600] on div "Ease in" at bounding box center [148, 604] width 62 height 11
click at [188, 650] on div "Ease out" at bounding box center [141, 656] width 100 height 24
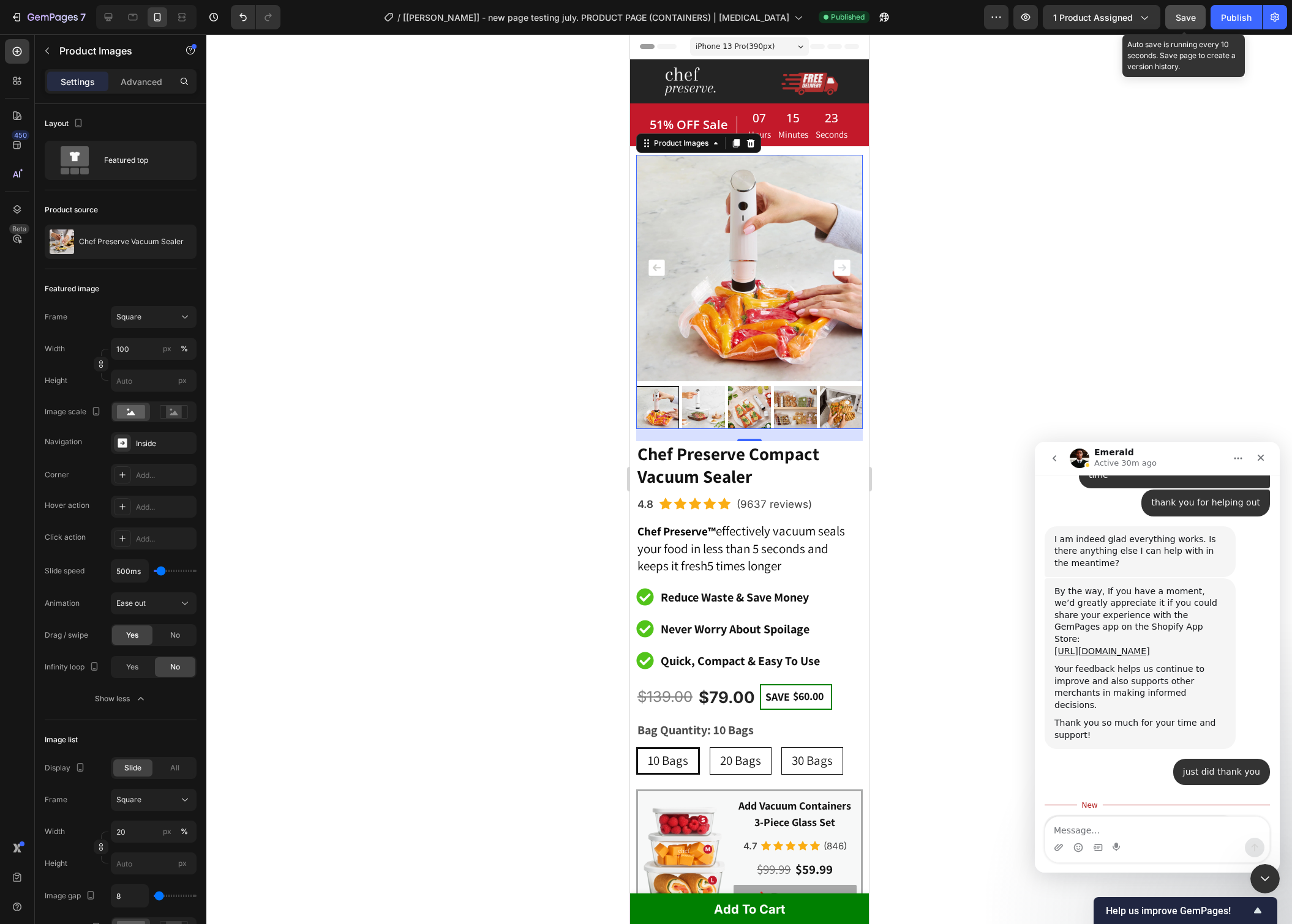
click at [1185, 21] on span "Save" at bounding box center [1185, 16] width 20 height 10
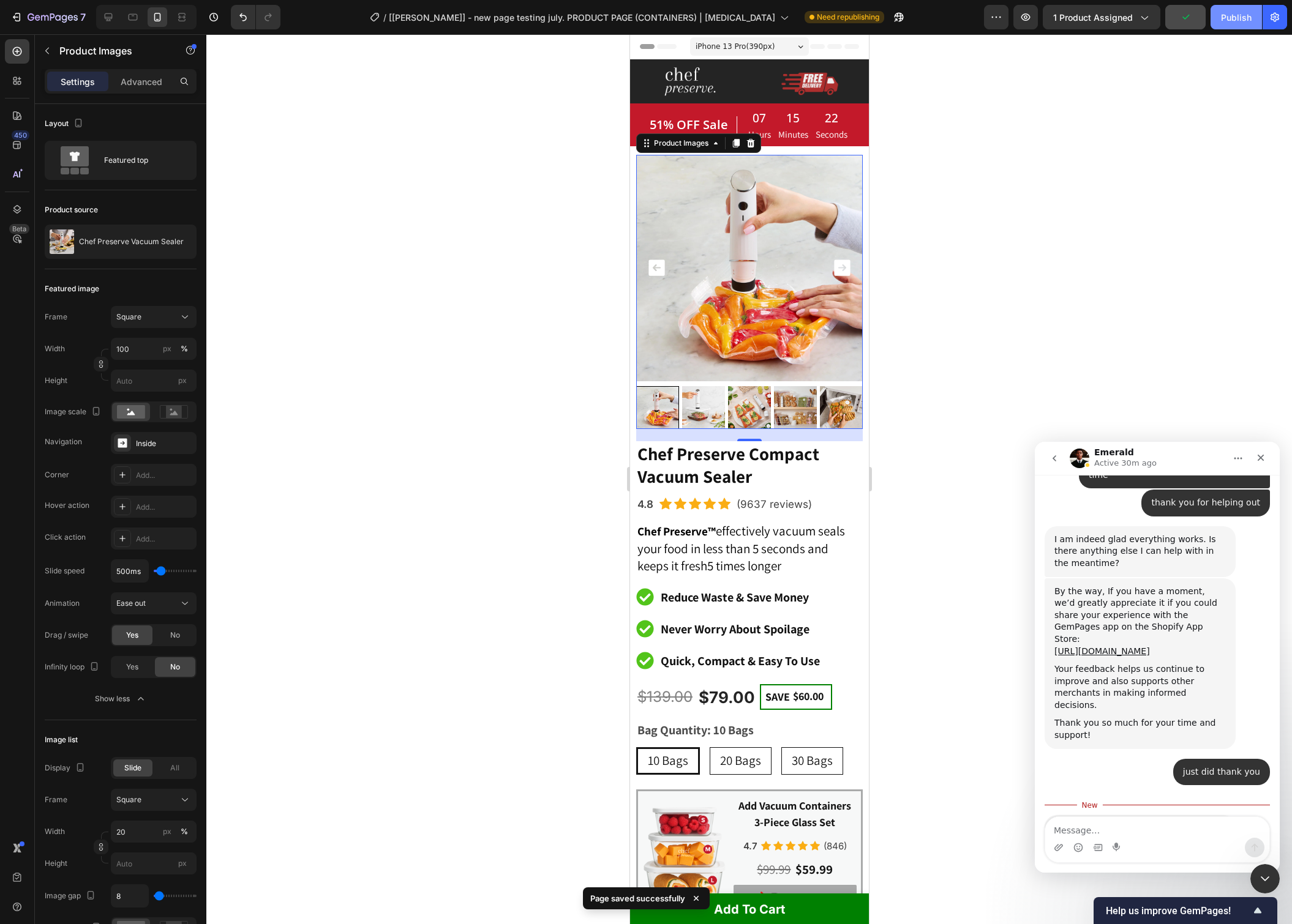
click at [1232, 20] on div "Publish" at bounding box center [1236, 17] width 31 height 13
drag, startPoint x: 141, startPoint y: 607, endPoint x: 171, endPoint y: 634, distance: 40.4
click at [141, 607] on span "Ease out" at bounding box center [131, 604] width 29 height 11
click at [178, 671] on div "Ease in out" at bounding box center [141, 679] width 100 height 24
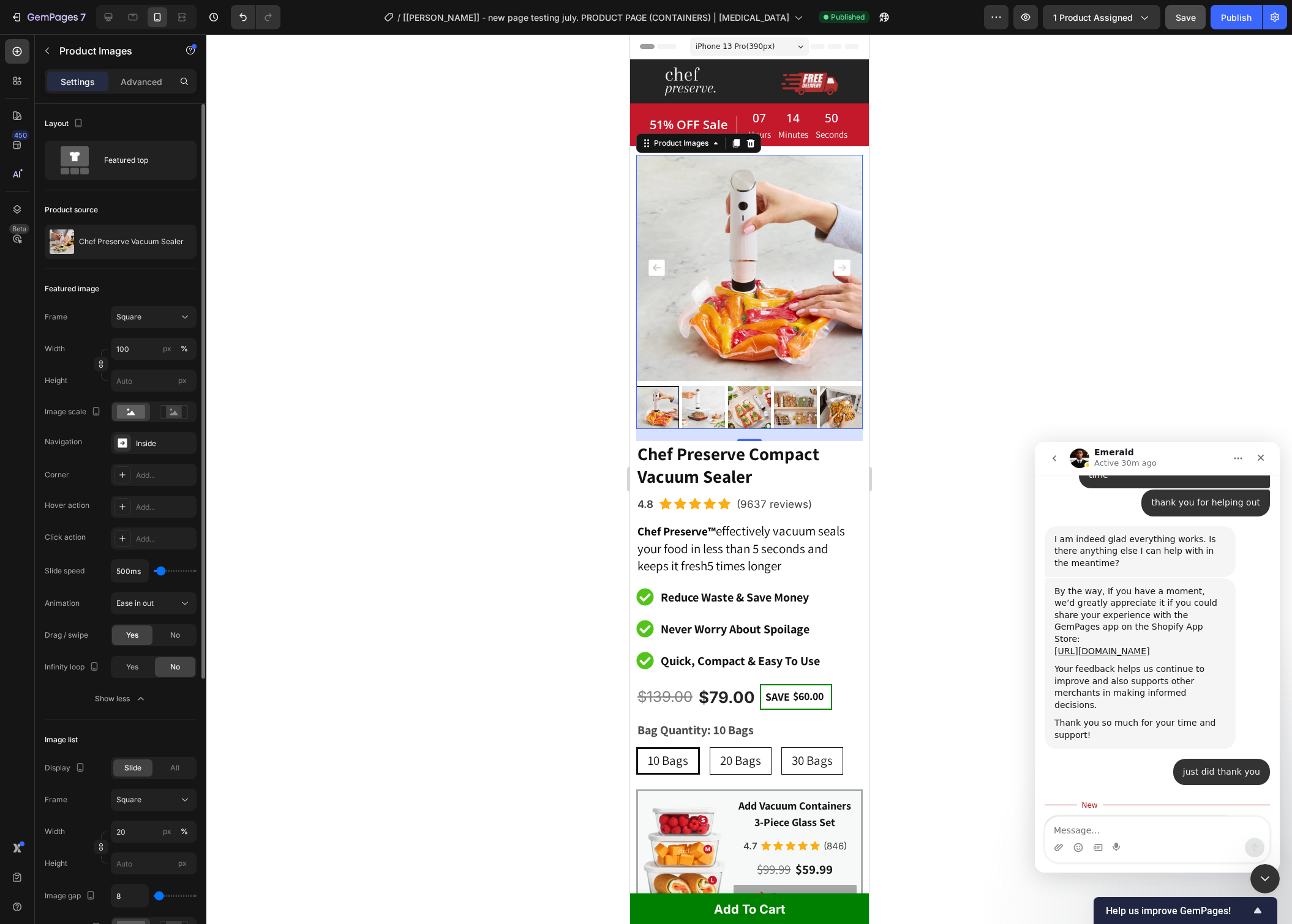
type input "450ms"
type input "450"
type input "500ms"
type input "500"
type input "550ms"
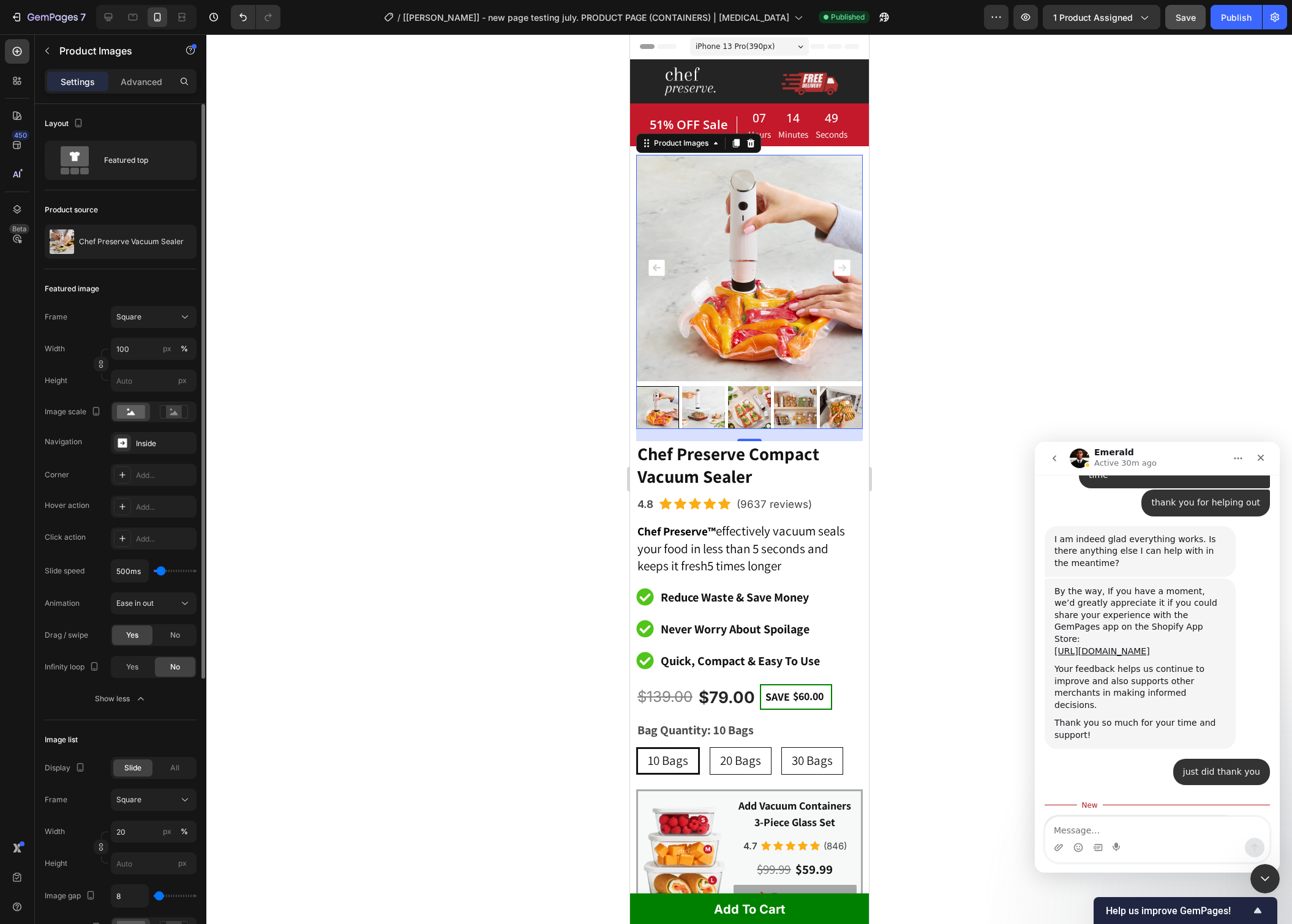
type input "550"
type input "600ms"
type input "600"
type input "650ms"
type input "650"
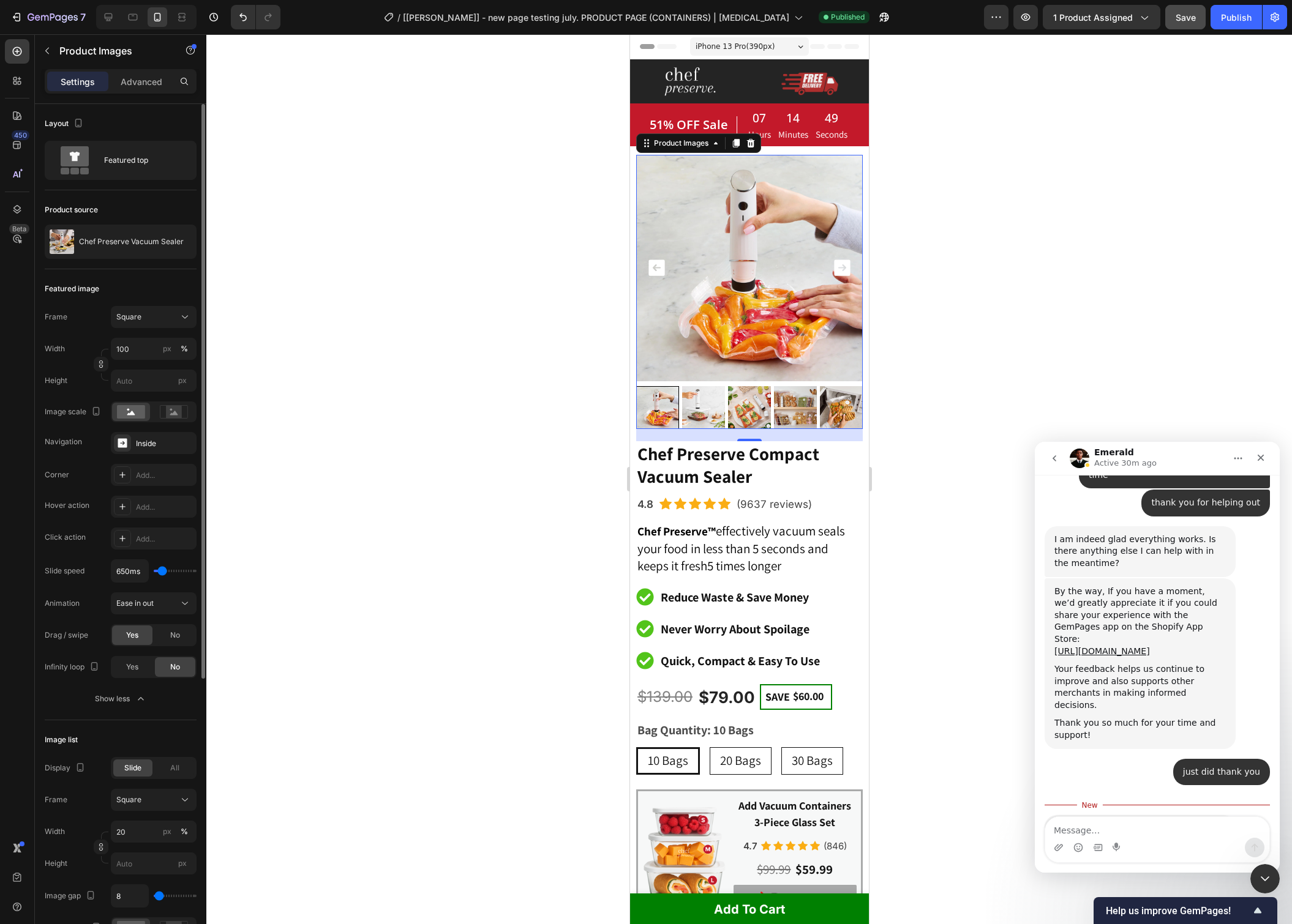
type input "700ms"
type input "700"
type input "750ms"
type input "750"
type input "800ms"
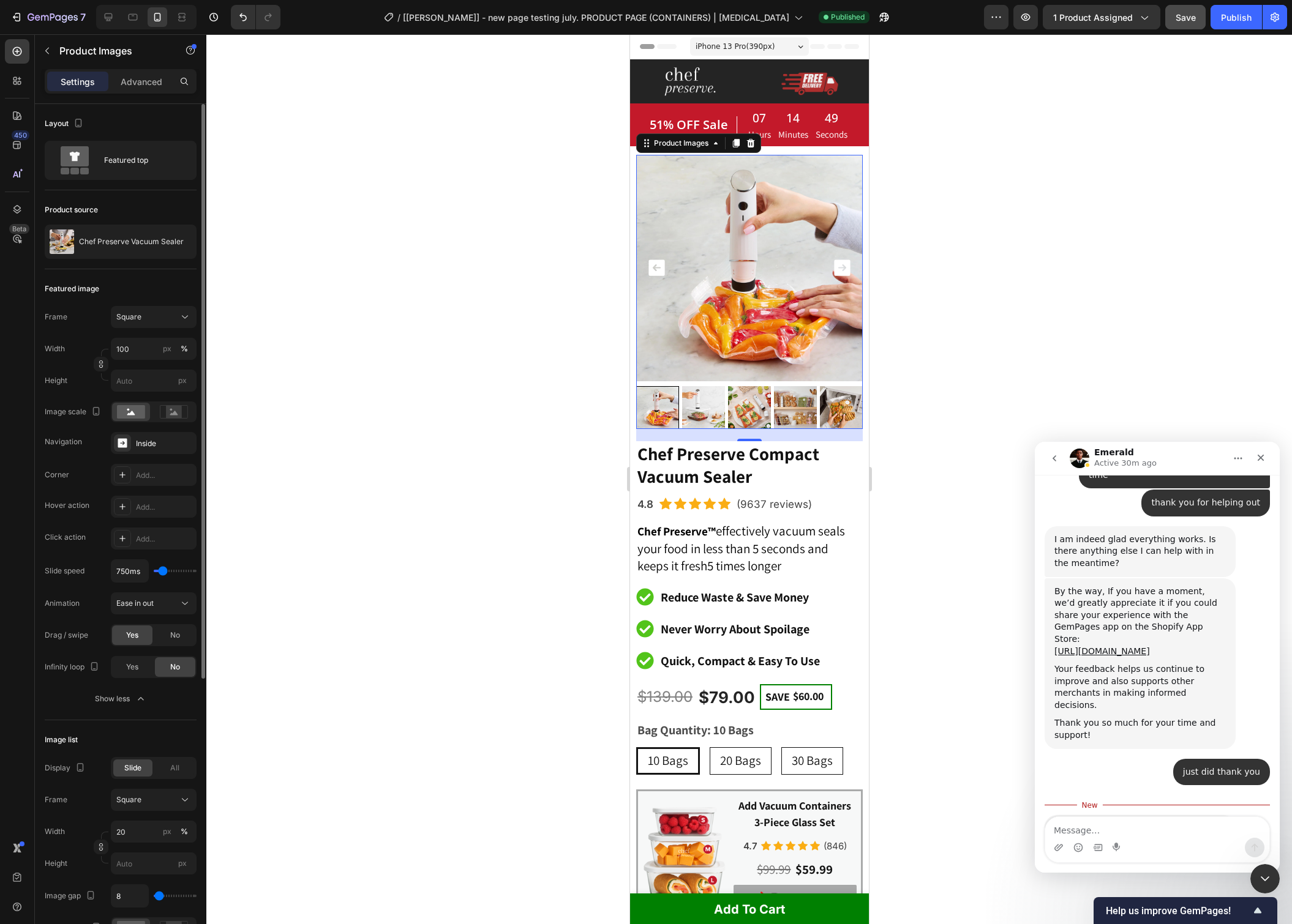
type input "800"
type input "850ms"
type input "850"
type input "900ms"
type input "900"
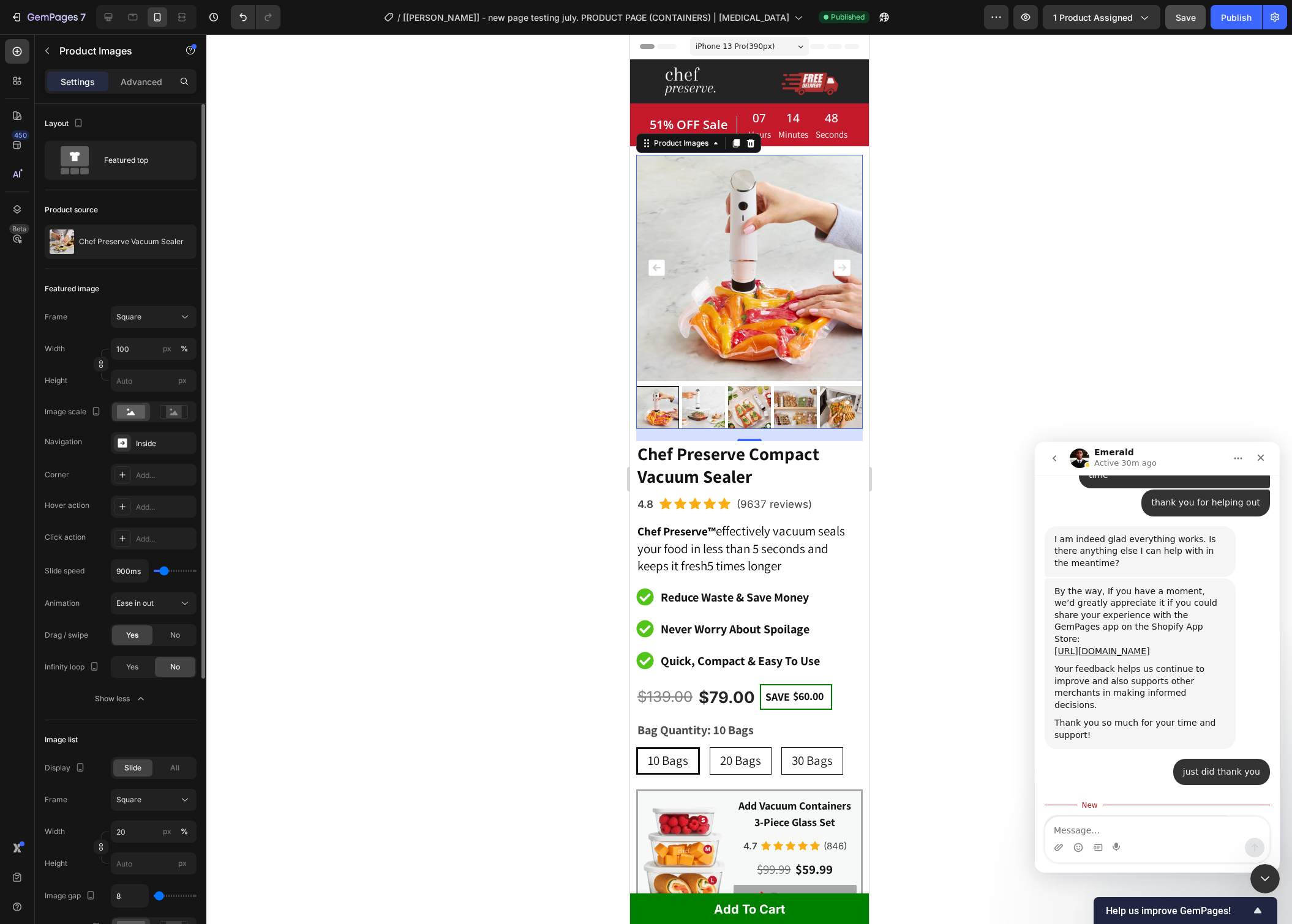
click at [163, 572] on input "range" at bounding box center [174, 571] width 43 height 3
click at [1181, 17] on span "Save" at bounding box center [1185, 16] width 20 height 10
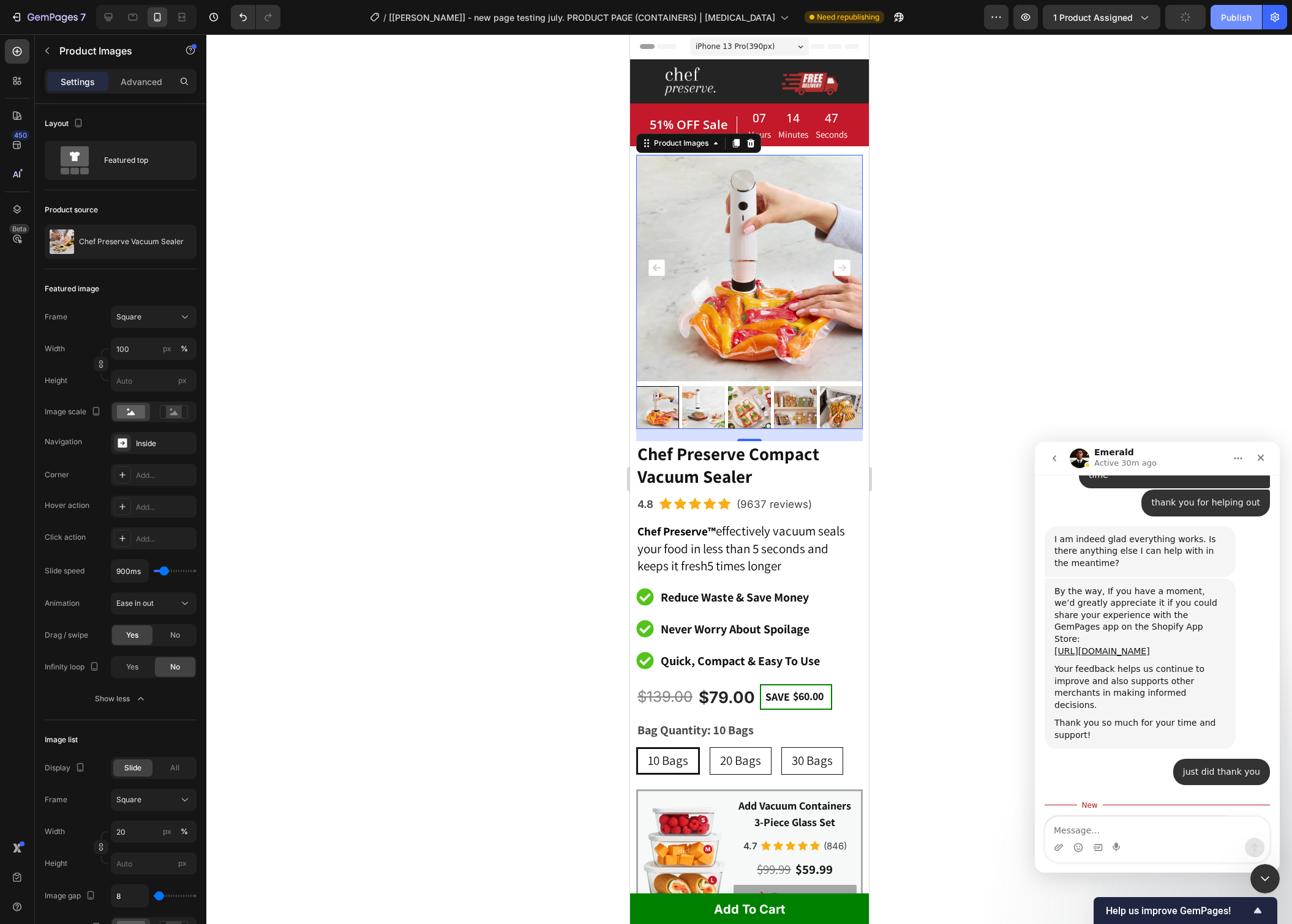
click at [1223, 17] on div "Publish" at bounding box center [1236, 17] width 31 height 13
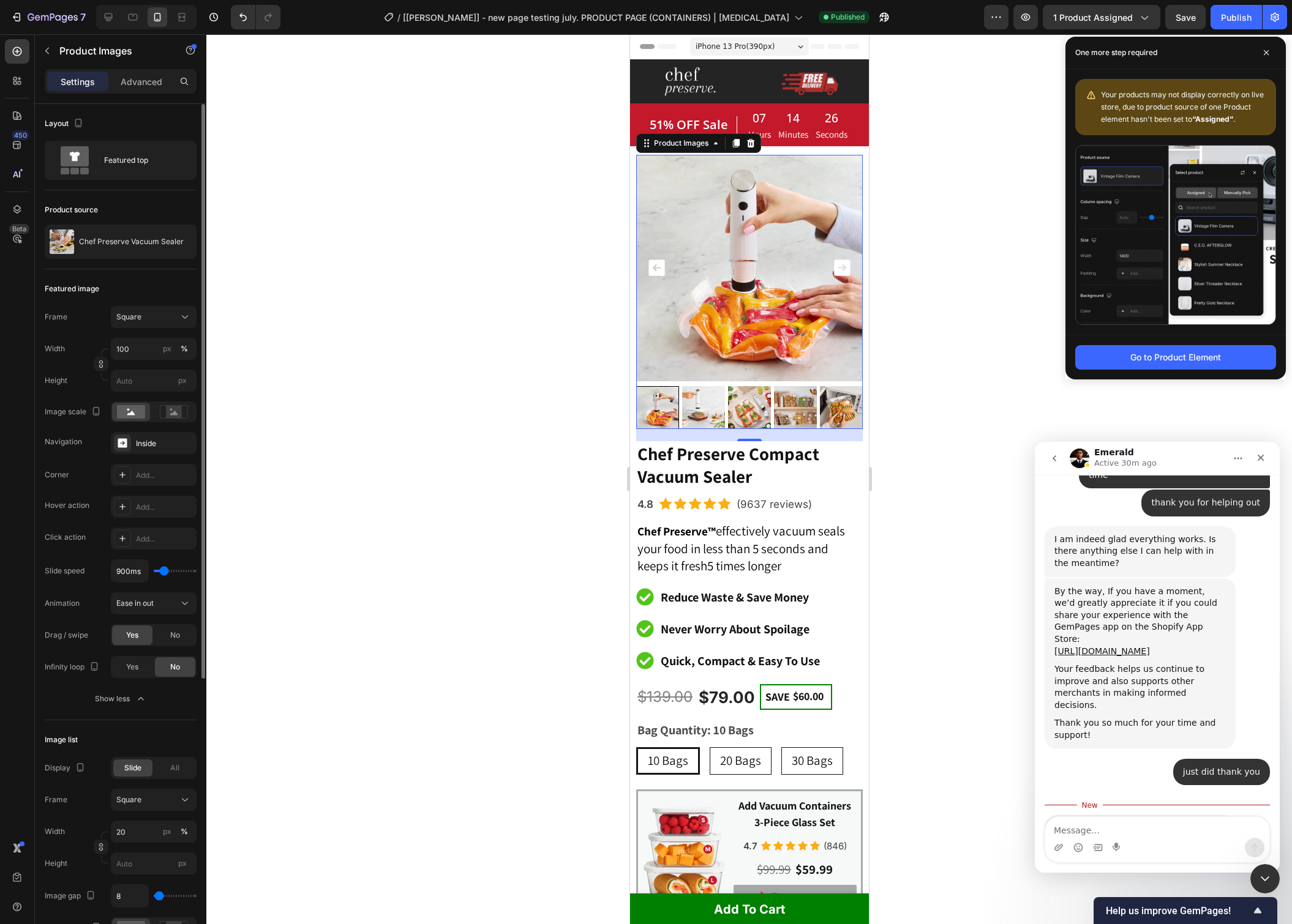
click at [161, 566] on div "900ms" at bounding box center [153, 571] width 86 height 24
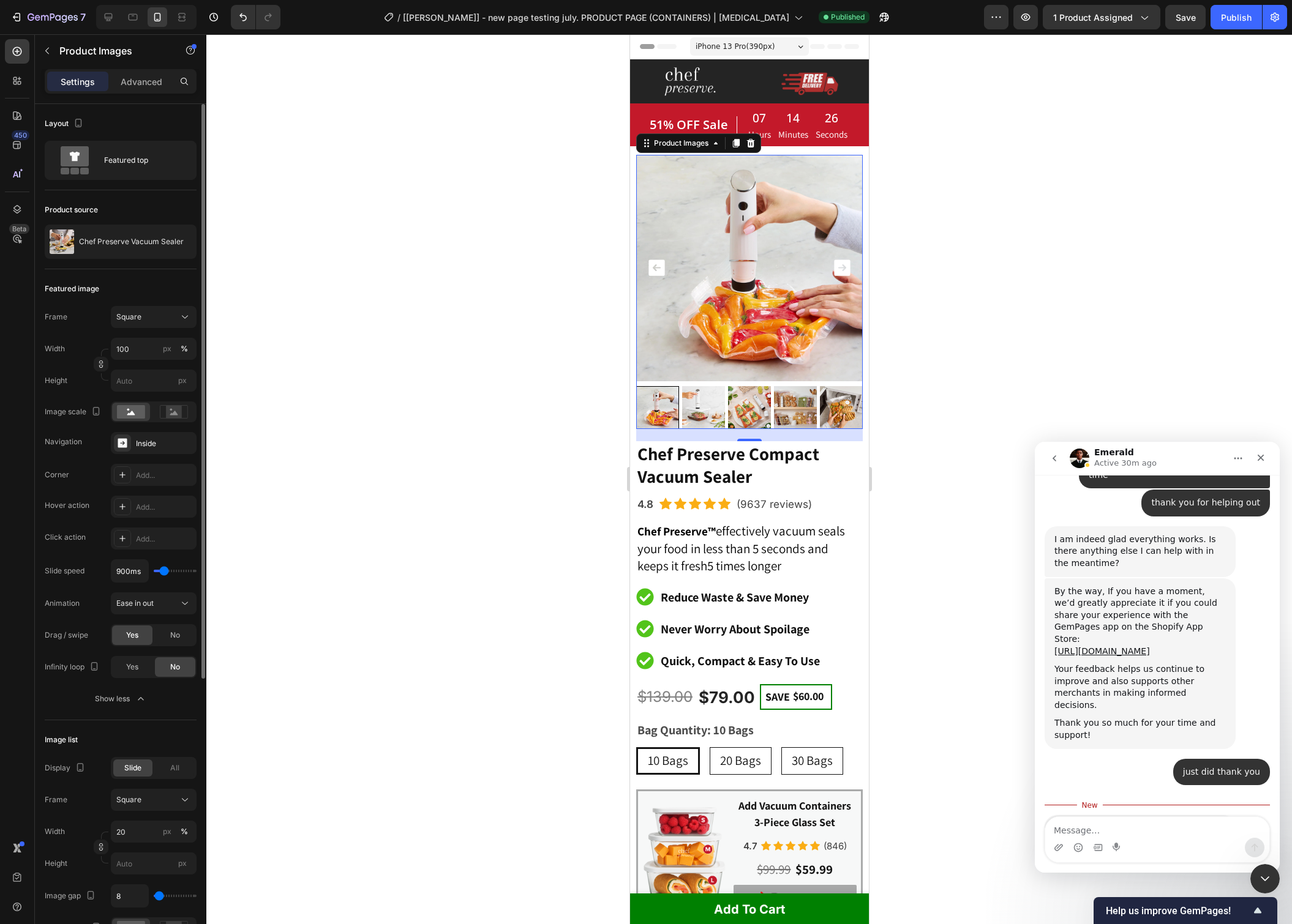
type input "850ms"
type input "850"
type input "400ms"
type input "400"
type input "100ms"
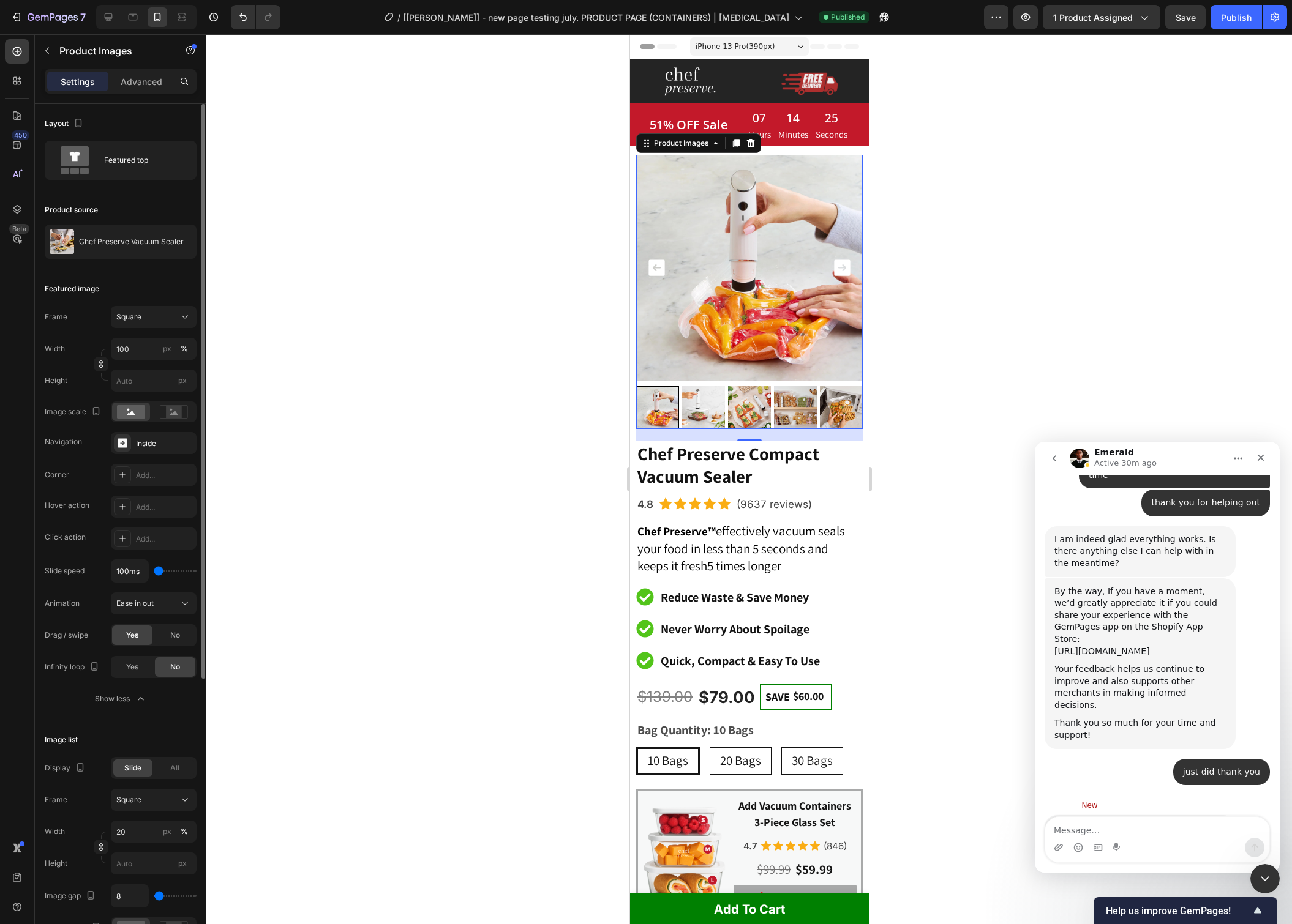
type input "100"
drag, startPoint x: 161, startPoint y: 569, endPoint x: 153, endPoint y: 574, distance: 9.4
click at [153, 574] on div "100ms" at bounding box center [153, 571] width 86 height 24
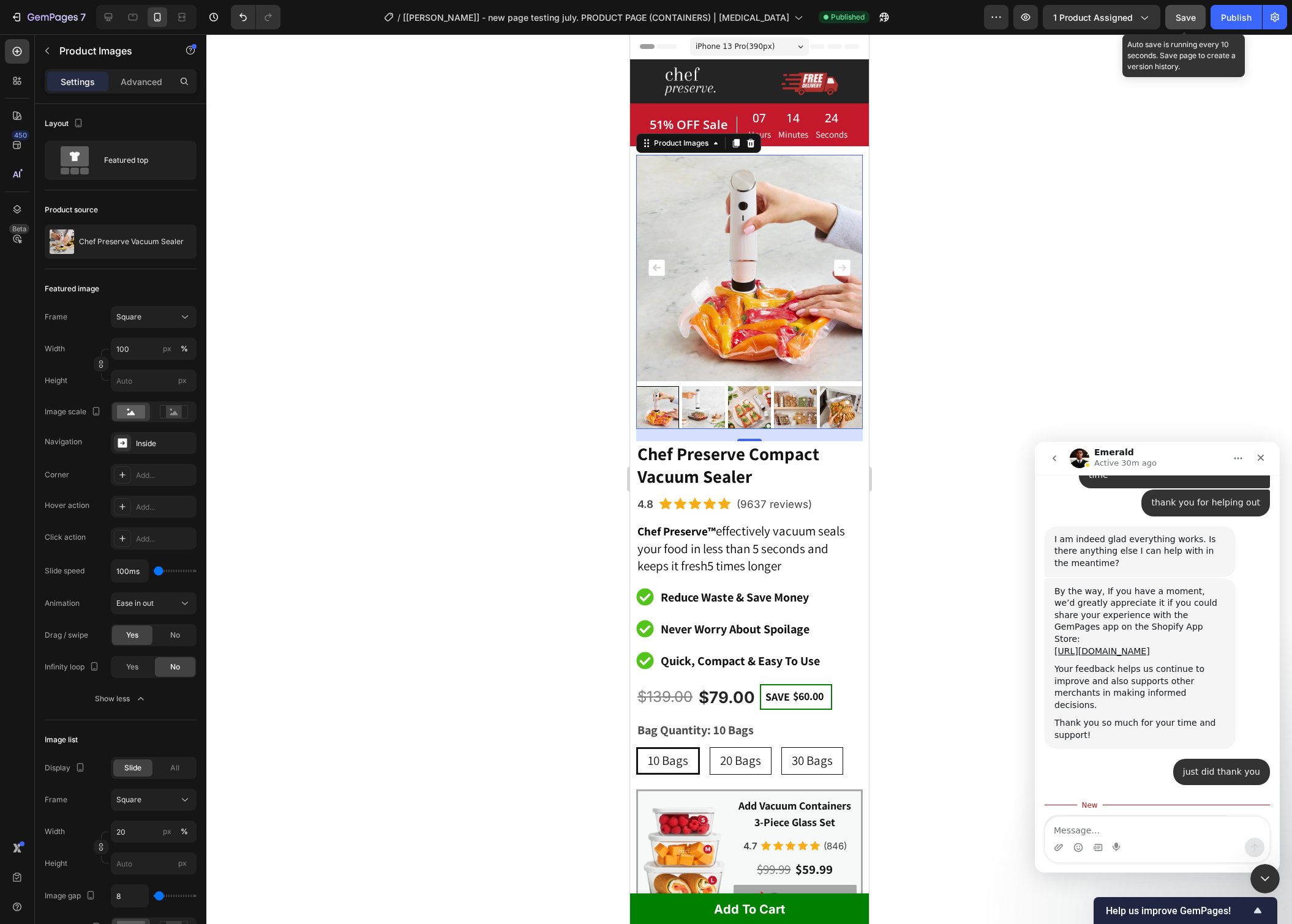
click at [1183, 26] on button "Save" at bounding box center [1185, 16] width 40 height 25
click at [1238, 21] on div "Publish" at bounding box center [1236, 17] width 31 height 13
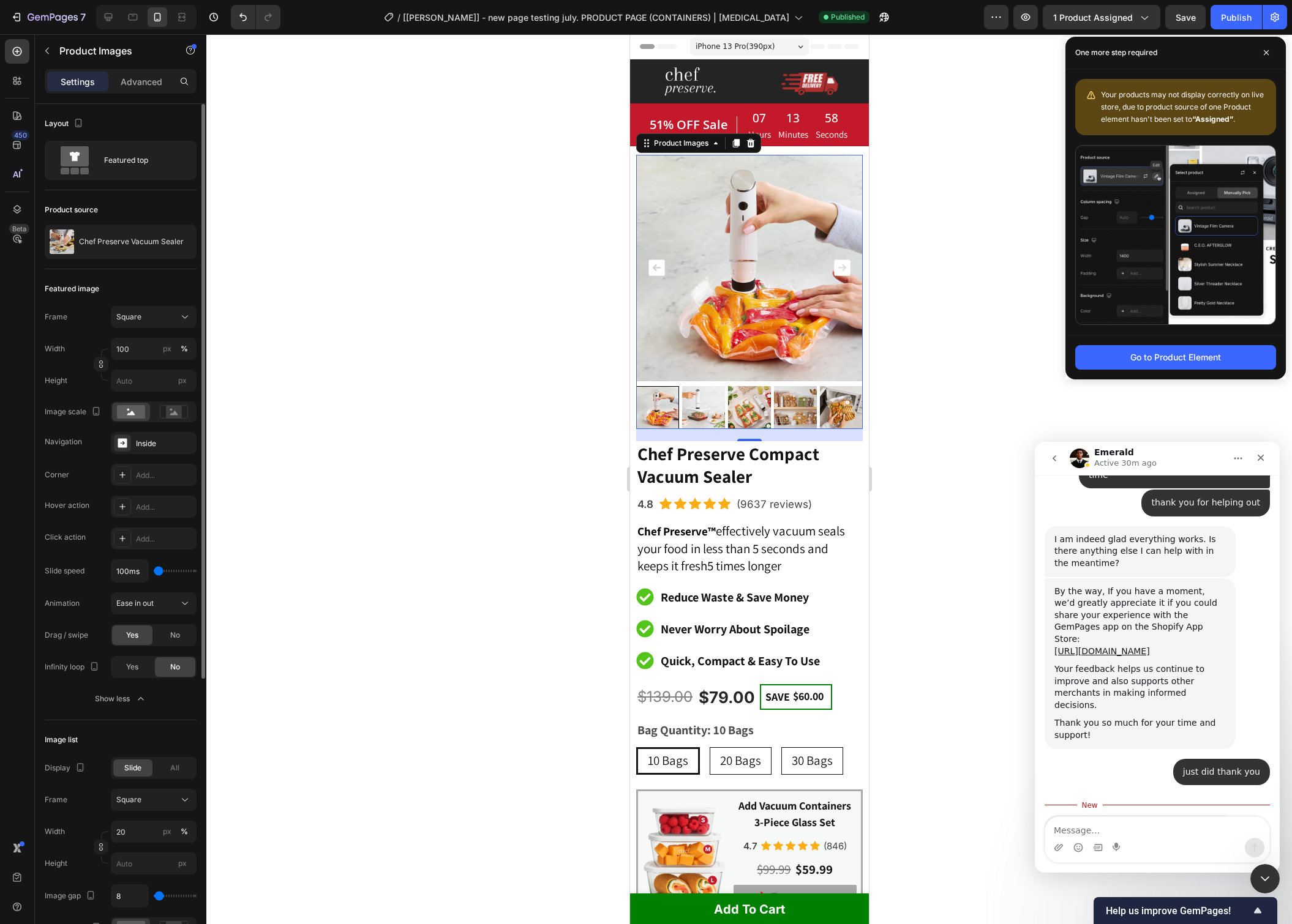
type input "150ms"
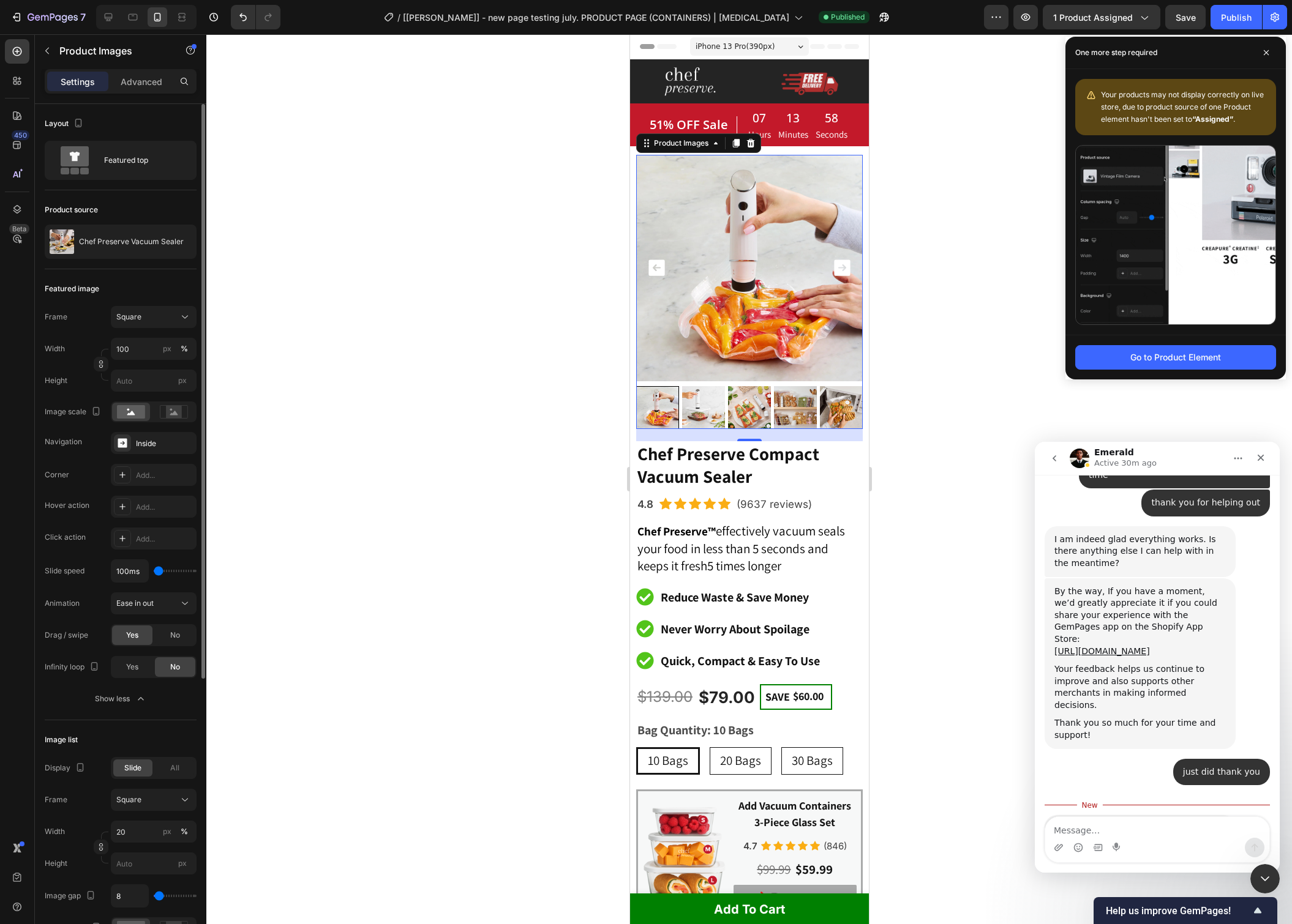
type input "150"
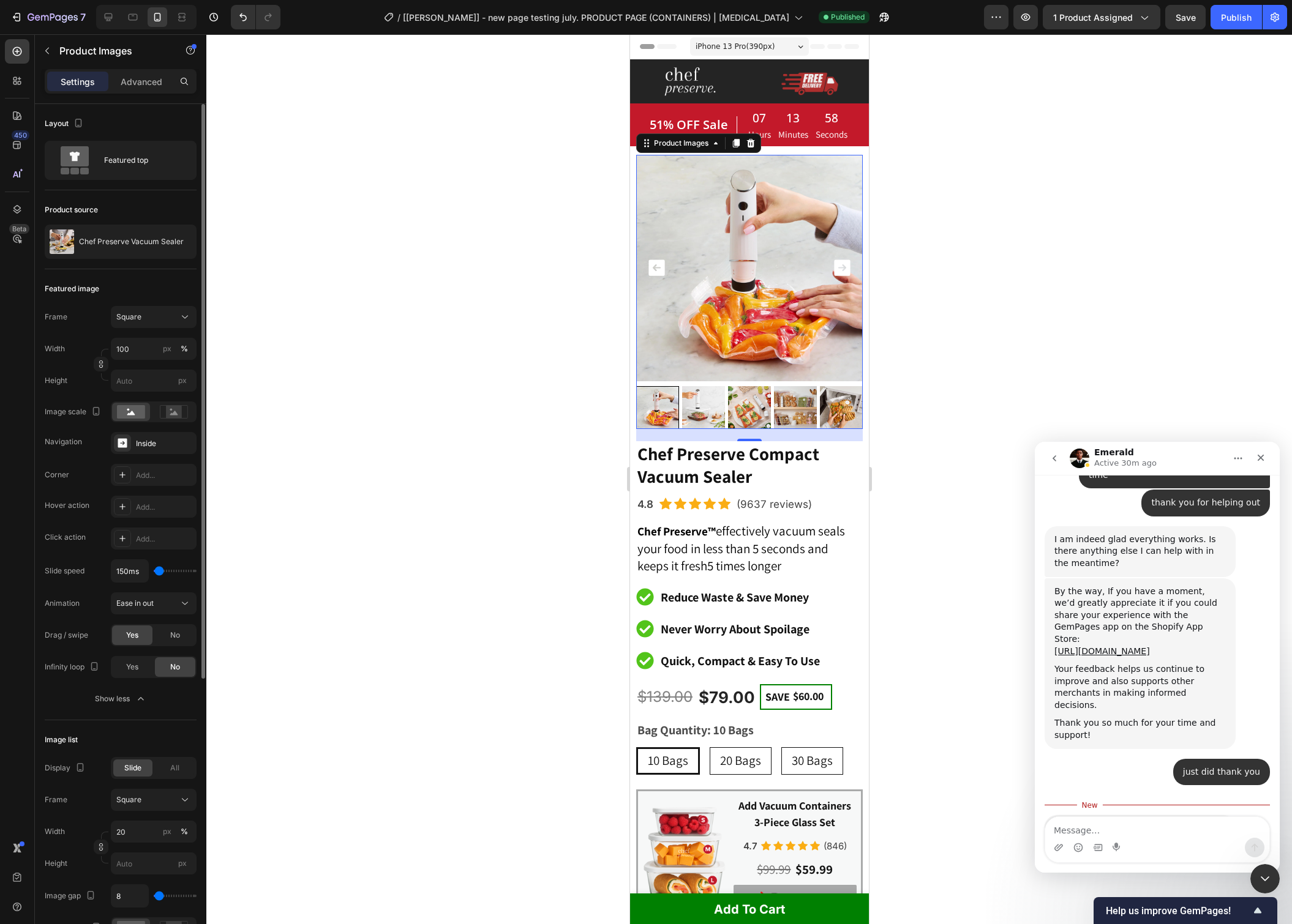
type input "250ms"
type input "250"
type input "300ms"
type input "300"
type input "350ms"
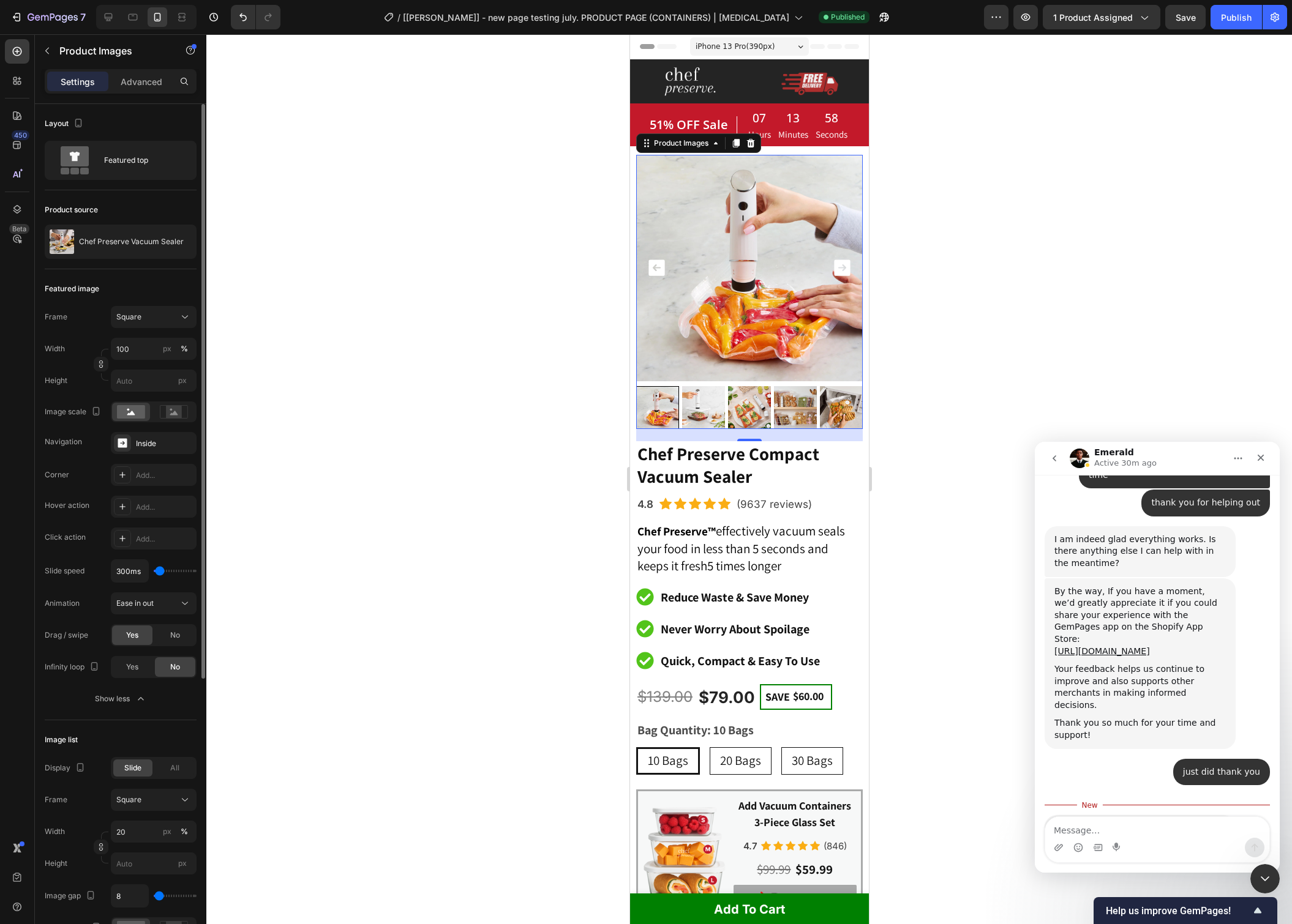
type input "350"
type input "400ms"
type input "400"
type input "450ms"
type input "450"
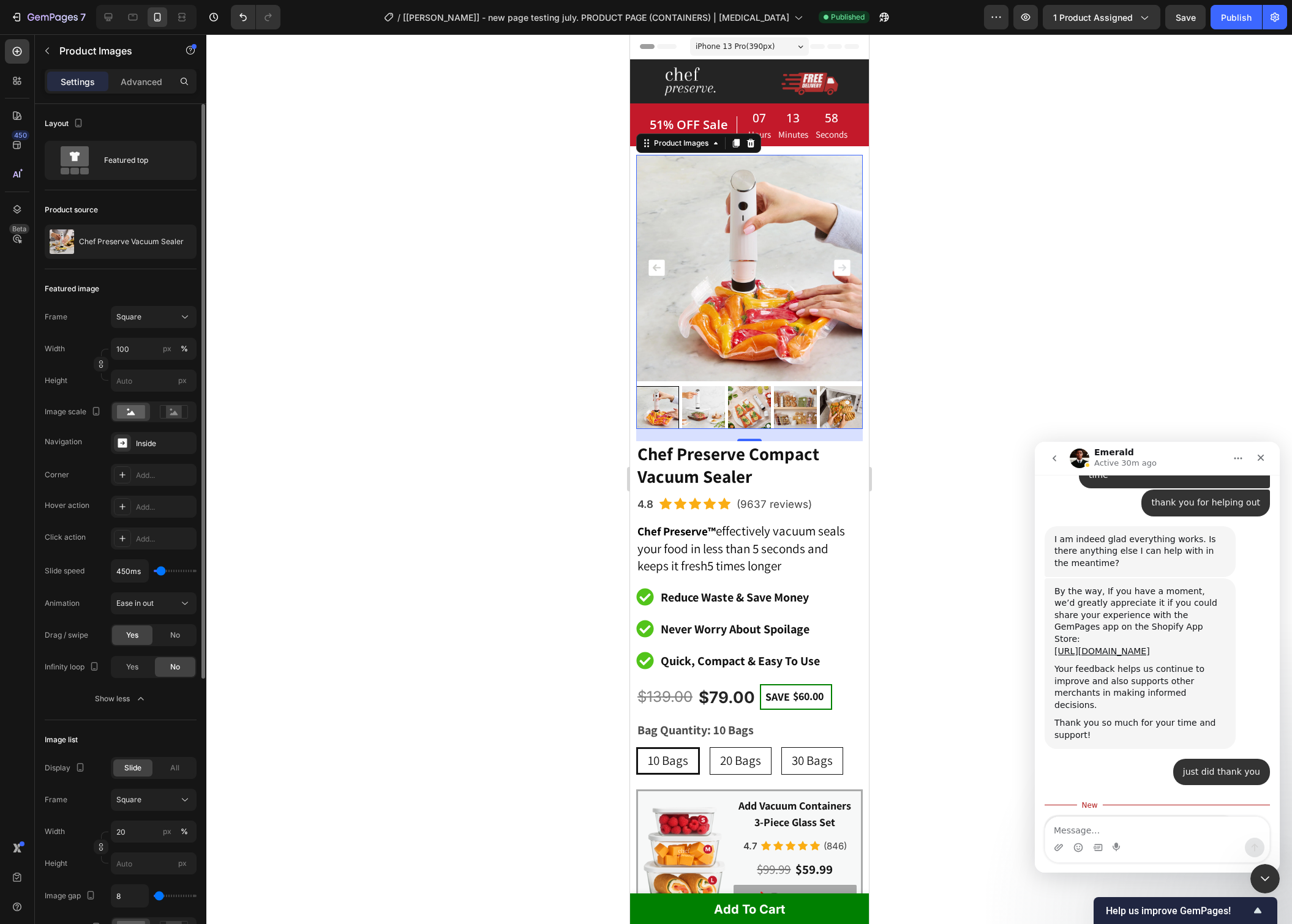
type input "500ms"
type input "500"
type input "550ms"
type input "550"
type input "500ms"
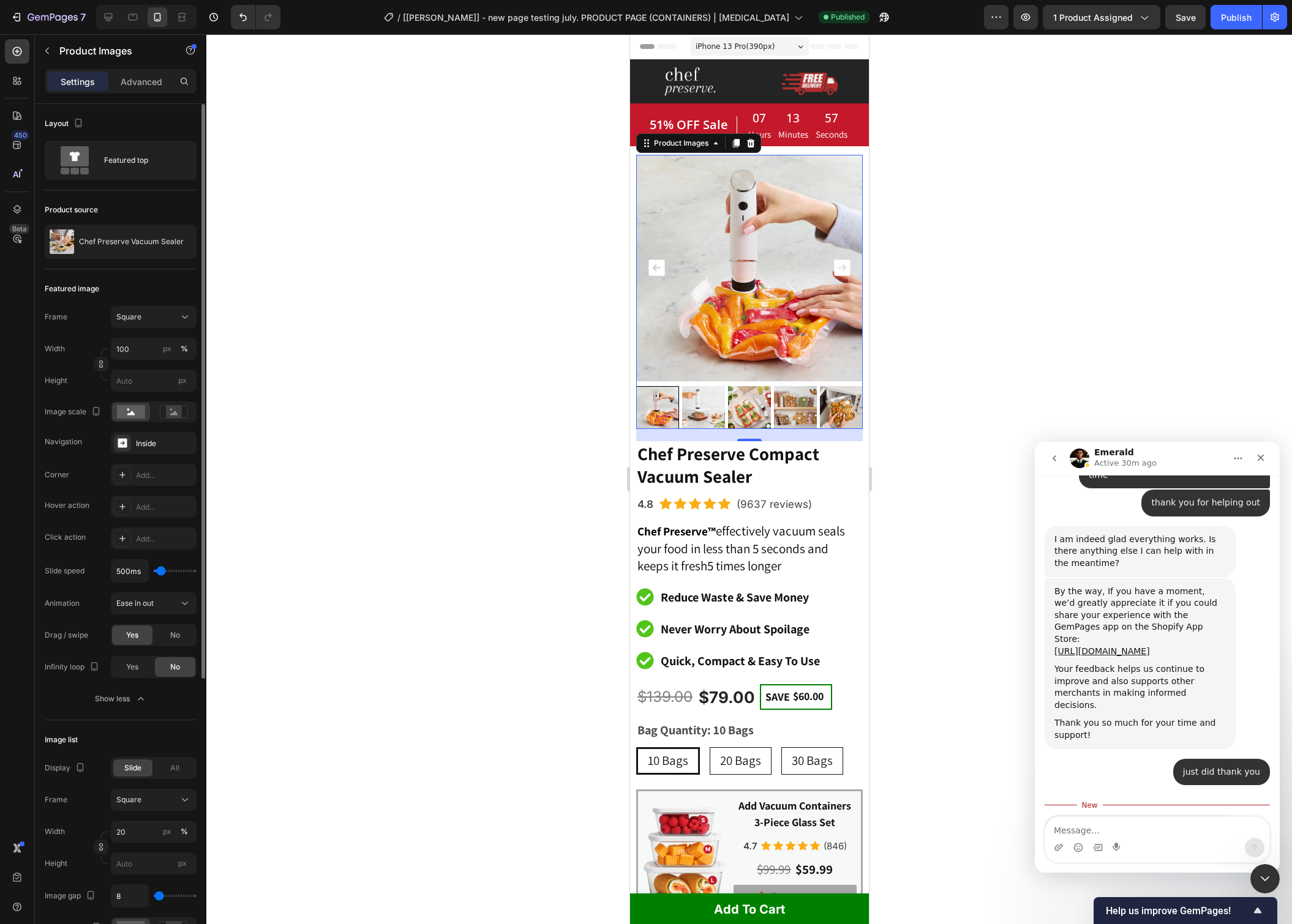
type input "500"
click at [161, 570] on input "range" at bounding box center [174, 571] width 43 height 3
drag, startPoint x: 1199, startPoint y: 27, endPoint x: 1208, endPoint y: 24, distance: 9.5
click at [1199, 27] on button "Save" at bounding box center [1185, 16] width 40 height 25
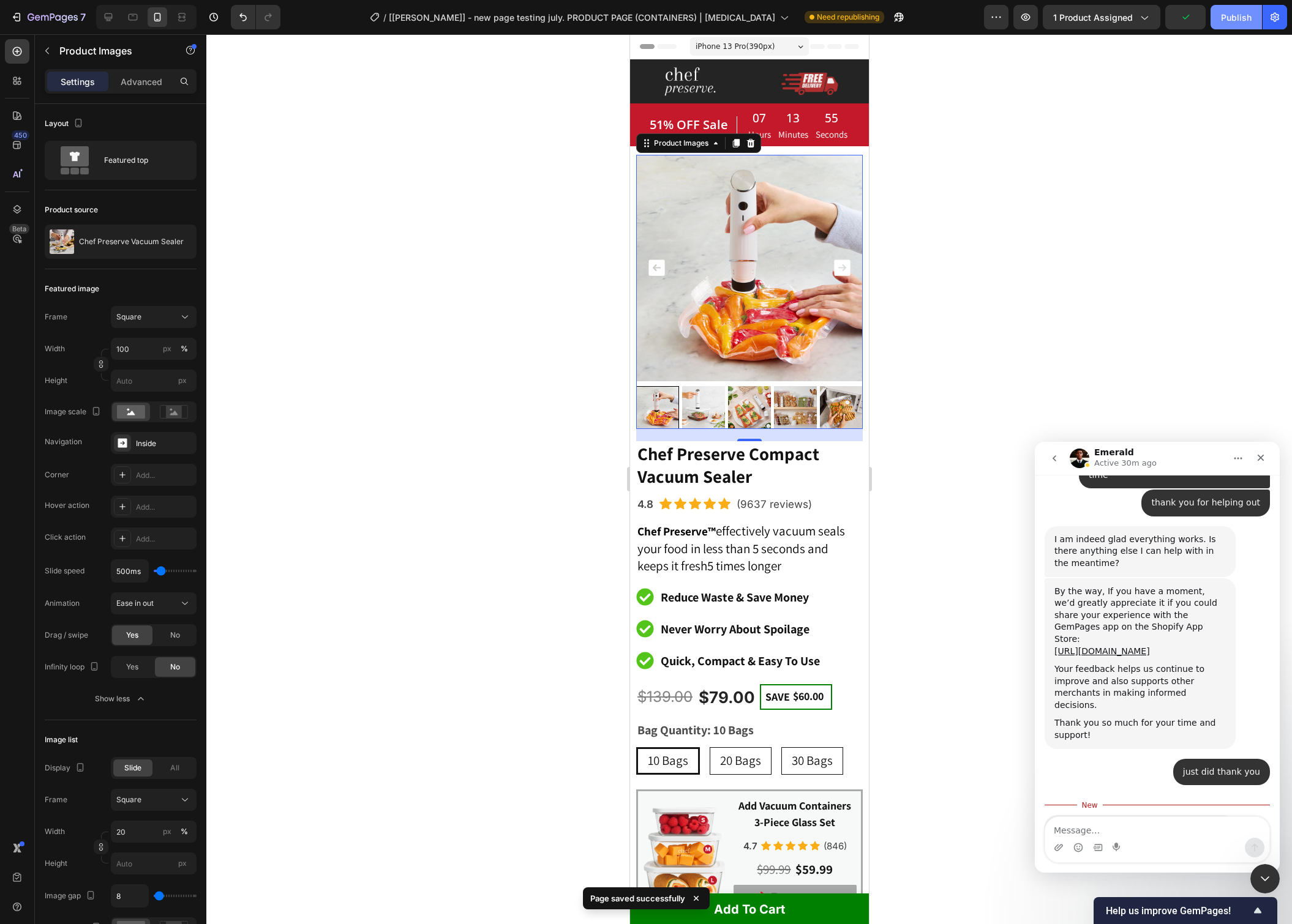
click at [1229, 19] on div "Publish" at bounding box center [1236, 17] width 31 height 13
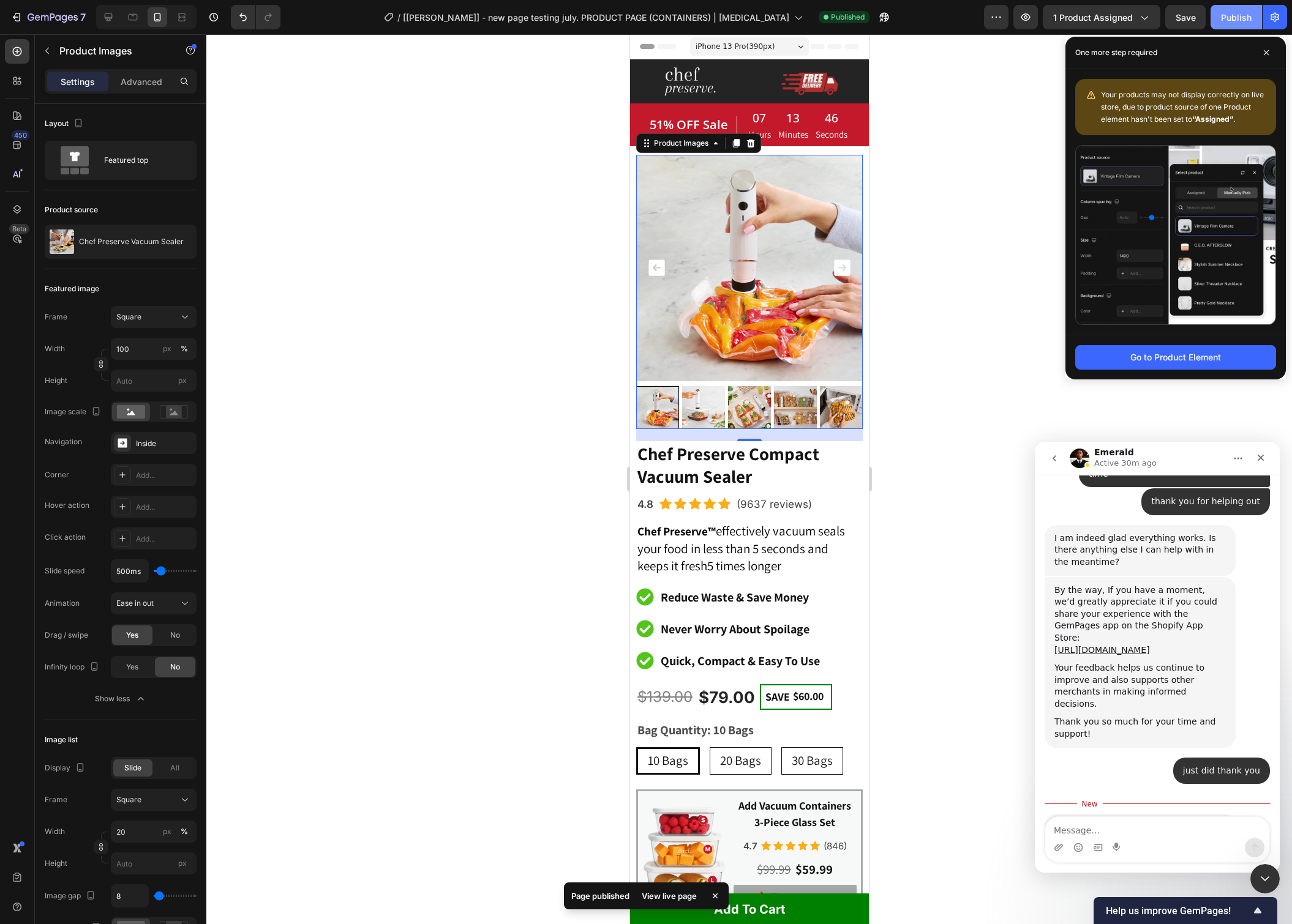
scroll to position [10264, 0]
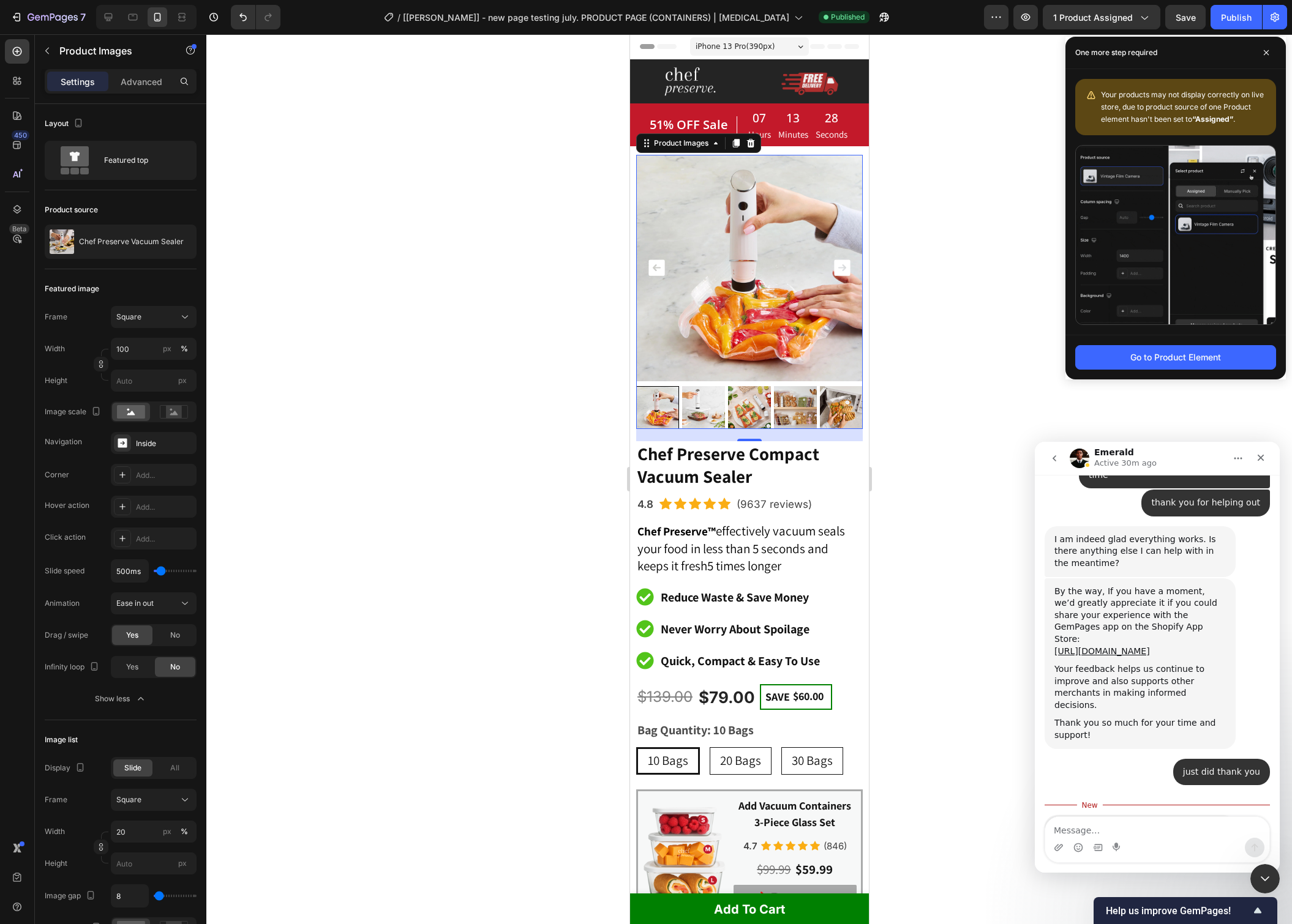
click at [944, 321] on div at bounding box center [749, 480] width 1086 height 890
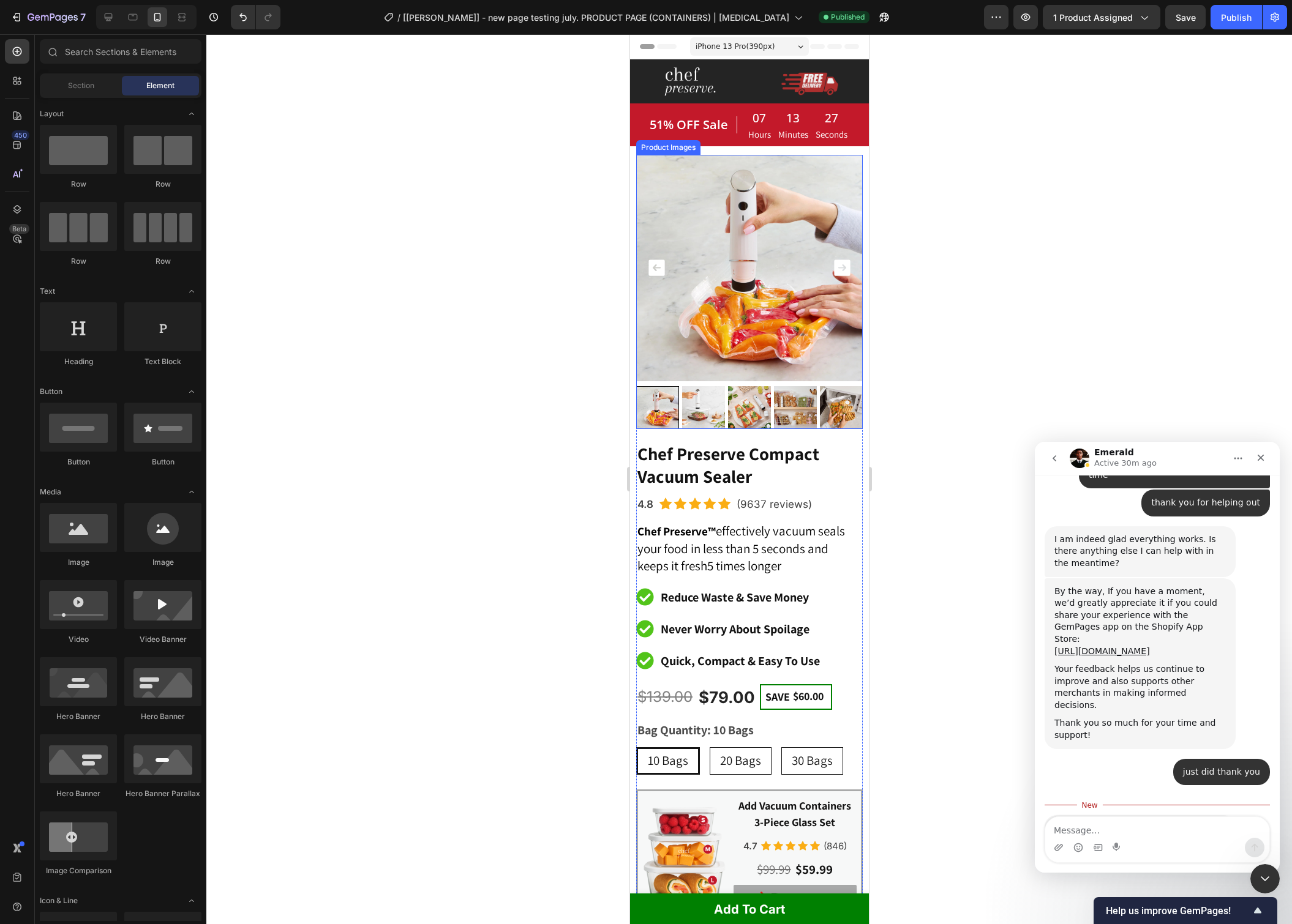
click at [848, 269] on icon "Carousel Next Arrow" at bounding box center [840, 267] width 16 height 16
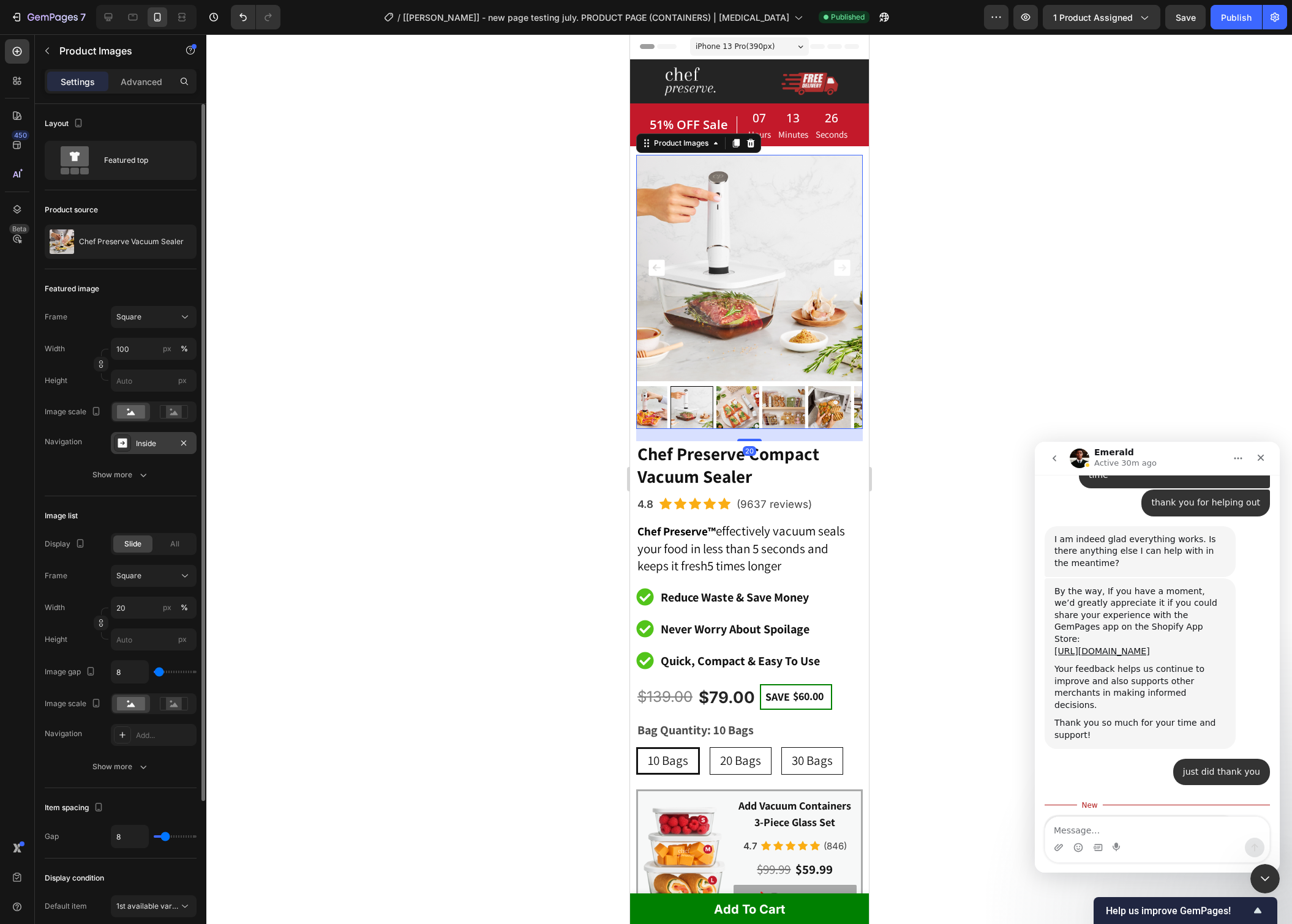
click at [160, 446] on div "Inside" at bounding box center [153, 443] width 36 height 11
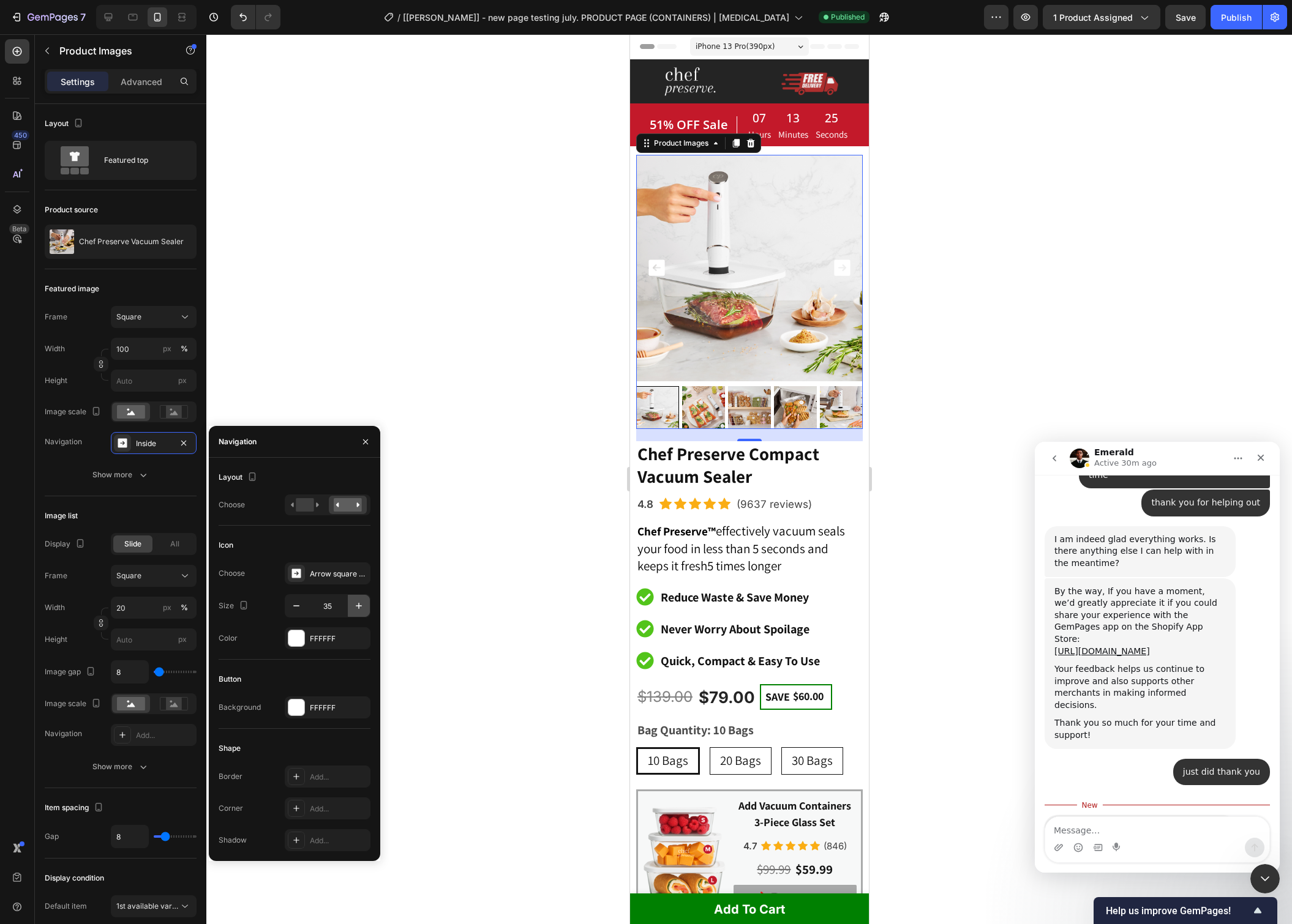
click at [364, 608] on icon "button" at bounding box center [359, 606] width 12 height 12
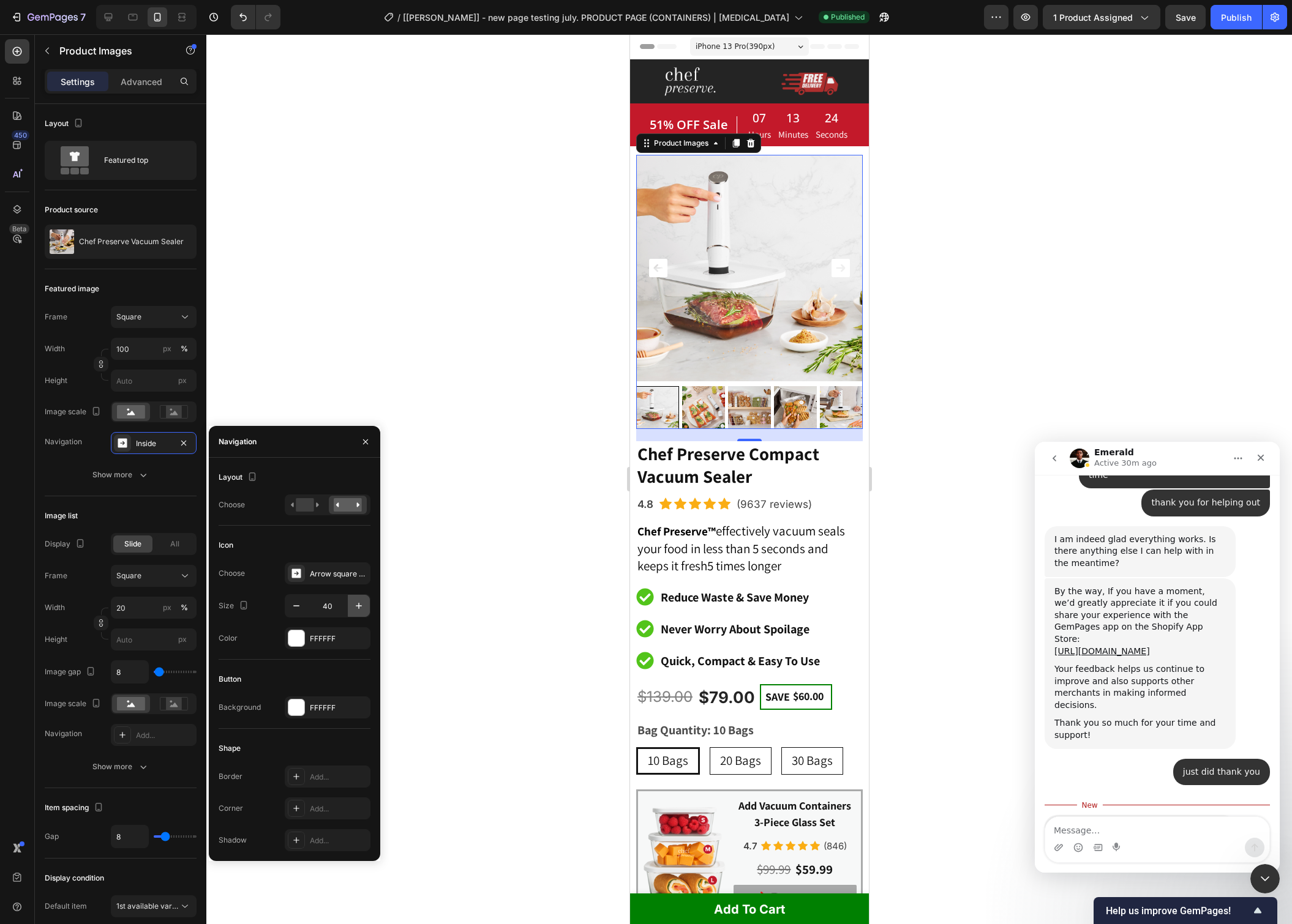
click at [364, 608] on icon "button" at bounding box center [359, 606] width 12 height 12
type input "43"
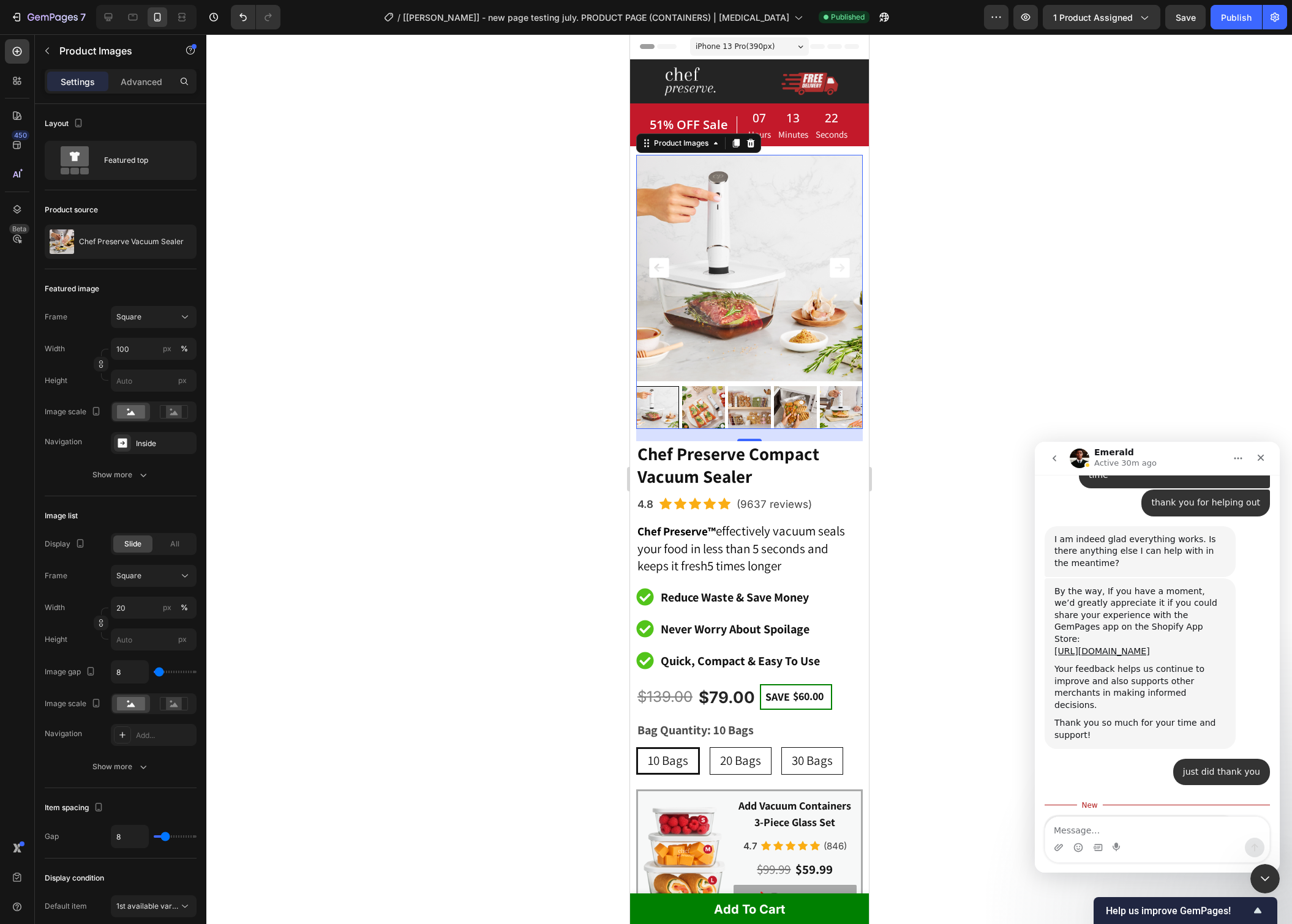
click at [1080, 290] on div at bounding box center [749, 480] width 1086 height 890
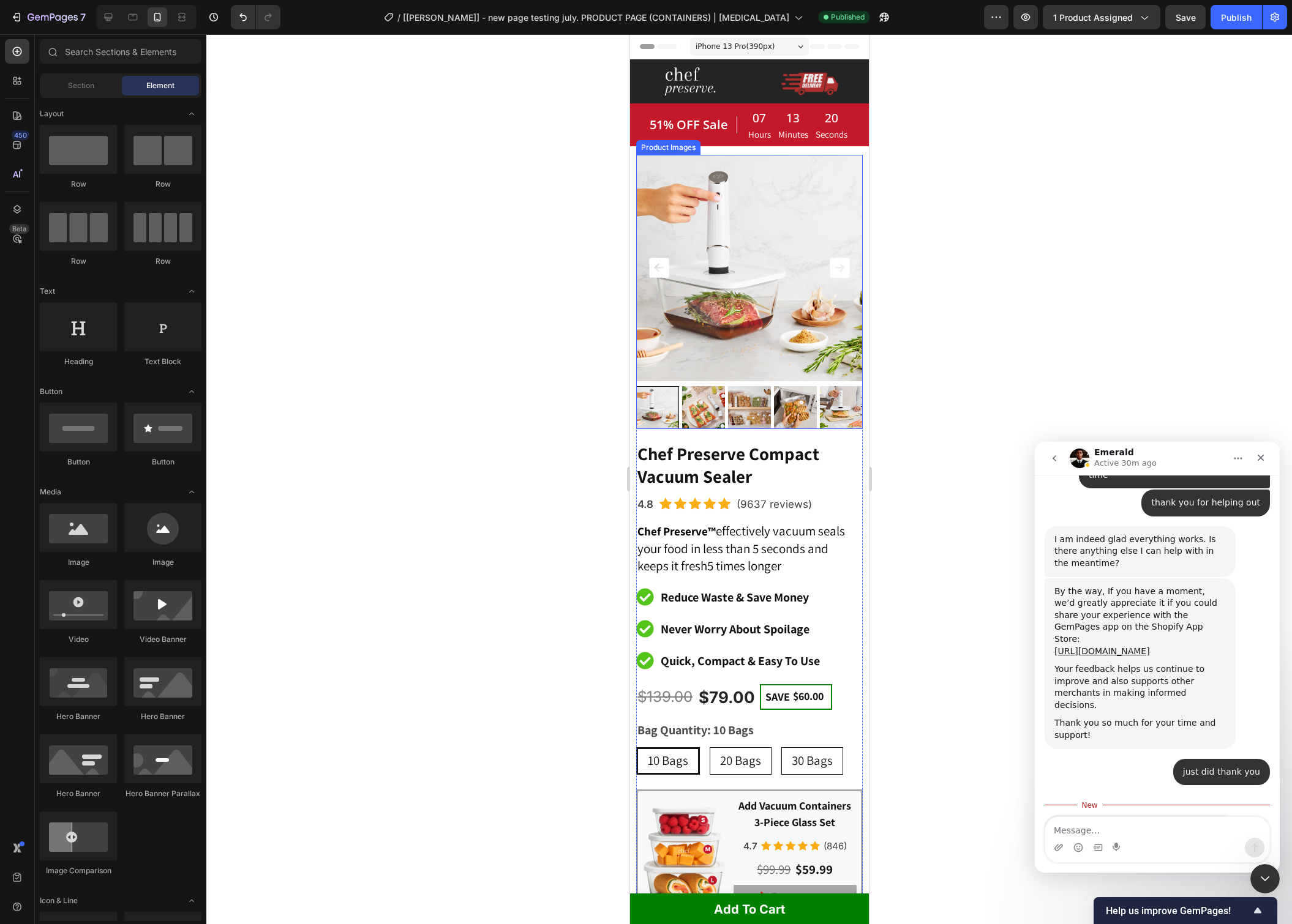
click at [799, 286] on img at bounding box center [749, 268] width 226 height 226
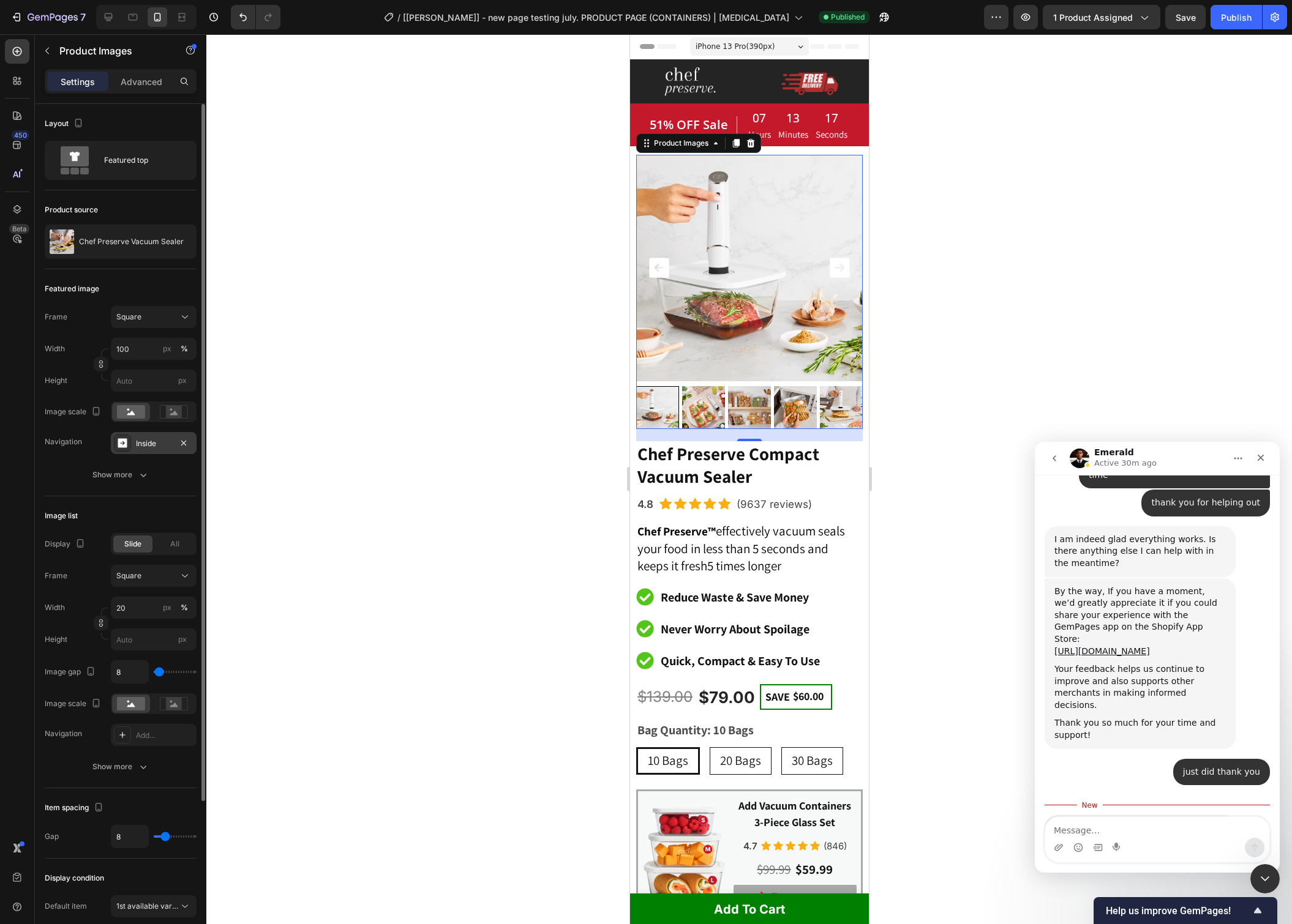
click at [166, 441] on div "Inside" at bounding box center [153, 443] width 36 height 11
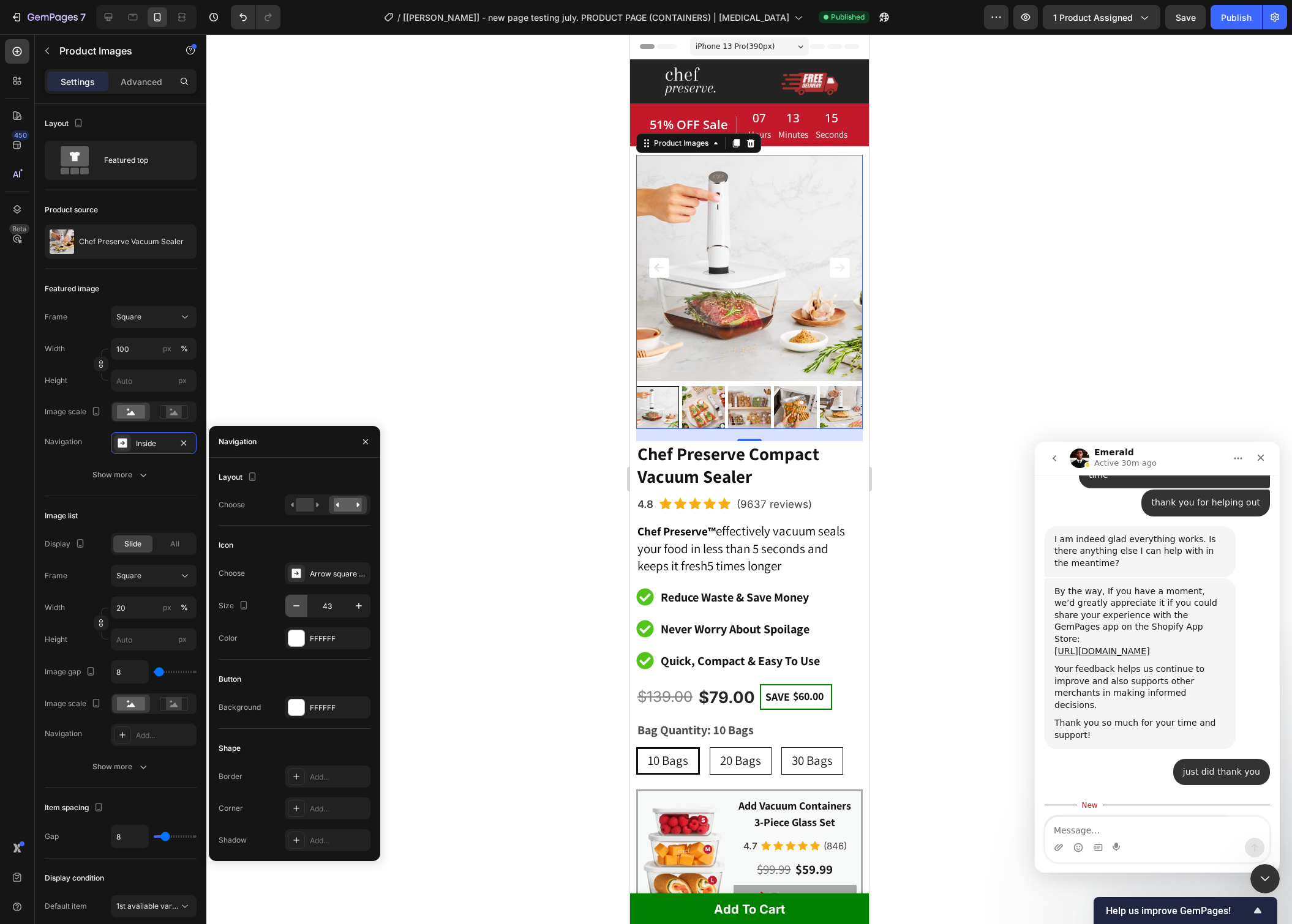
click at [293, 609] on icon "button" at bounding box center [296, 606] width 12 height 12
type input "42"
click at [1194, 19] on span "Save" at bounding box center [1185, 16] width 20 height 10
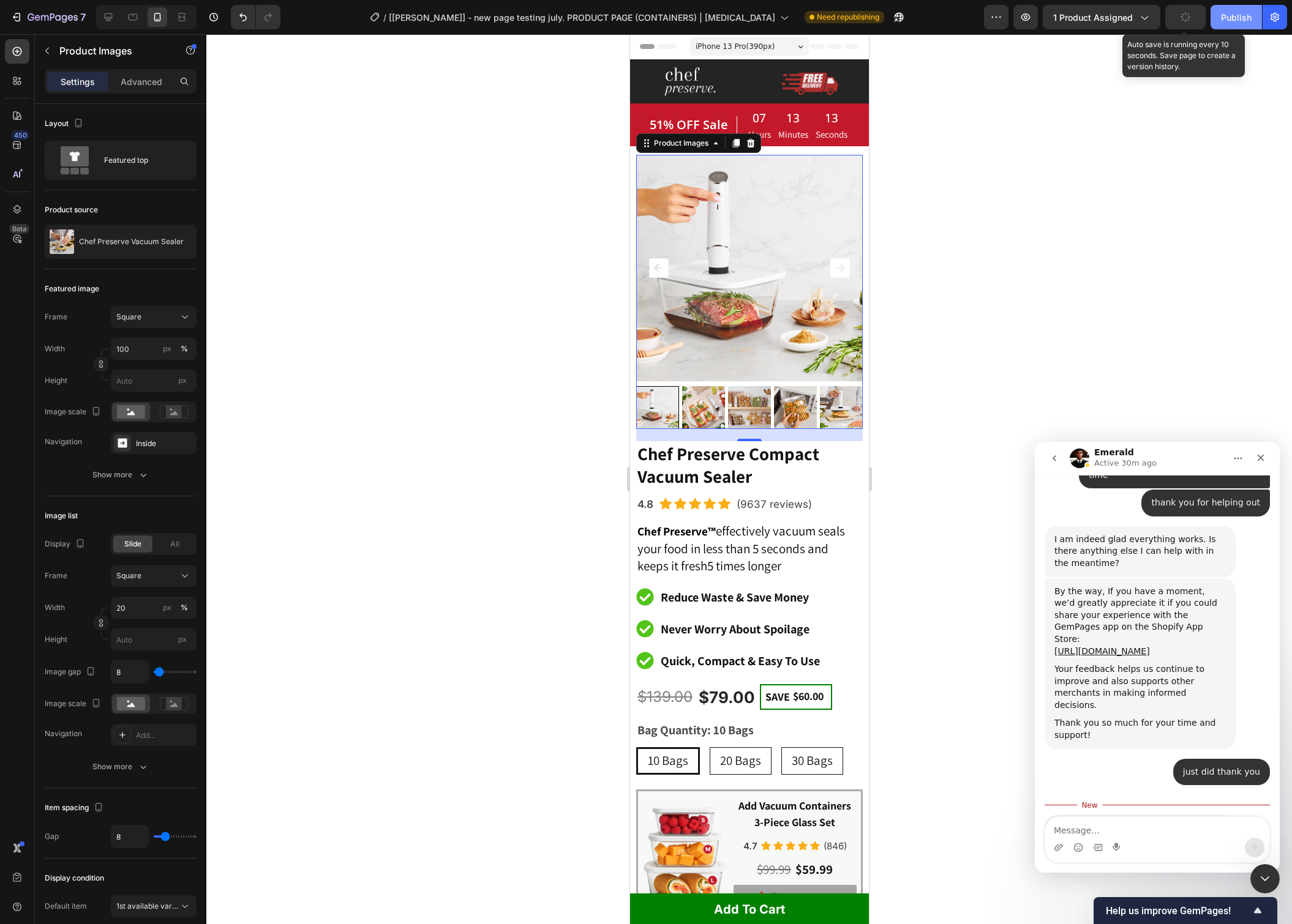
click at [1224, 18] on div "Publish" at bounding box center [1236, 17] width 31 height 13
drag, startPoint x: 980, startPoint y: 266, endPoint x: 895, endPoint y: 275, distance: 85.5
click at [979, 266] on div at bounding box center [749, 480] width 1086 height 890
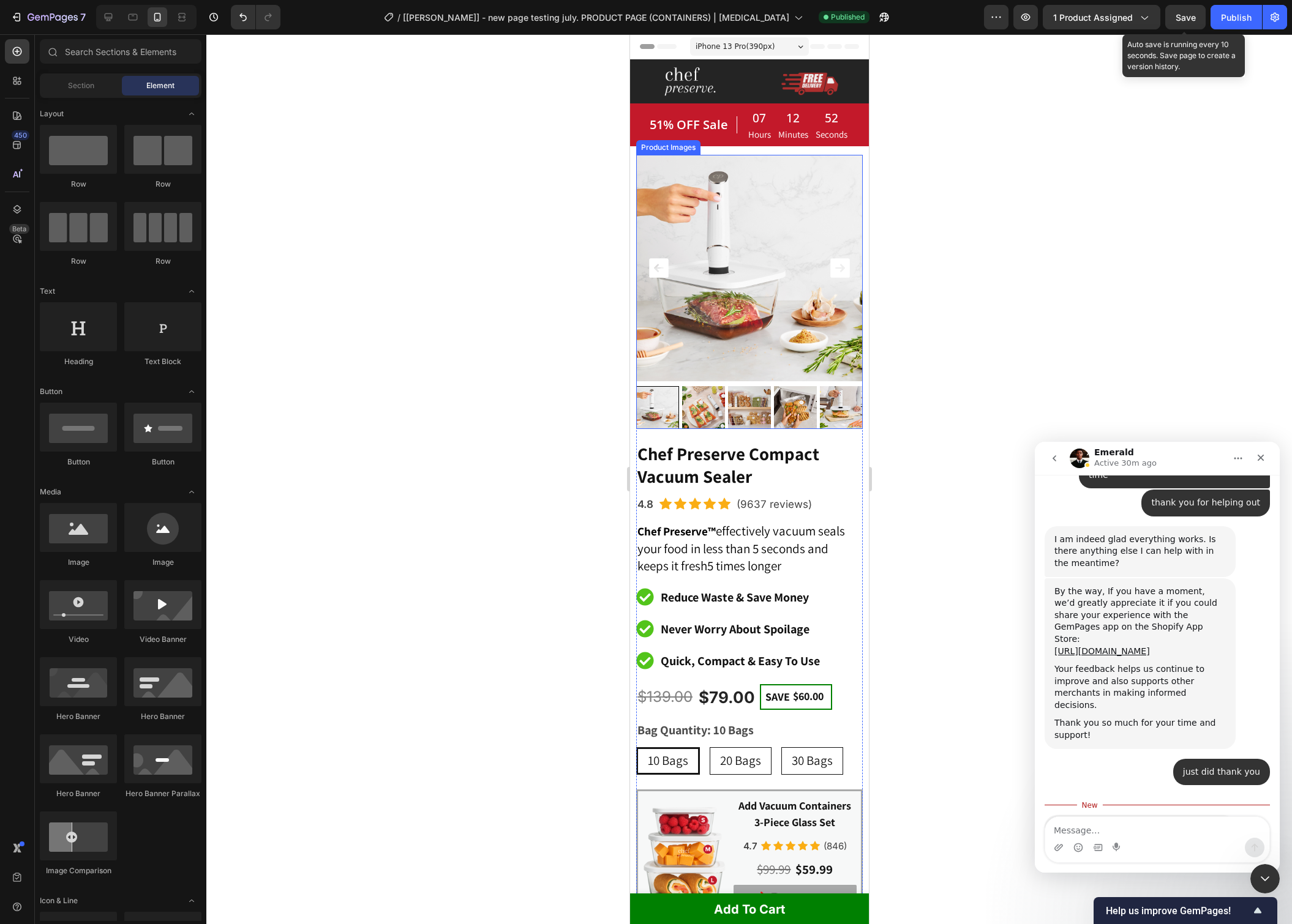
click at [837, 268] on icon "Carousel Next Arrow" at bounding box center [839, 267] width 19 height 19
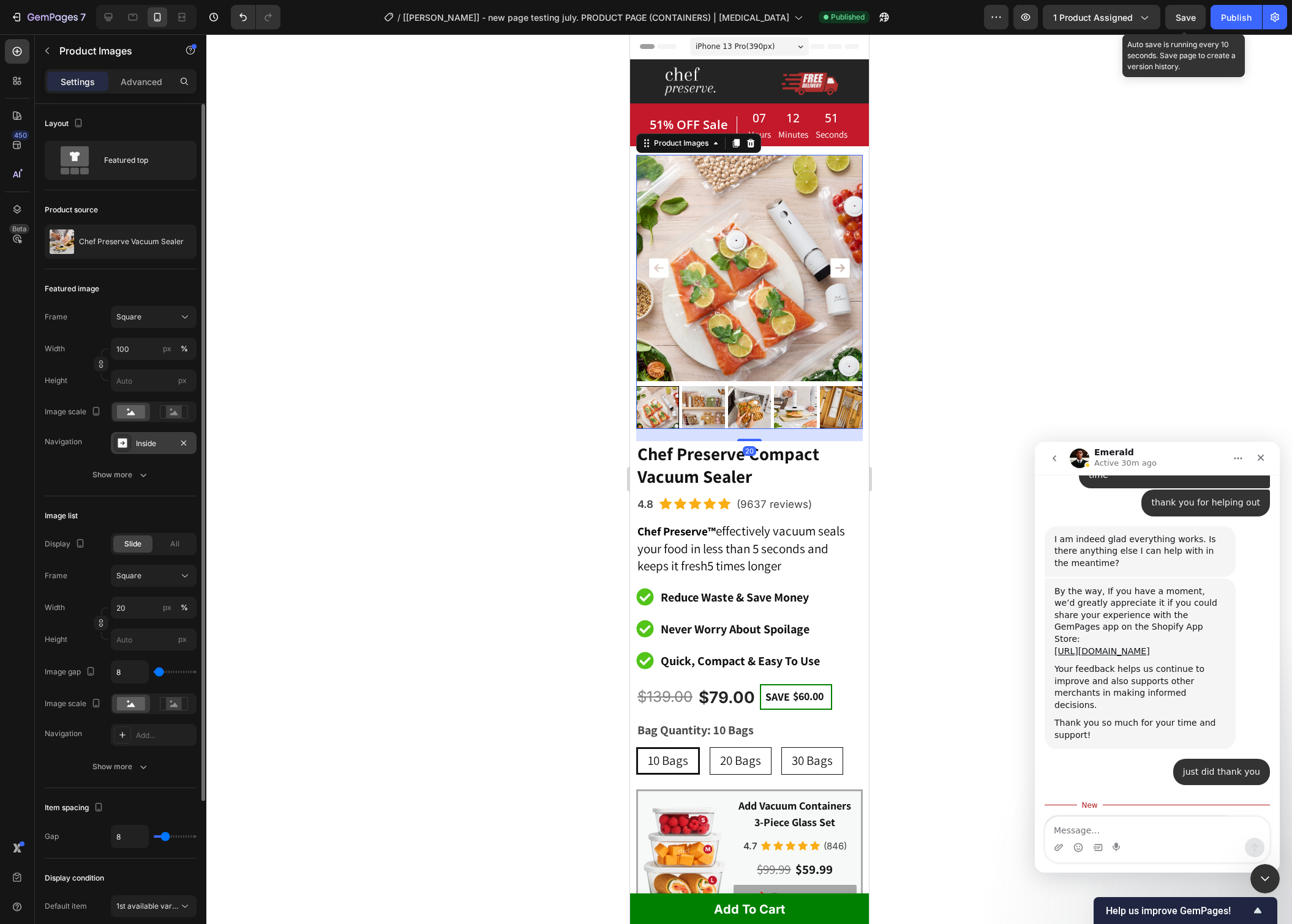
click at [152, 450] on div "Inside" at bounding box center [153, 443] width 86 height 22
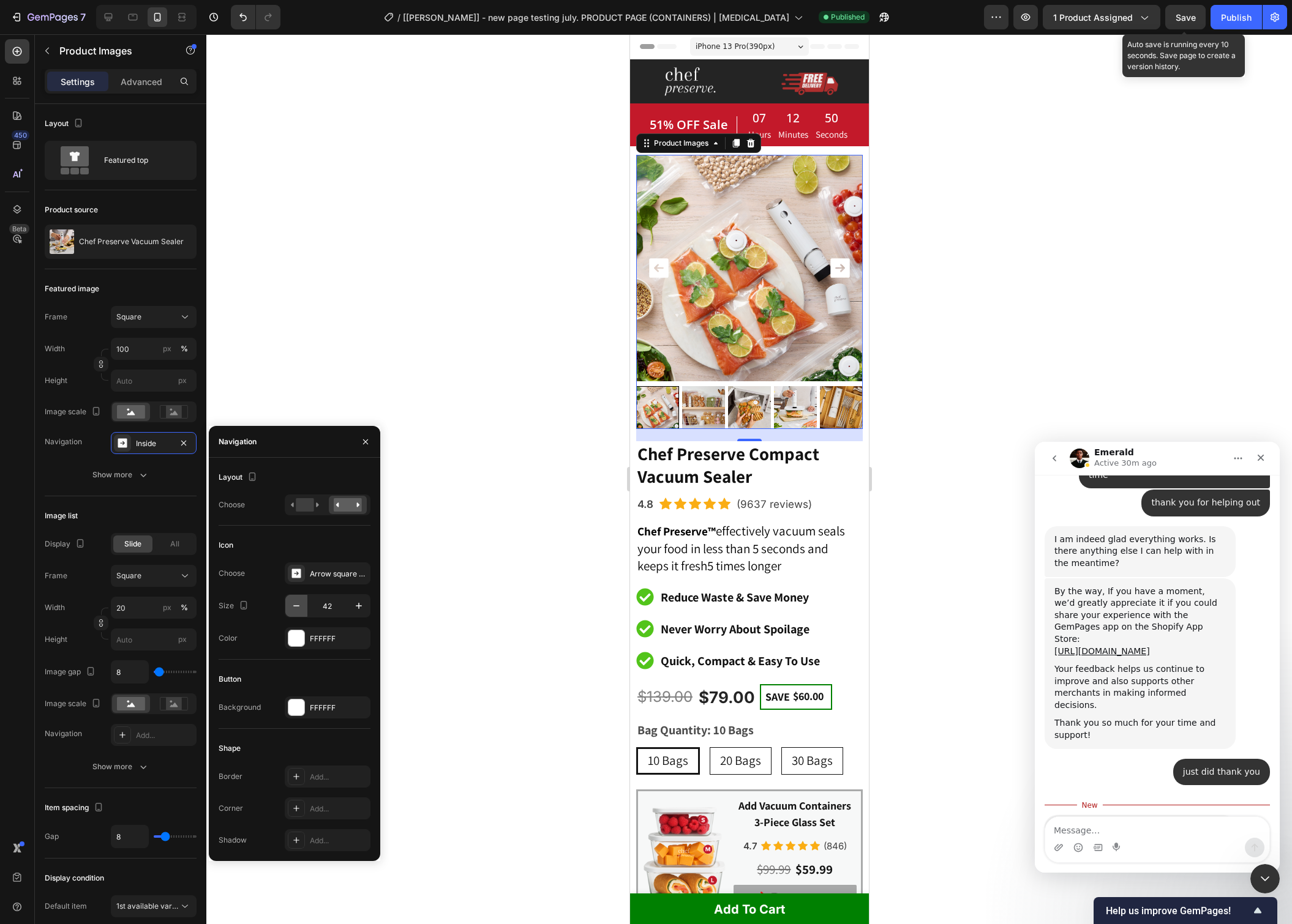
click at [305, 606] on button "button" at bounding box center [297, 606] width 22 height 22
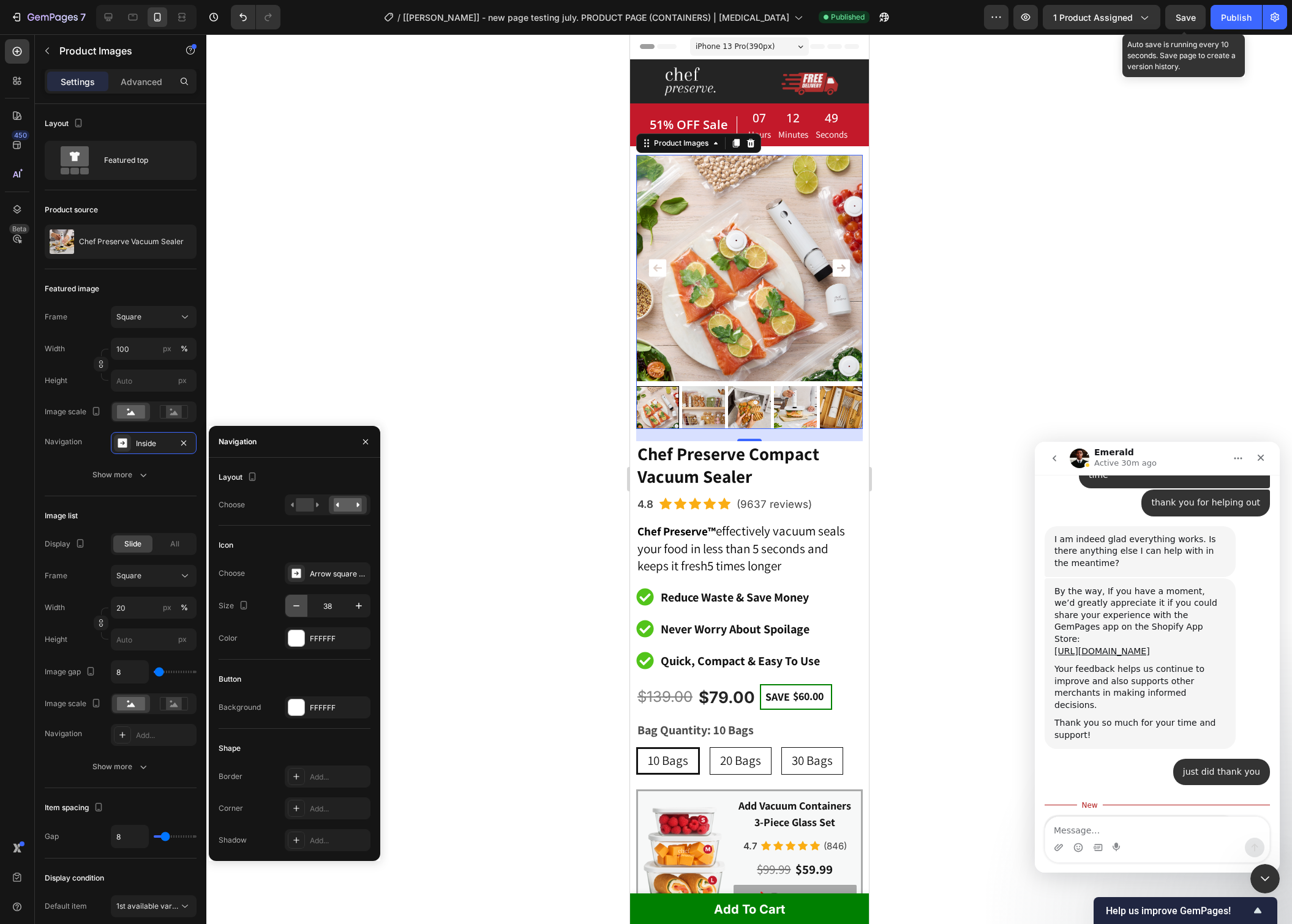
type input "37"
click at [327, 707] on div "FFFFFF" at bounding box center [328, 708] width 36 height 11
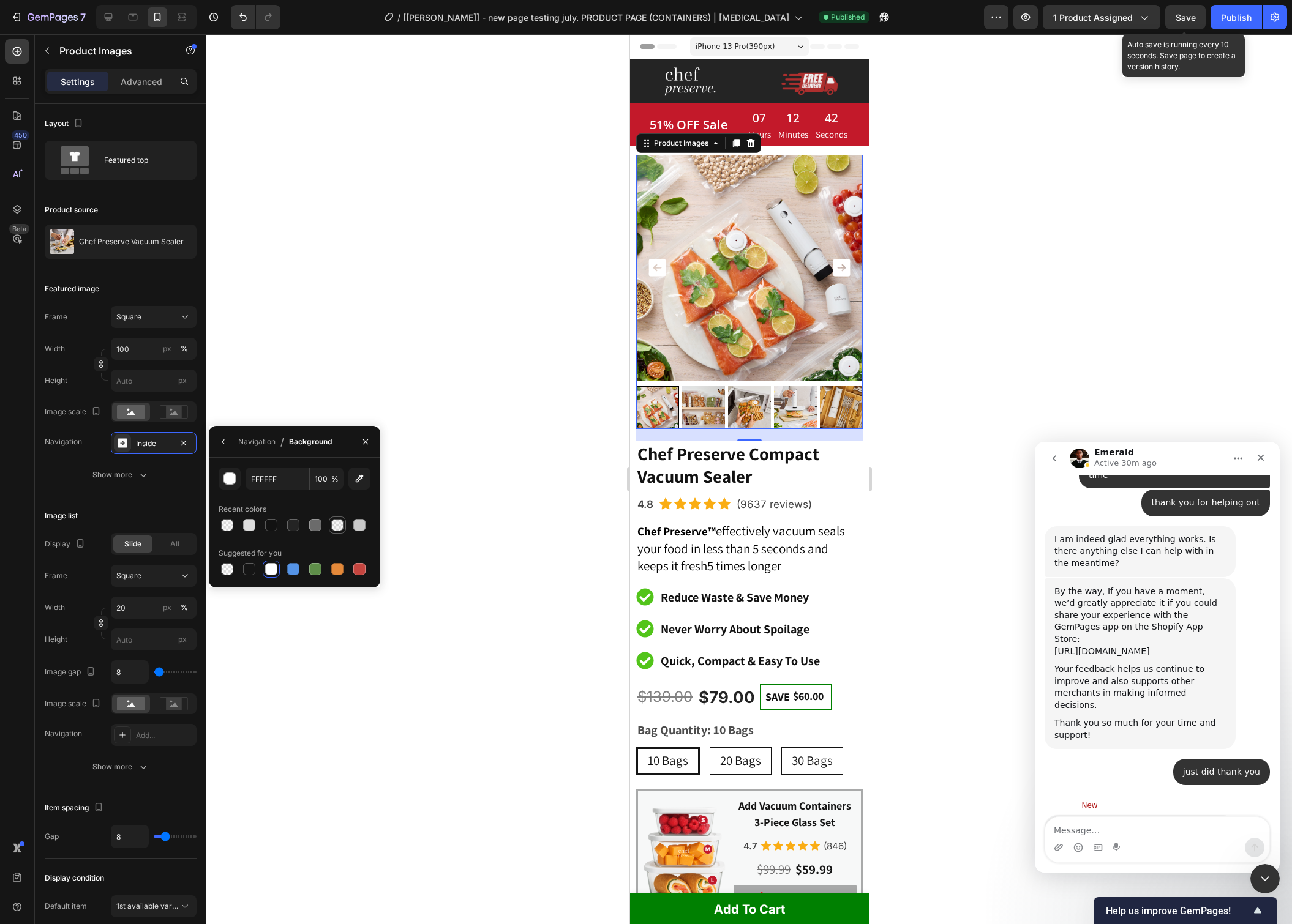
click at [339, 527] on div at bounding box center [337, 524] width 12 height 12
type input "C9C9C9"
type input "12"
click at [338, 527] on div at bounding box center [337, 524] width 12 height 12
type input "6B6B6B"
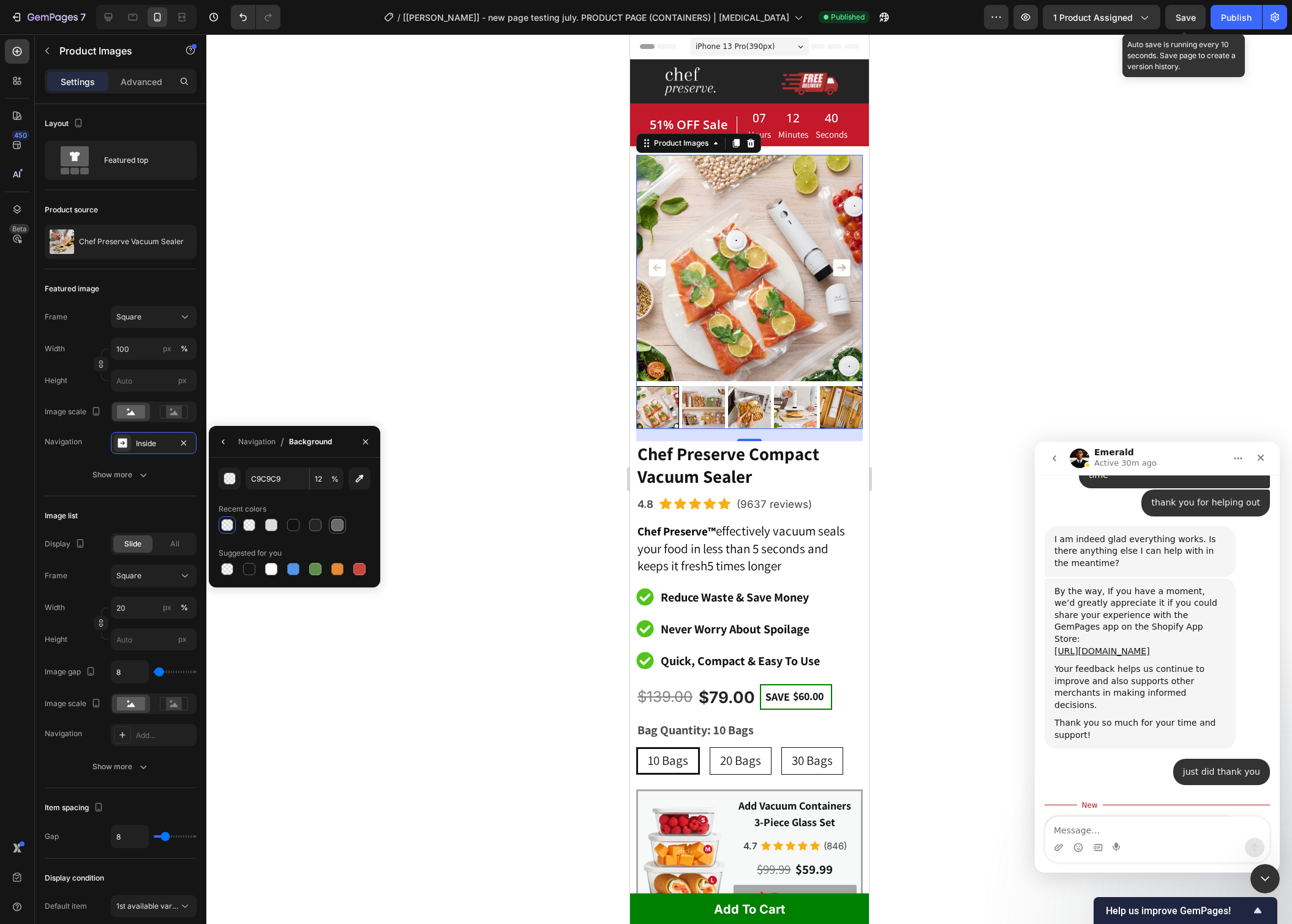
type input "100"
click at [228, 526] on div at bounding box center [226, 524] width 12 height 12
type input "C9C9C9"
type input "12"
click at [336, 524] on div at bounding box center [337, 524] width 12 height 12
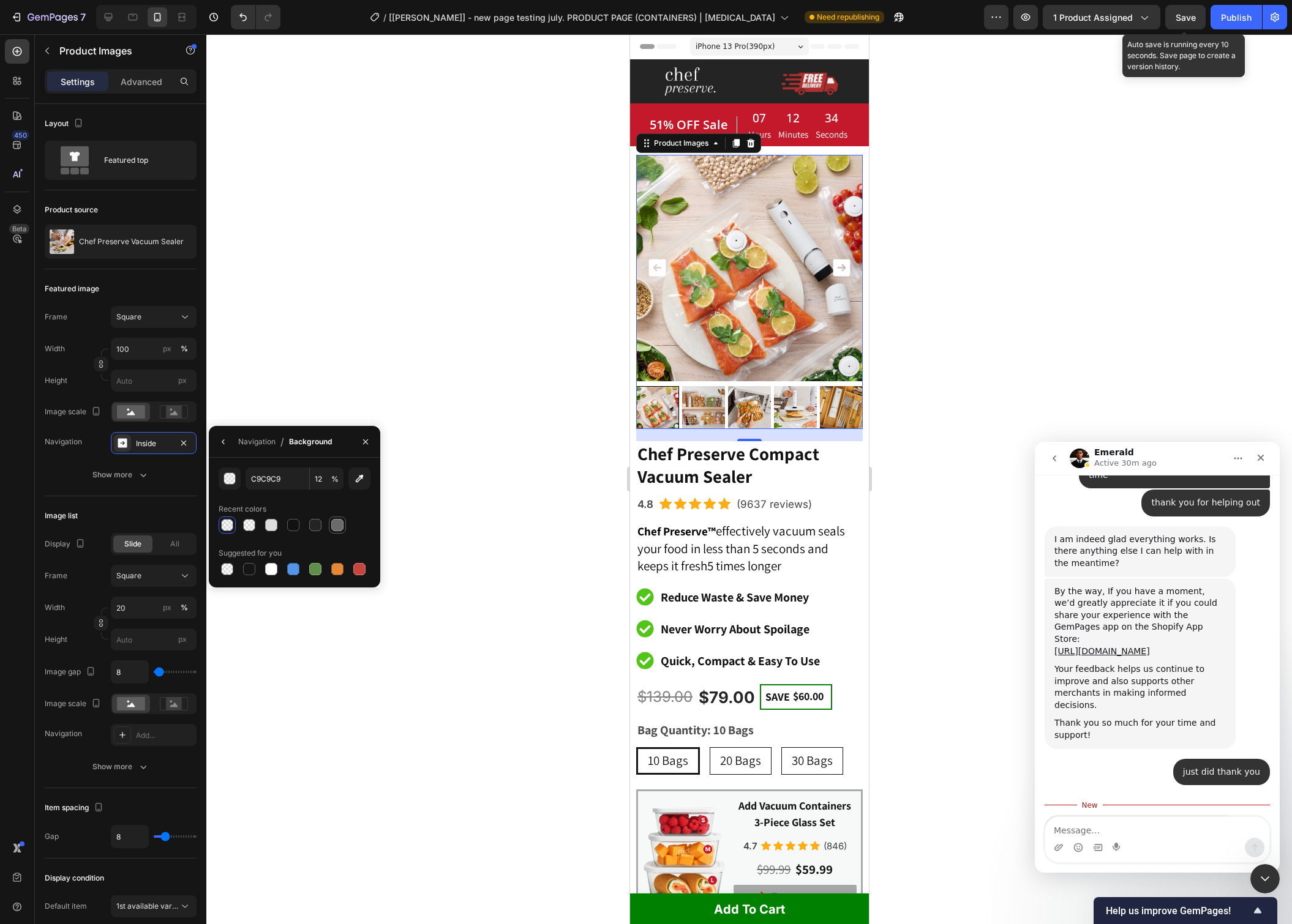
type input "6B6B6B"
type input "100"
click at [232, 523] on div at bounding box center [226, 524] width 12 height 12
type input "C9C9C9"
click at [320, 478] on input "12" at bounding box center [327, 479] width 34 height 22
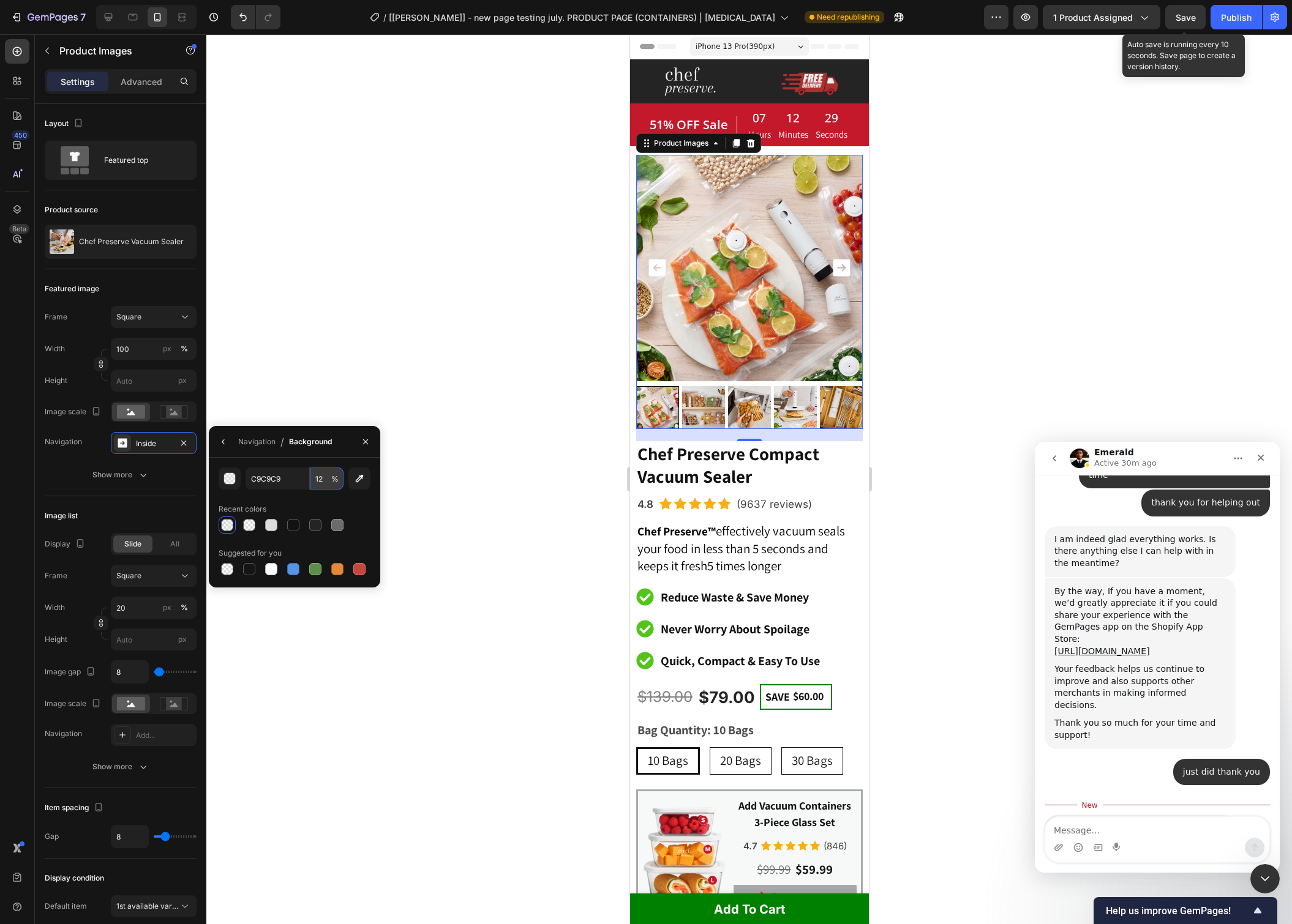
click at [320, 478] on input "12" at bounding box center [327, 479] width 34 height 22
type input "0"
click at [386, 305] on div at bounding box center [749, 480] width 1086 height 890
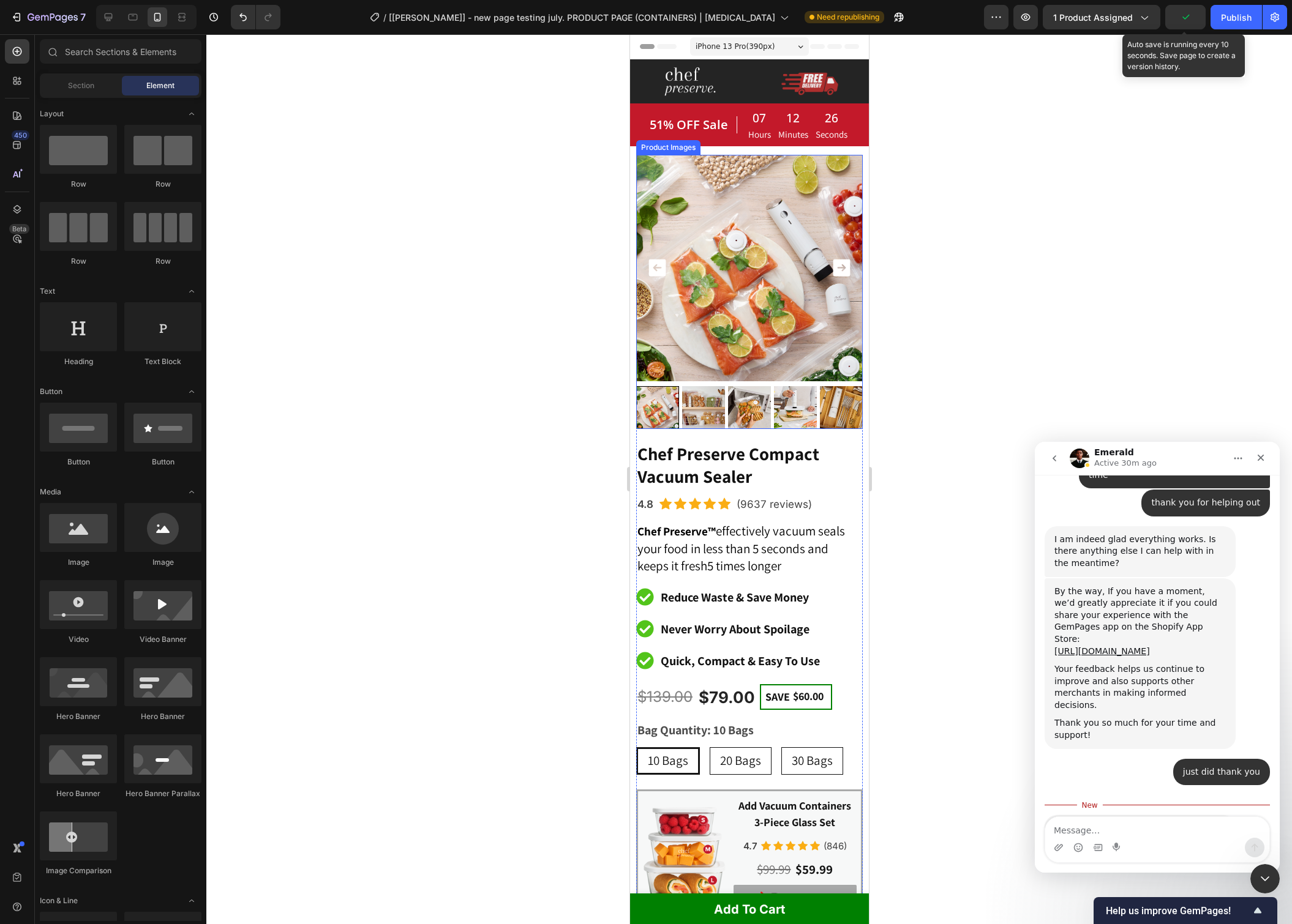
click at [840, 267] on icon "Carousel Next Arrow" at bounding box center [840, 267] width 23 height 23
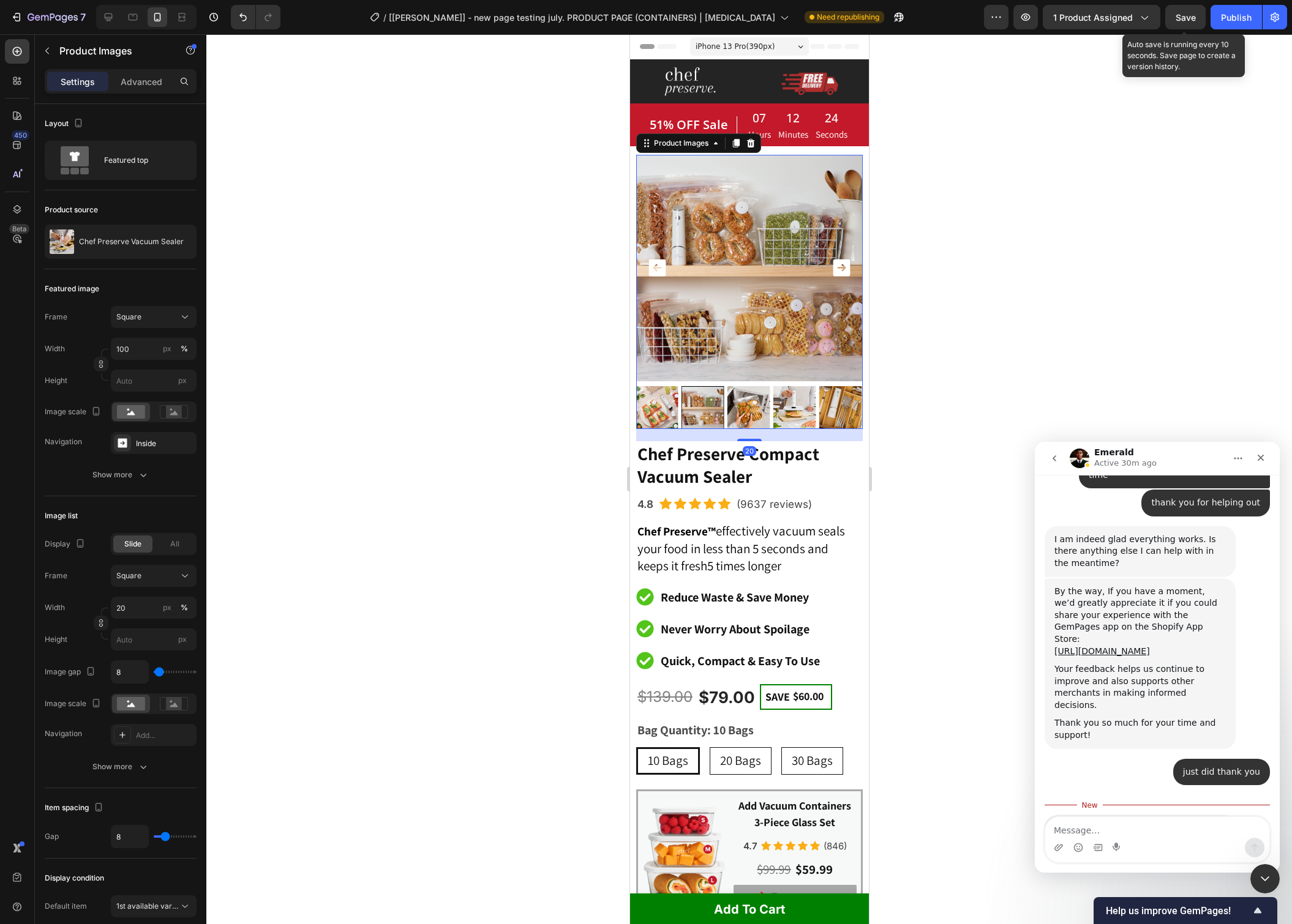
click at [839, 271] on icon "Carousel Next Arrow" at bounding box center [841, 268] width 17 height 17
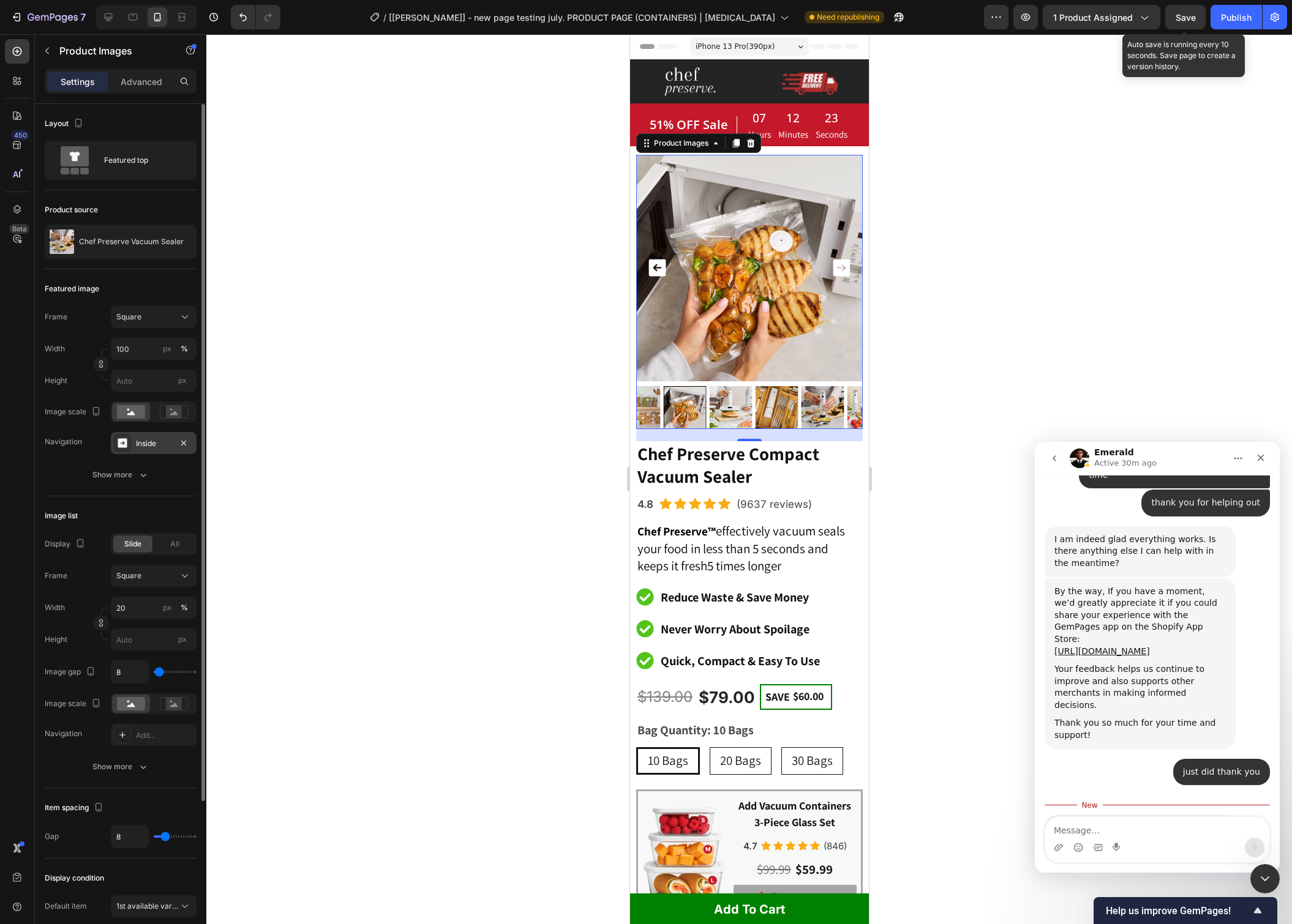
click at [152, 446] on div "Inside" at bounding box center [153, 443] width 36 height 11
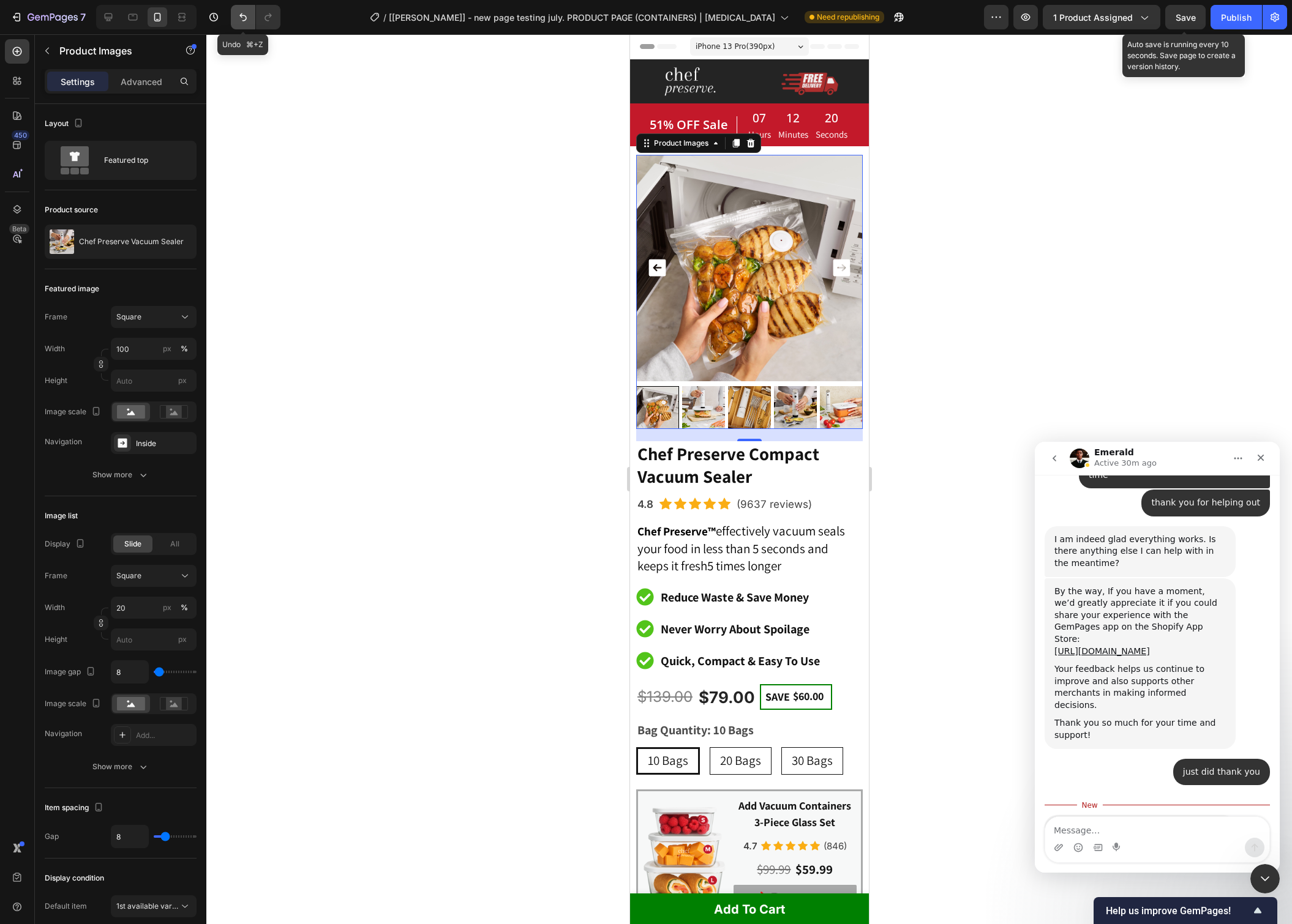
click at [238, 19] on icon "Undo/Redo" at bounding box center [243, 16] width 12 height 12
click at [241, 17] on icon "Undo/Redo" at bounding box center [243, 16] width 12 height 12
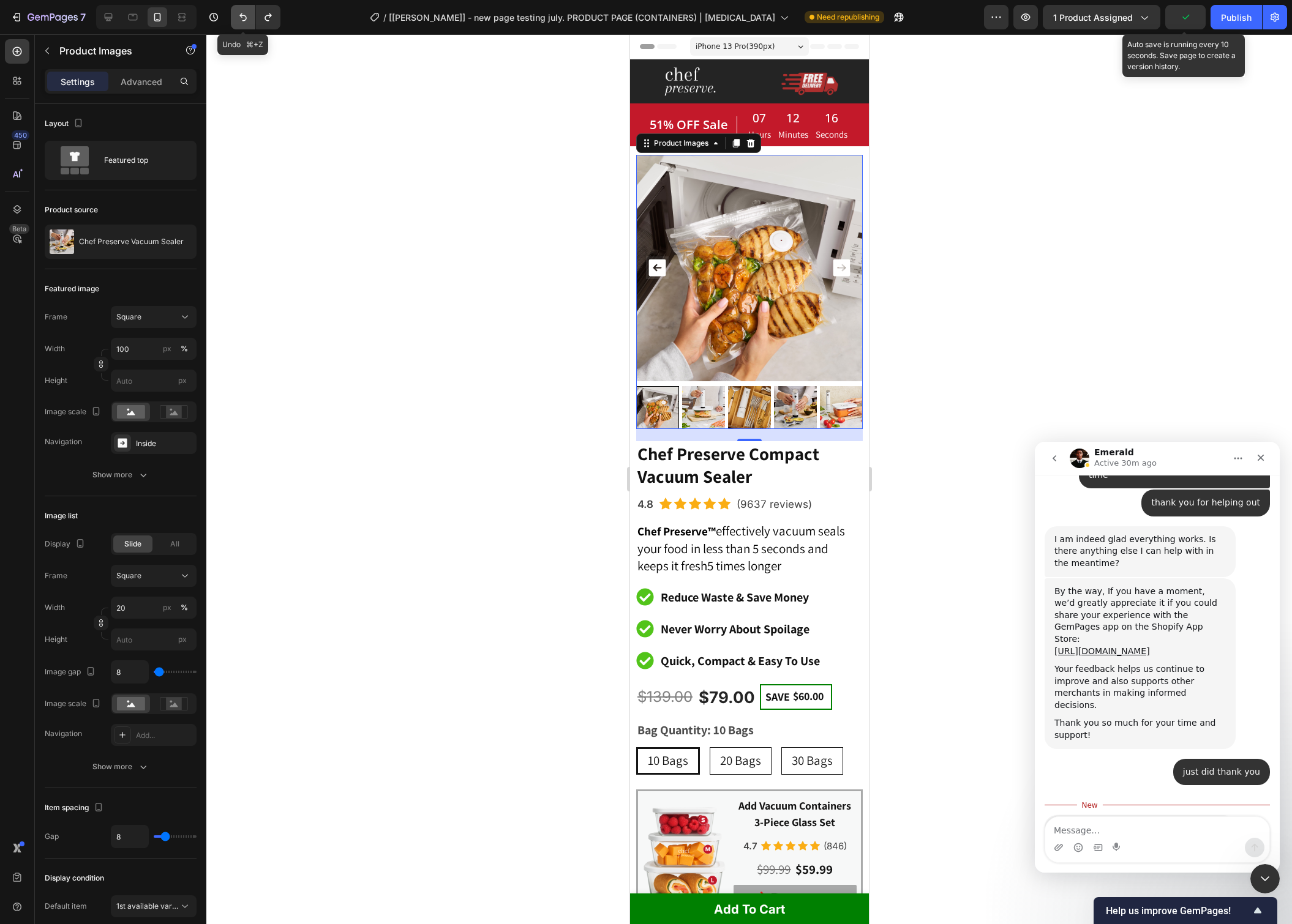
click at [241, 17] on icon "Undo/Redo" at bounding box center [243, 16] width 12 height 12
click at [275, 21] on button "Undo/Redo" at bounding box center [268, 16] width 25 height 25
click at [243, 26] on button "Undo/Redo" at bounding box center [243, 16] width 25 height 25
click at [654, 265] on icon "Carousel Back Arrow" at bounding box center [656, 267] width 23 height 23
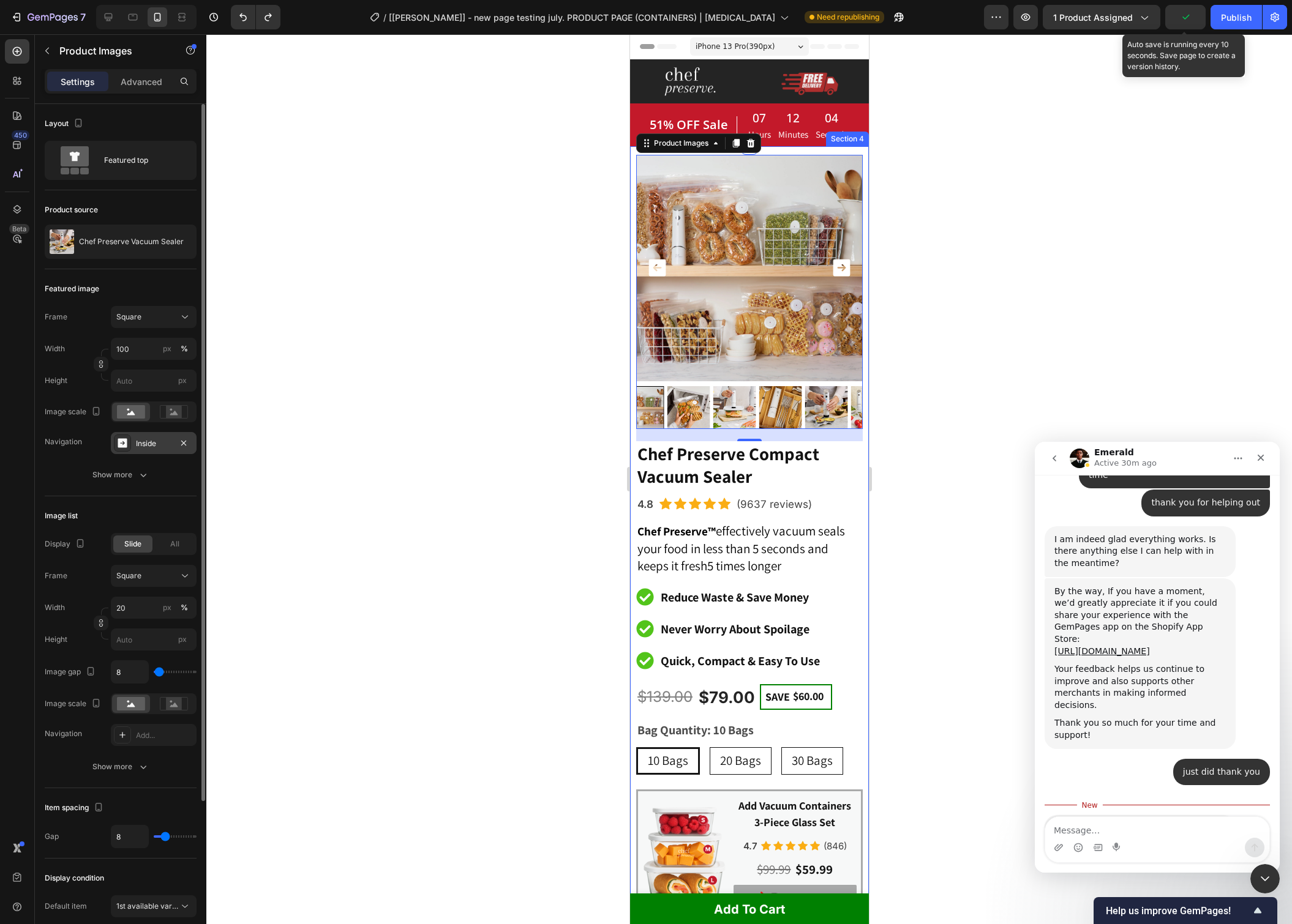
click at [135, 442] on div "Inside" at bounding box center [153, 443] width 86 height 22
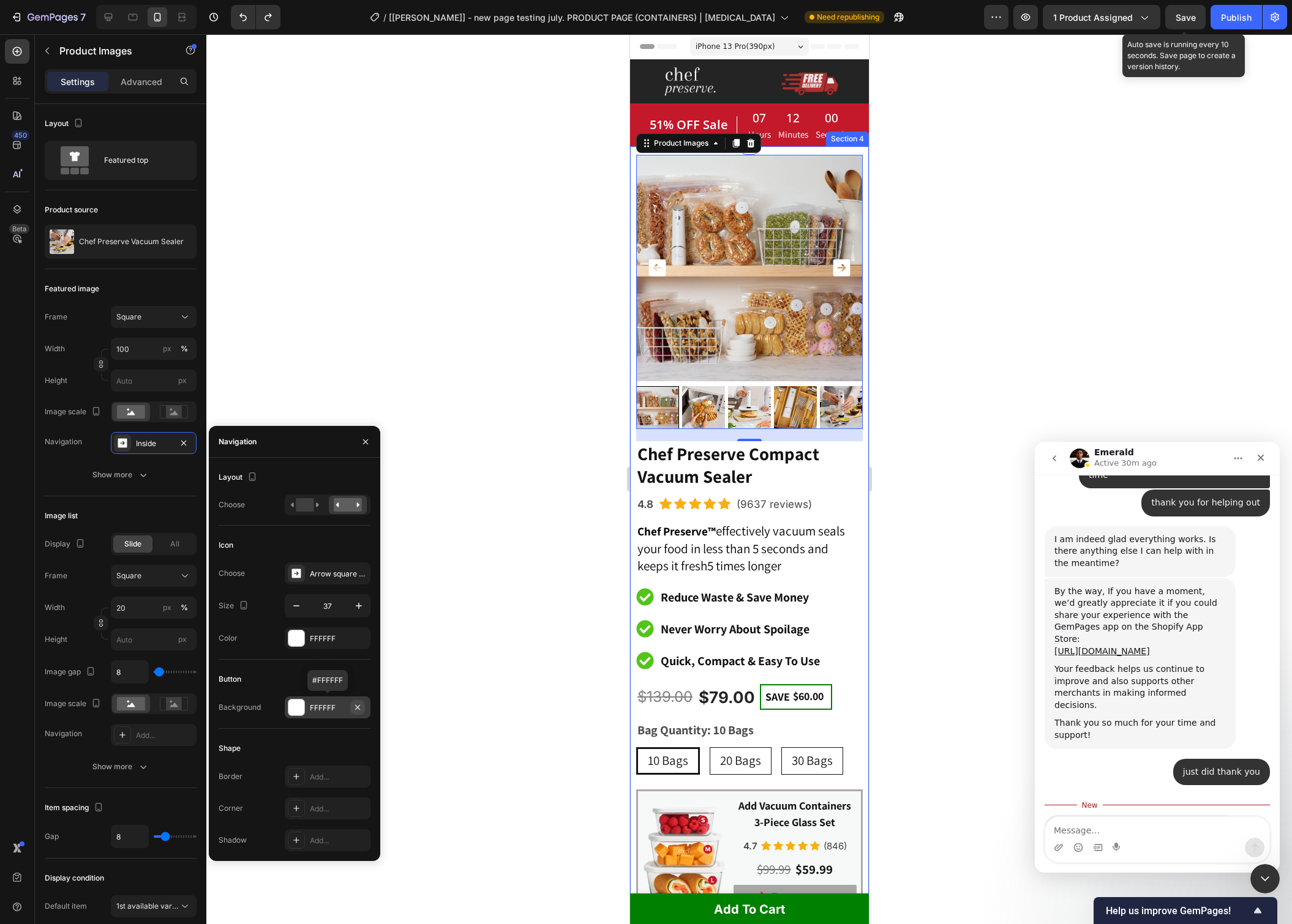
click at [361, 708] on icon "button" at bounding box center [358, 707] width 10 height 10
click at [328, 708] on div "Add..." at bounding box center [339, 708] width 57 height 11
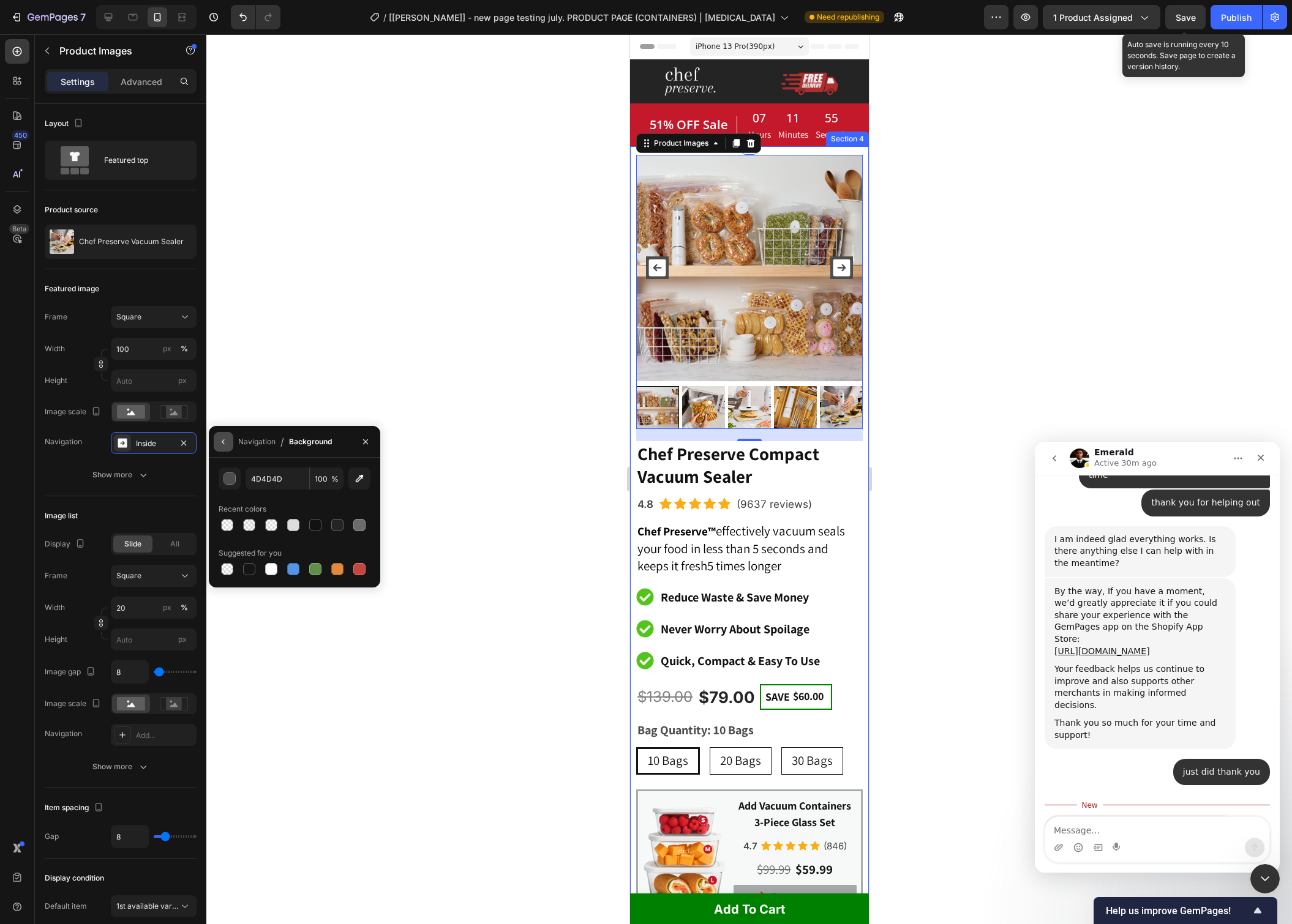
click at [227, 442] on icon "button" at bounding box center [224, 441] width 10 height 10
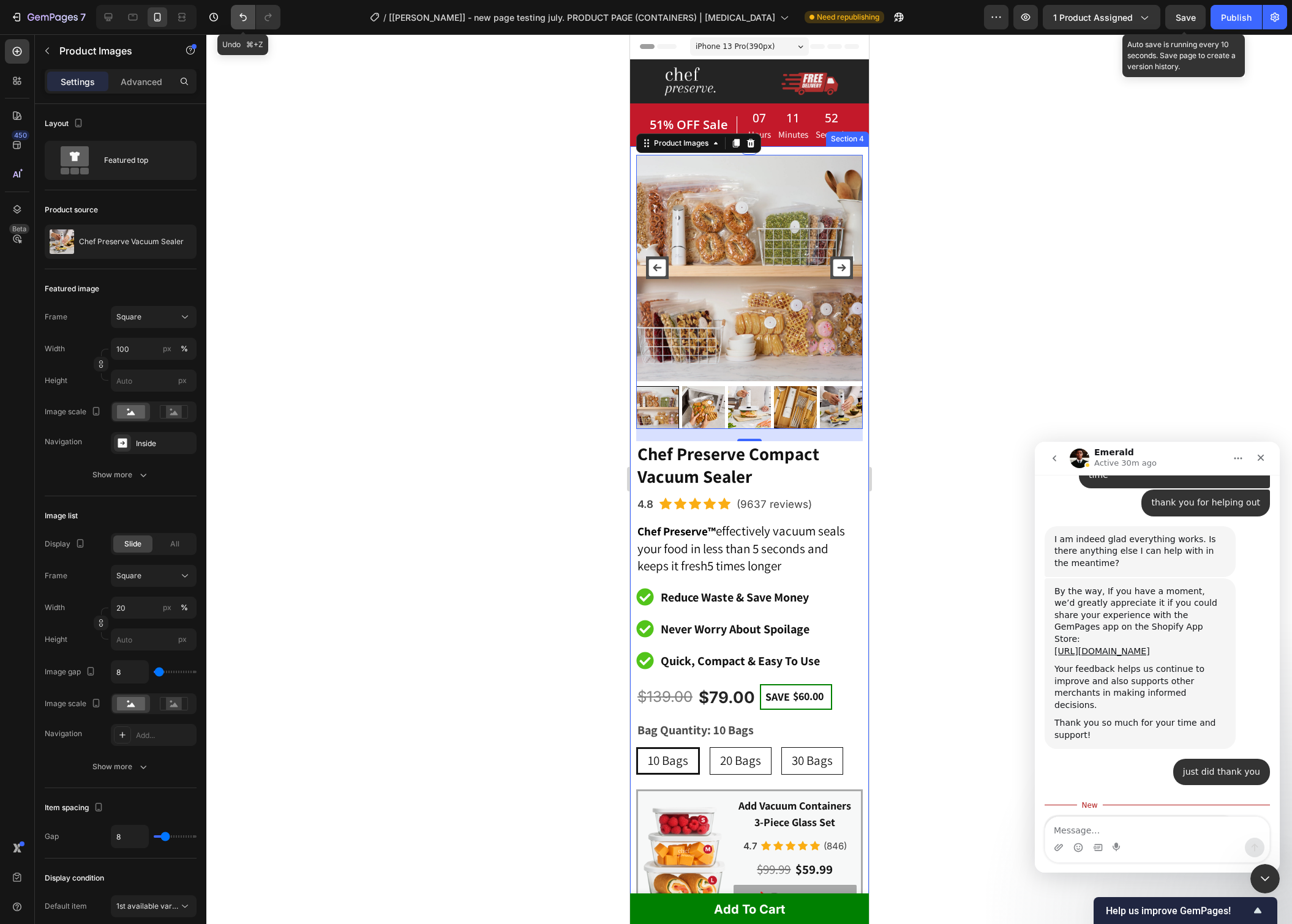
click at [247, 14] on icon "Undo/Redo" at bounding box center [243, 16] width 12 height 12
click at [246, 16] on icon "Undo/Redo" at bounding box center [243, 16] width 12 height 12
click at [655, 258] on icon "Carousel Back Arrow" at bounding box center [656, 267] width 23 height 23
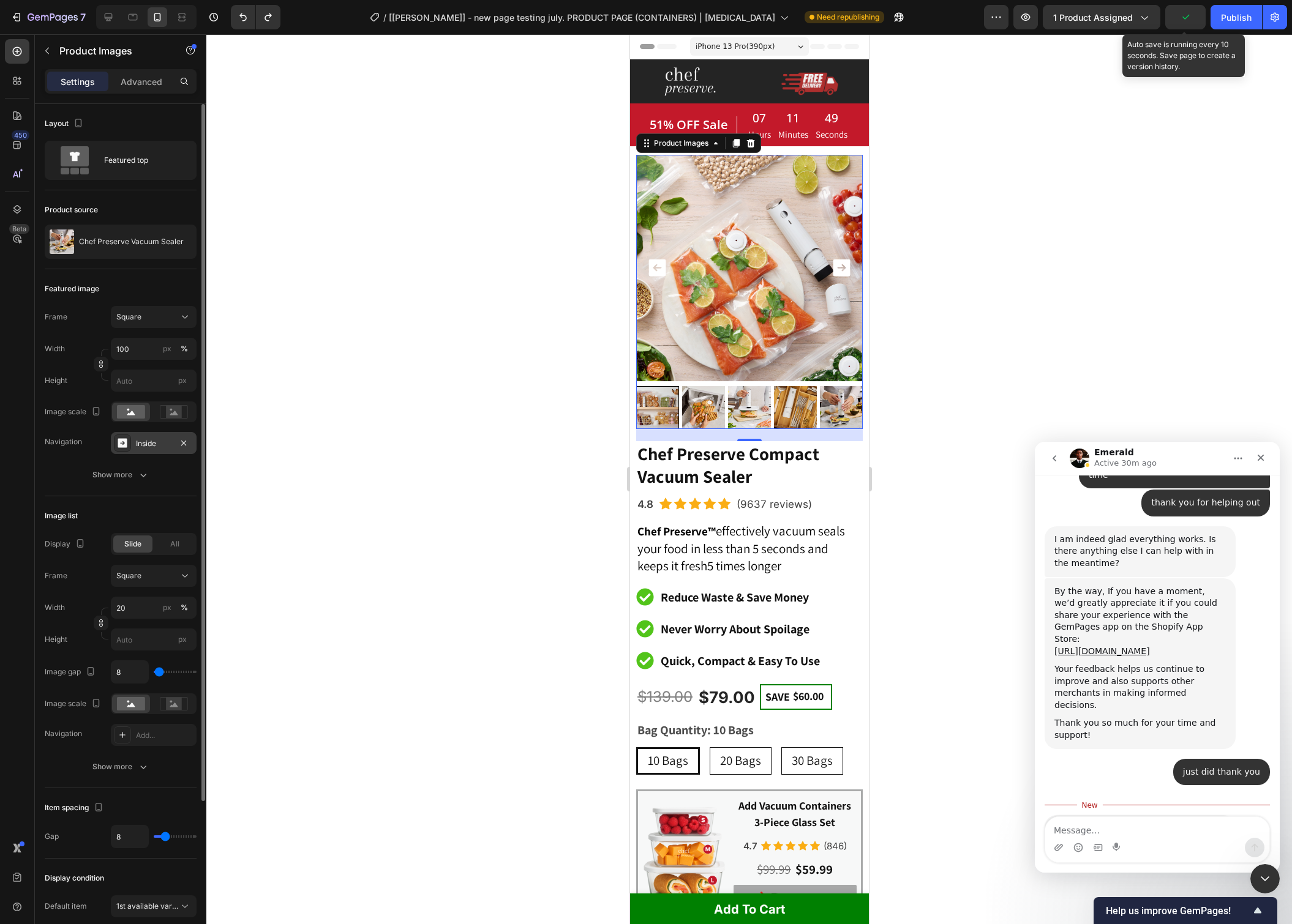
click at [152, 438] on div "Inside" at bounding box center [153, 443] width 36 height 11
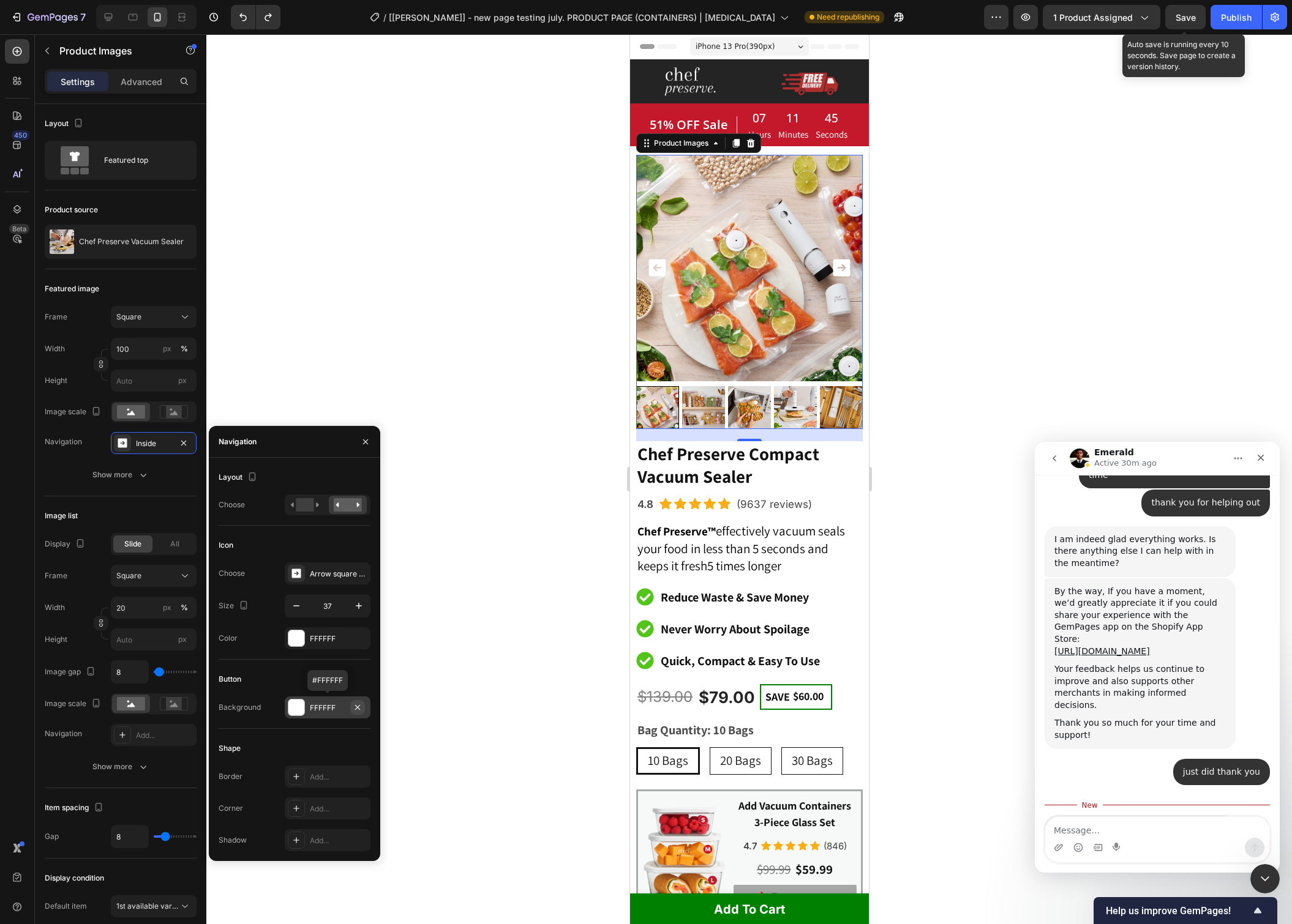
click at [359, 708] on icon "button" at bounding box center [358, 707] width 10 height 10
click at [1183, 5] on div "7 Version history / [Brad Gp] - new page testing july. PRODUCT PAGE (CONTAINERS…" at bounding box center [646, 17] width 1292 height 35
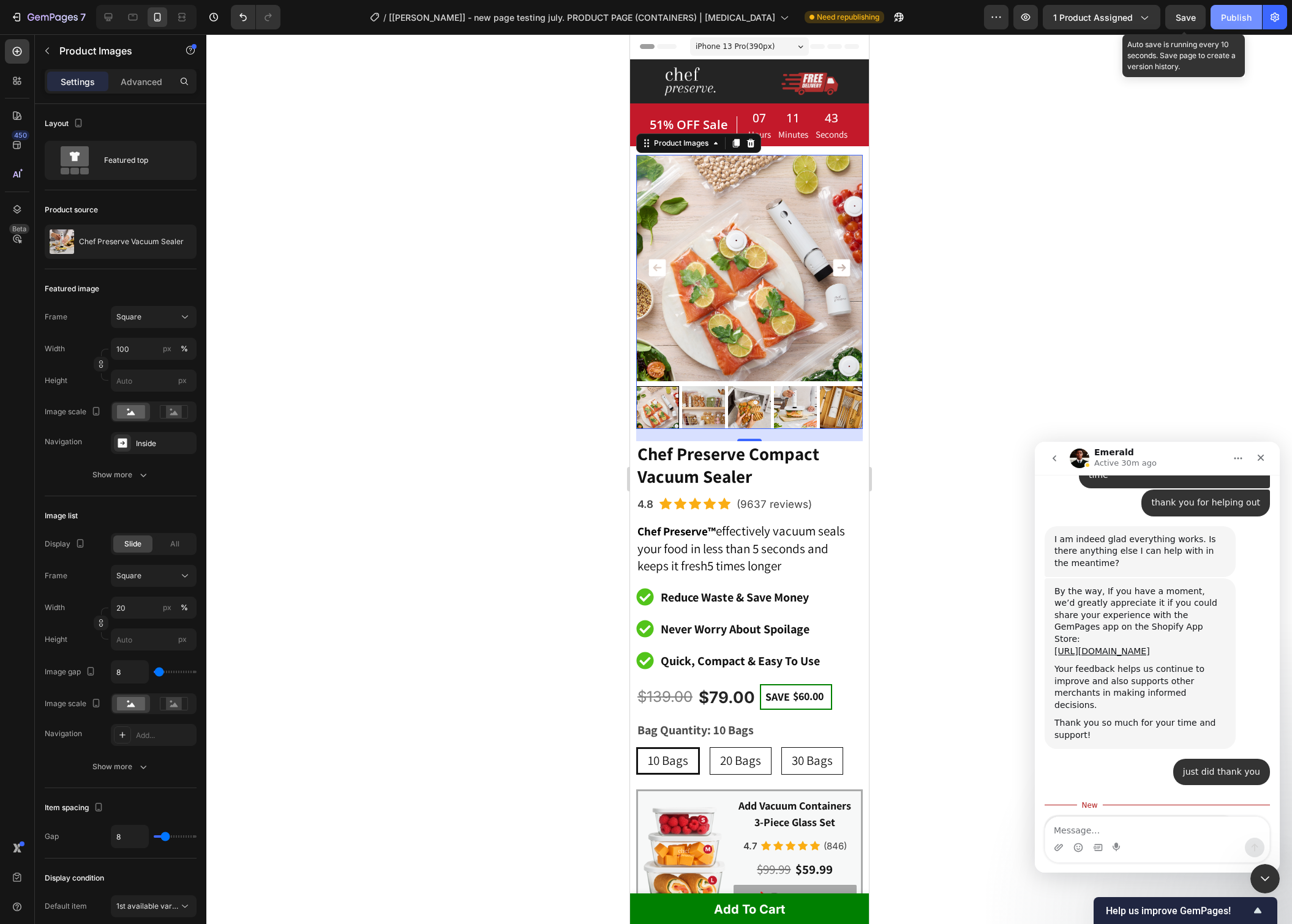
click at [1182, 14] on span "Save" at bounding box center [1185, 16] width 20 height 10
click at [1234, 24] on button "Publish" at bounding box center [1236, 16] width 51 height 25
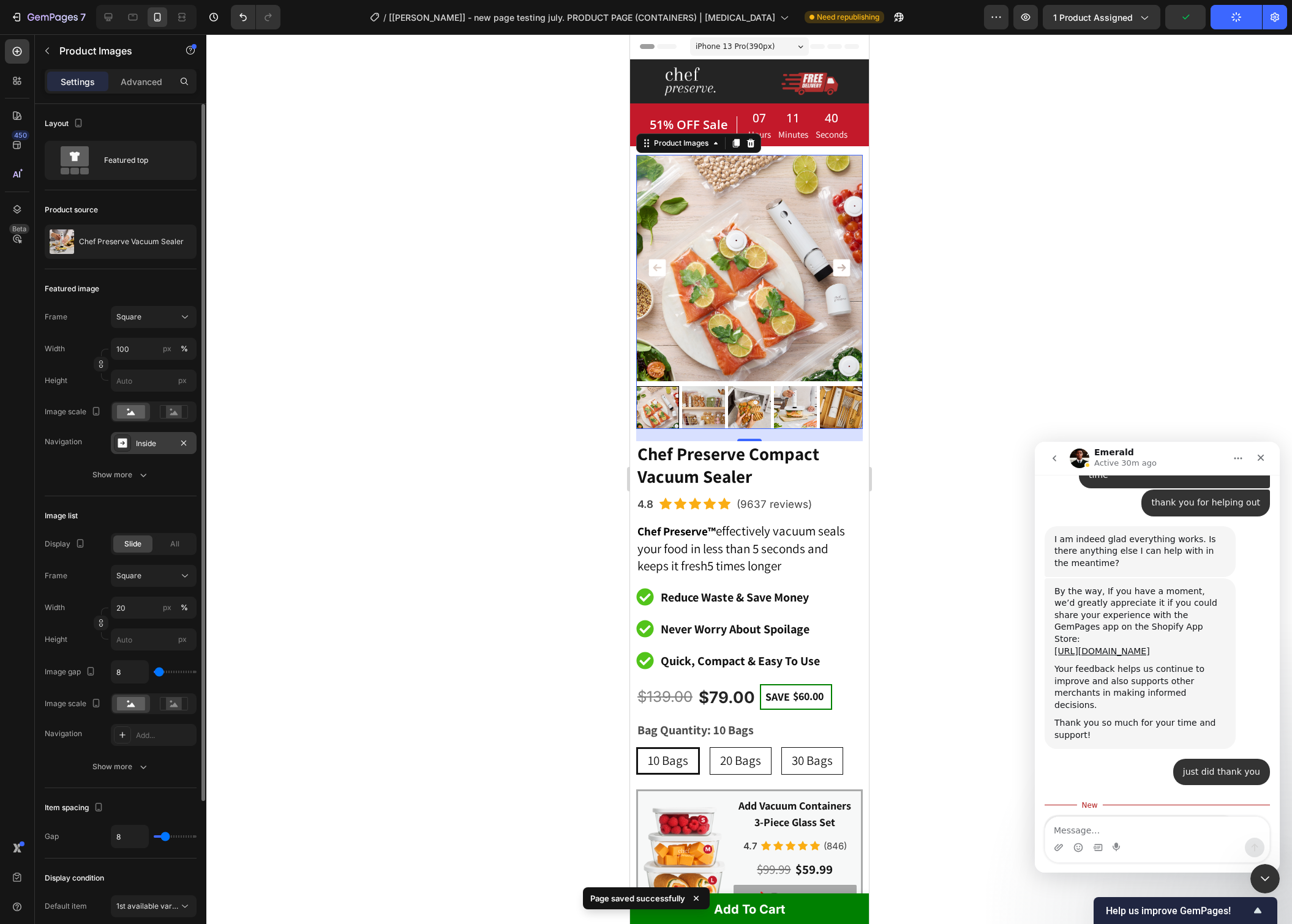
click at [146, 440] on div "Inside" at bounding box center [153, 443] width 36 height 11
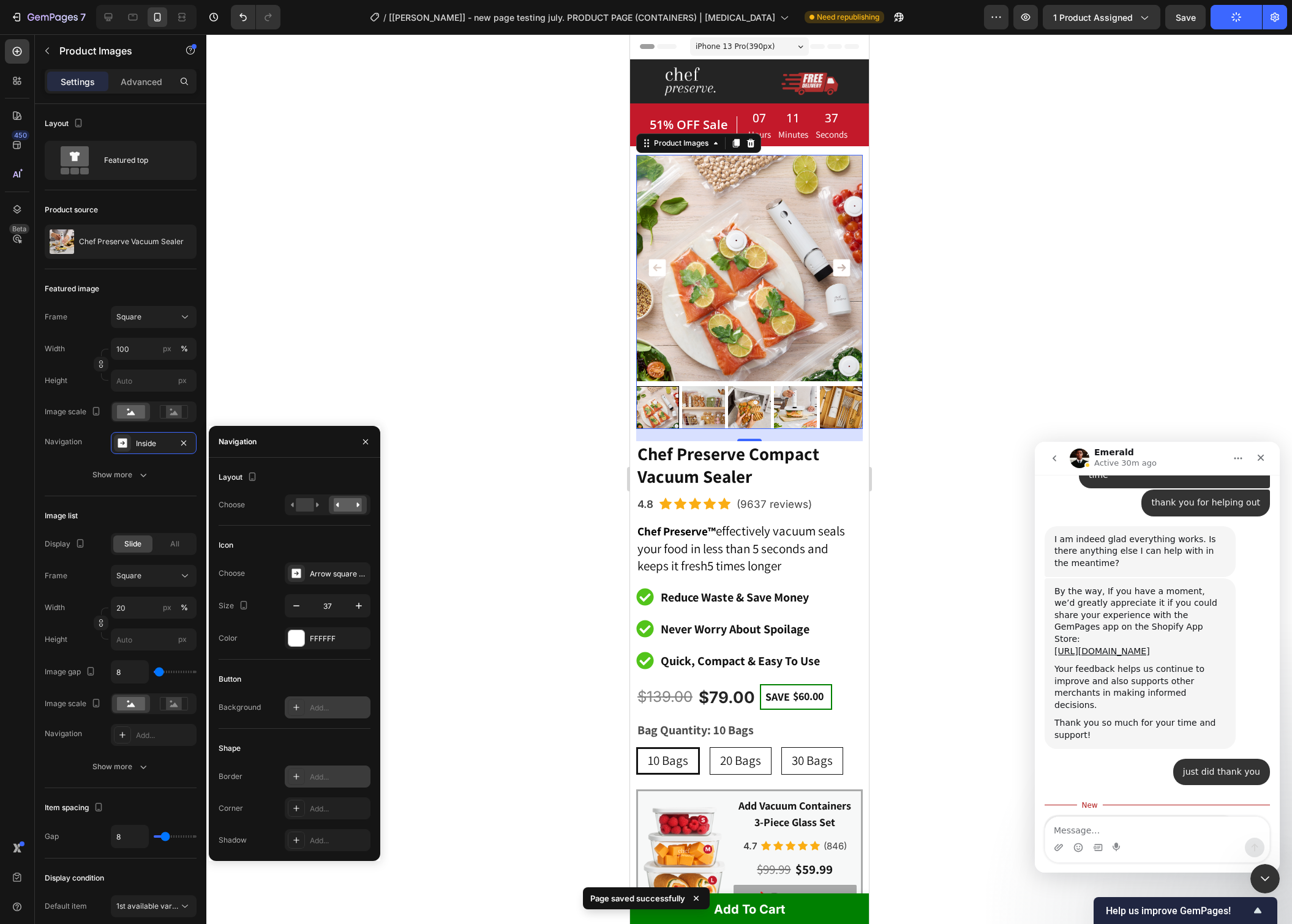
click at [330, 772] on div "Add..." at bounding box center [339, 777] width 57 height 11
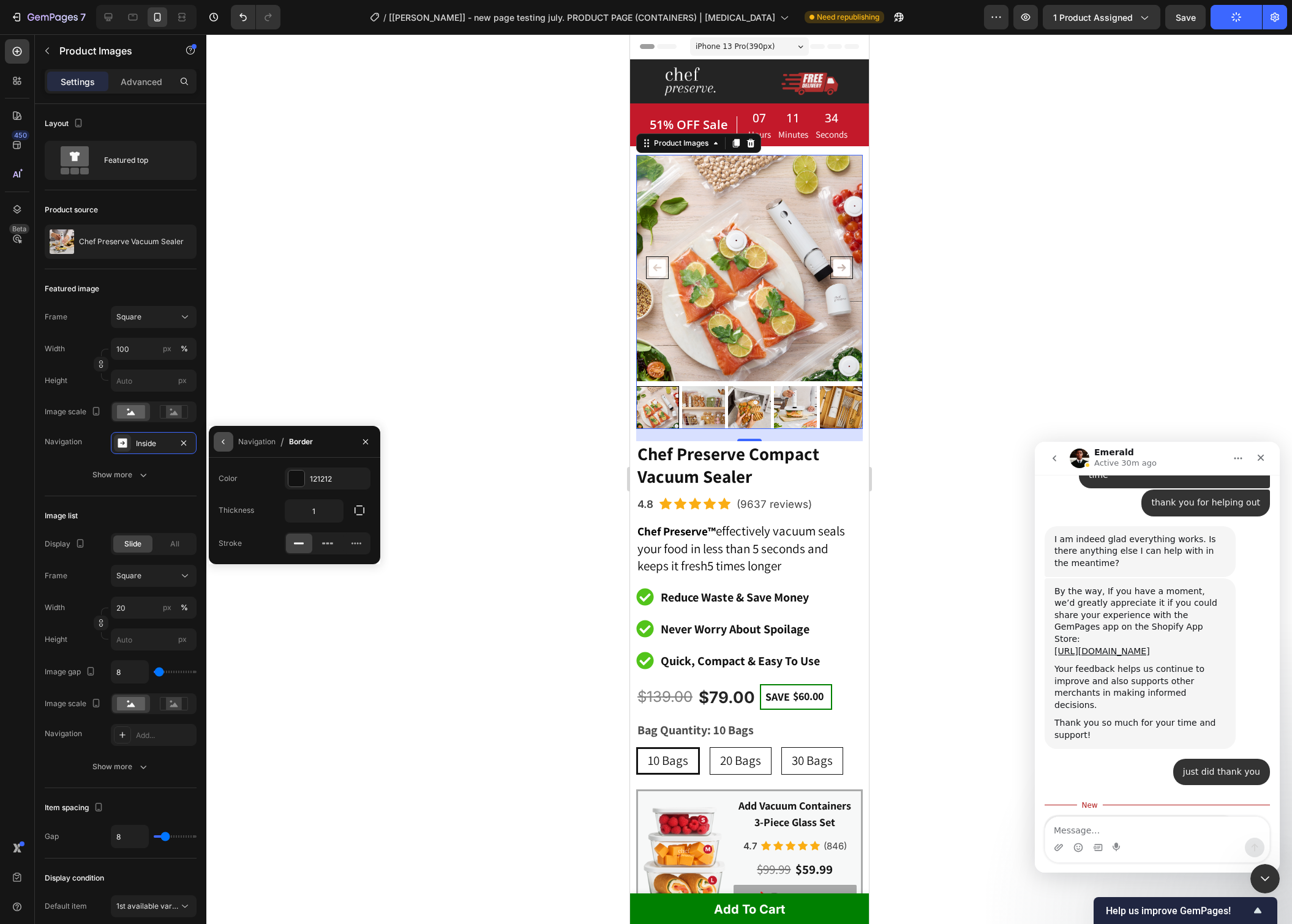
click at [225, 442] on icon "button" at bounding box center [224, 441] width 10 height 10
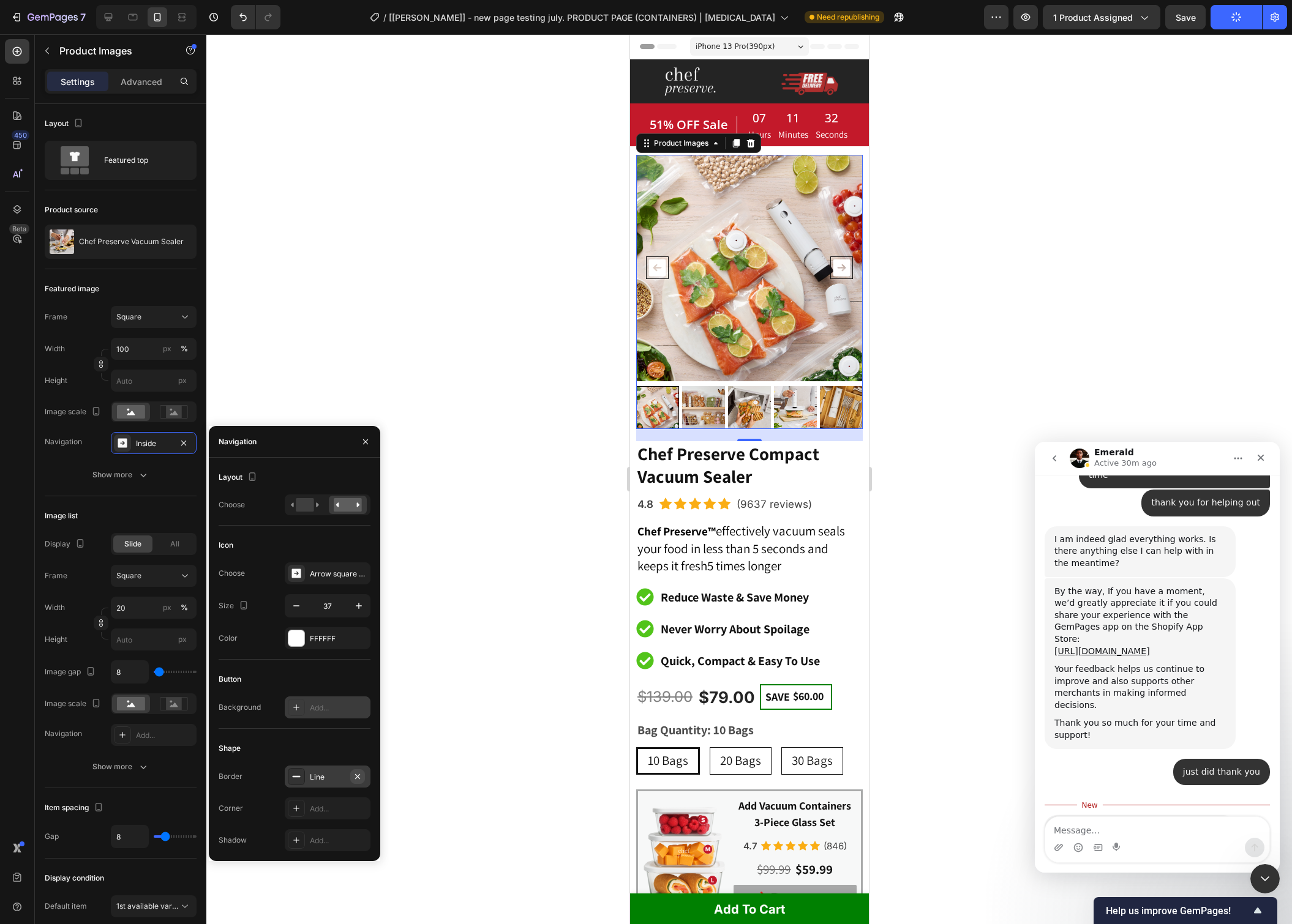
click at [361, 772] on icon "button" at bounding box center [358, 776] width 10 height 10
click at [329, 810] on div "Add..." at bounding box center [339, 809] width 57 height 11
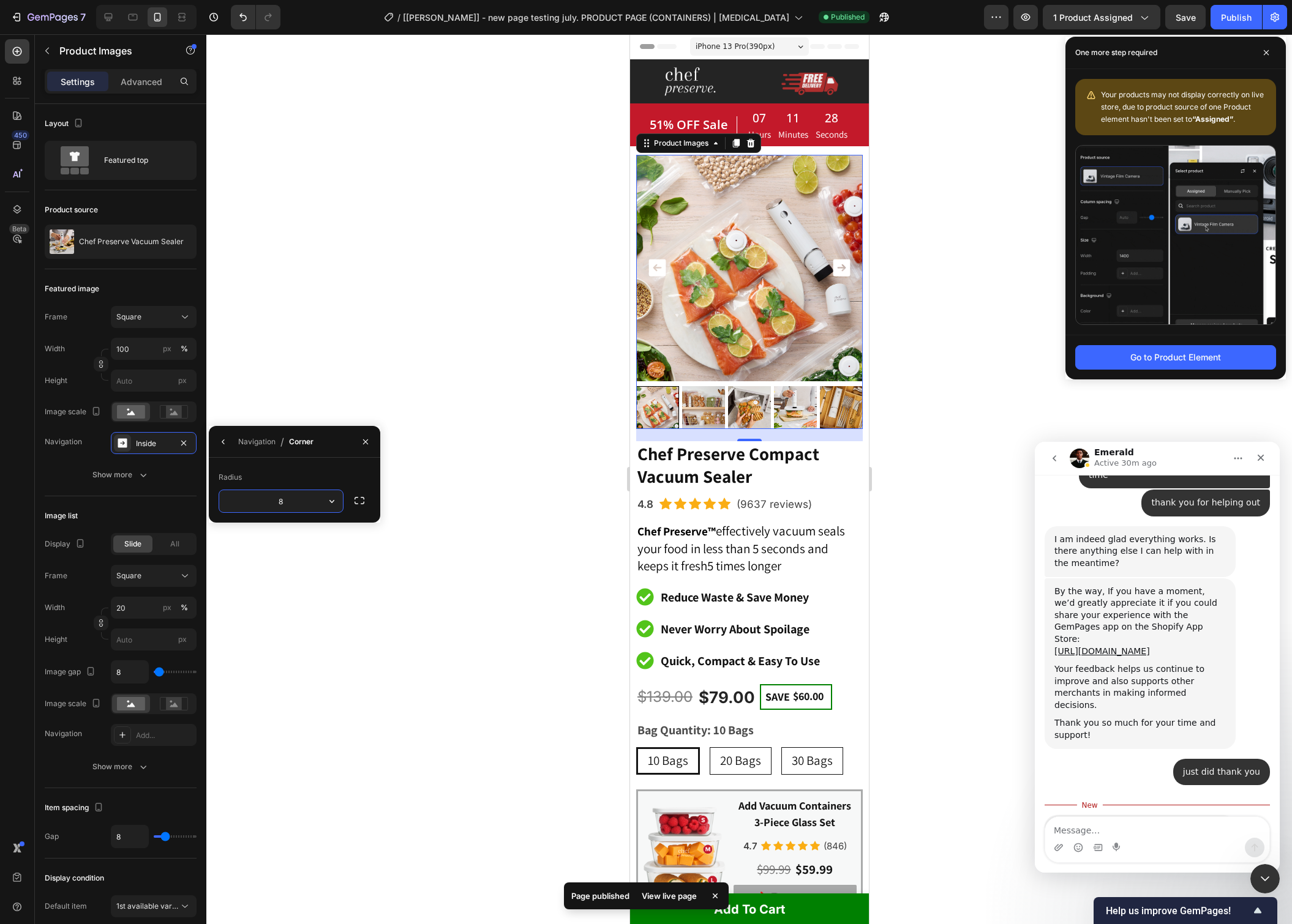
type input "2"
click at [453, 541] on div at bounding box center [749, 480] width 1086 height 890
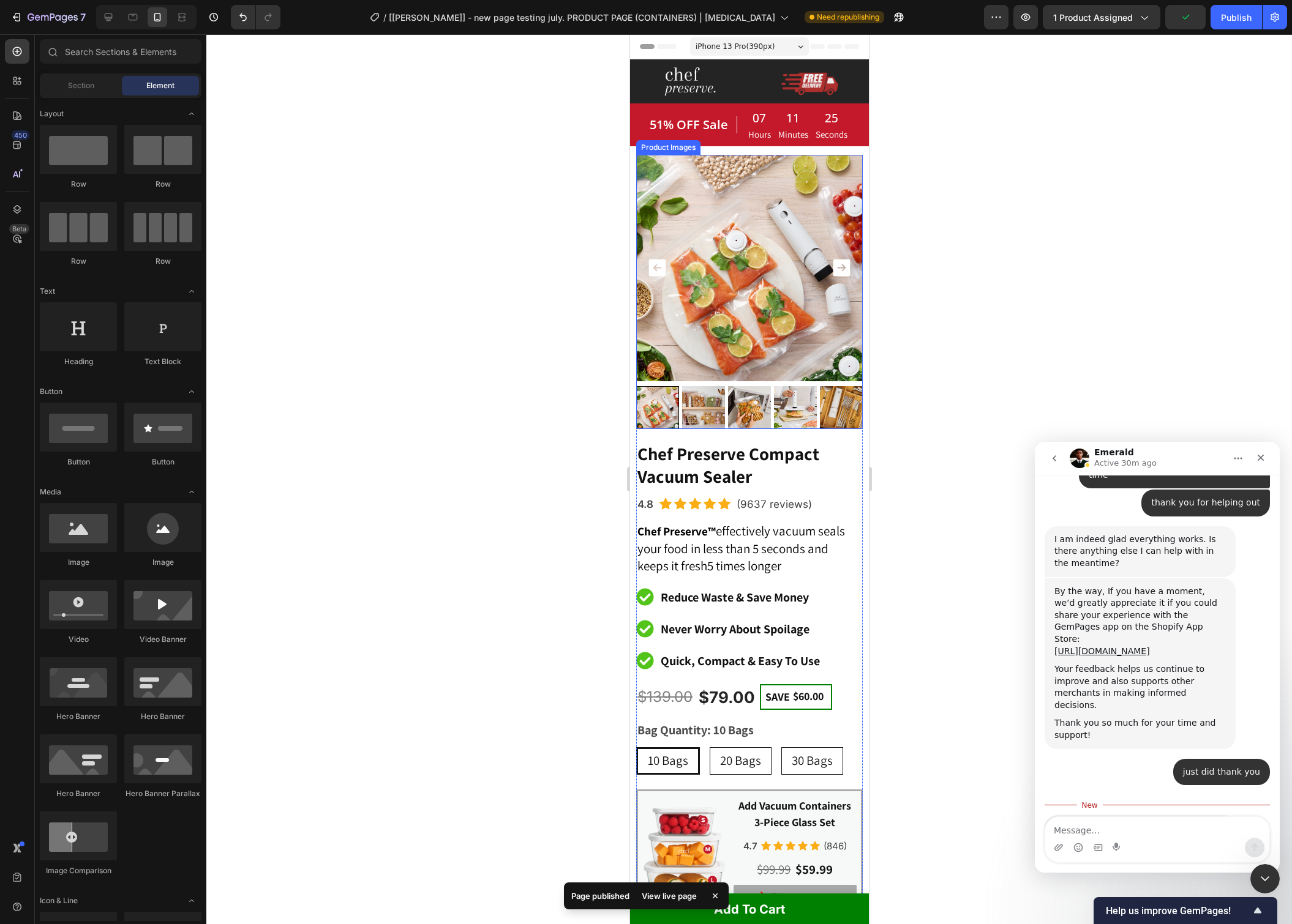
click at [659, 274] on icon "Carousel Back Arrow" at bounding box center [657, 268] width 17 height 17
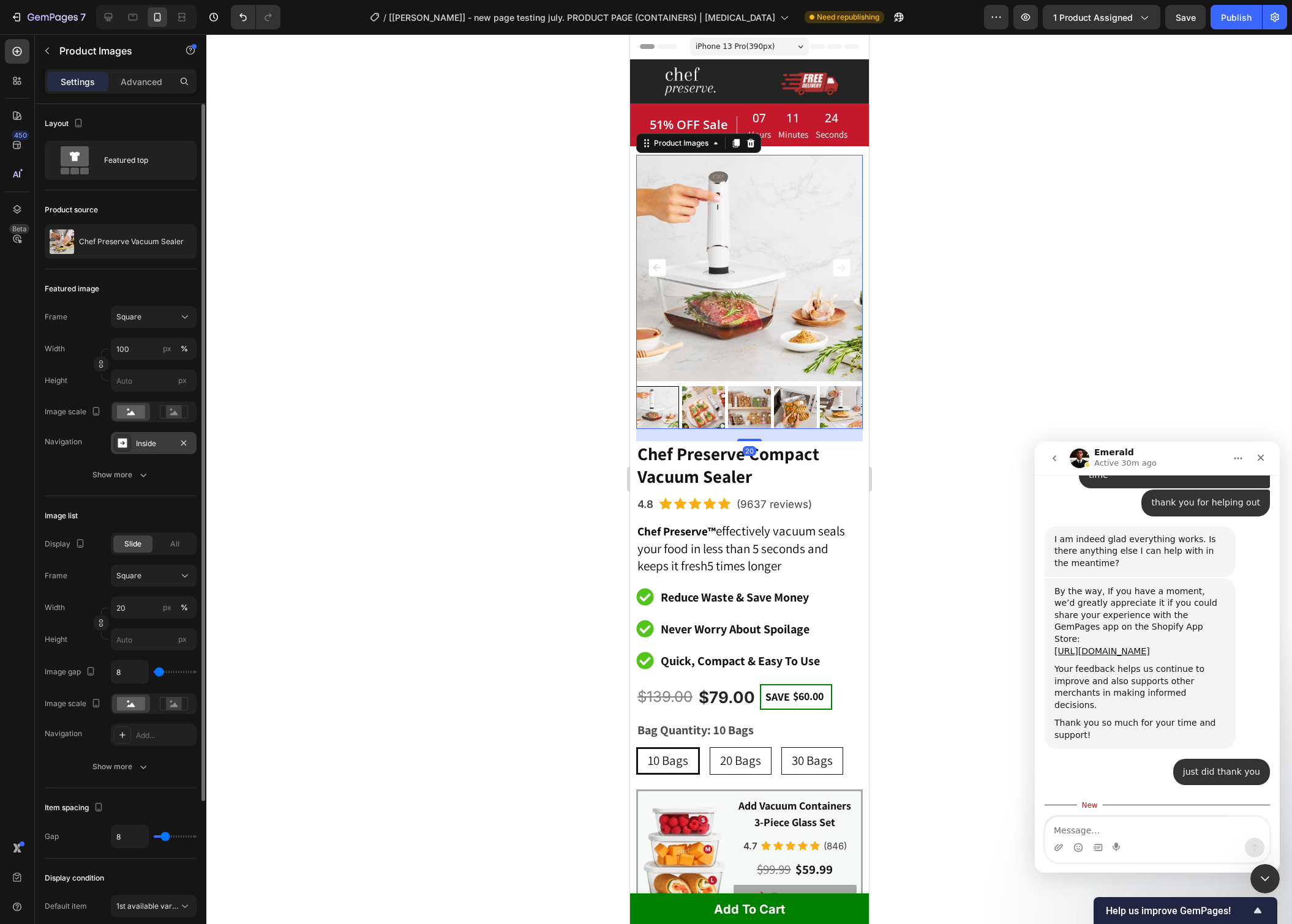
click at [150, 442] on div "Inside" at bounding box center [153, 443] width 36 height 11
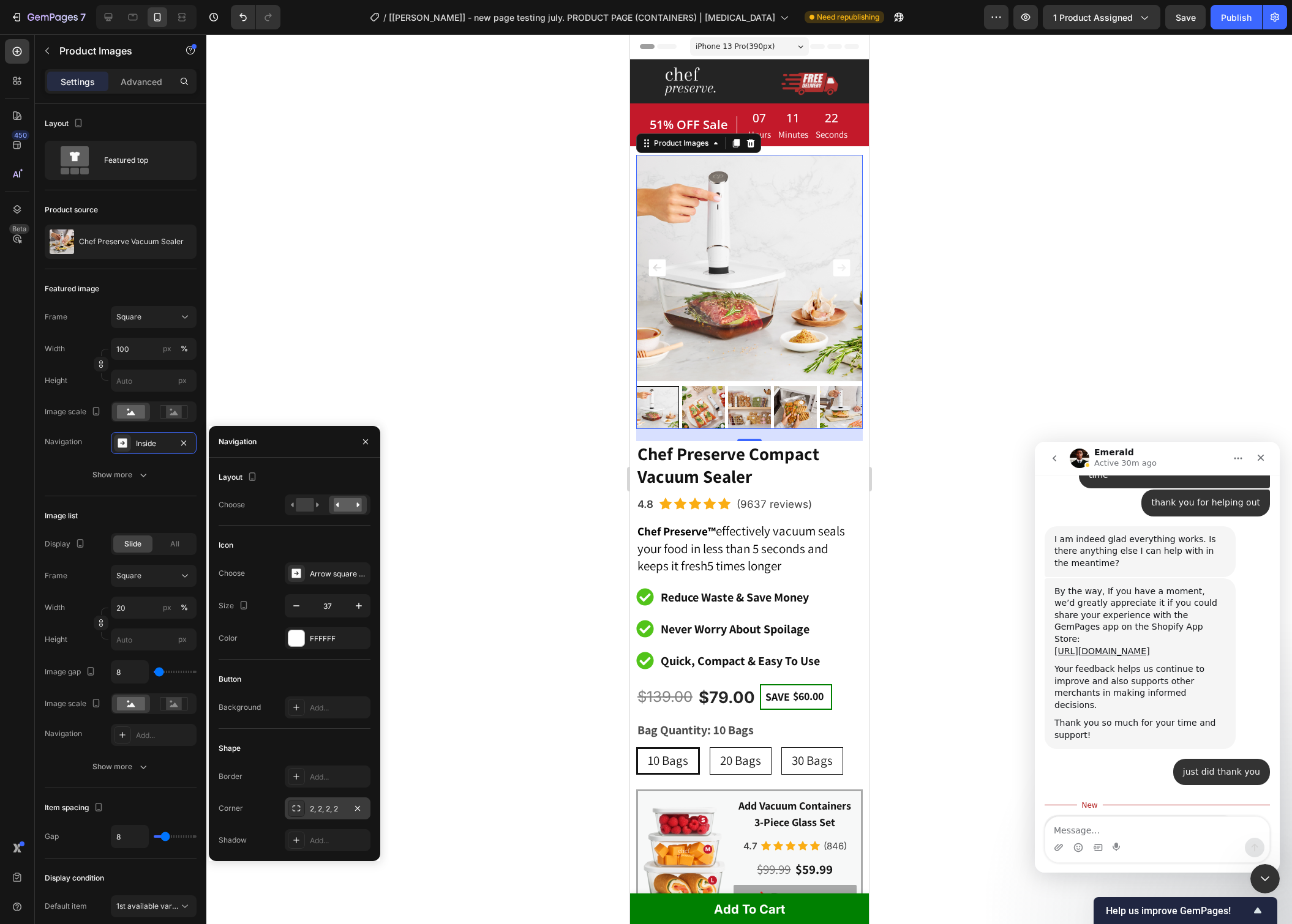
click at [321, 806] on div "2, 2, 2, 2" at bounding box center [328, 809] width 36 height 11
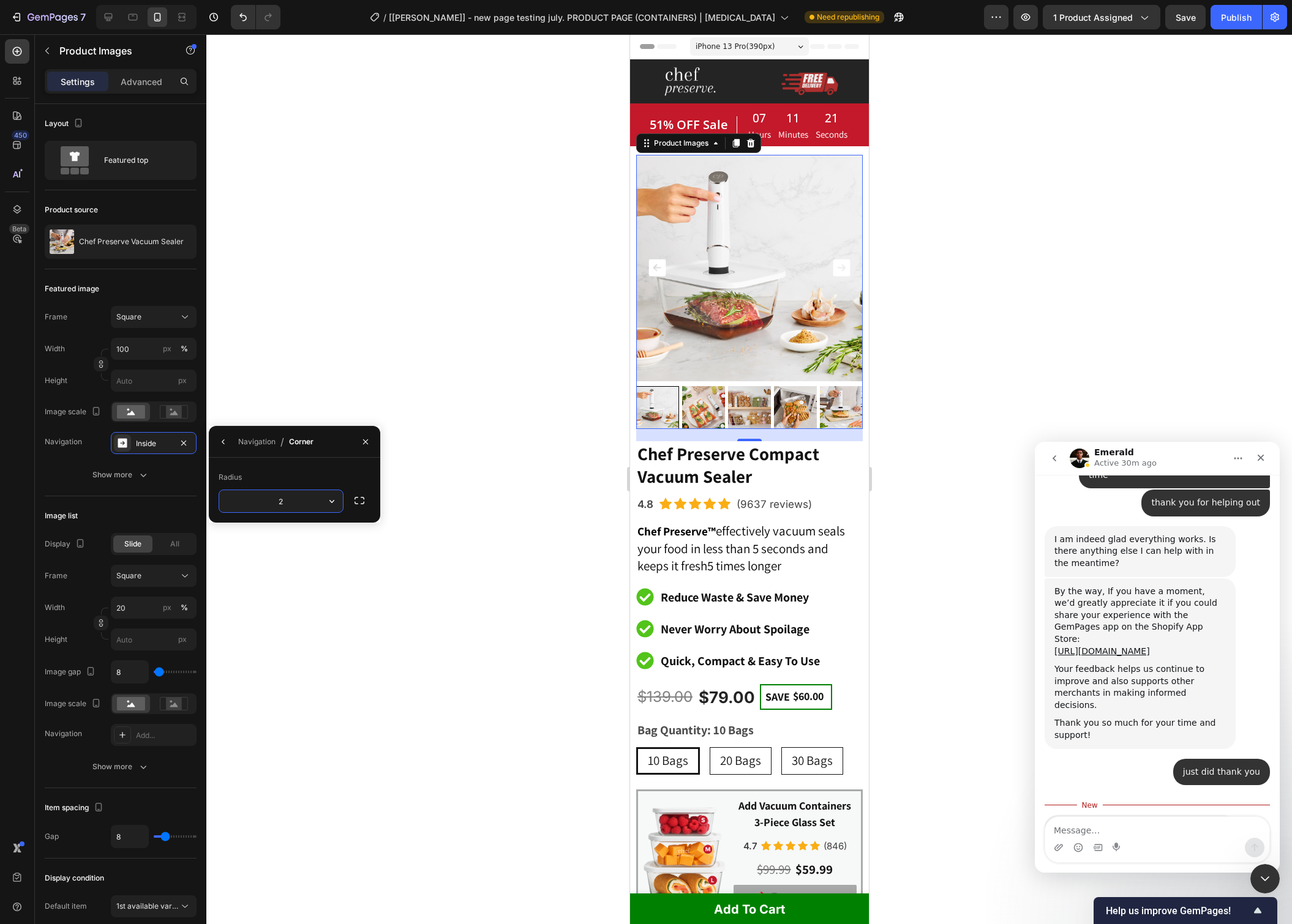
click at [286, 498] on input "2" at bounding box center [281, 502] width 124 height 22
type input "0"
click at [463, 352] on div at bounding box center [749, 480] width 1086 height 890
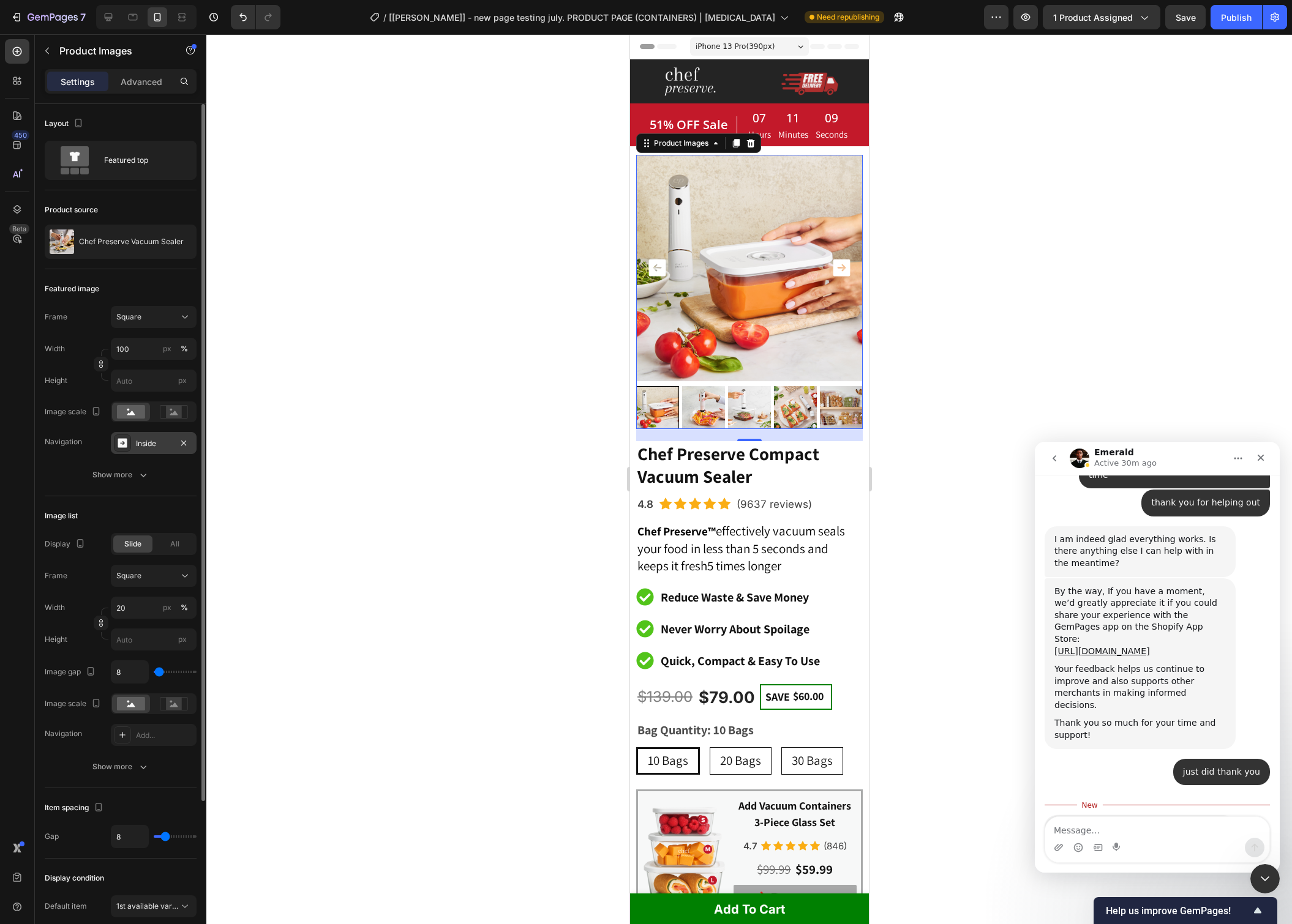
click at [150, 438] on div "Inside" at bounding box center [153, 443] width 36 height 11
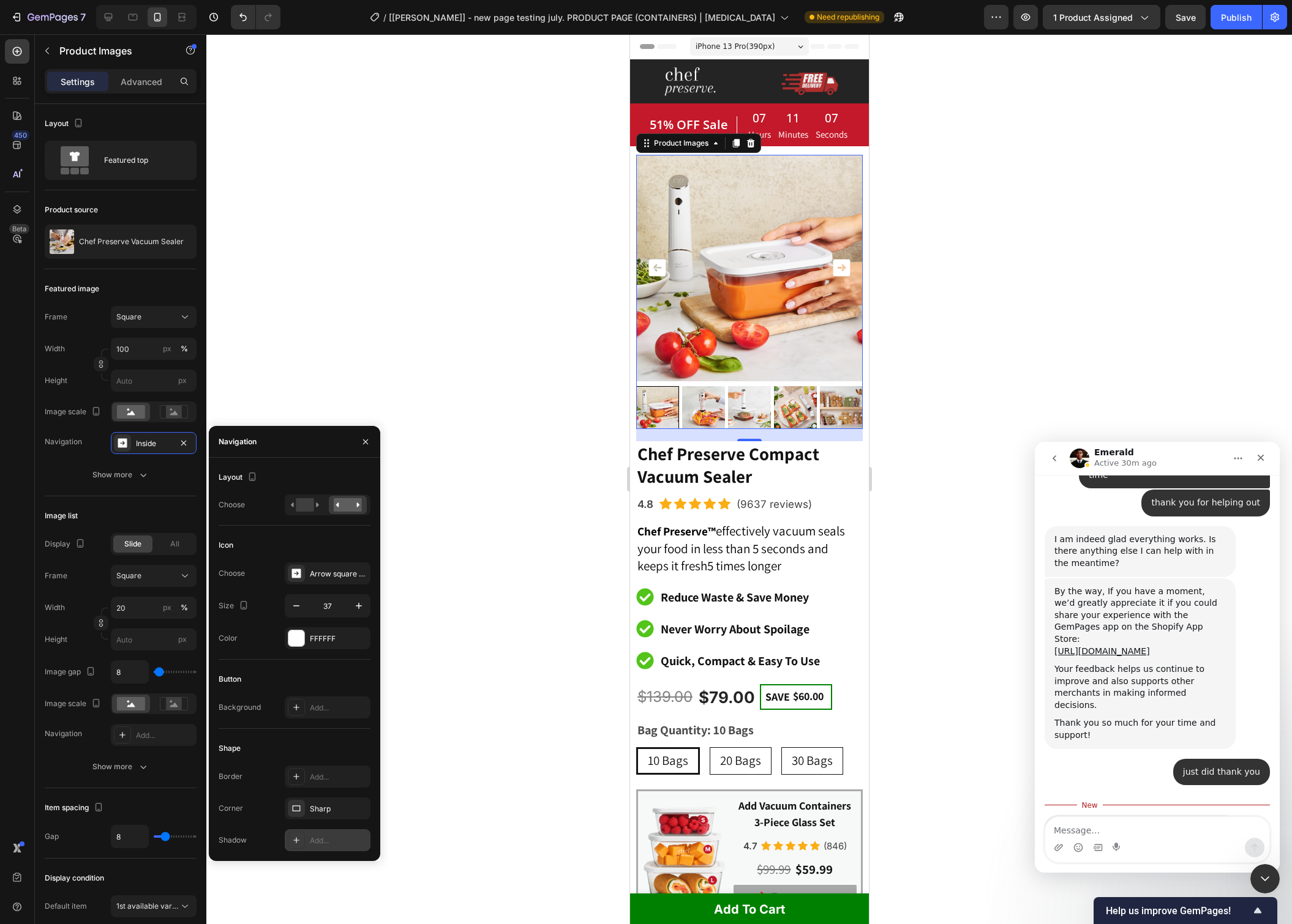
click at [327, 833] on div "Add..." at bounding box center [328, 840] width 86 height 22
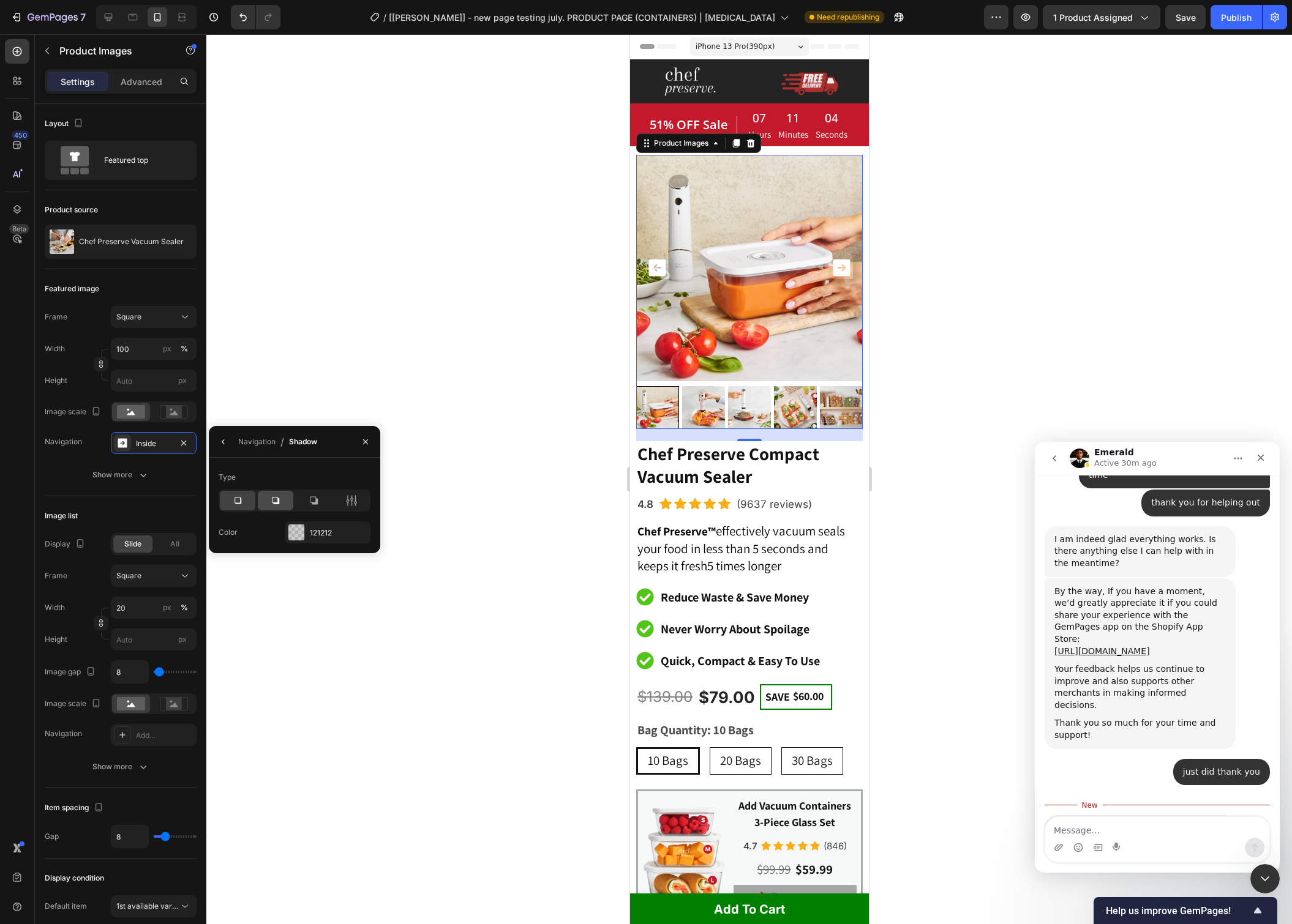
click at [275, 504] on icon at bounding box center [276, 501] width 7 height 7
click at [243, 502] on icon at bounding box center [237, 500] width 12 height 12
click at [226, 444] on icon "button" at bounding box center [224, 441] width 10 height 10
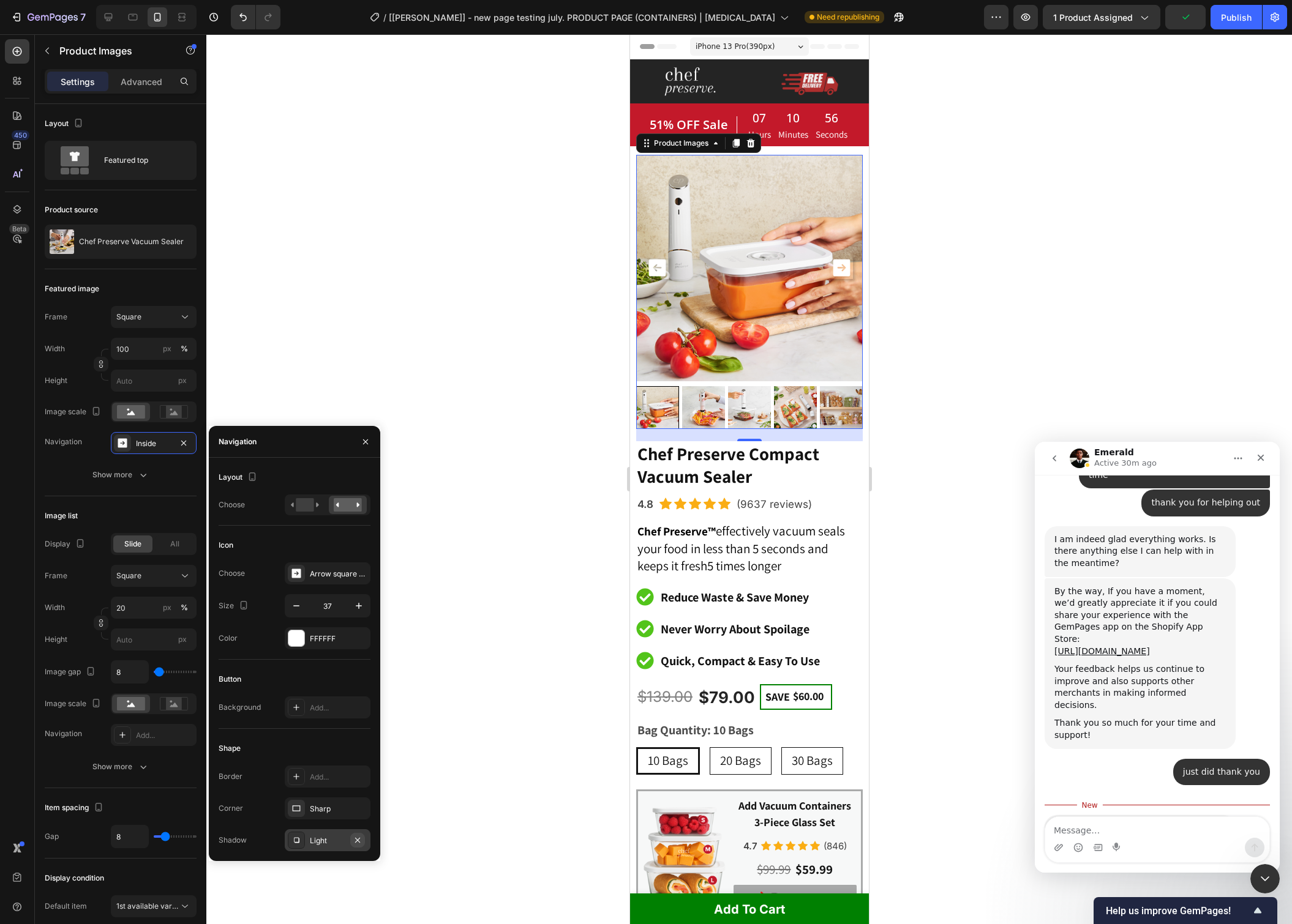
click at [361, 841] on icon "button" at bounding box center [358, 840] width 10 height 10
click at [359, 807] on icon "button" at bounding box center [358, 808] width 10 height 10
click at [315, 702] on div "Add..." at bounding box center [339, 708] width 57 height 11
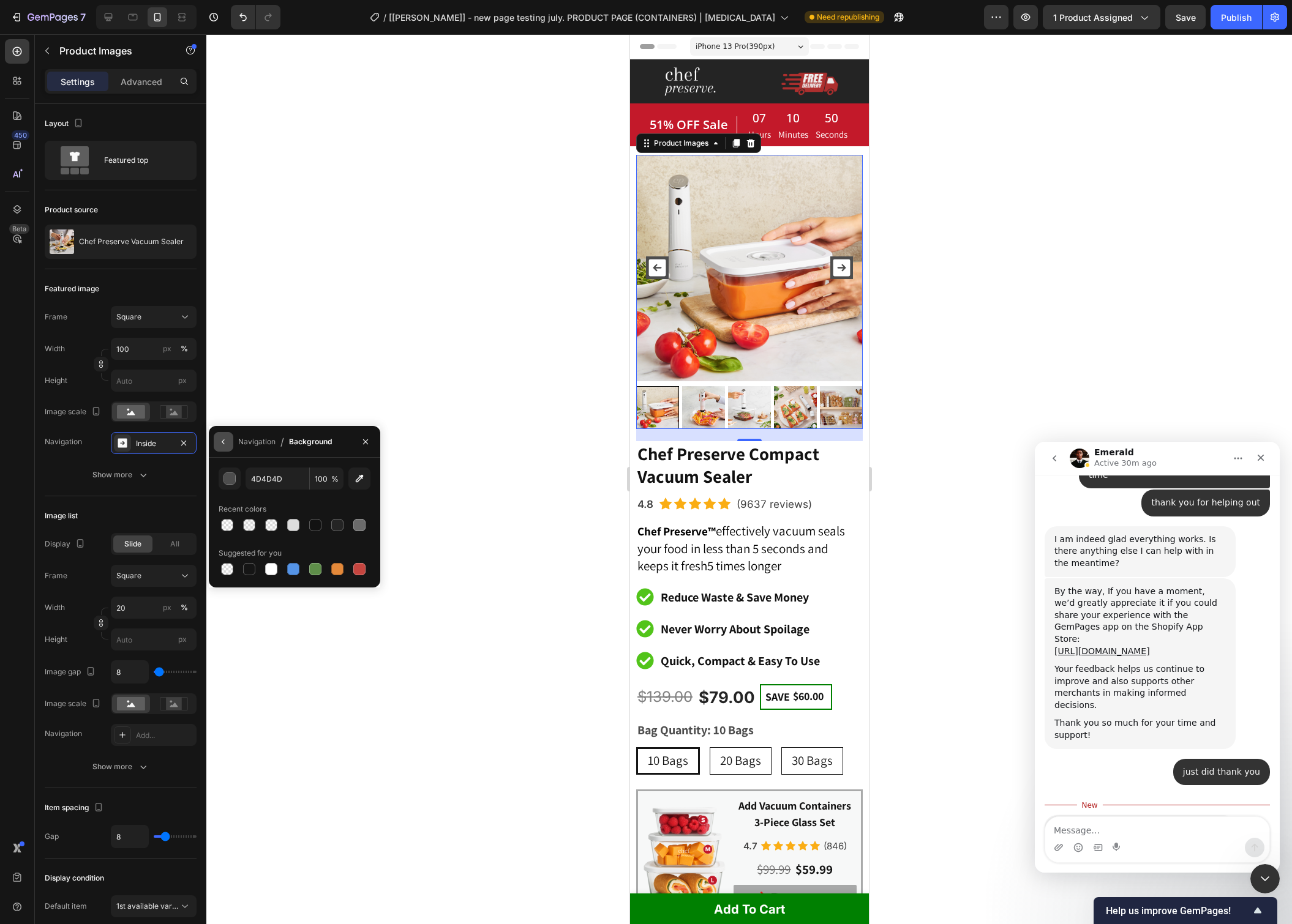
click at [224, 444] on icon "button" at bounding box center [224, 441] width 10 height 10
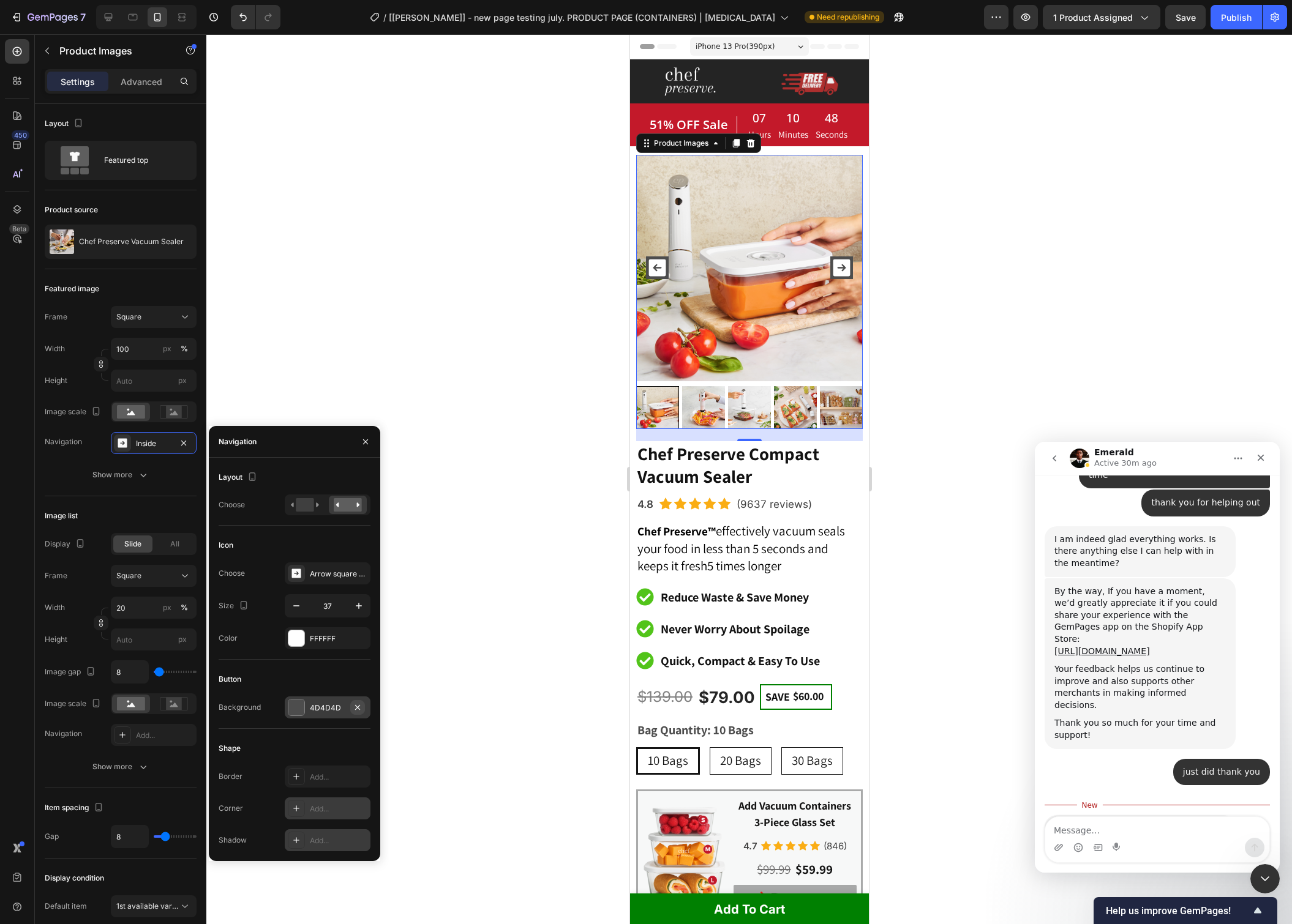
click at [359, 706] on icon "button" at bounding box center [358, 707] width 10 height 10
click at [283, 670] on div "Button" at bounding box center [295, 679] width 151 height 19
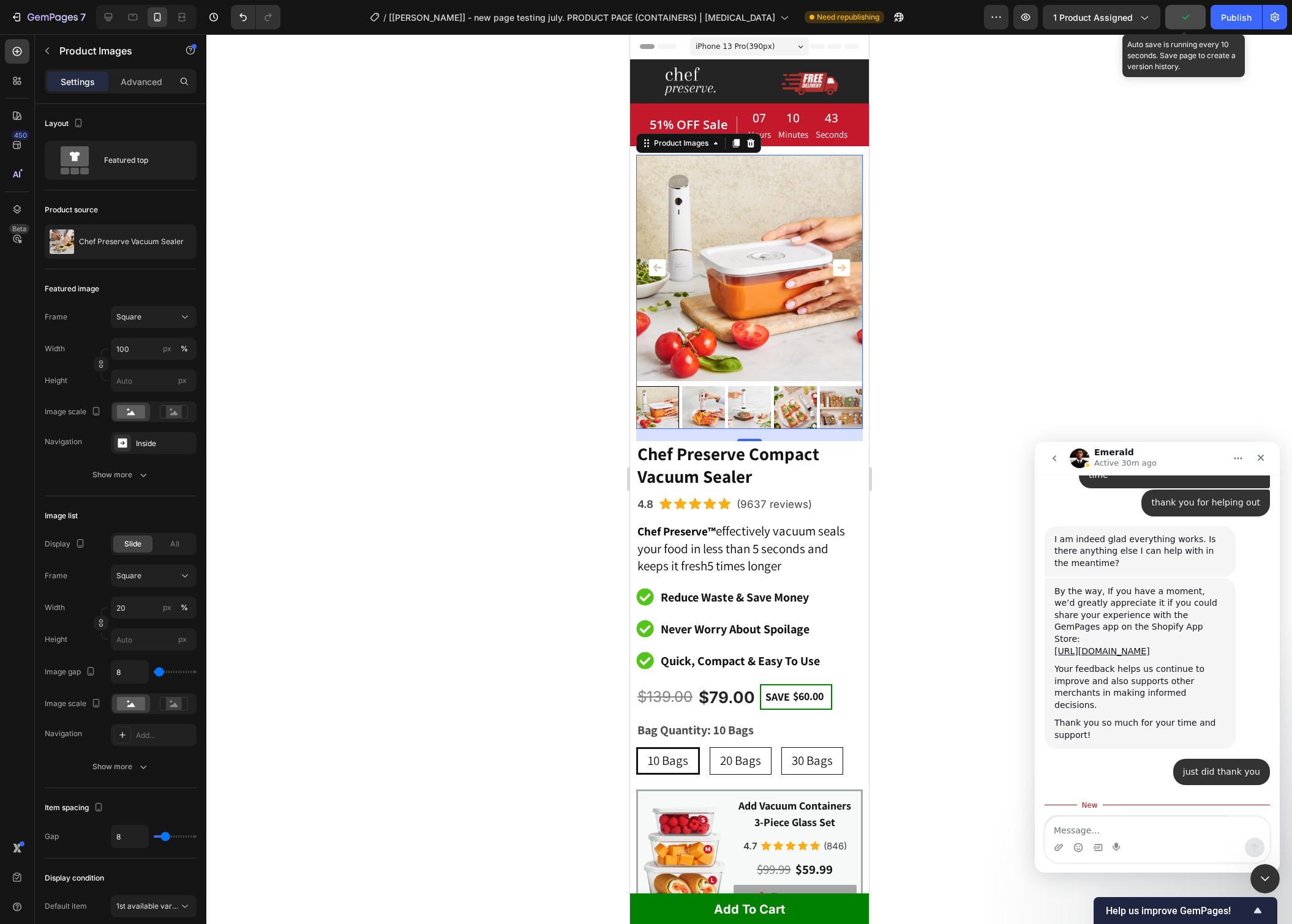
click at [1195, 26] on button "button" at bounding box center [1185, 16] width 40 height 25
click at [1227, 24] on button "Publish" at bounding box center [1236, 16] width 51 height 25
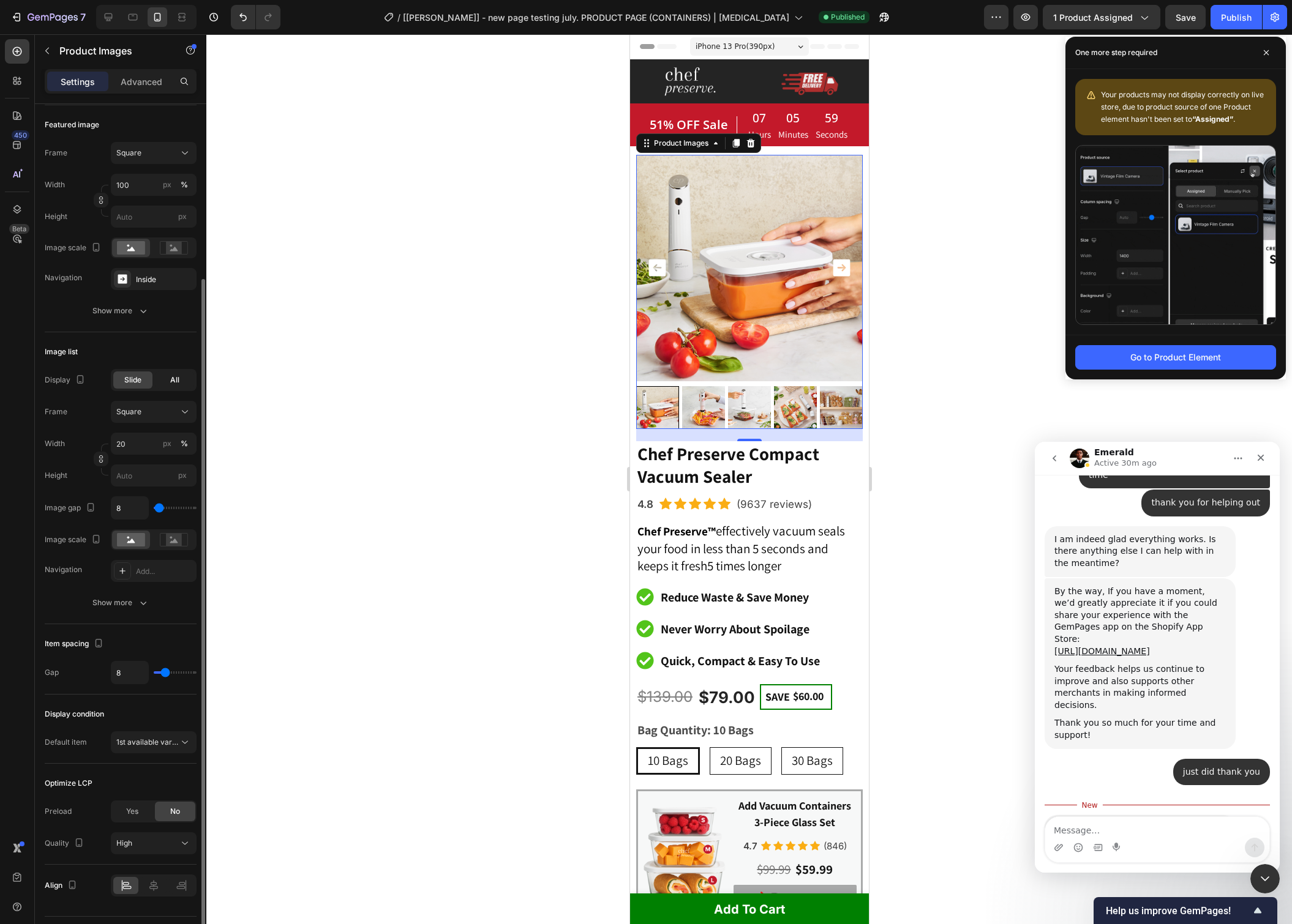
scroll to position [140, 0]
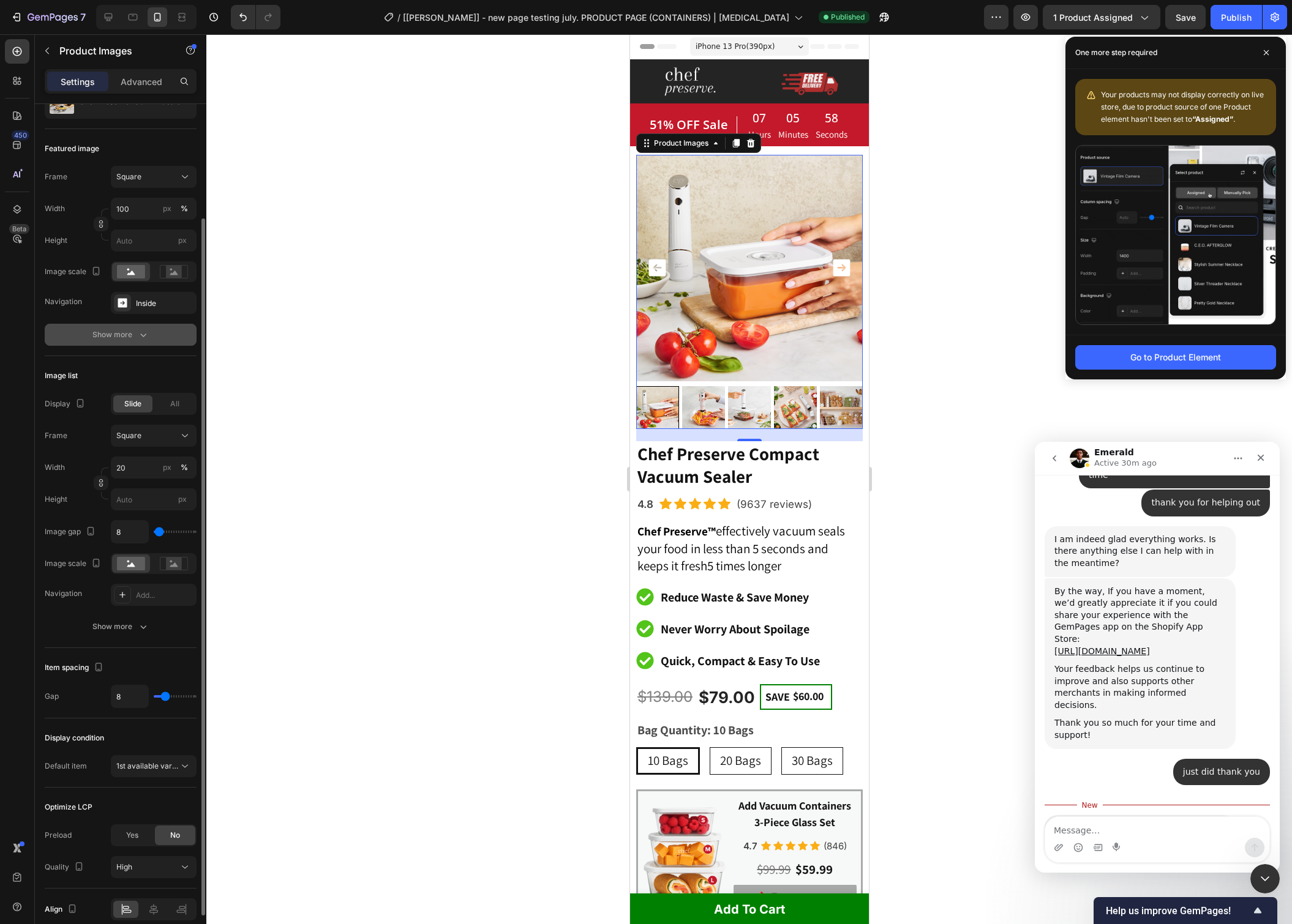
click at [142, 337] on icon "button" at bounding box center [142, 334] width 12 height 12
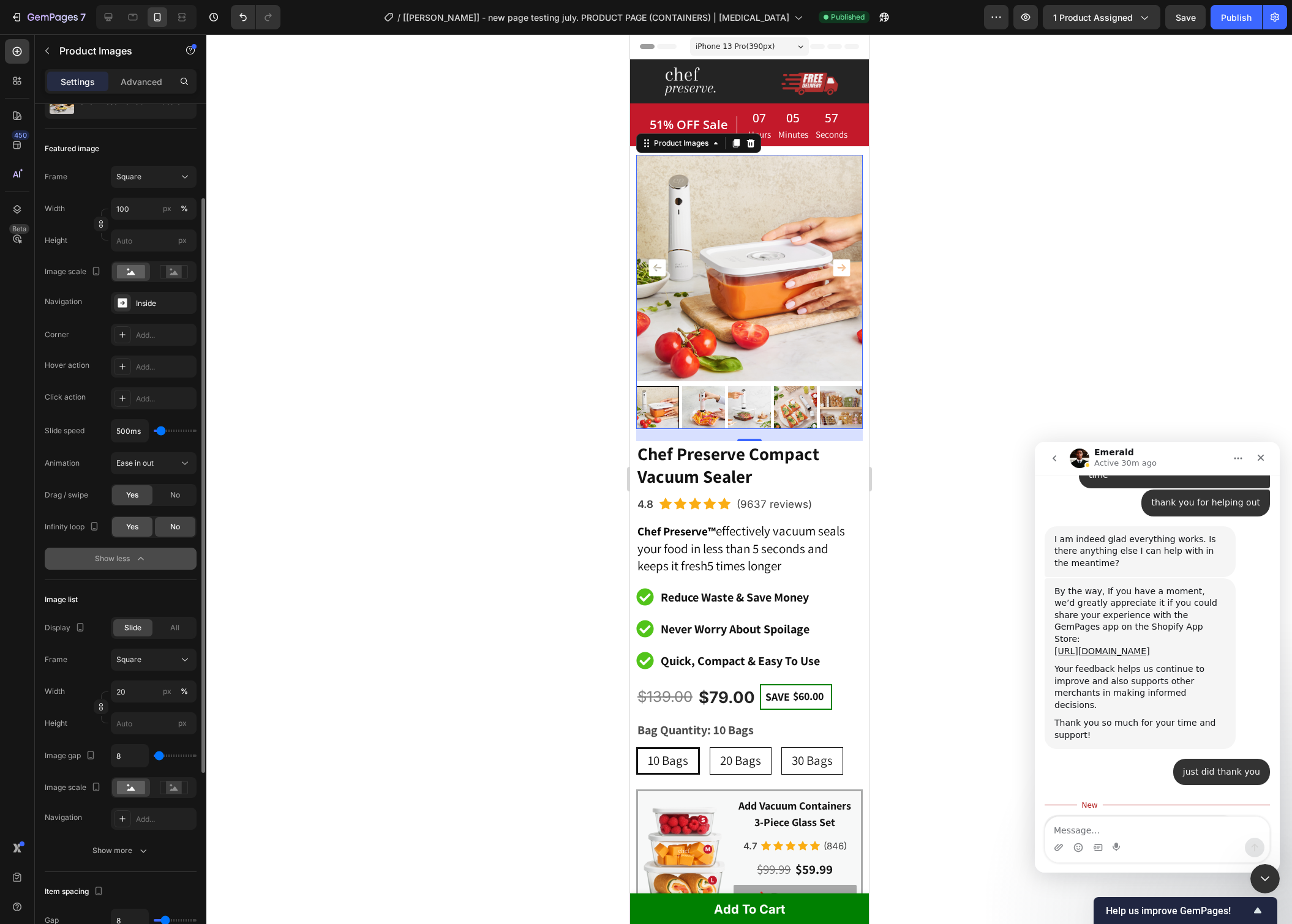
click at [133, 529] on span "Yes" at bounding box center [131, 527] width 12 height 11
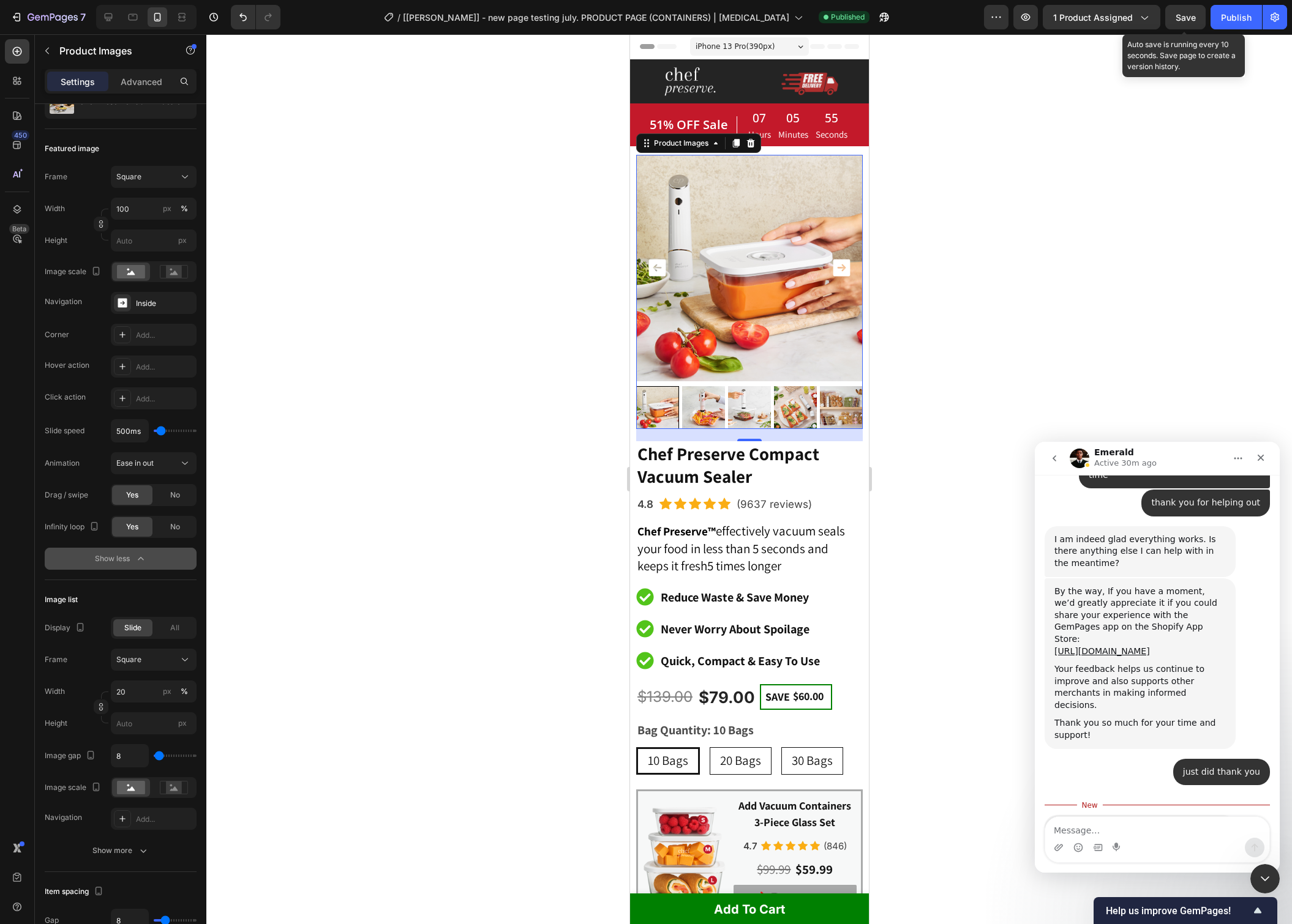
click at [1176, 21] on span "Save" at bounding box center [1185, 16] width 20 height 10
click at [1234, 21] on div "Publish" at bounding box center [1236, 17] width 31 height 13
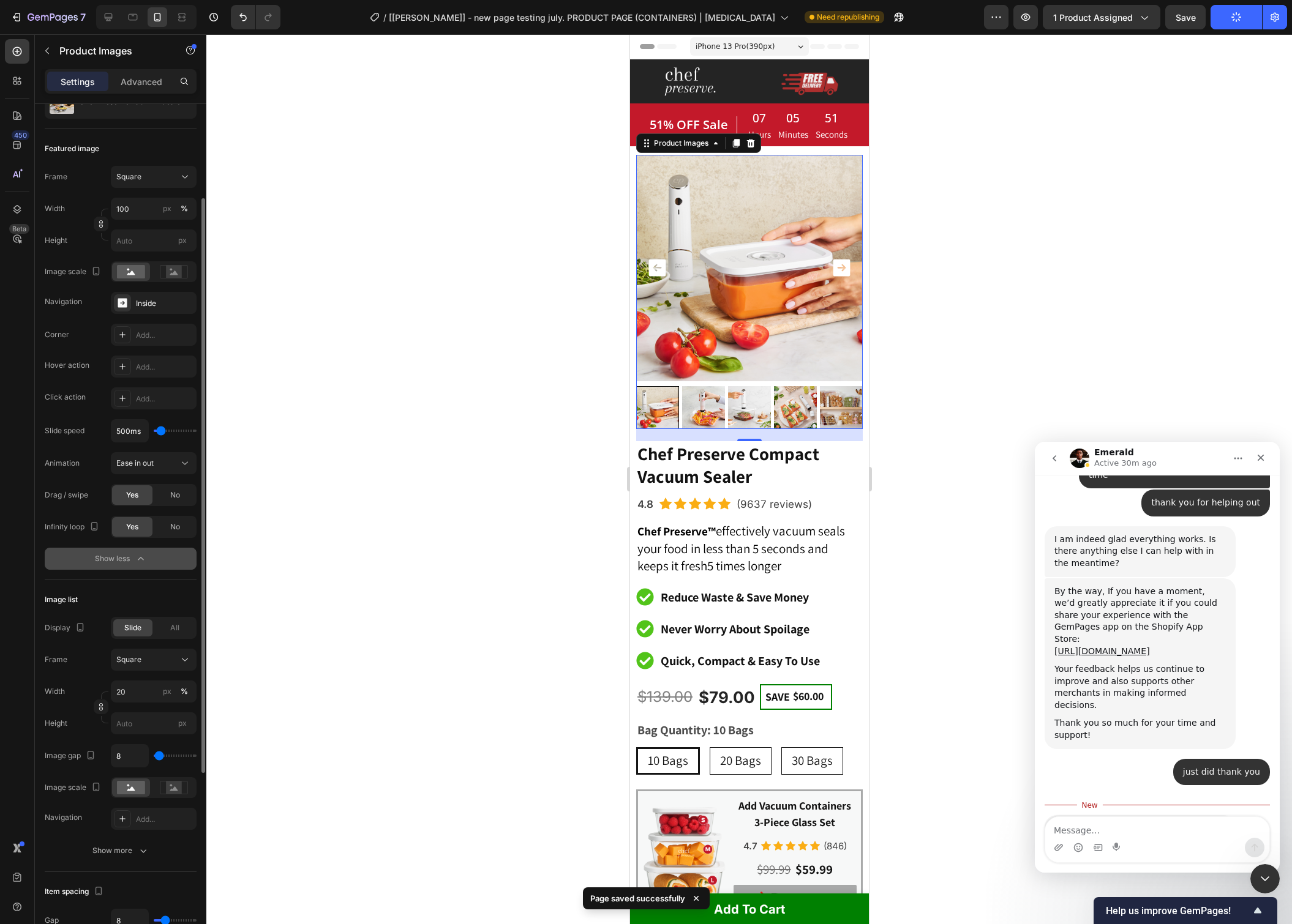
type input "200ms"
type input "200"
type input "150ms"
type input "150"
click at [159, 430] on input "range" at bounding box center [174, 431] width 43 height 3
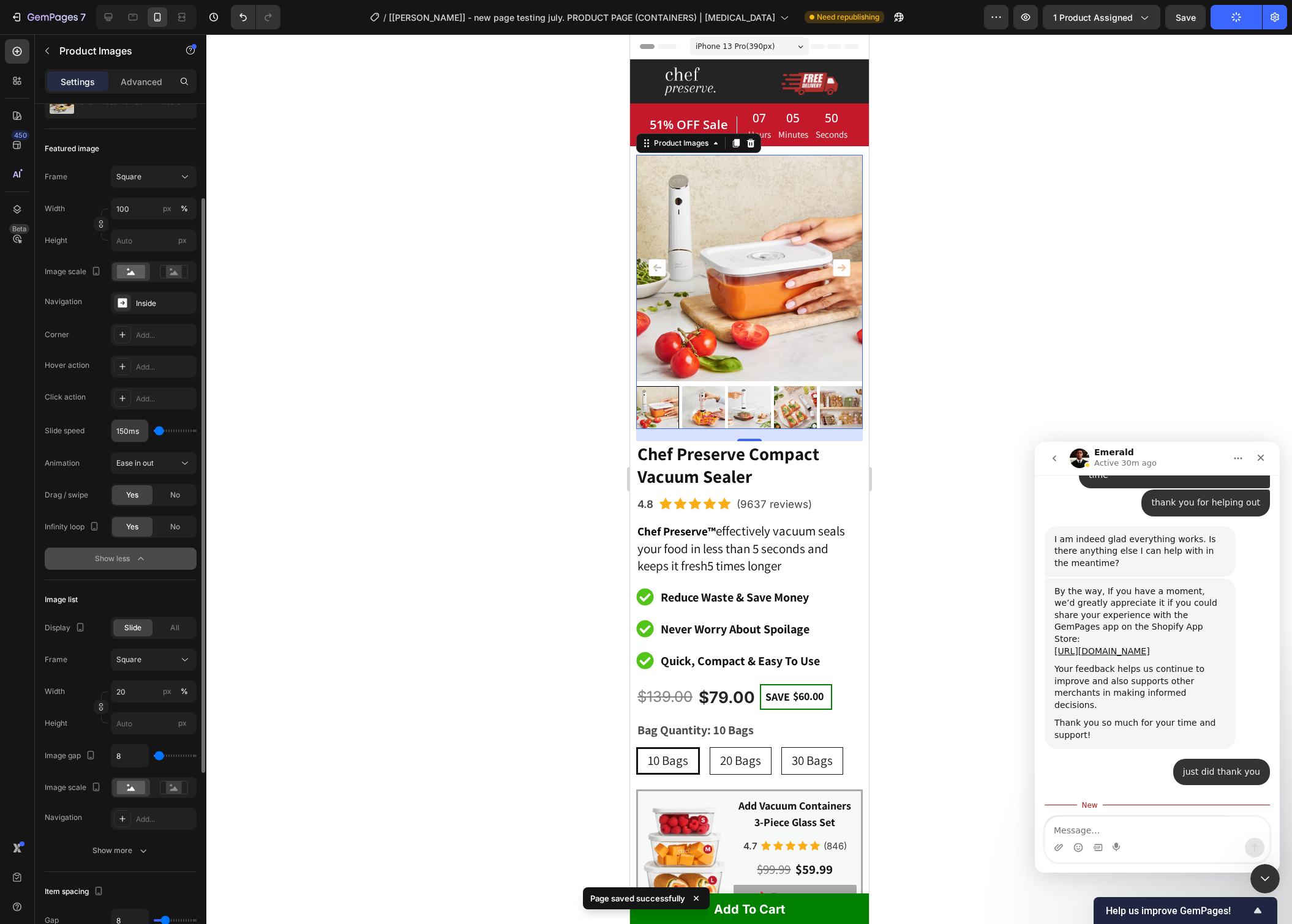
click at [134, 434] on input "150ms" at bounding box center [130, 431] width 36 height 22
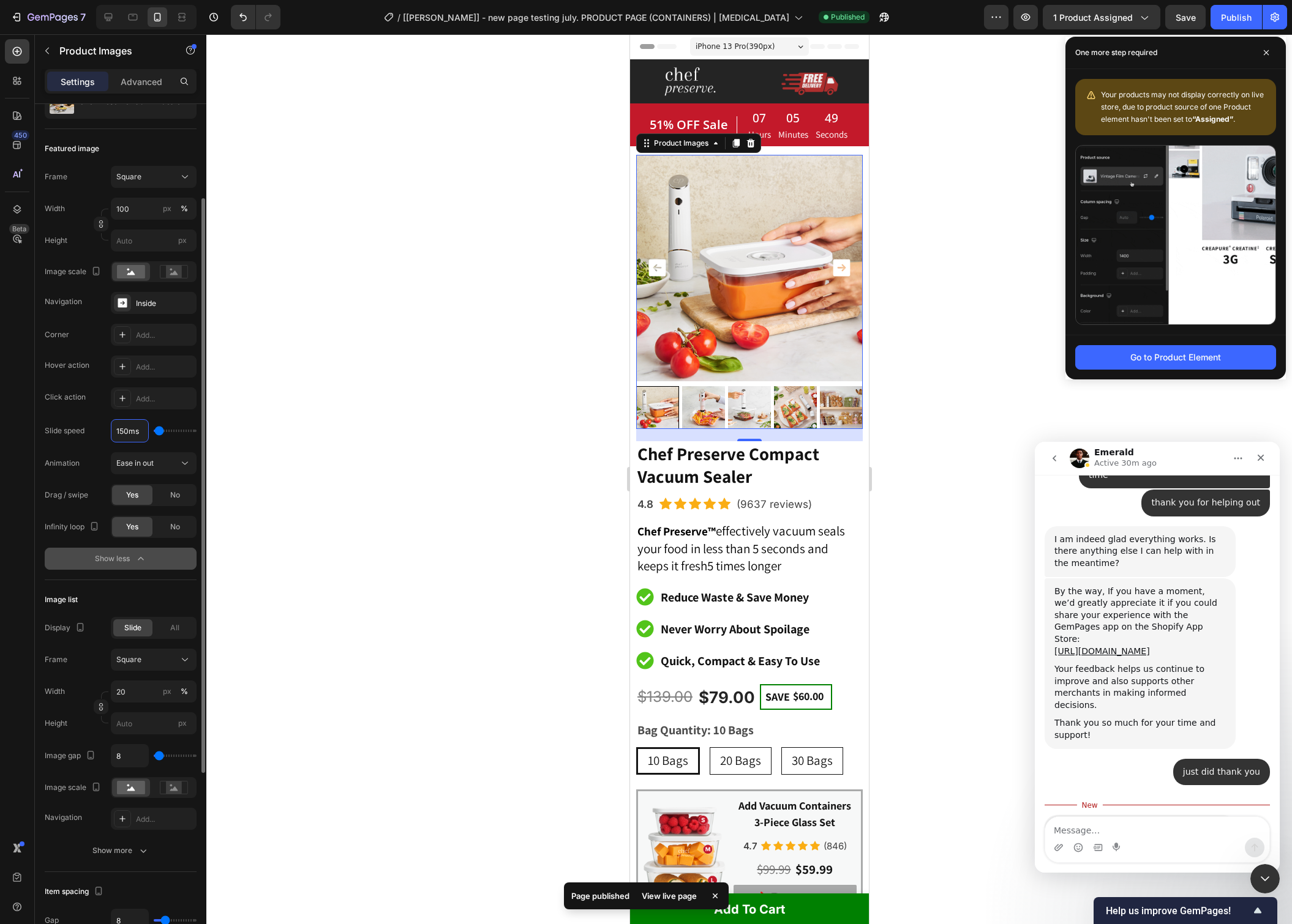
type input "4"
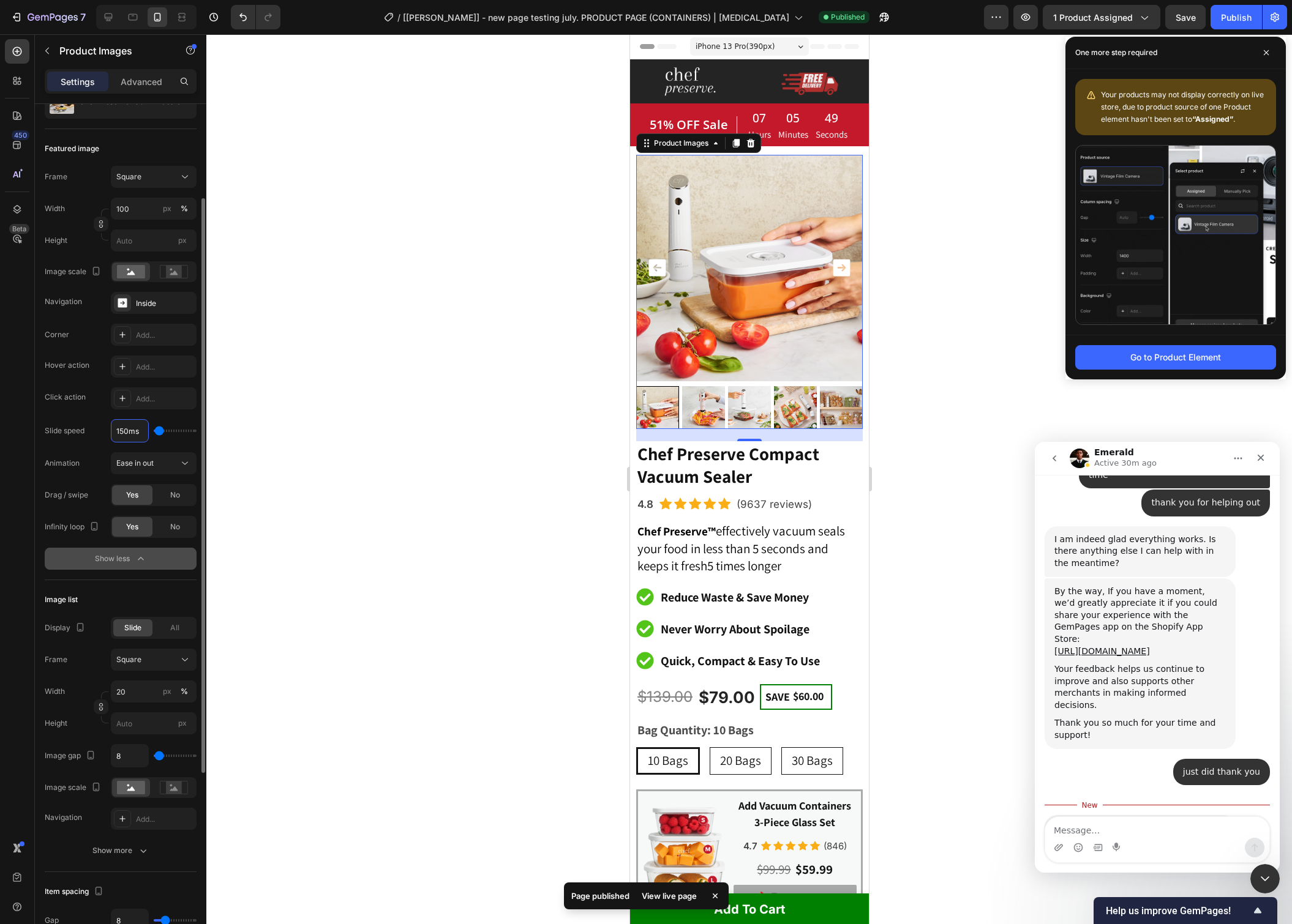
type input "100"
type input "400"
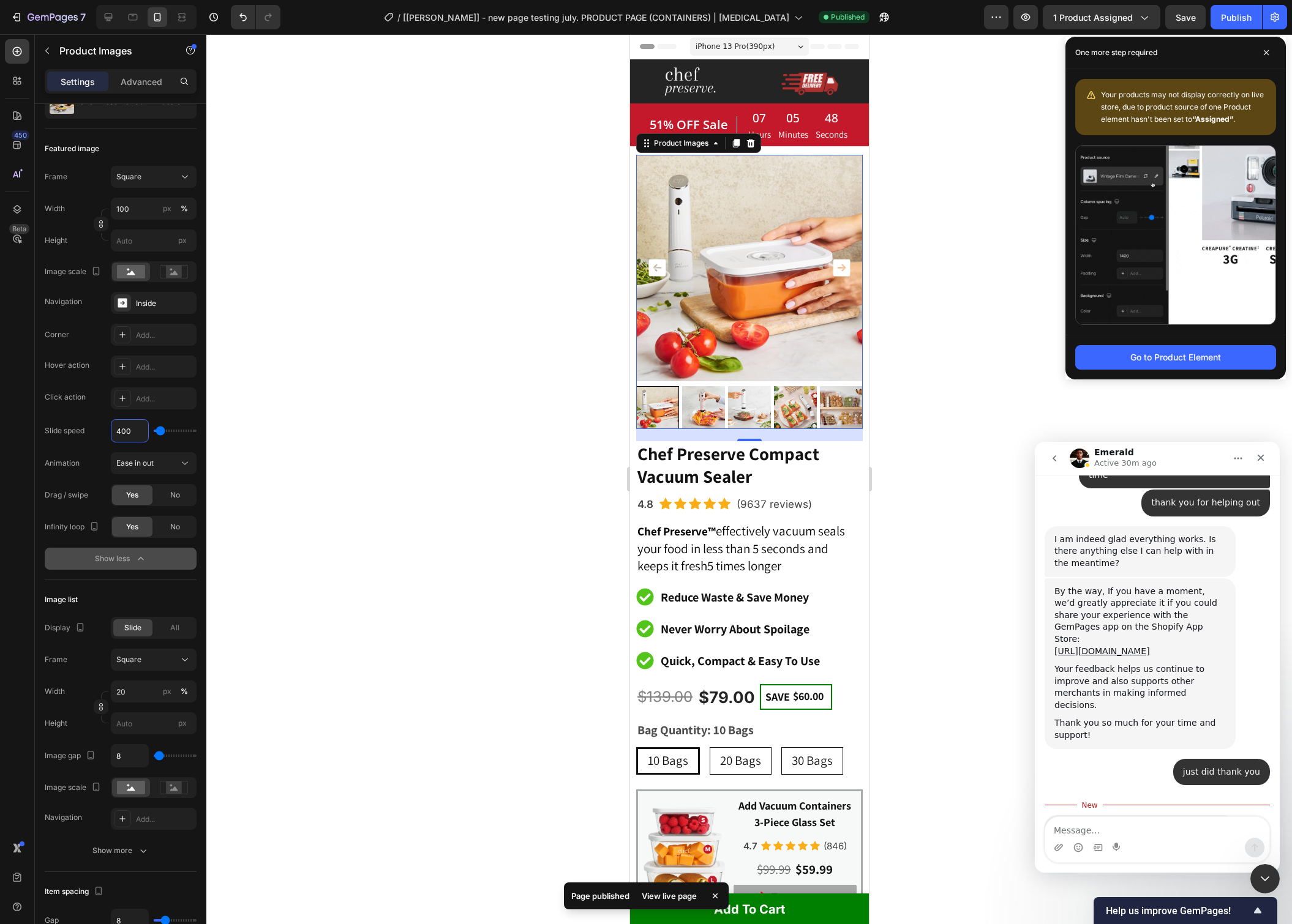
click at [303, 395] on div at bounding box center [749, 480] width 1086 height 890
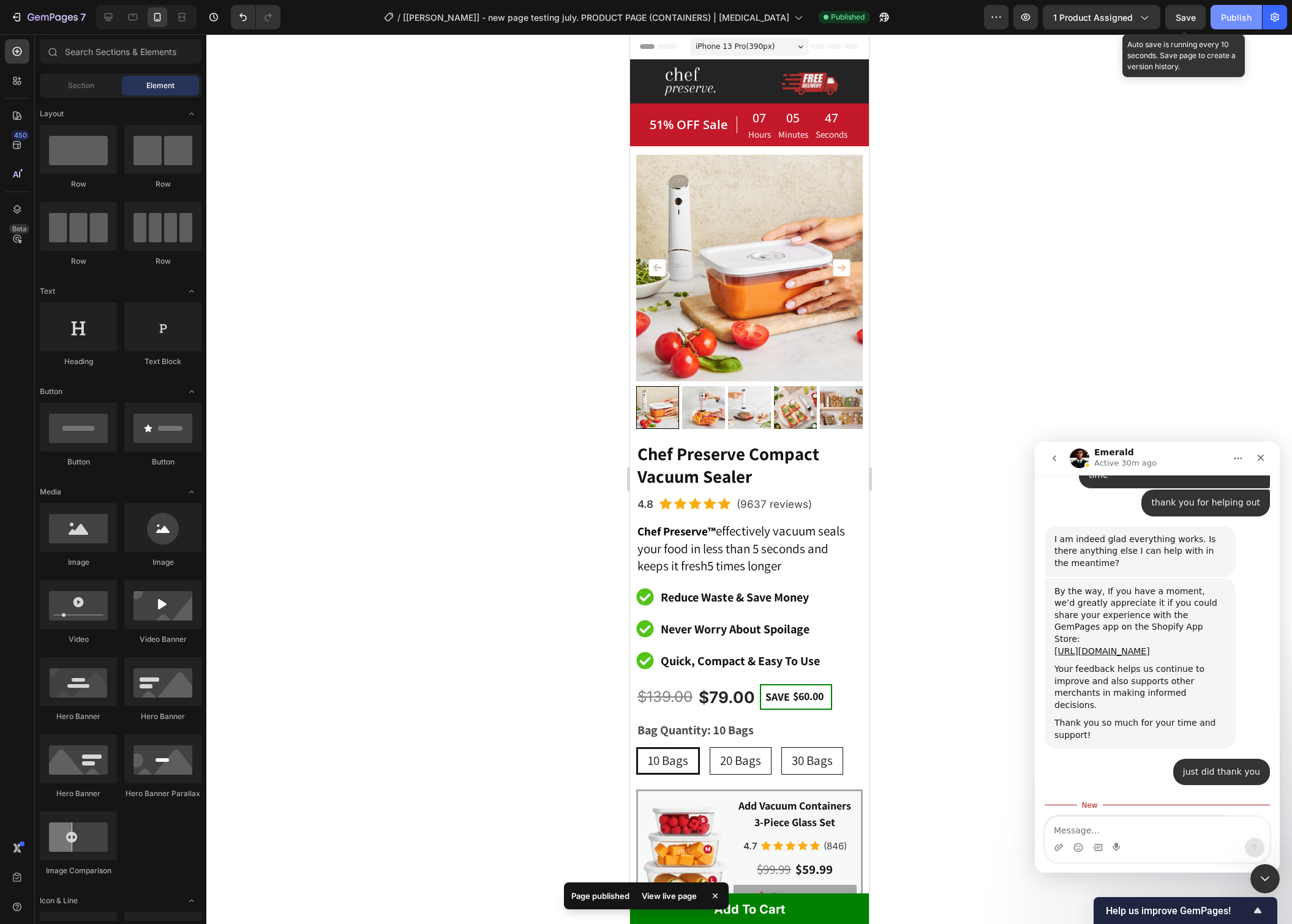
drag, startPoint x: 1183, startPoint y: 20, endPoint x: 1241, endPoint y: 20, distance: 58.0
click at [1183, 20] on span "Save" at bounding box center [1185, 16] width 20 height 10
click at [1241, 20] on div "Publish" at bounding box center [1236, 17] width 31 height 13
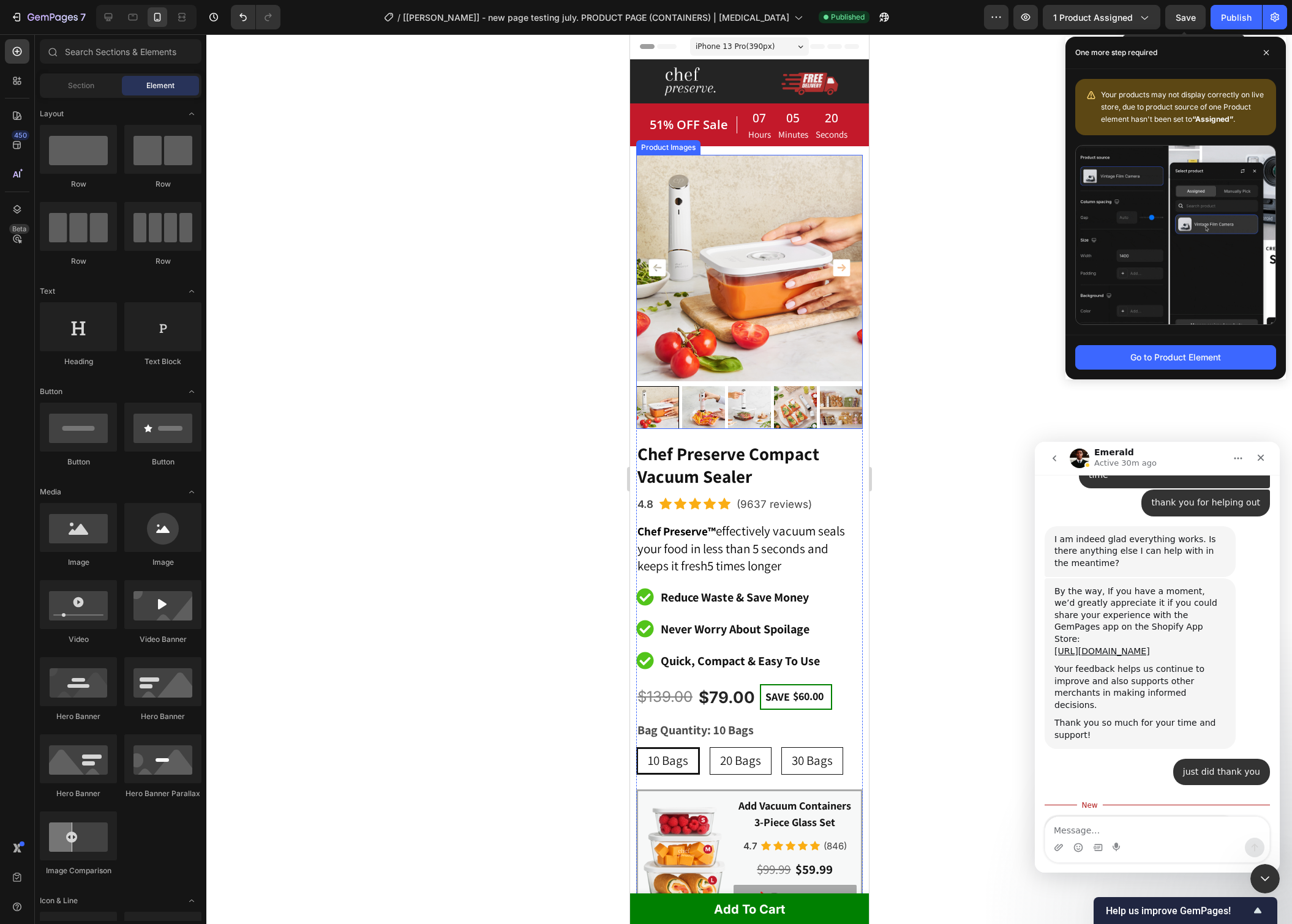
click at [838, 271] on icon "Carousel Next Arrow" at bounding box center [841, 268] width 17 height 17
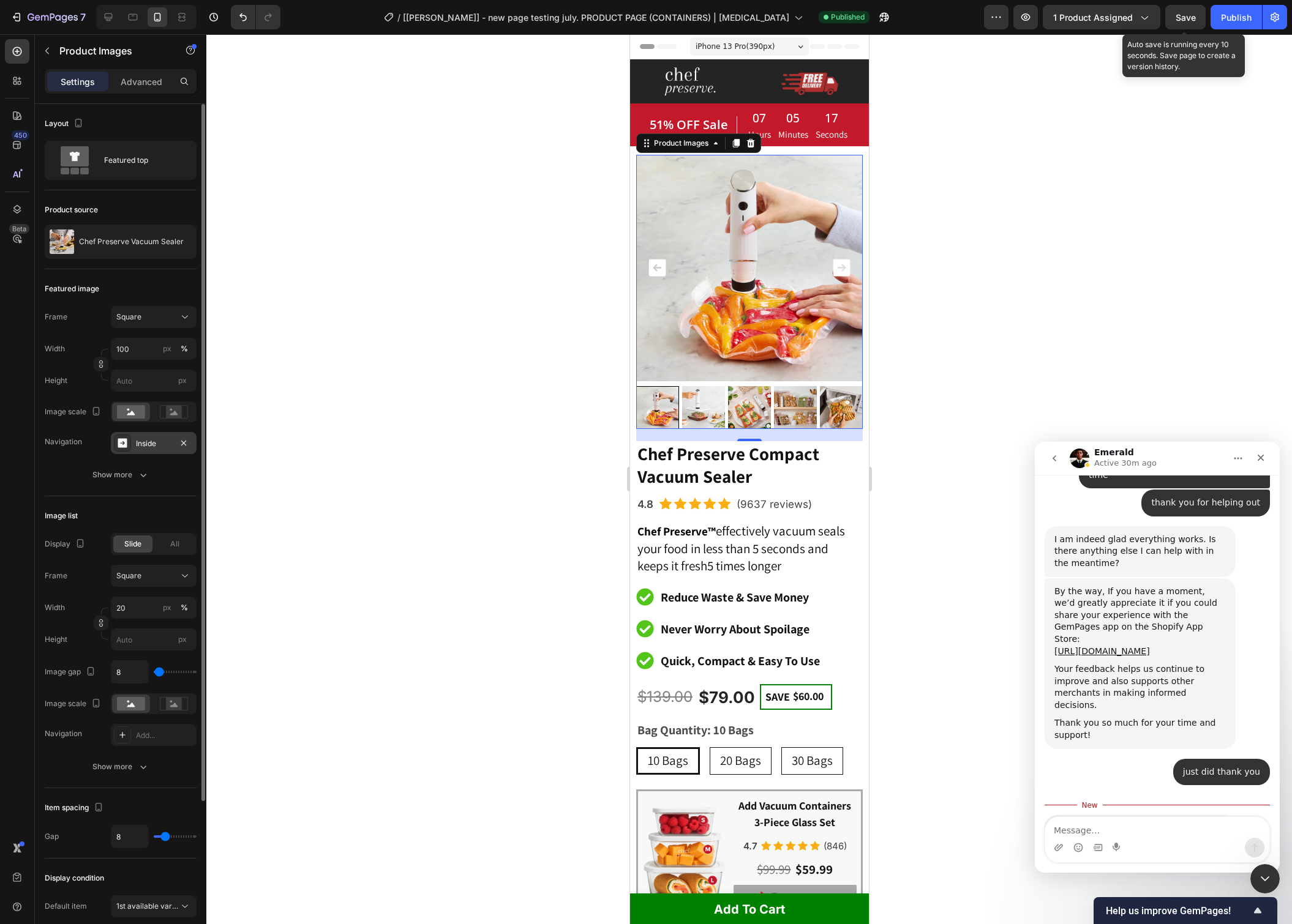
click at [144, 448] on div "Inside" at bounding box center [153, 443] width 36 height 11
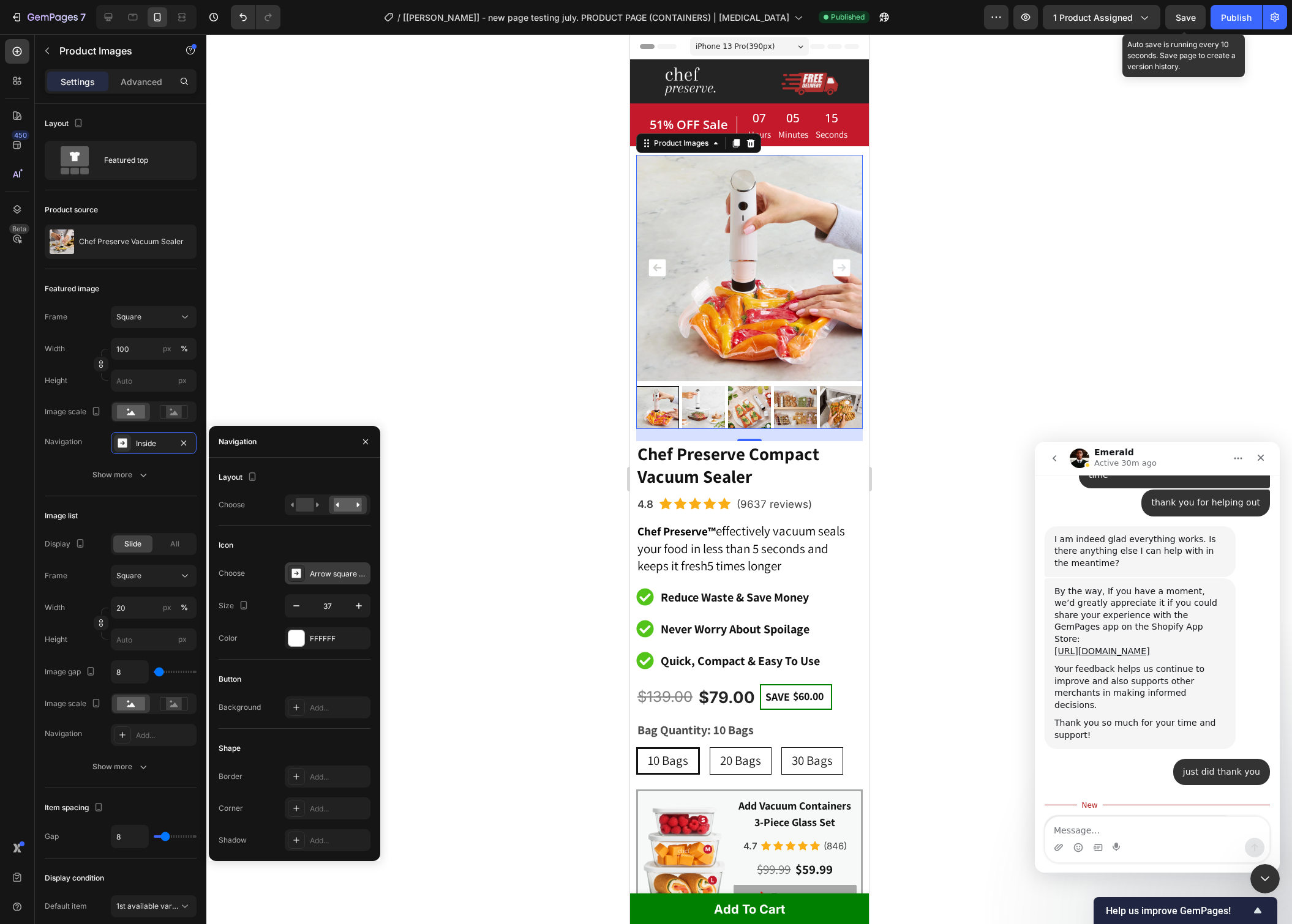
click at [329, 576] on div "Arrow square right filled" at bounding box center [339, 574] width 57 height 11
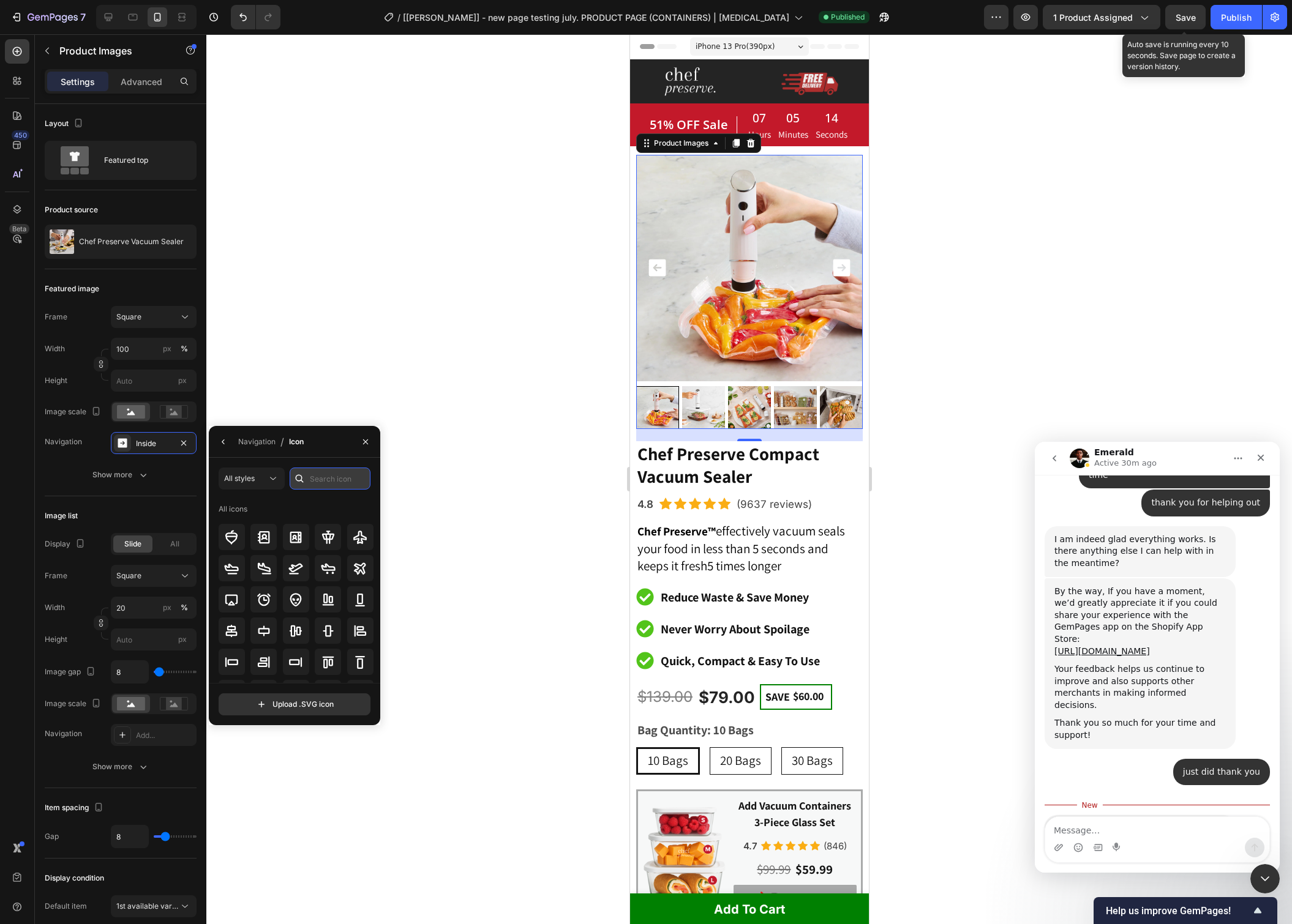
click at [332, 476] on input "text" at bounding box center [329, 479] width 81 height 22
type input "arrow"
click at [259, 629] on icon at bounding box center [264, 631] width 15 height 15
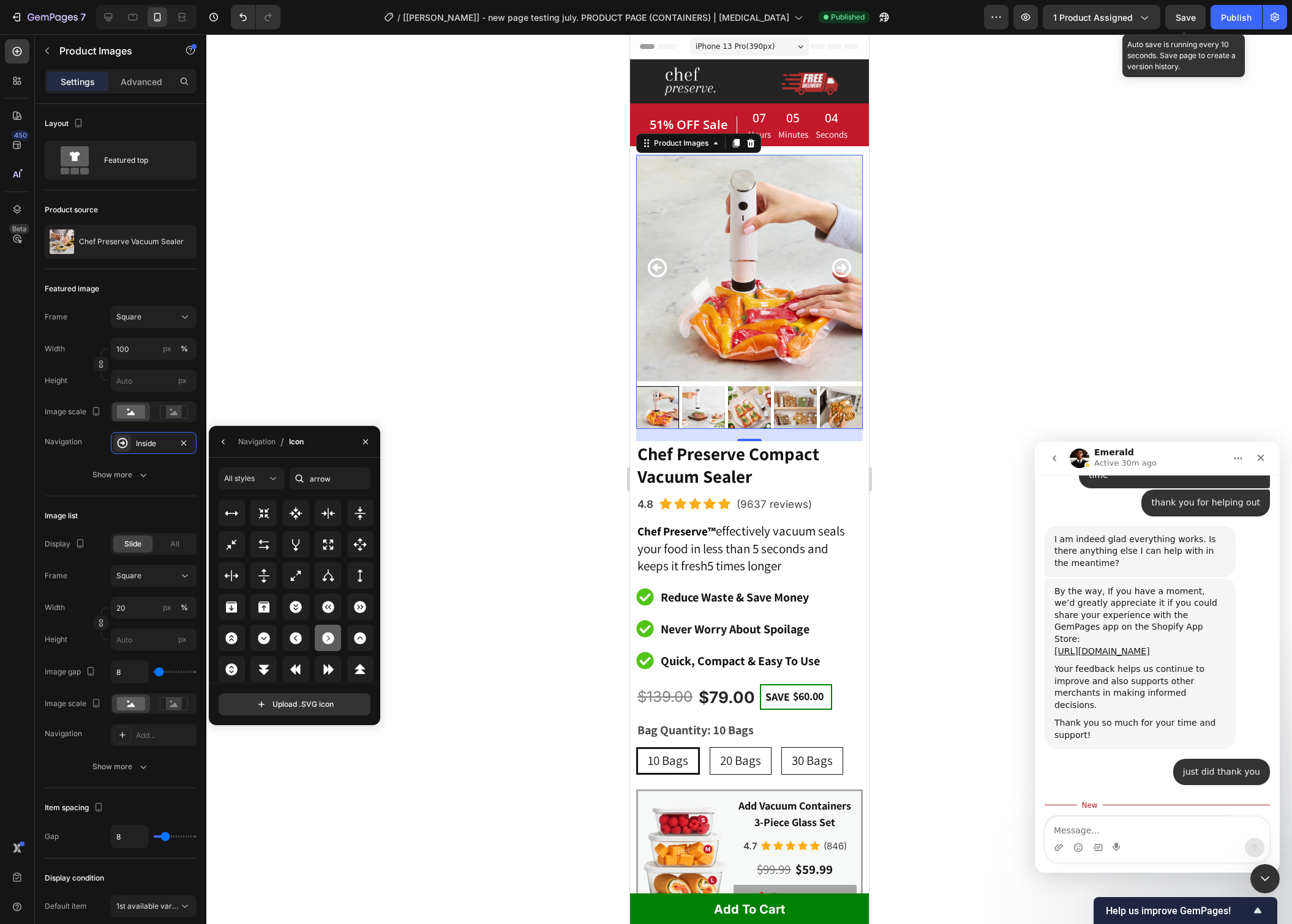
click at [332, 639] on icon at bounding box center [328, 638] width 15 height 15
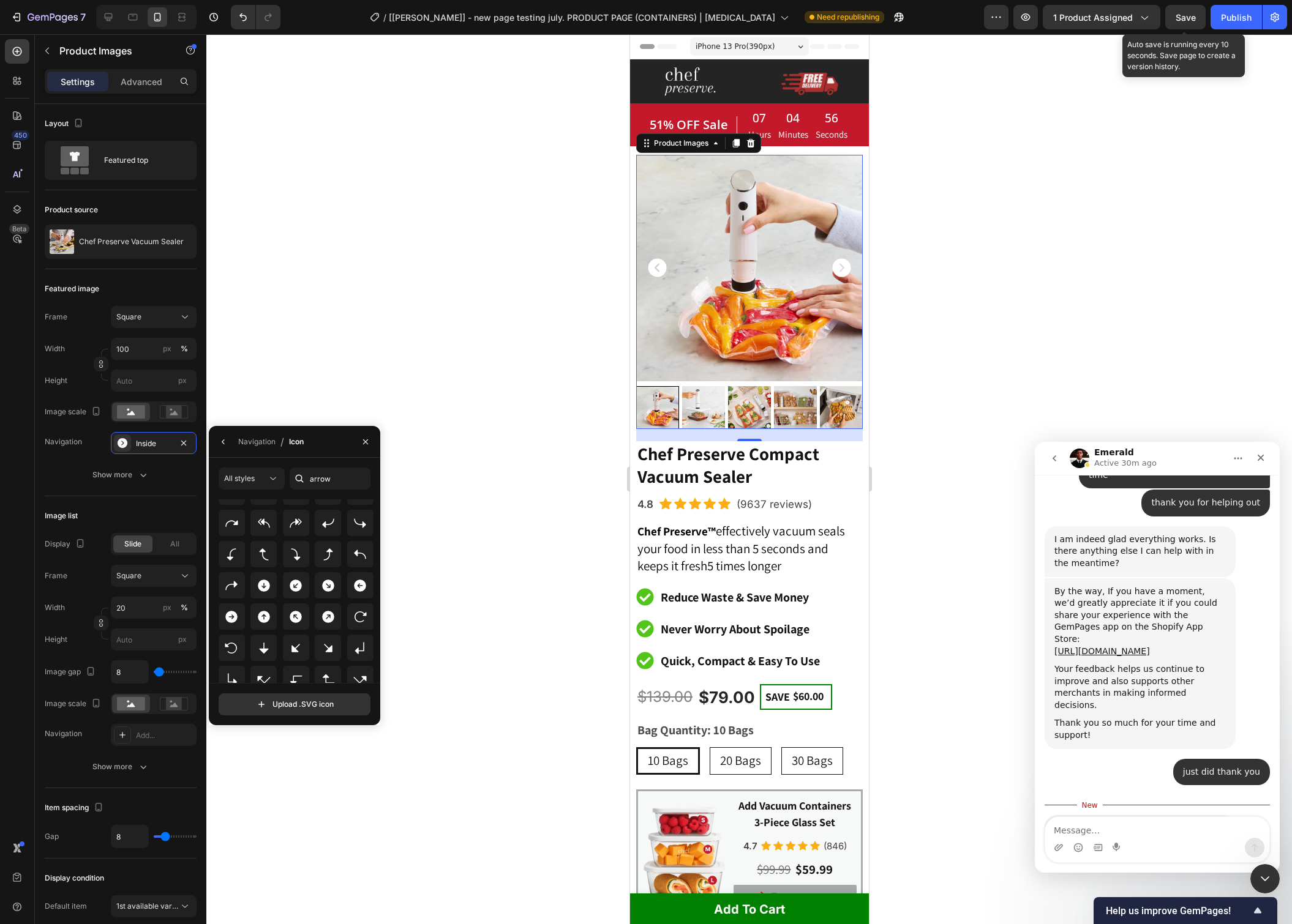
scroll to position [2370, 0]
click at [237, 612] on icon at bounding box center [232, 618] width 15 height 15
click at [276, 479] on icon at bounding box center [273, 478] width 12 height 12
click at [268, 596] on icon at bounding box center [267, 601] width 12 height 12
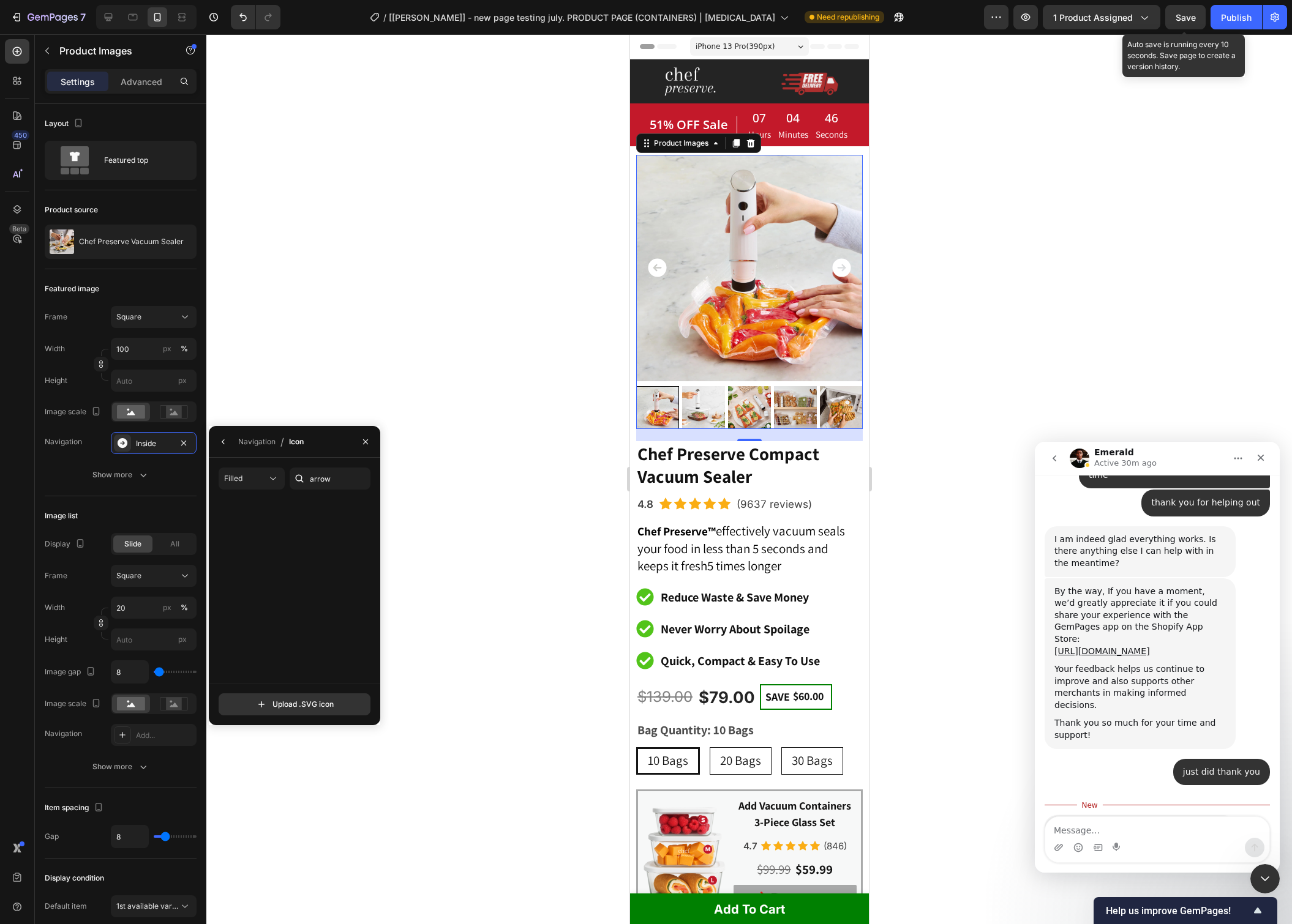
scroll to position [0, 0]
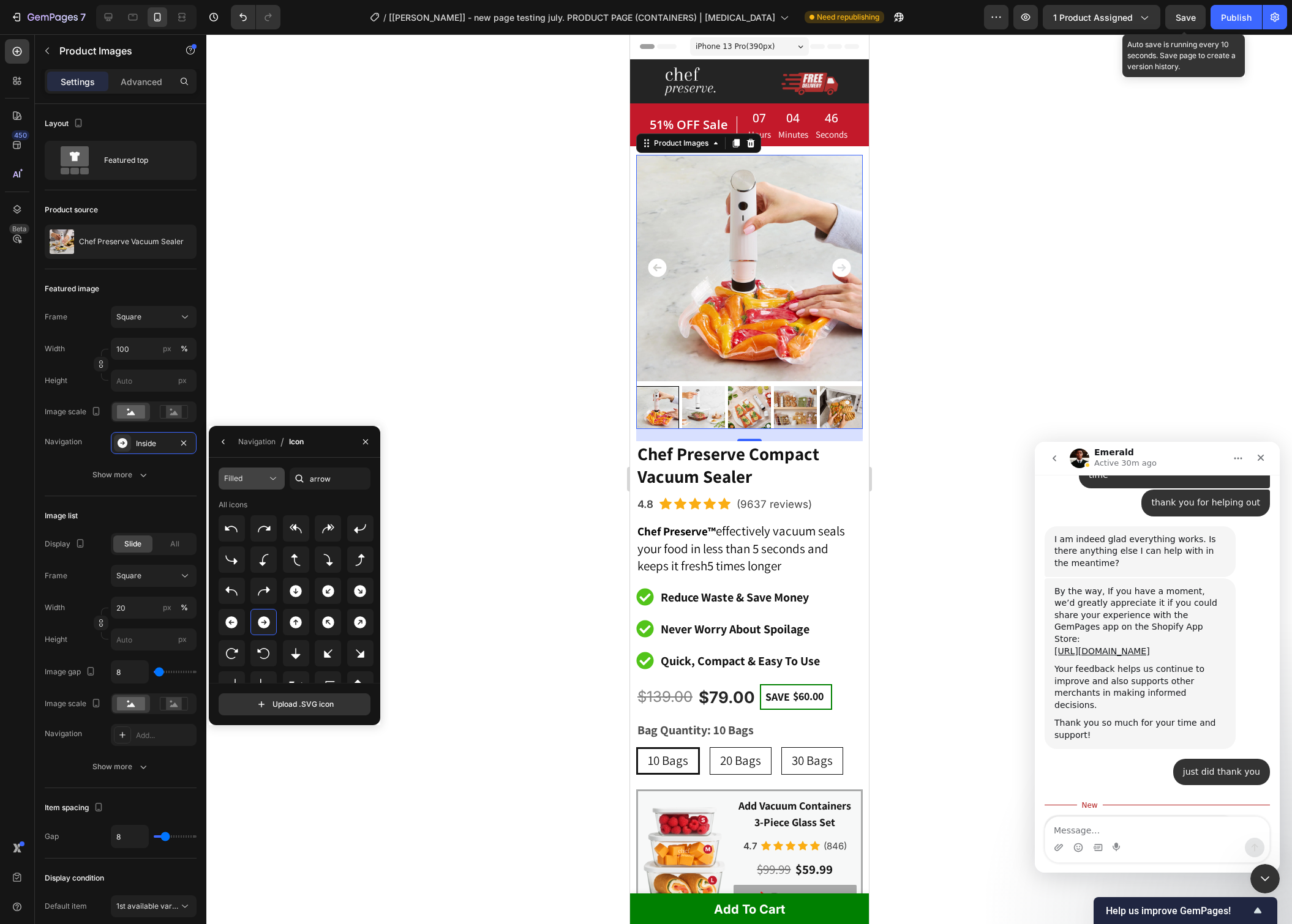
click at [272, 475] on icon at bounding box center [273, 478] width 12 height 12
click at [347, 504] on div "All icons" at bounding box center [297, 505] width 155 height 11
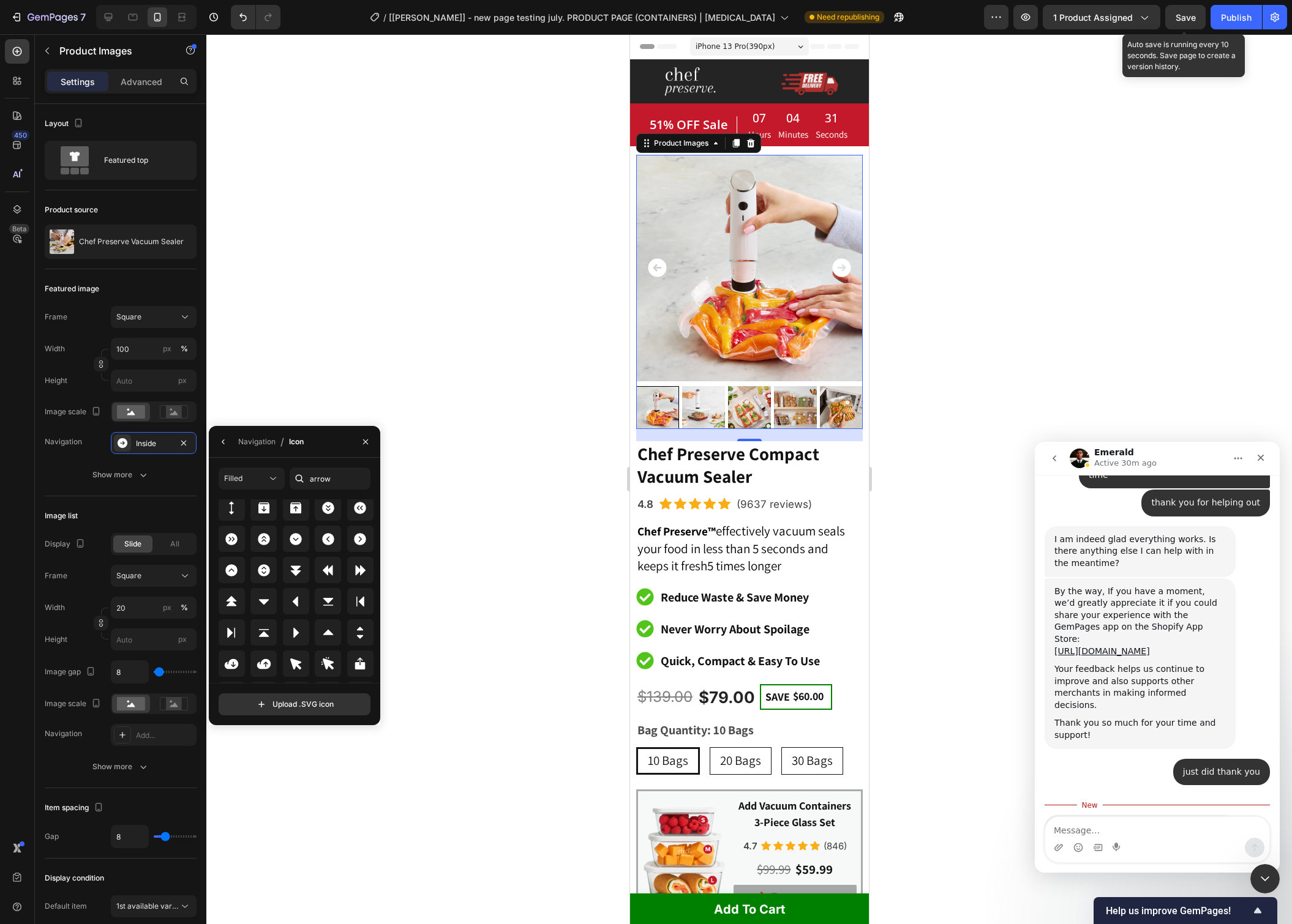
scroll to position [536, 0]
click at [365, 541] on div at bounding box center [360, 538] width 26 height 26
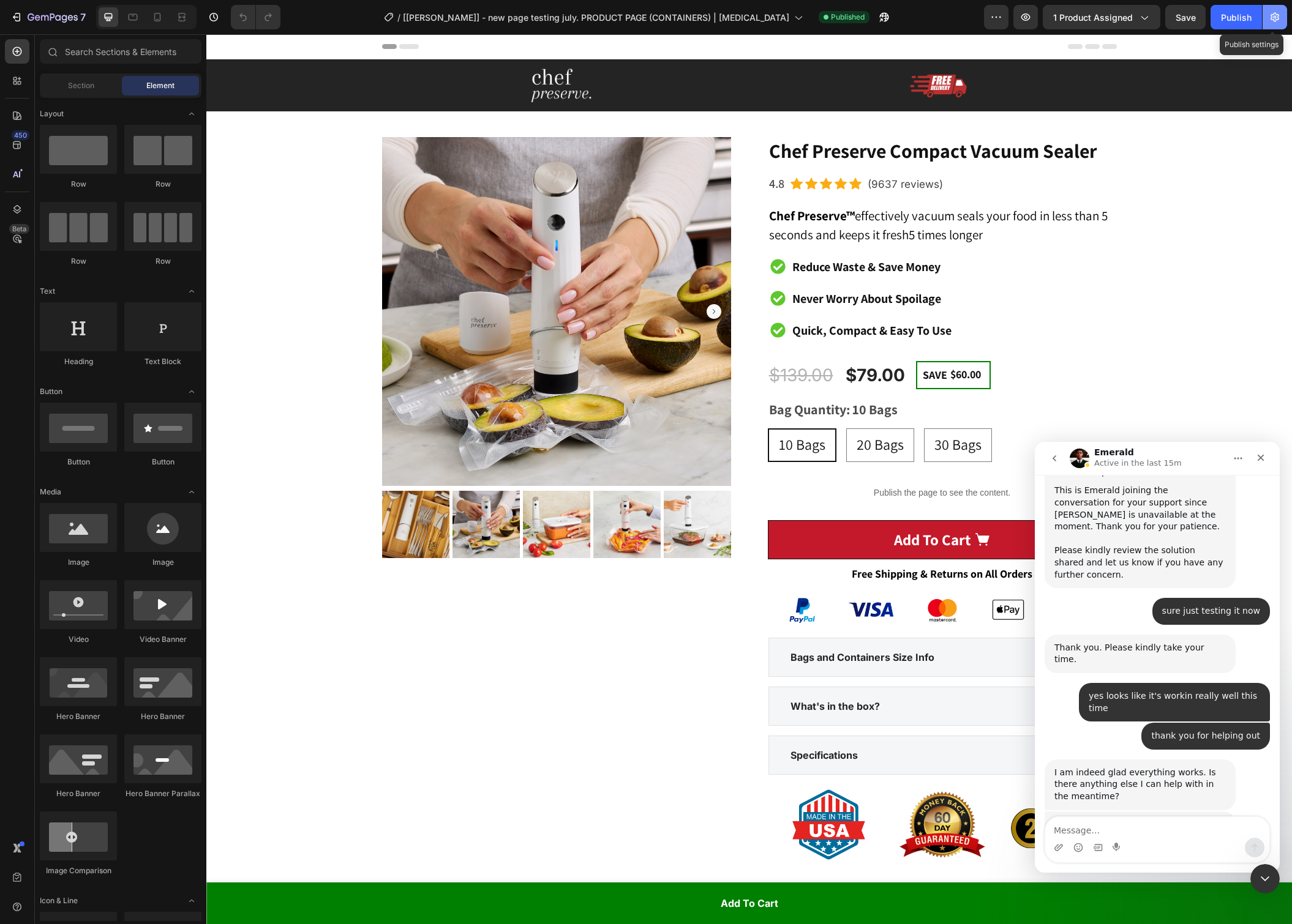
click at [1276, 15] on icon "button" at bounding box center [1275, 17] width 8 height 9
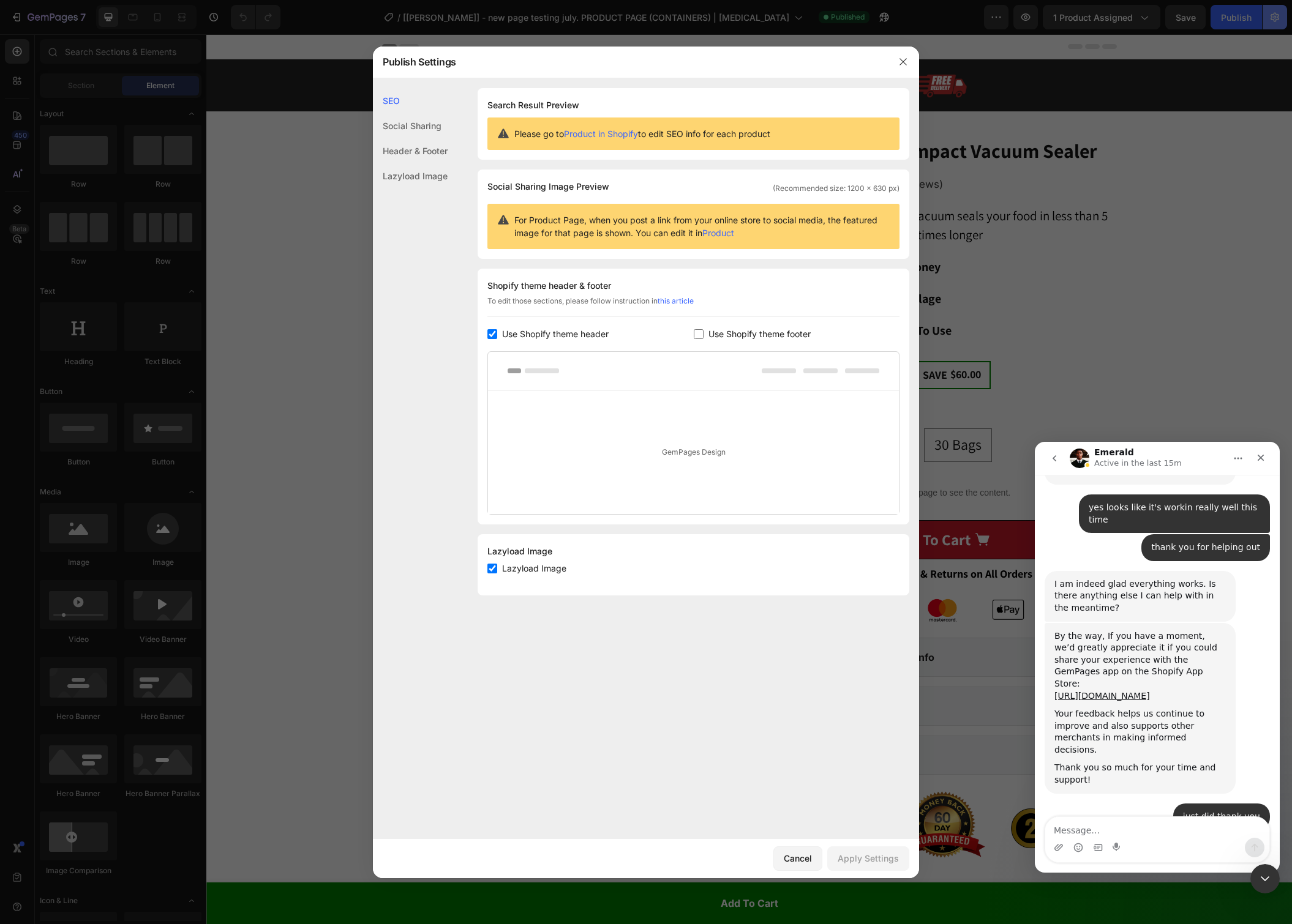
scroll to position [10244, 0]
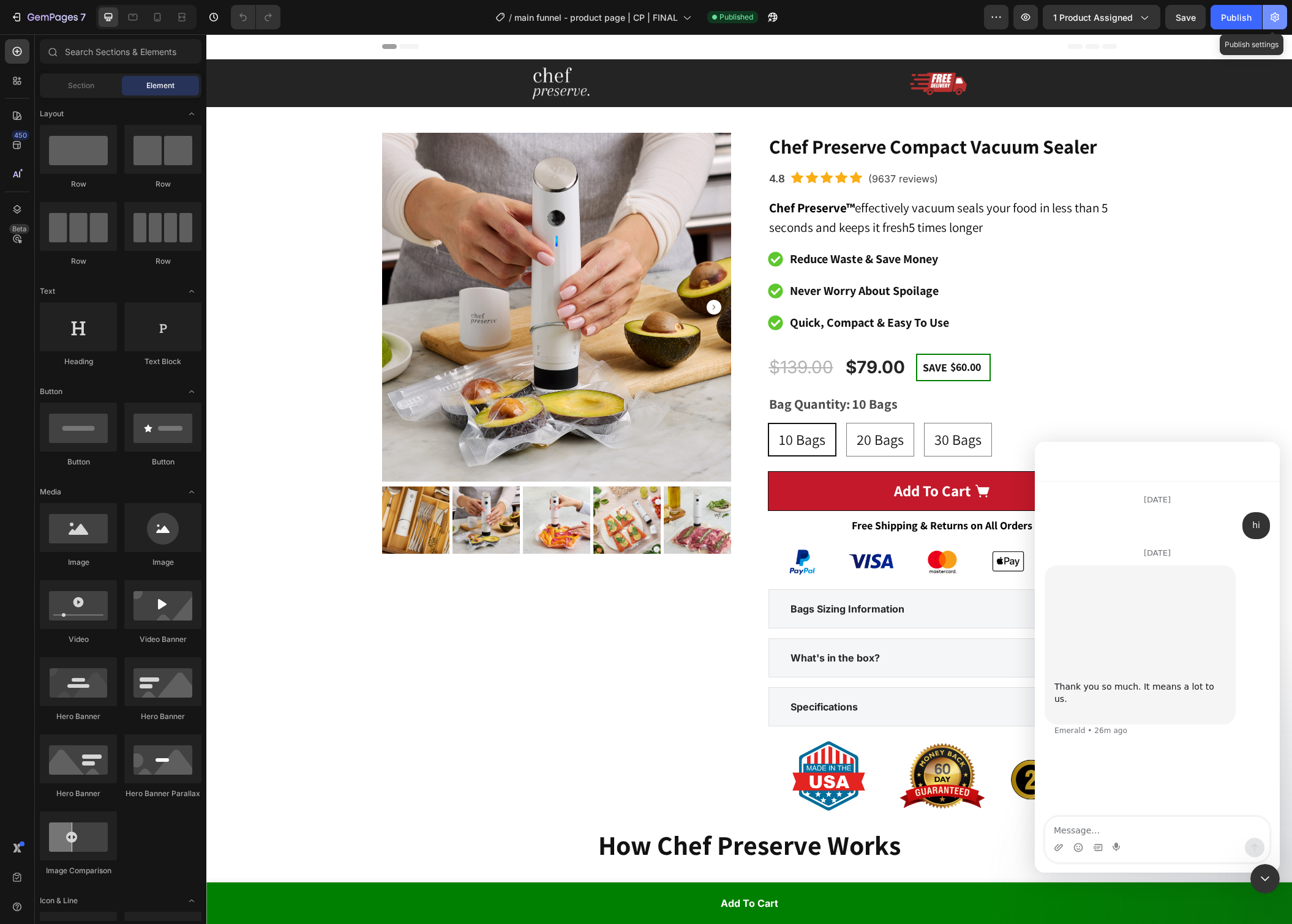
click at [1266, 15] on button "button" at bounding box center [1275, 16] width 25 height 25
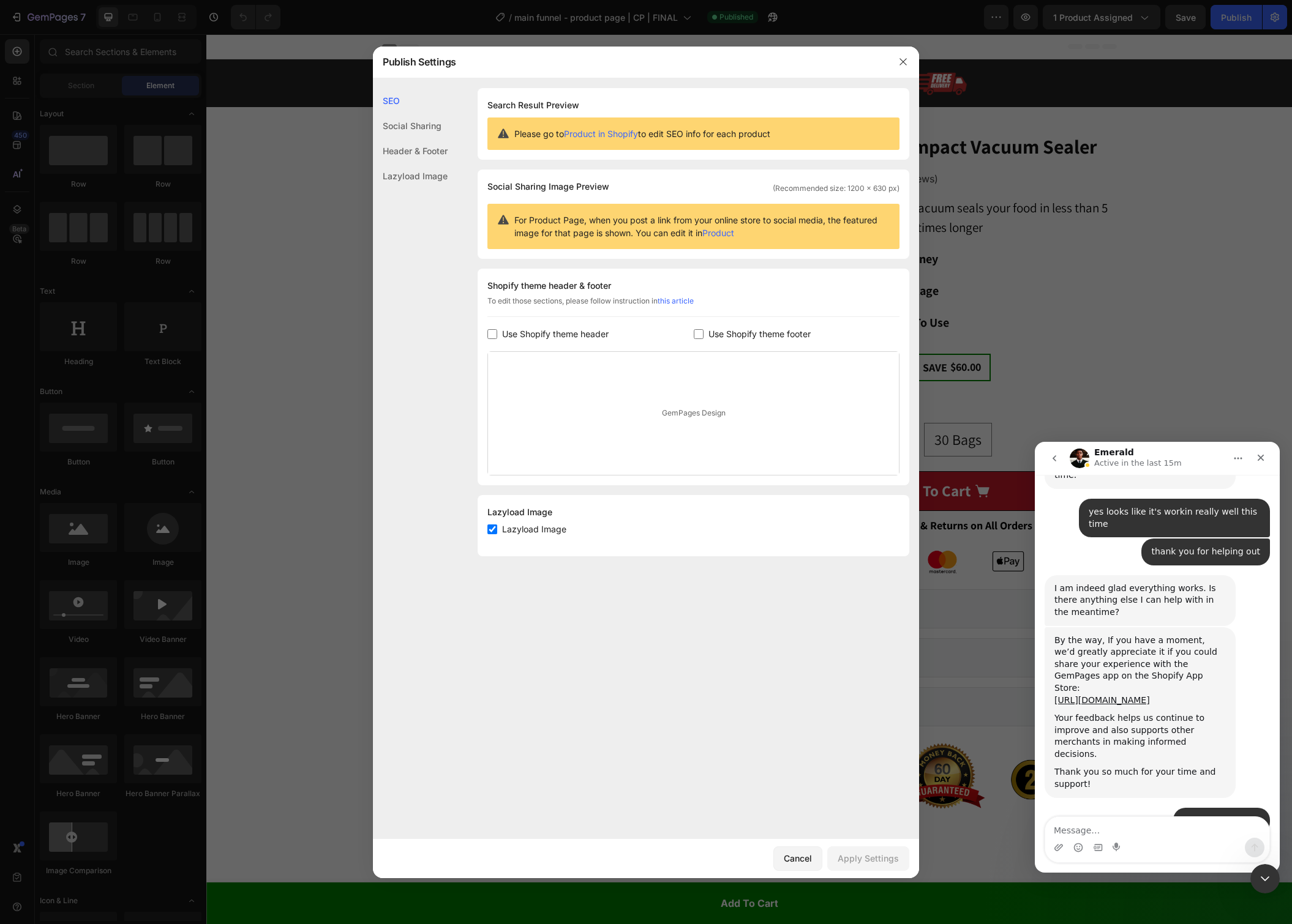
scroll to position [10244, 0]
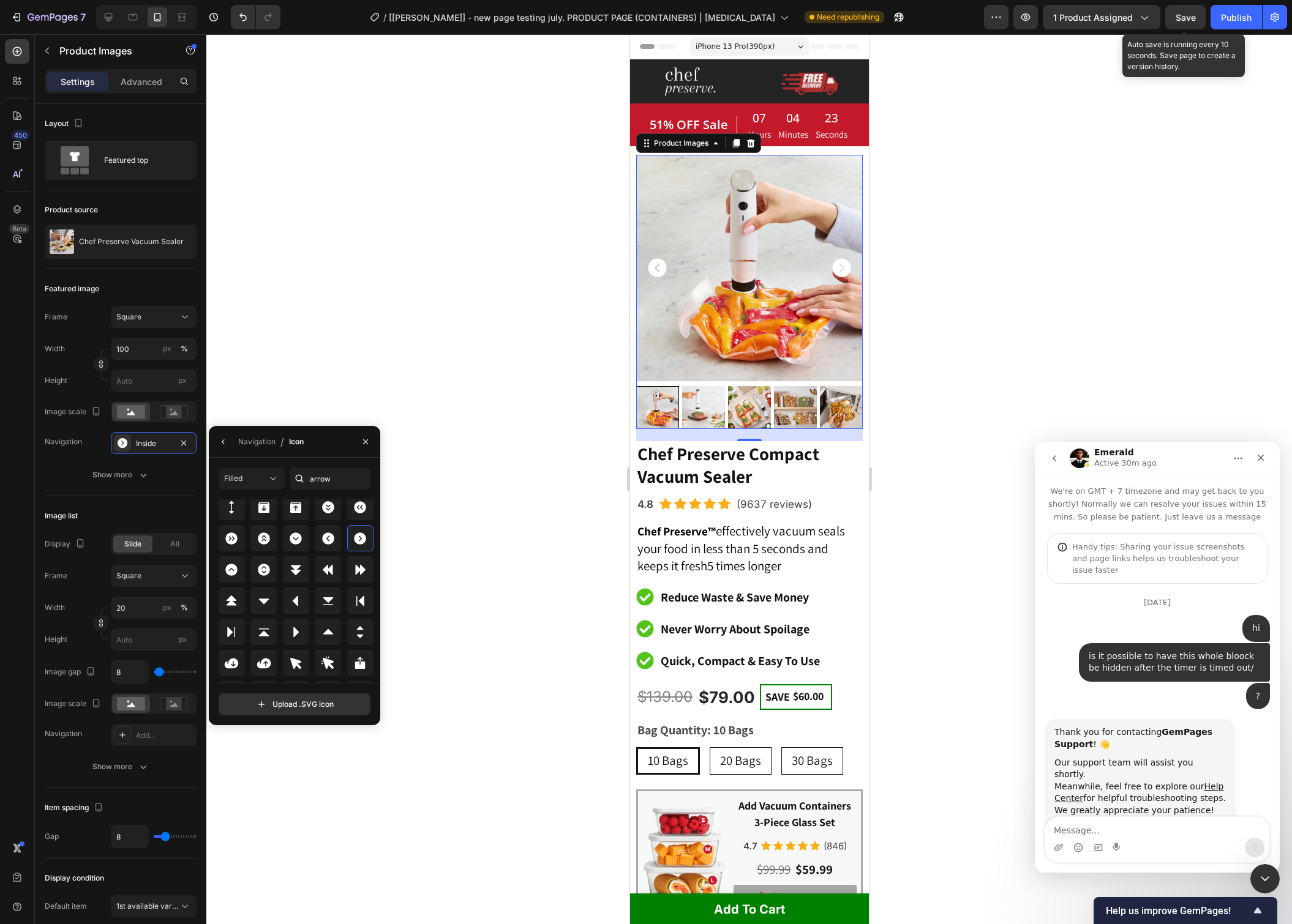
scroll to position [10264, 0]
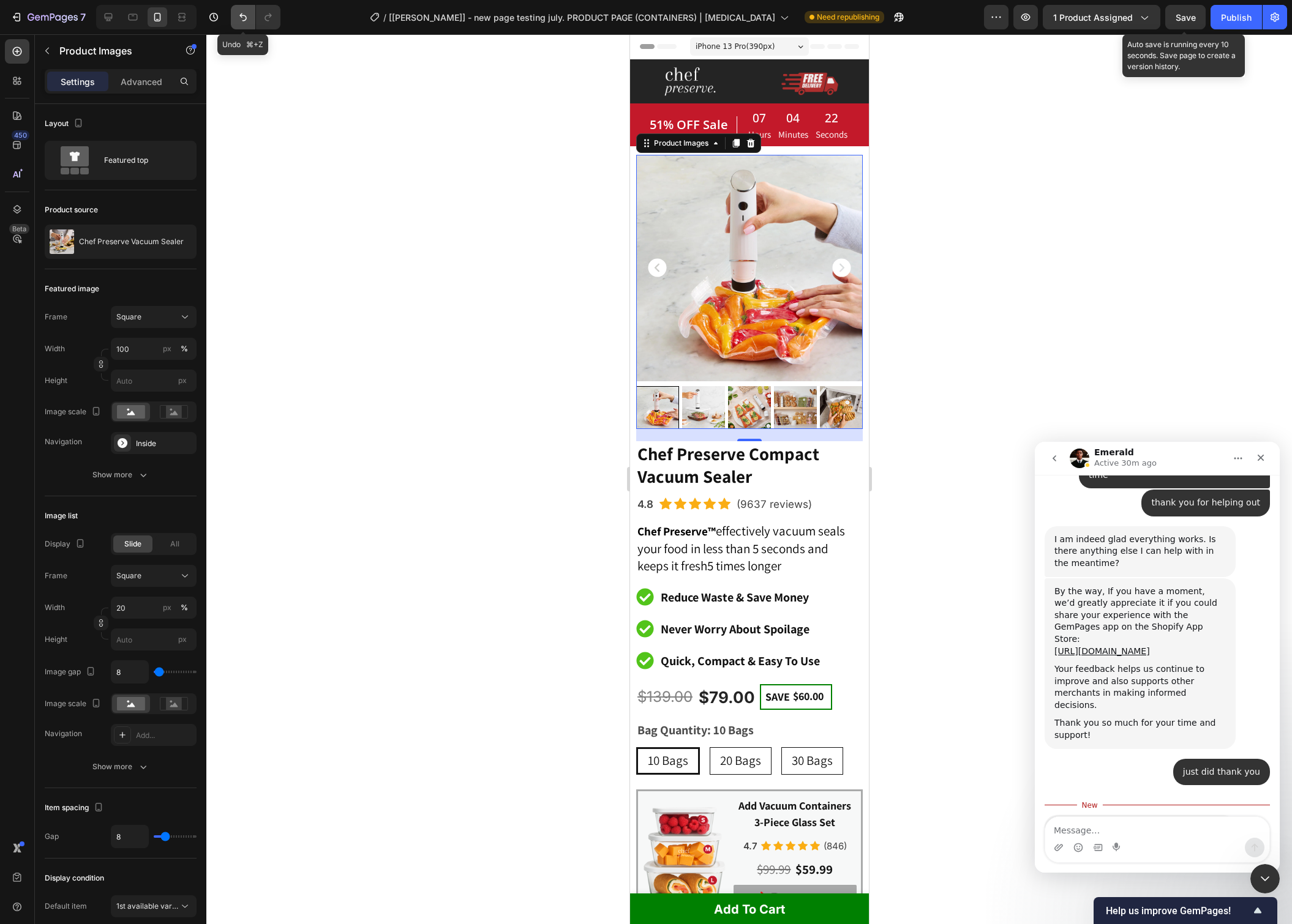
click at [235, 14] on button "Undo/Redo" at bounding box center [243, 16] width 25 height 25
click at [245, 16] on icon "Undo/Redo" at bounding box center [243, 16] width 12 height 12
click at [269, 18] on icon "Undo/Redo" at bounding box center [267, 16] width 12 height 12
click at [241, 16] on icon "Undo/Redo" at bounding box center [243, 17] width 7 height 8
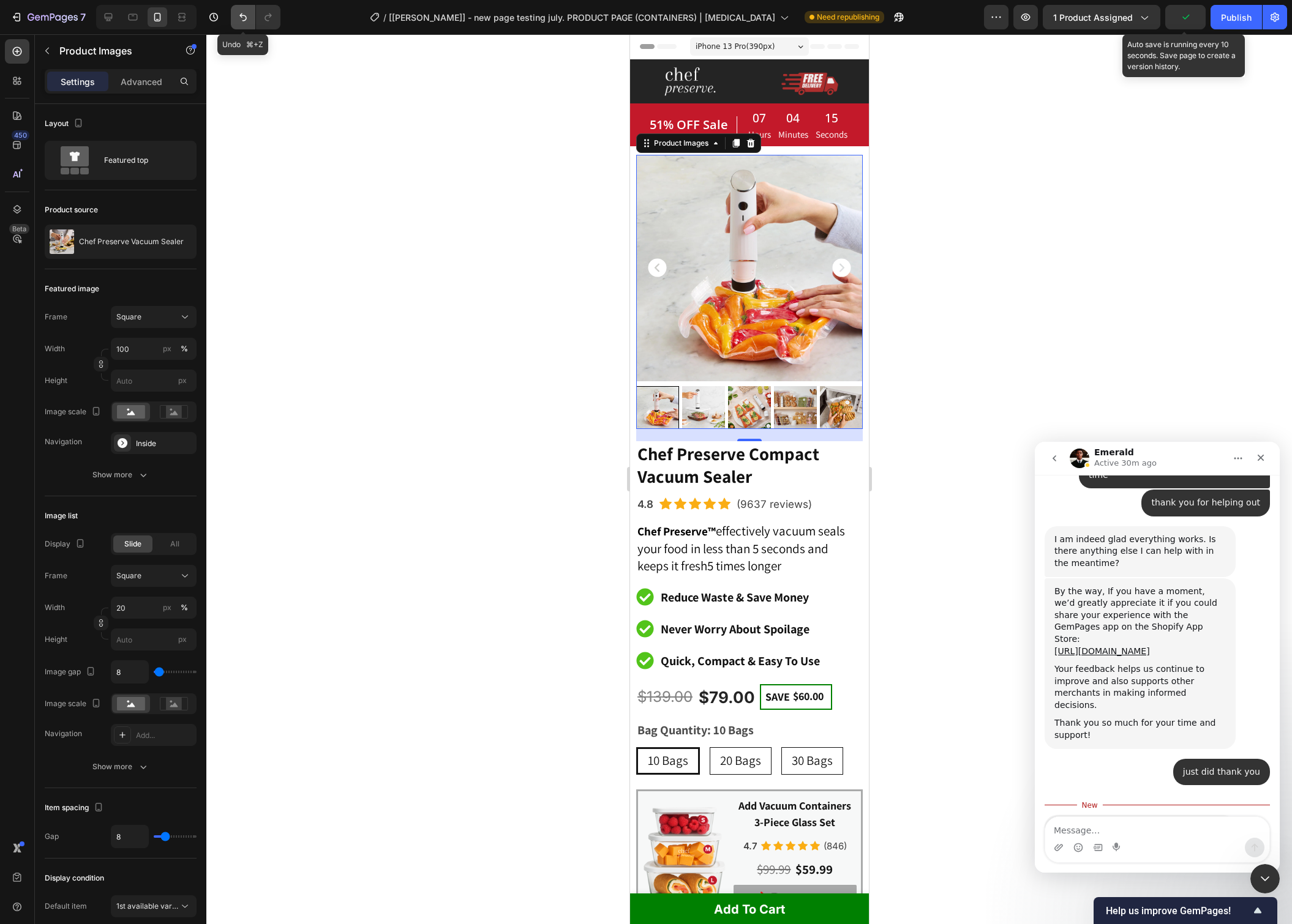
click at [241, 16] on icon "Undo/Redo" at bounding box center [243, 17] width 7 height 8
click at [849, 271] on icon "Carousel Next Arrow" at bounding box center [840, 268] width 18 height 18
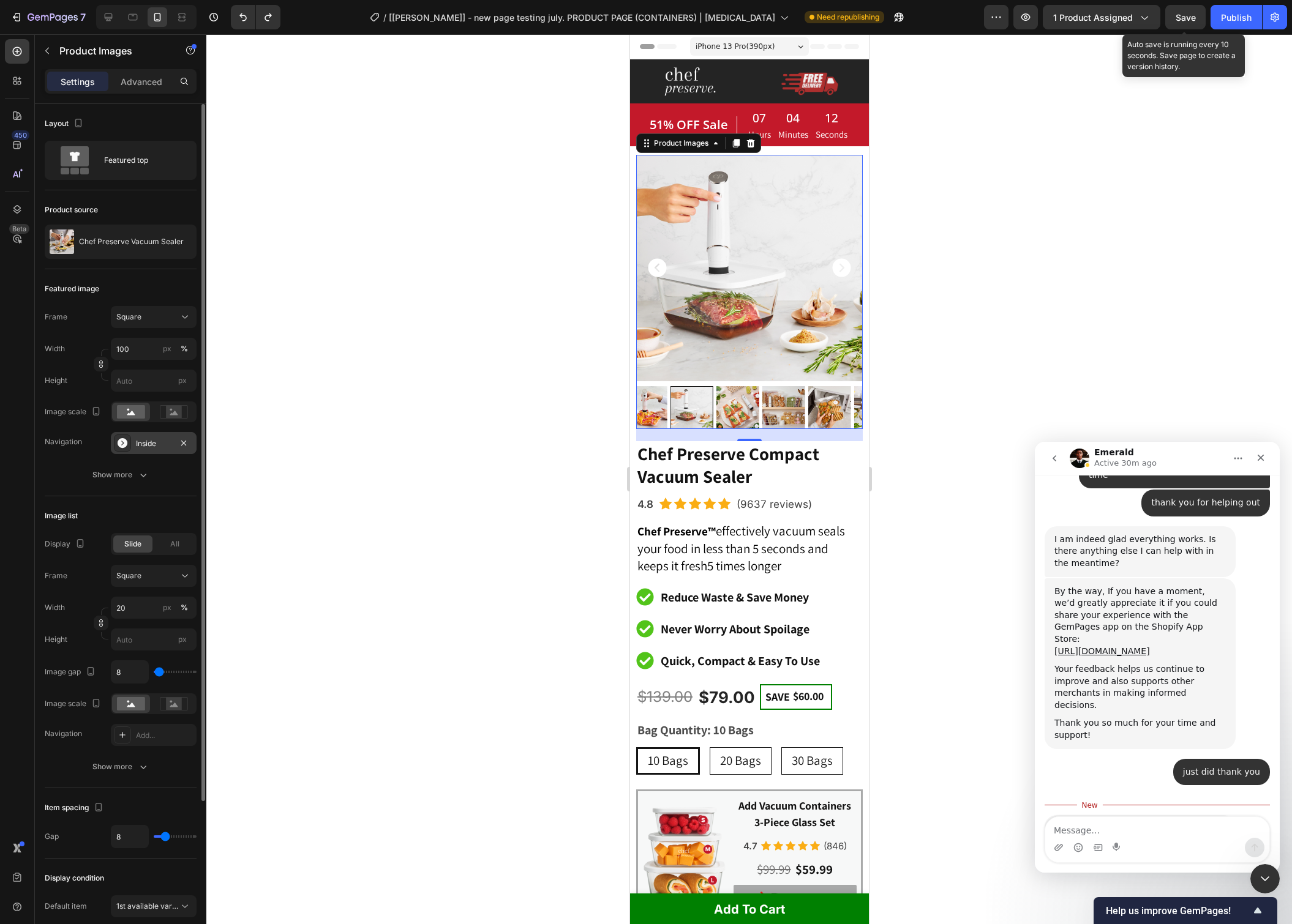
click at [146, 438] on div "Inside" at bounding box center [153, 443] width 36 height 11
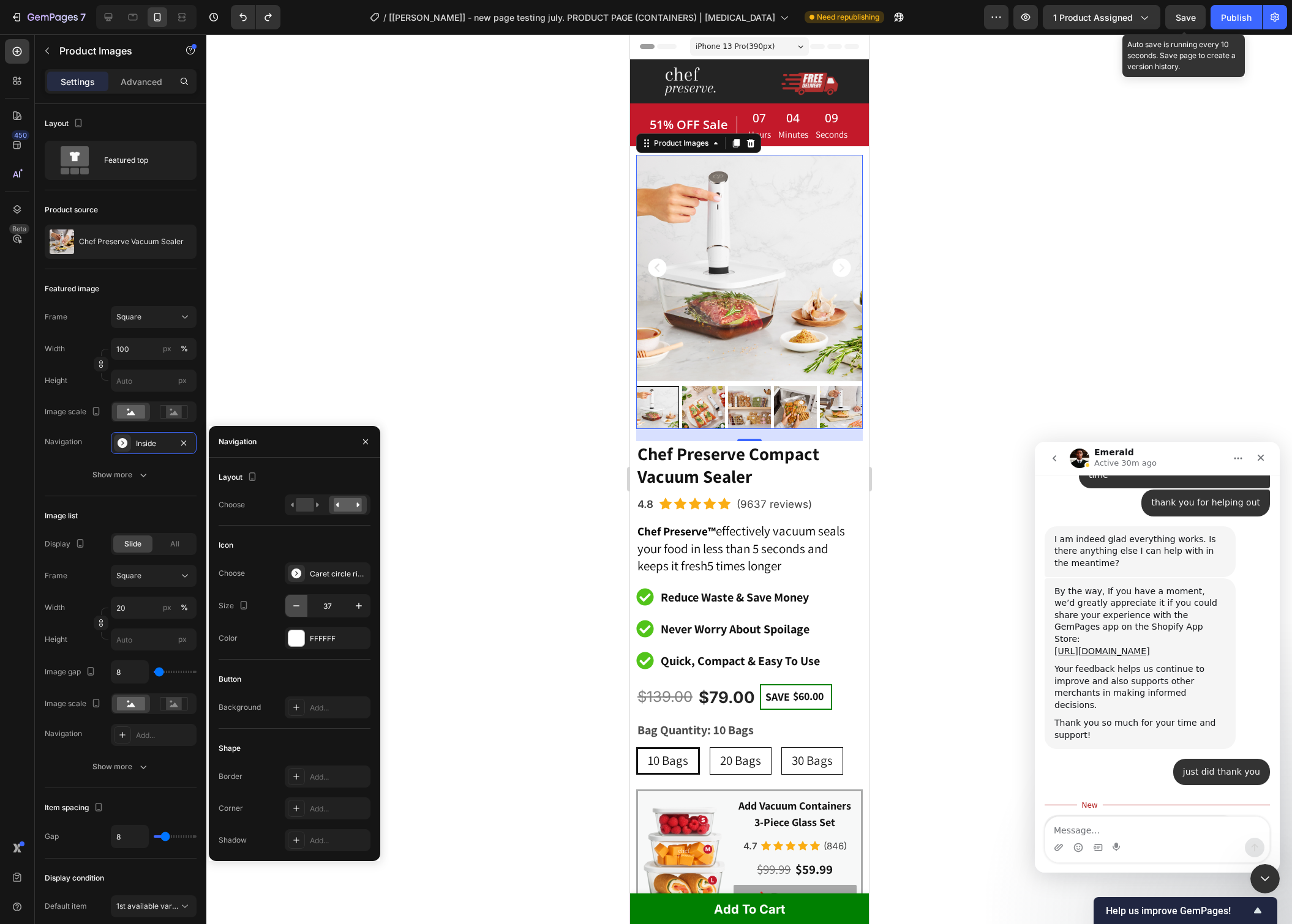
click at [303, 607] on button "button" at bounding box center [297, 606] width 22 height 22
type input "35"
click at [330, 572] on div "Caret circle right filled" at bounding box center [339, 574] width 57 height 11
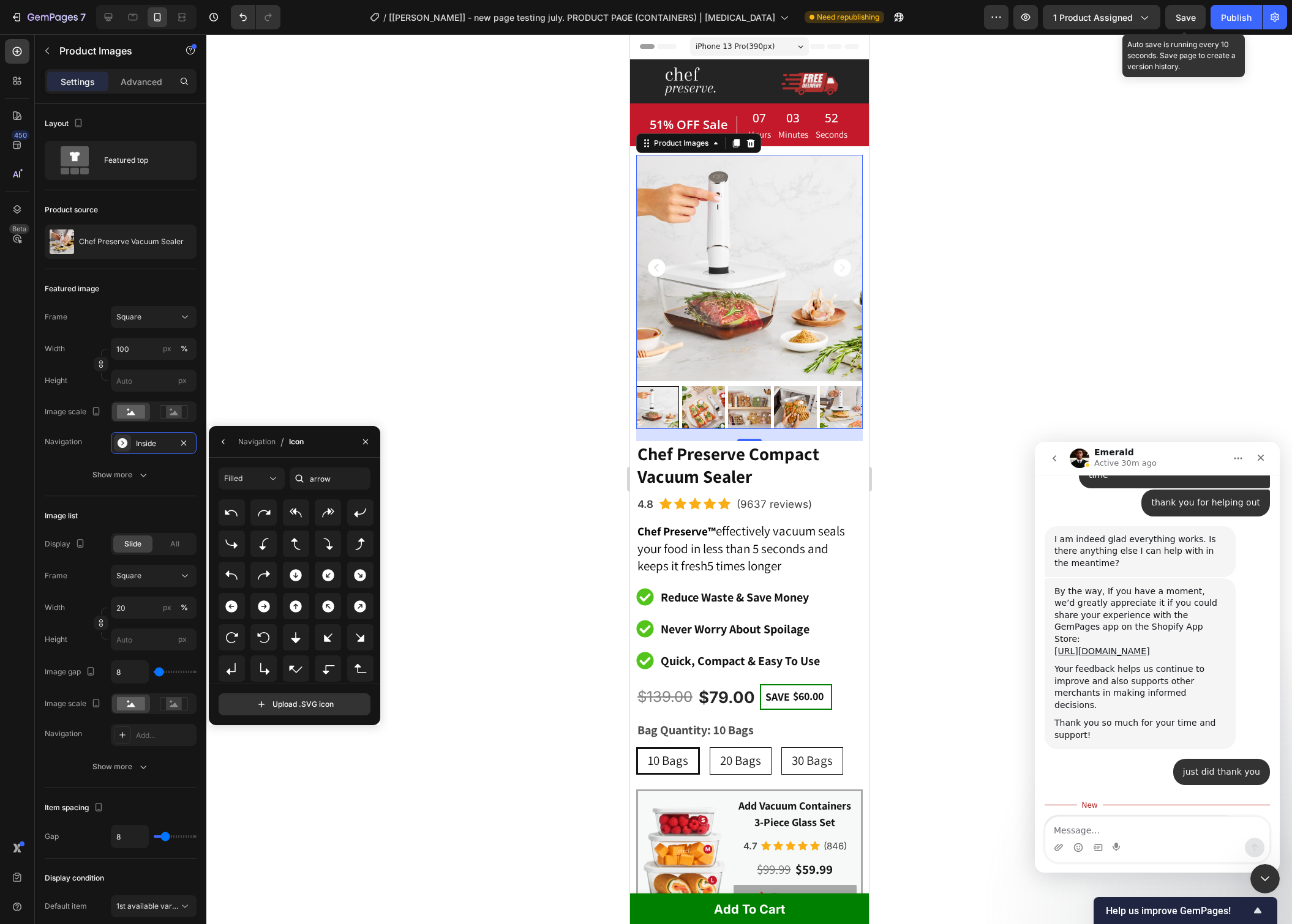
scroll to position [0, 0]
click at [260, 484] on div "Filled" at bounding box center [252, 478] width 55 height 12
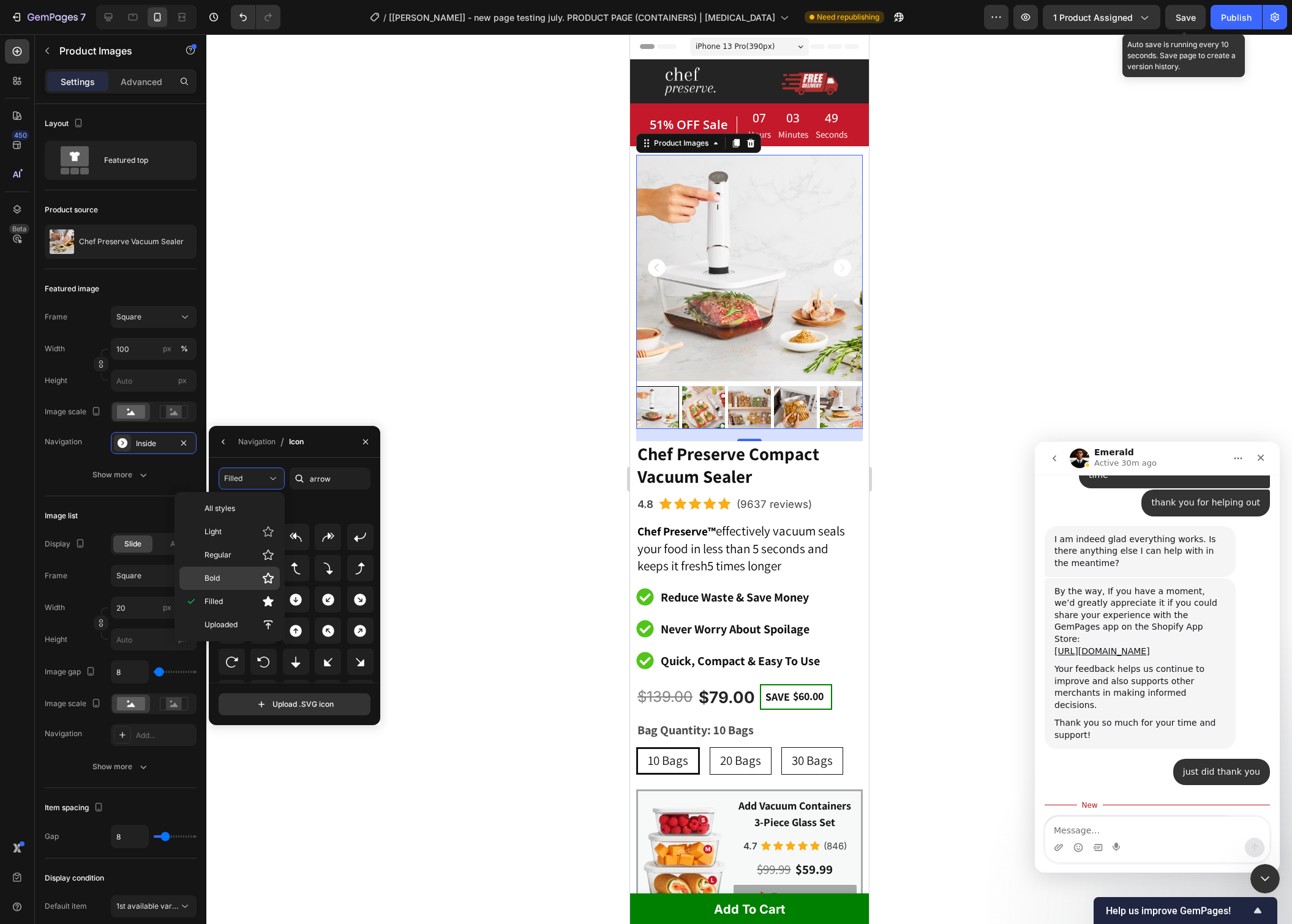
click at [253, 581] on p "Bold" at bounding box center [239, 577] width 70 height 12
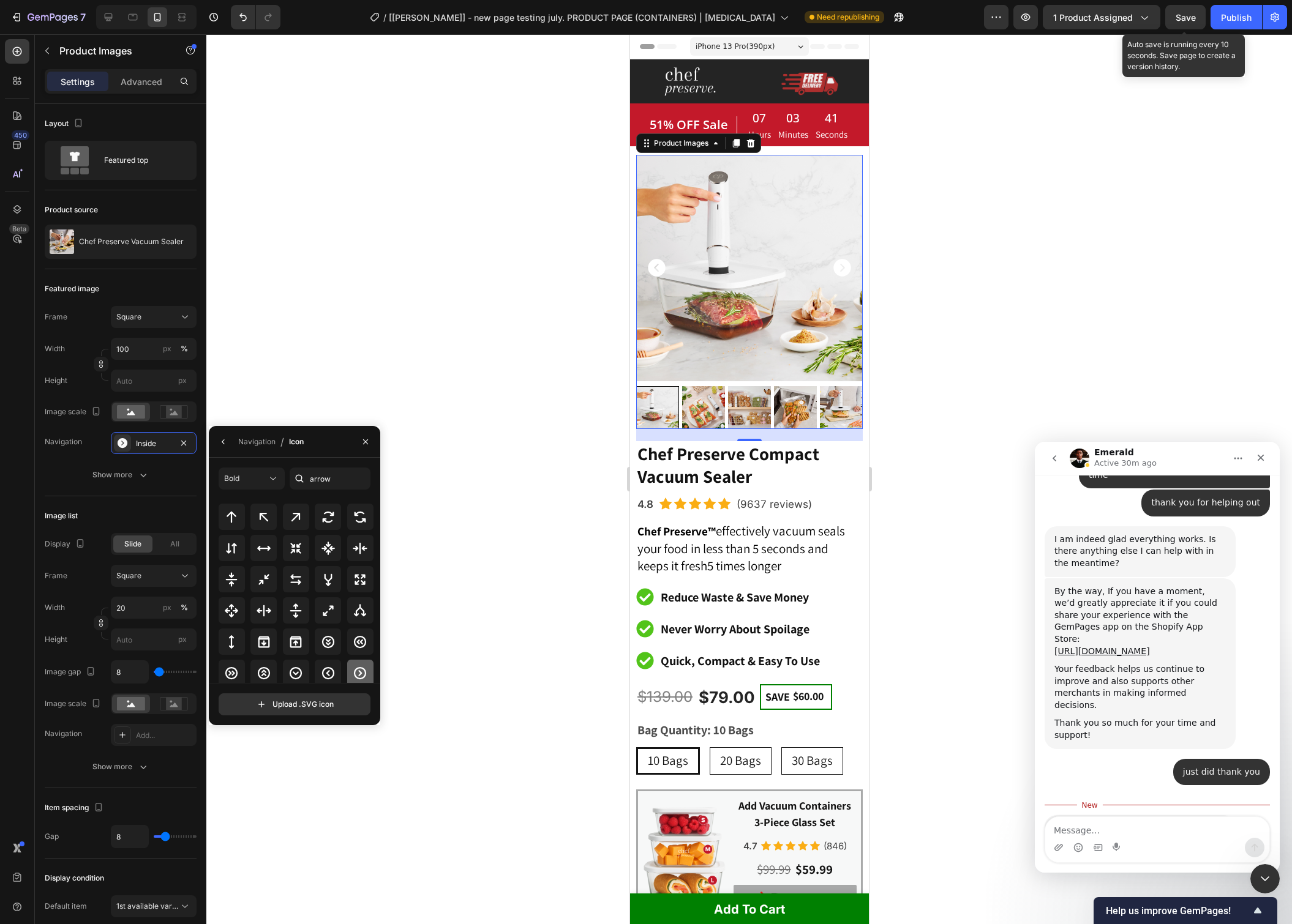
click at [353, 670] on icon at bounding box center [360, 673] width 15 height 15
click at [652, 272] on icon "Carousel Back Arrow" at bounding box center [655, 267] width 21 height 21
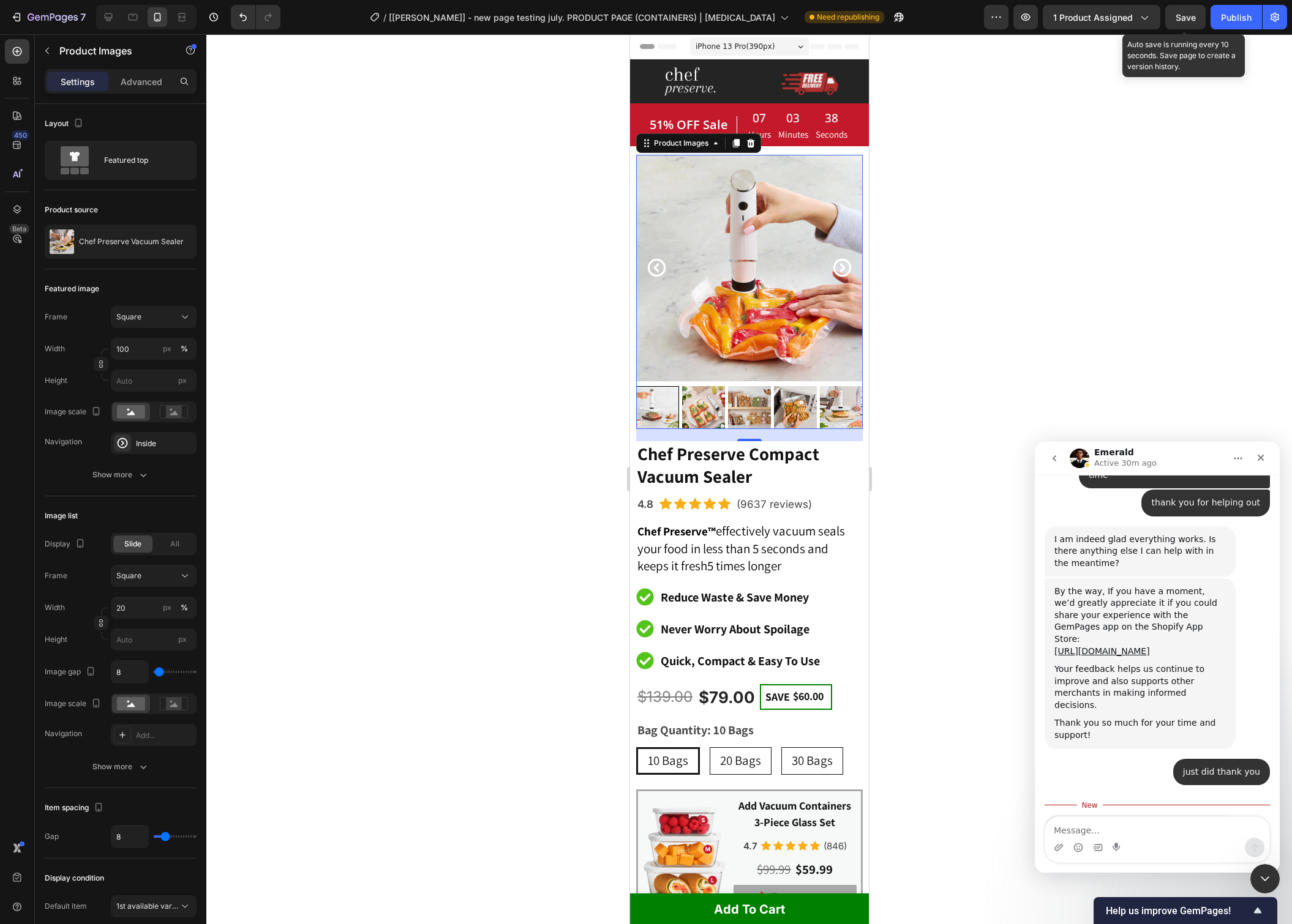
click at [655, 269] on icon "Carousel Back Arrow" at bounding box center [656, 268] width 18 height 18
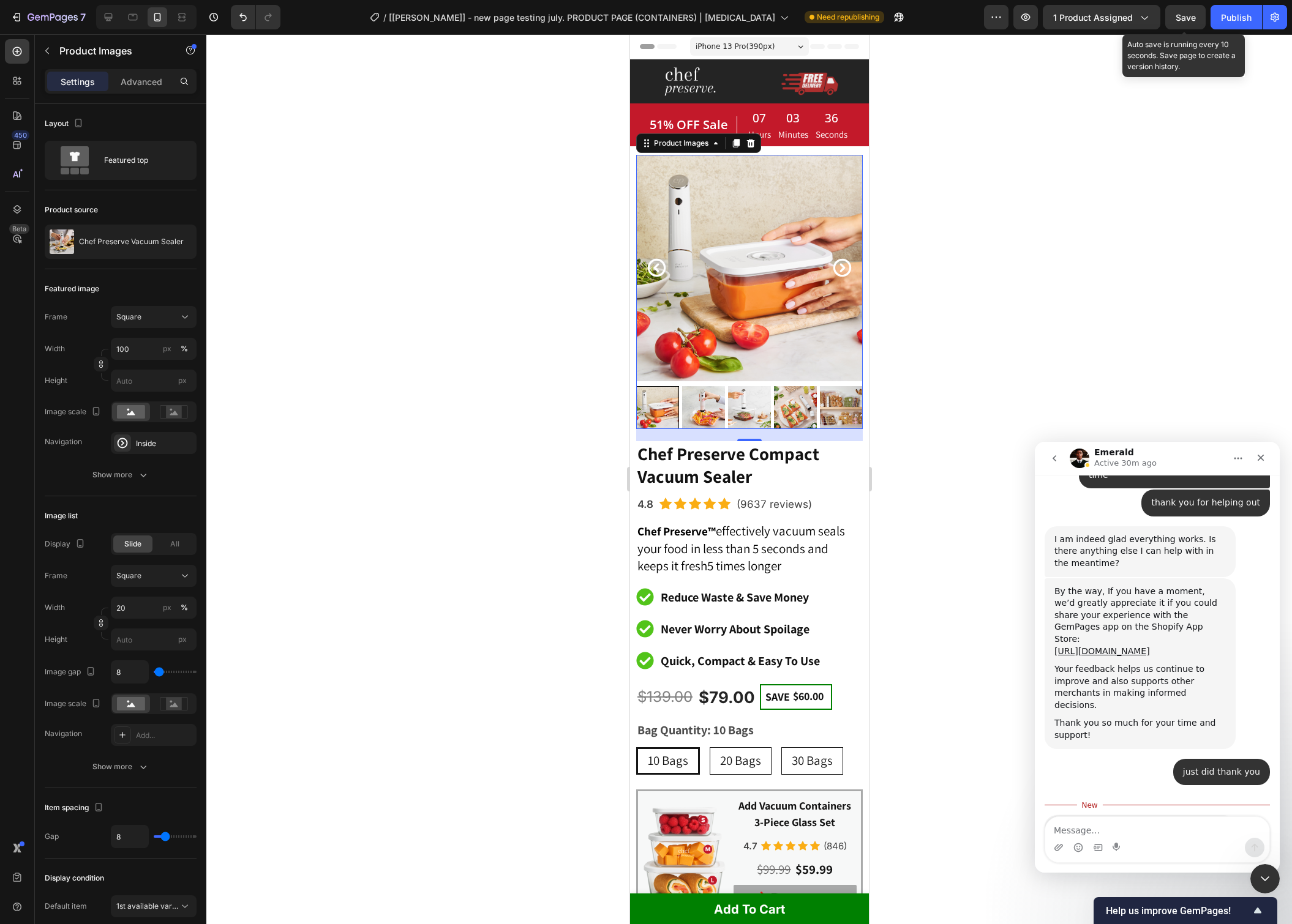
click at [651, 265] on icon "Carousel Back Arrow" at bounding box center [655, 267] width 21 height 21
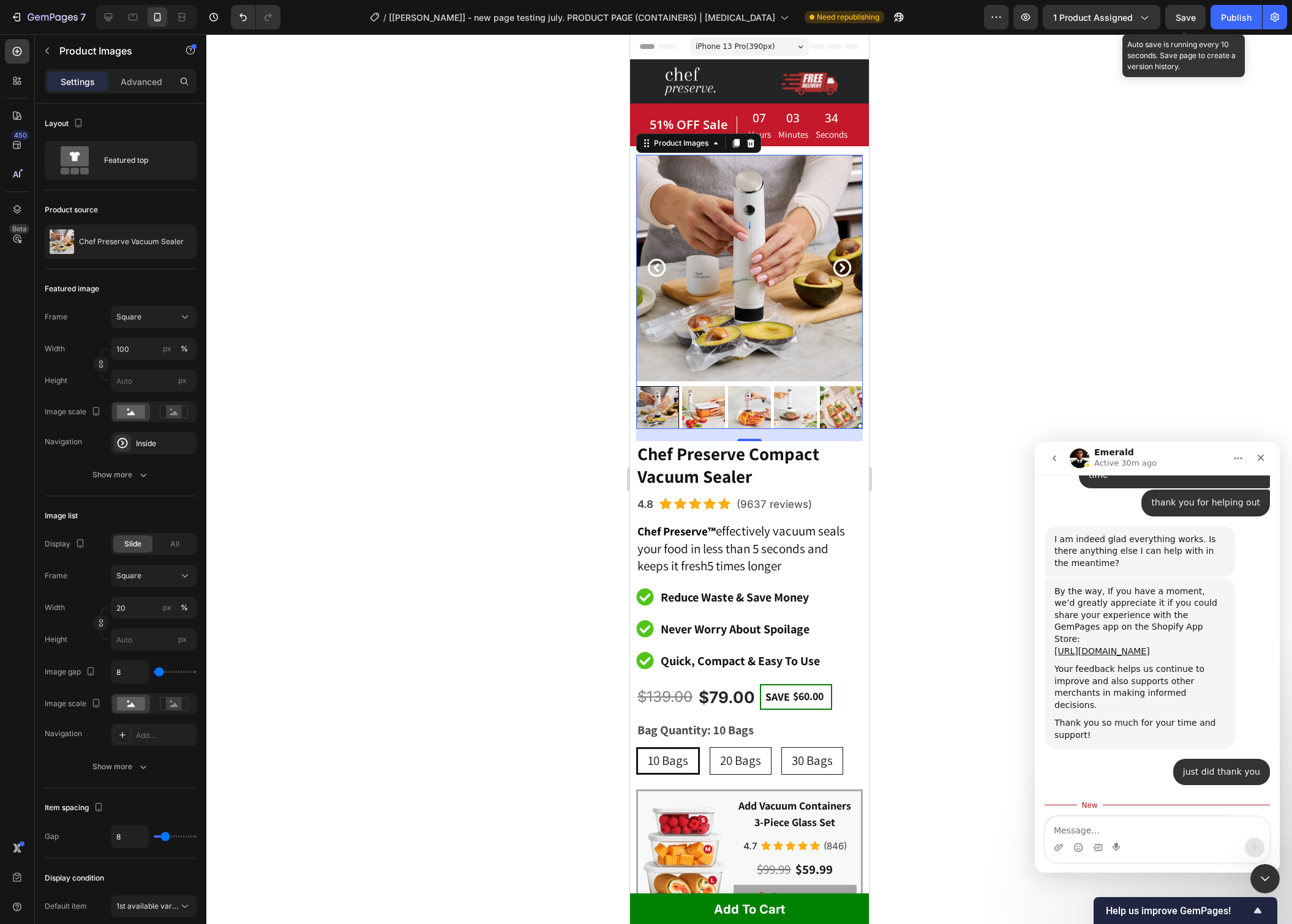
click at [788, 288] on img at bounding box center [749, 268] width 226 height 226
click at [728, 46] on span "iPhone 13 Pro ( 390 px)" at bounding box center [735, 46] width 79 height 12
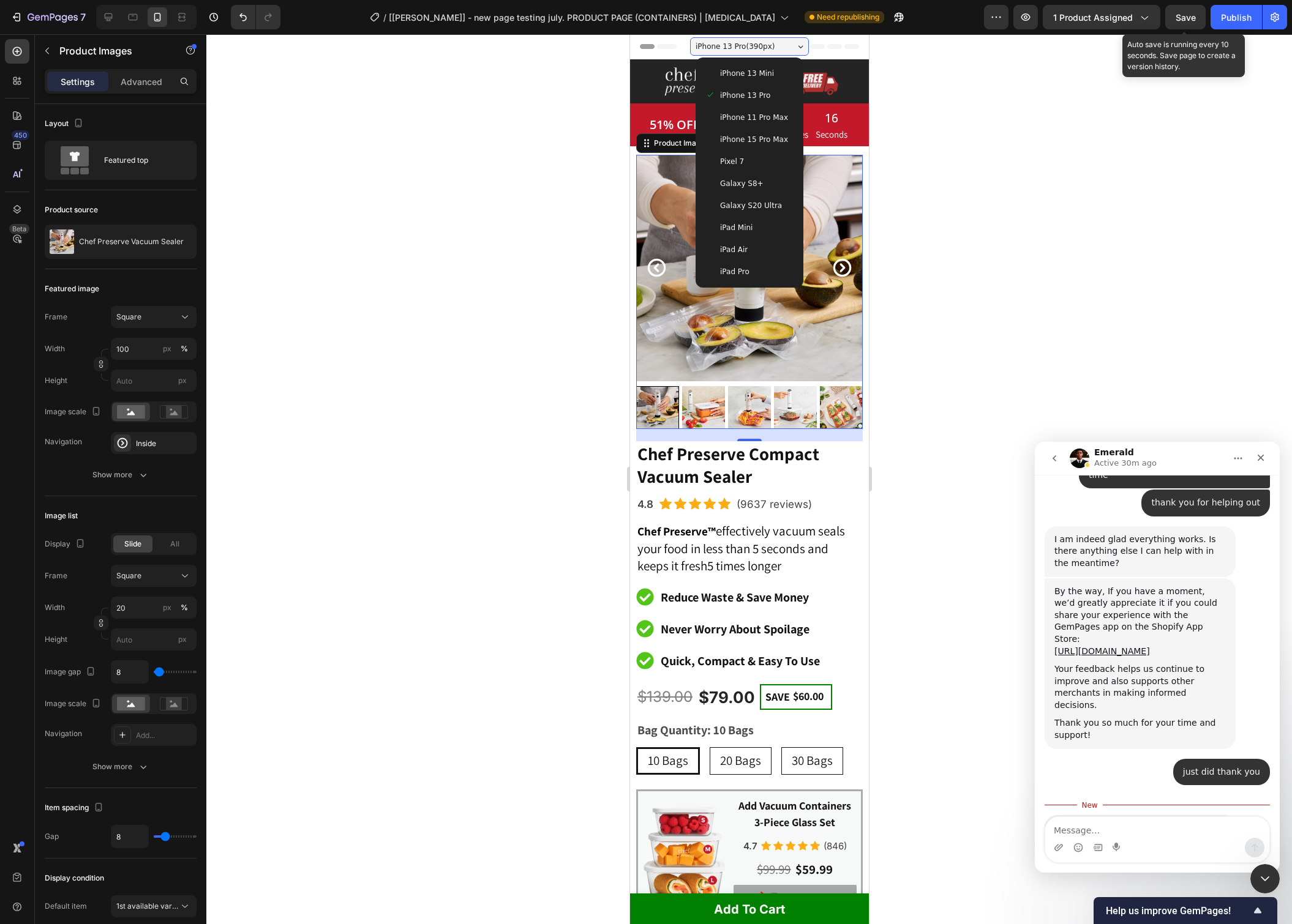
click at [766, 144] on span "iPhone 15 Pro Max" at bounding box center [754, 139] width 68 height 12
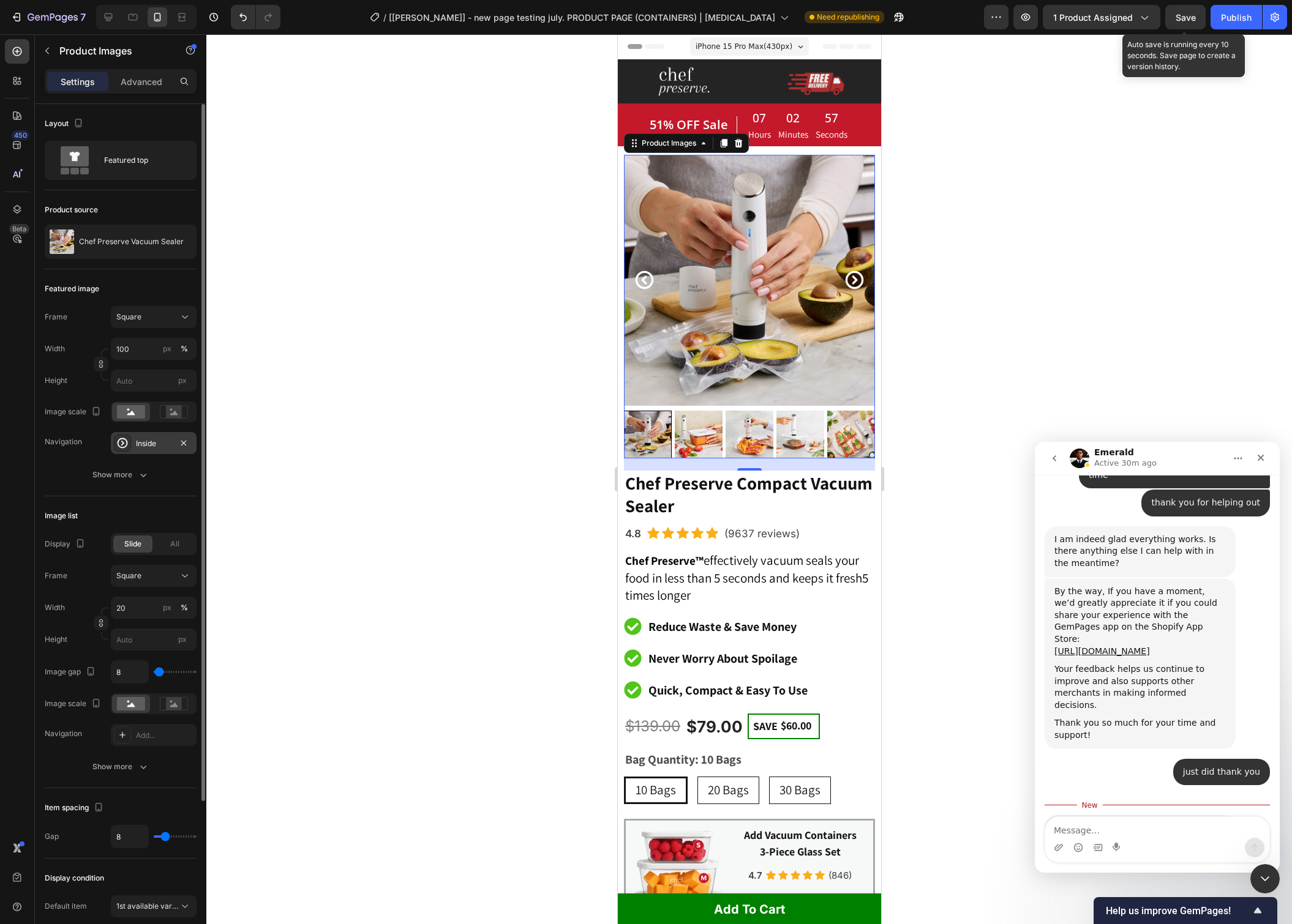
click at [165, 447] on div "Inside" at bounding box center [153, 443] width 36 height 11
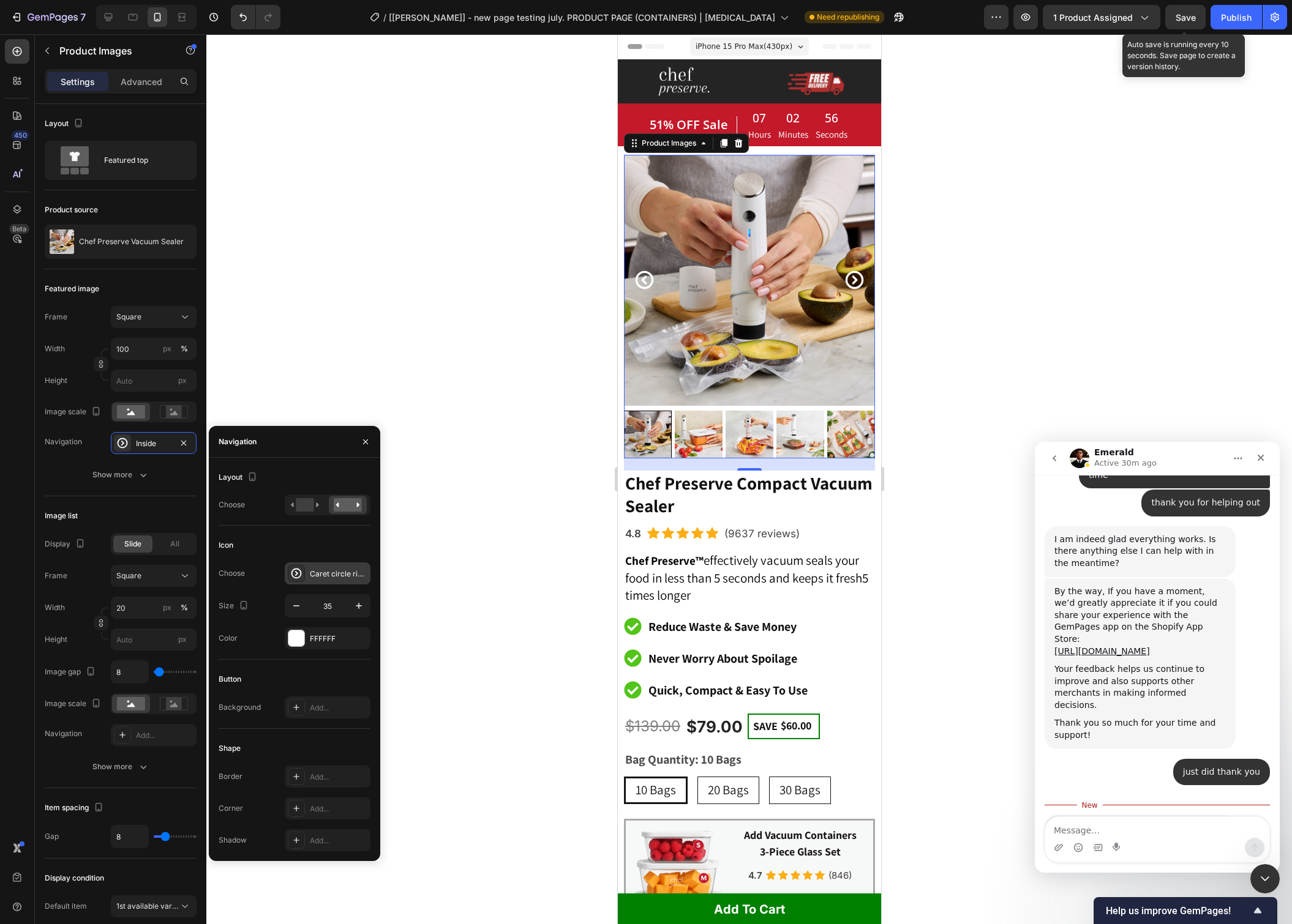
click at [334, 578] on div "Caret circle right bold" at bounding box center [339, 574] width 57 height 11
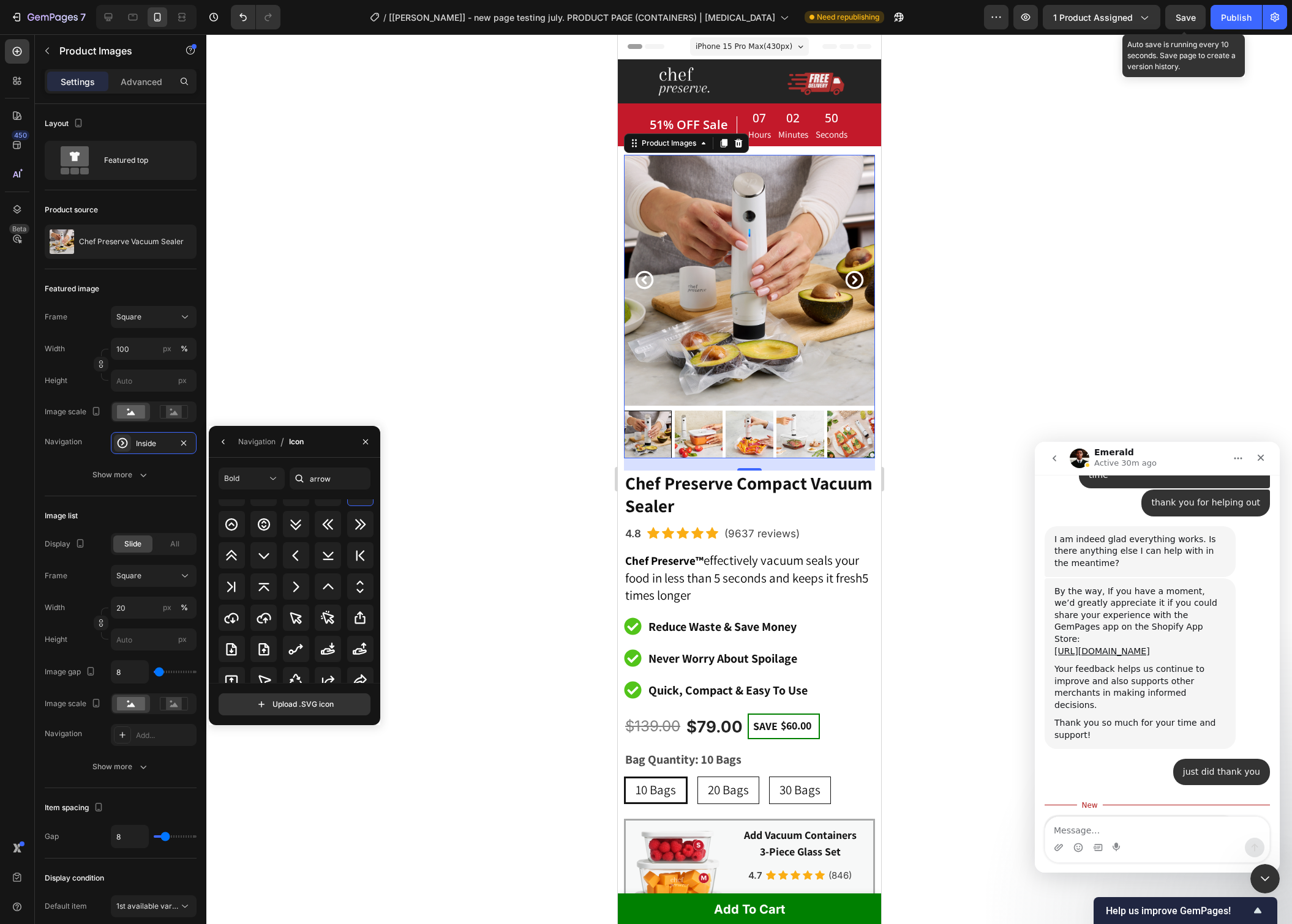
scroll to position [661, 0]
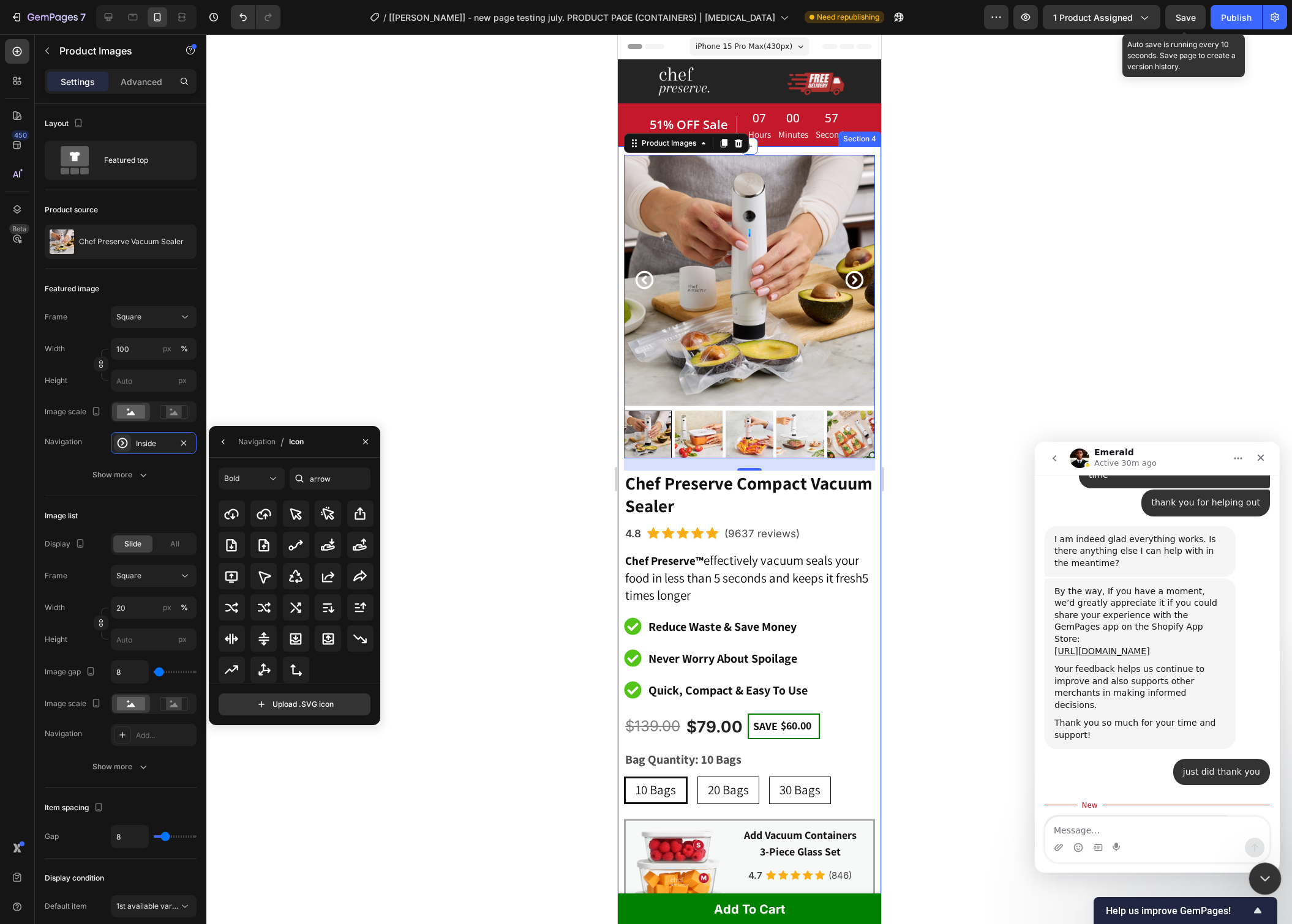
click at [1266, 874] on icon "Close Intercom Messenger" at bounding box center [1263, 877] width 15 height 15
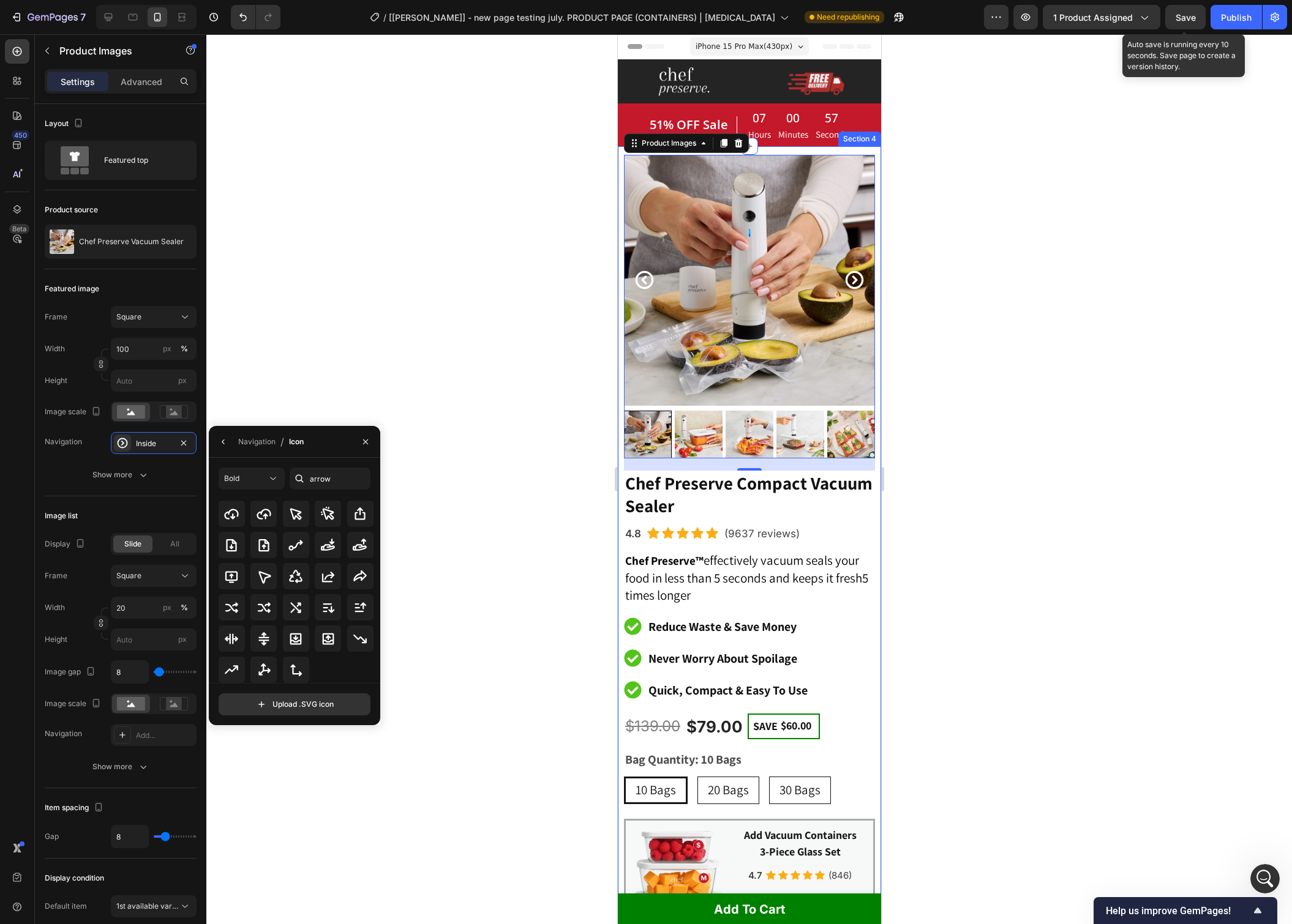
scroll to position [0, 0]
click at [973, 441] on div at bounding box center [749, 480] width 1086 height 890
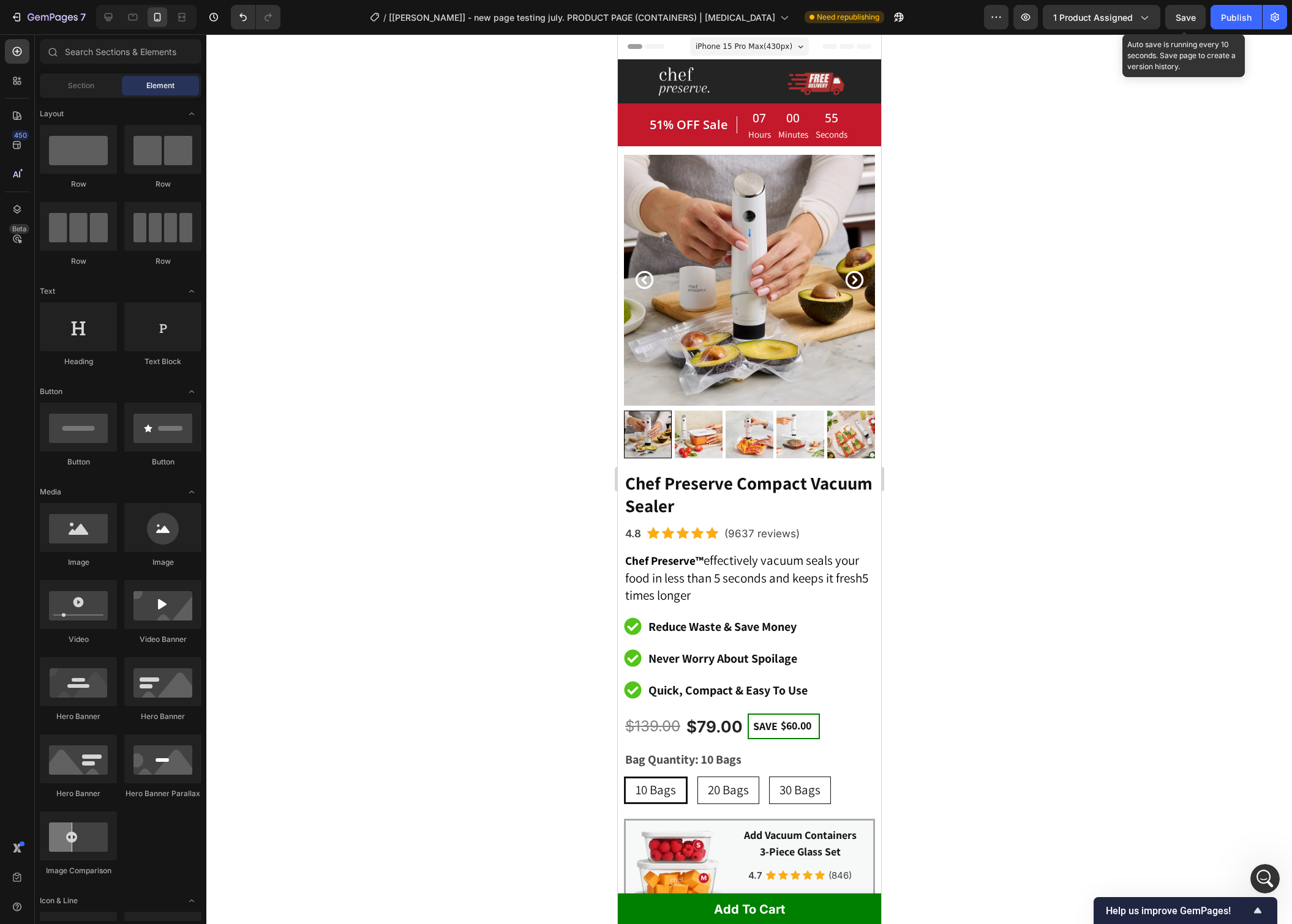
scroll to position [10244, 0]
click at [852, 274] on icon "Carousel Next Arrow" at bounding box center [853, 279] width 21 height 21
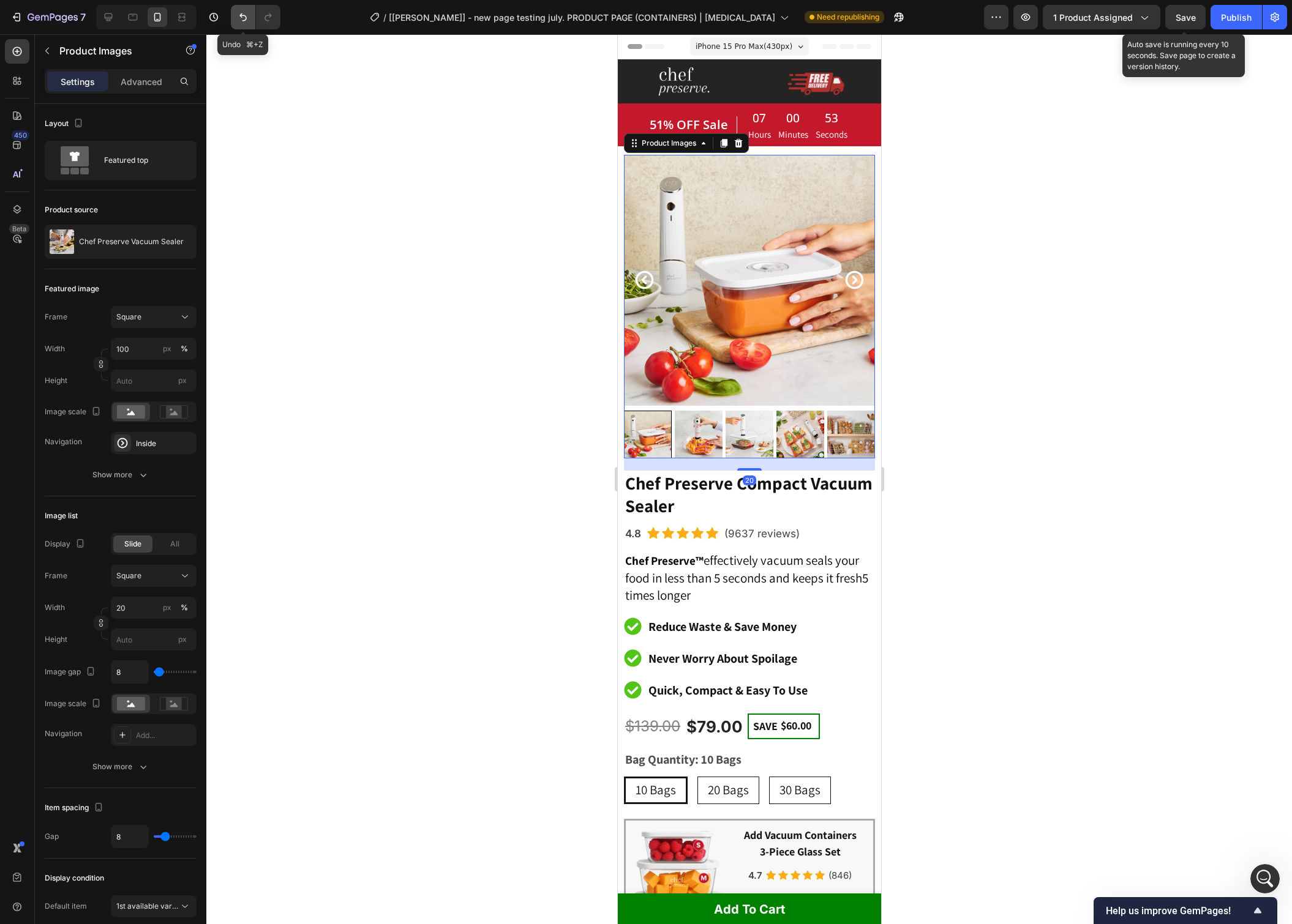
click at [239, 19] on icon "Undo/Redo" at bounding box center [243, 16] width 12 height 12
click at [660, 434] on div at bounding box center [647, 434] width 47 height 47
click at [1180, 16] on span "Save" at bounding box center [1185, 16] width 20 height 10
click at [1231, 16] on div "Publish" at bounding box center [1236, 17] width 31 height 13
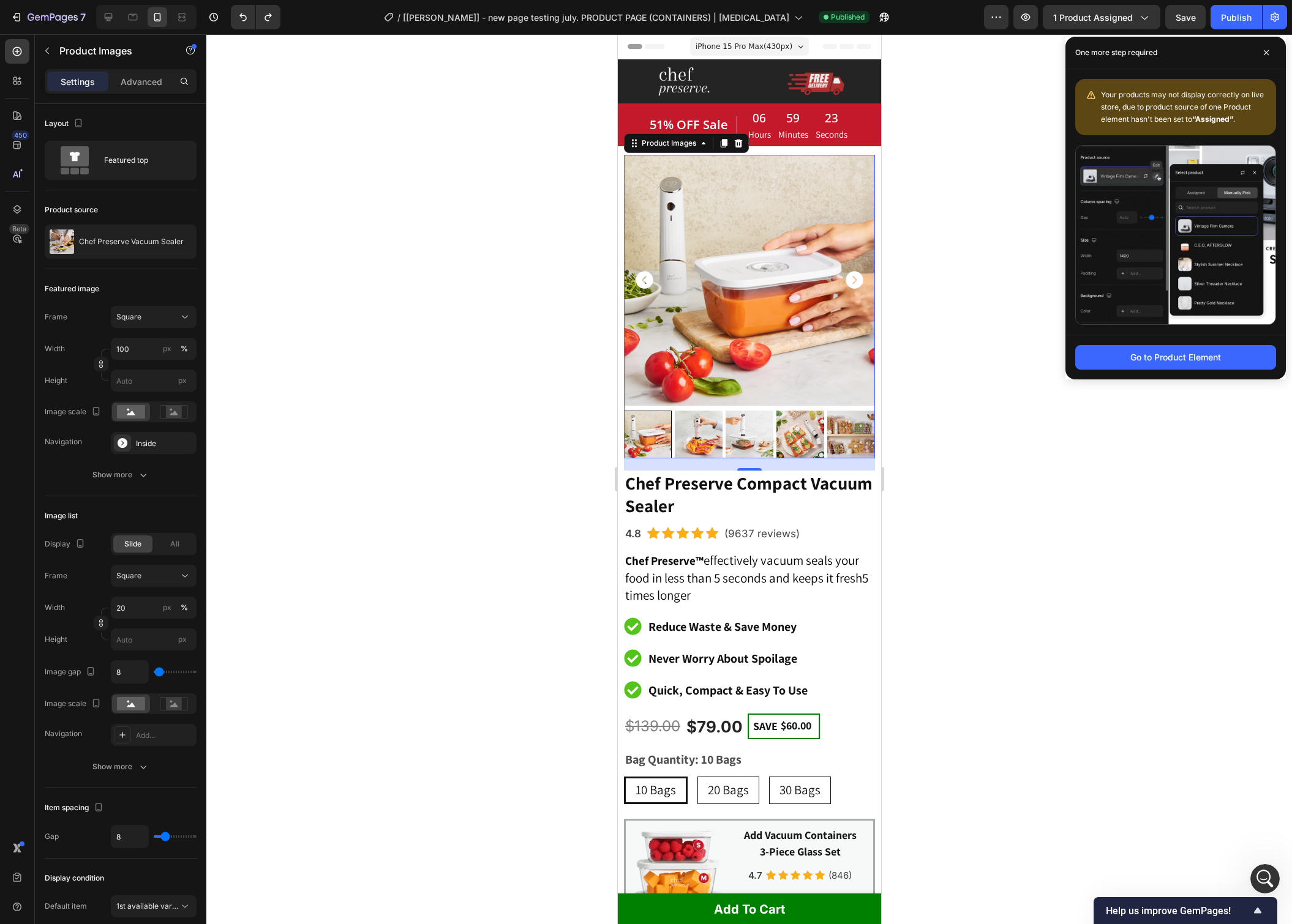
click at [1151, 566] on div at bounding box center [749, 480] width 1086 height 890
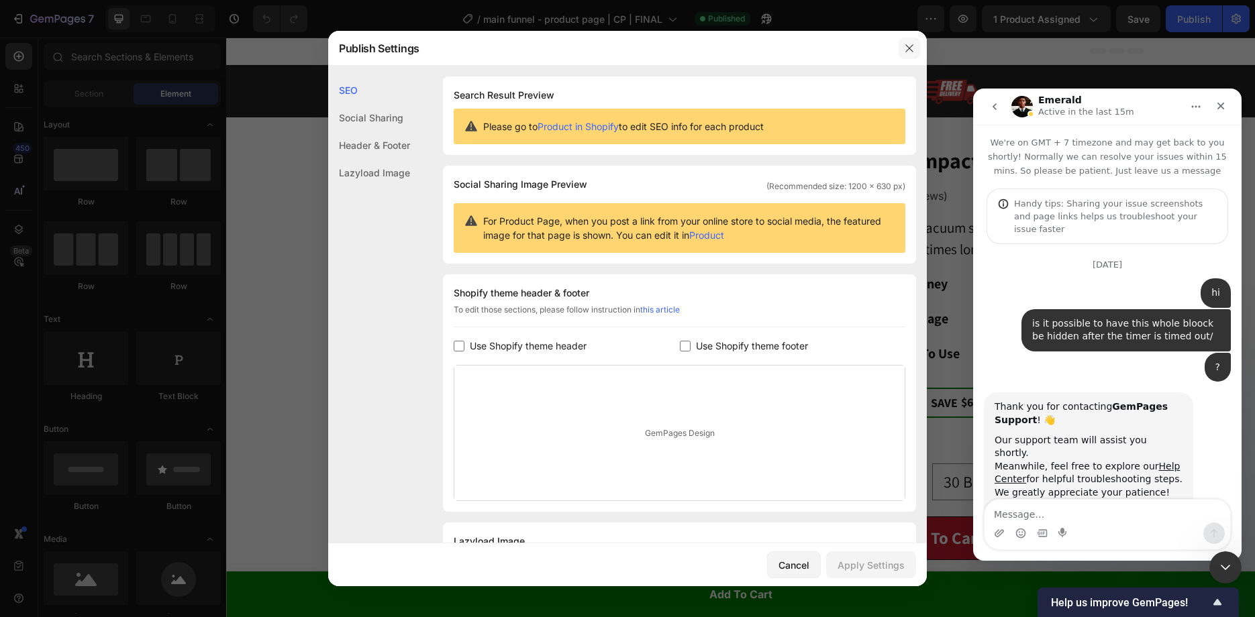
scroll to position [11231, 0]
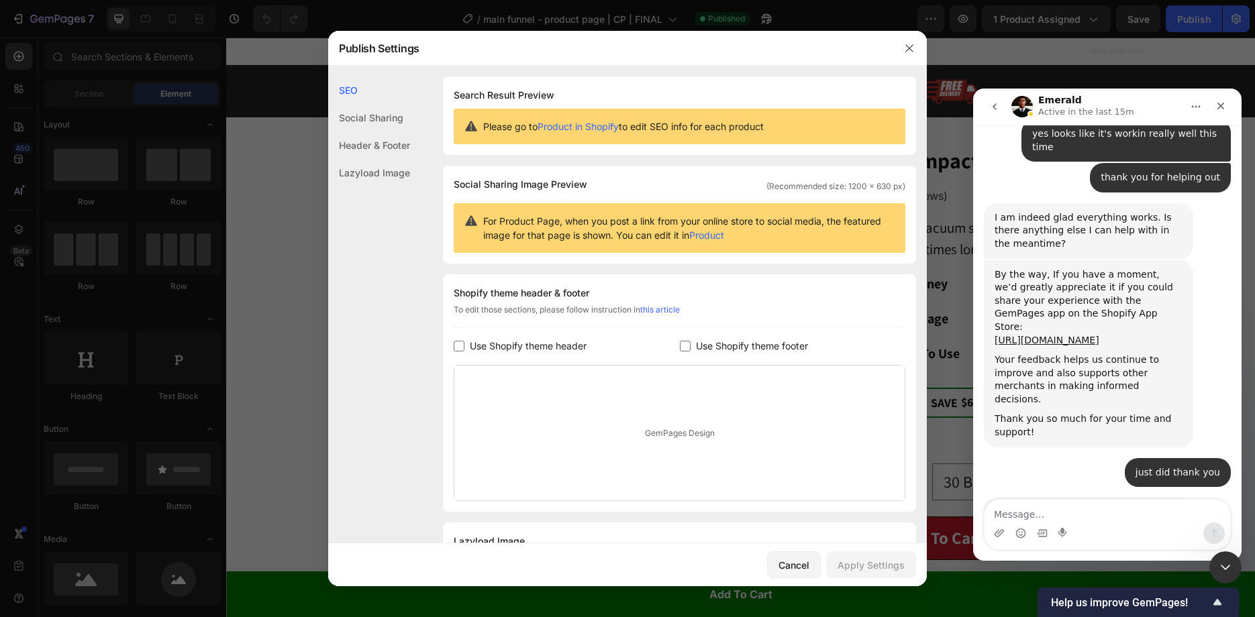
click at [1069, 515] on textarea "Message…" at bounding box center [1107, 511] width 246 height 23
type textarea "is there anything you would advise for"
click at [279, 219] on div at bounding box center [627, 308] width 1255 height 617
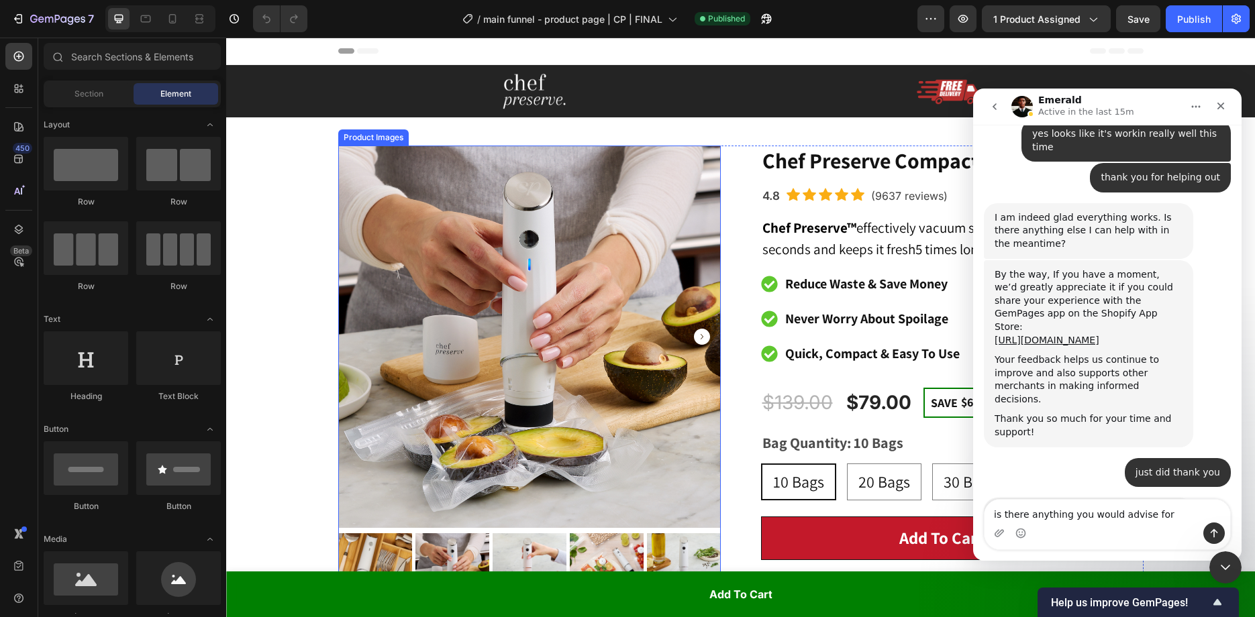
click at [607, 232] on img at bounding box center [529, 337] width 383 height 383
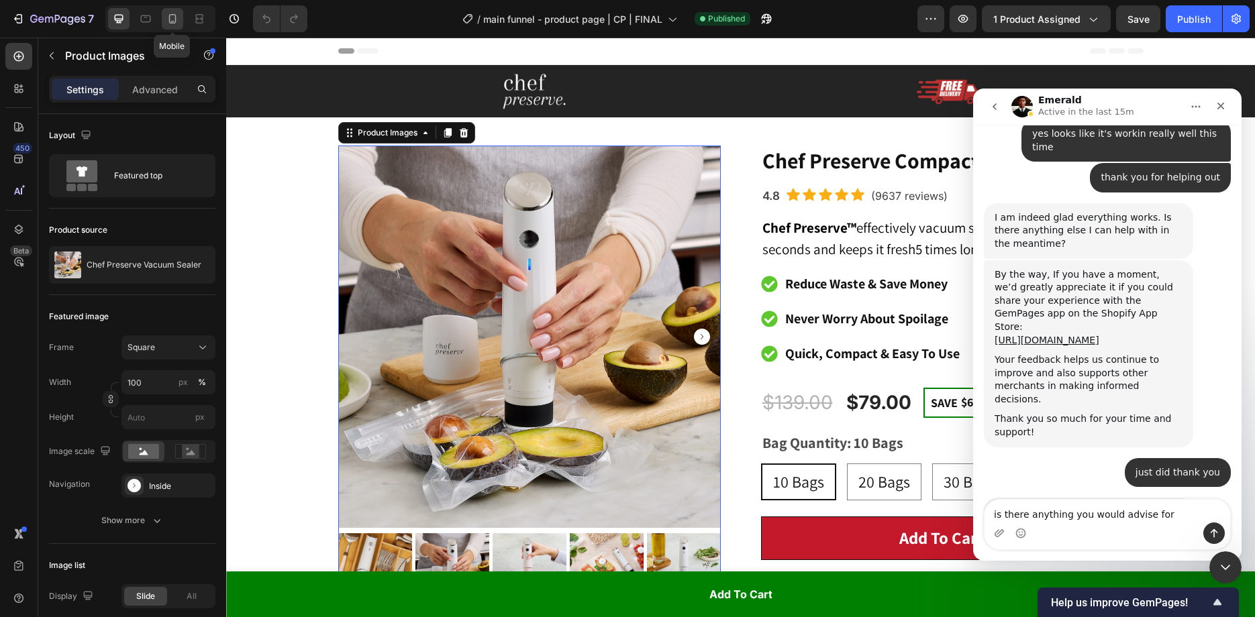
drag, startPoint x: 174, startPoint y: 18, endPoint x: 136, endPoint y: 197, distance: 183.2
click at [174, 18] on icon at bounding box center [172, 18] width 13 height 13
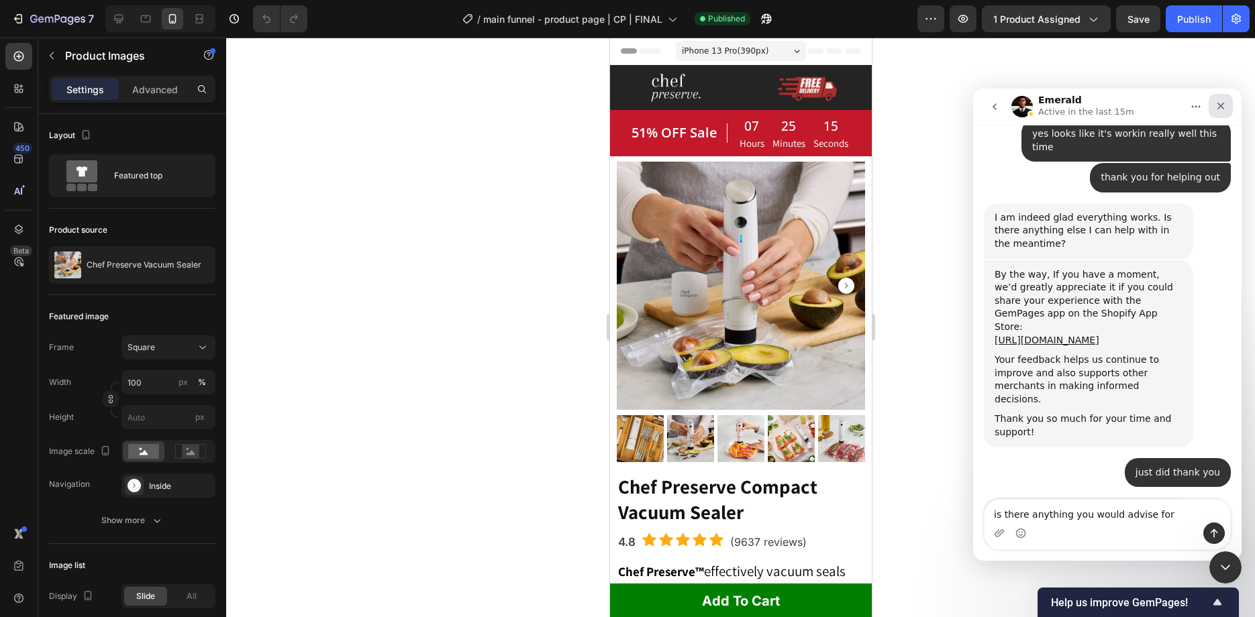
click at [1215, 97] on div "Close" at bounding box center [1221, 106] width 24 height 24
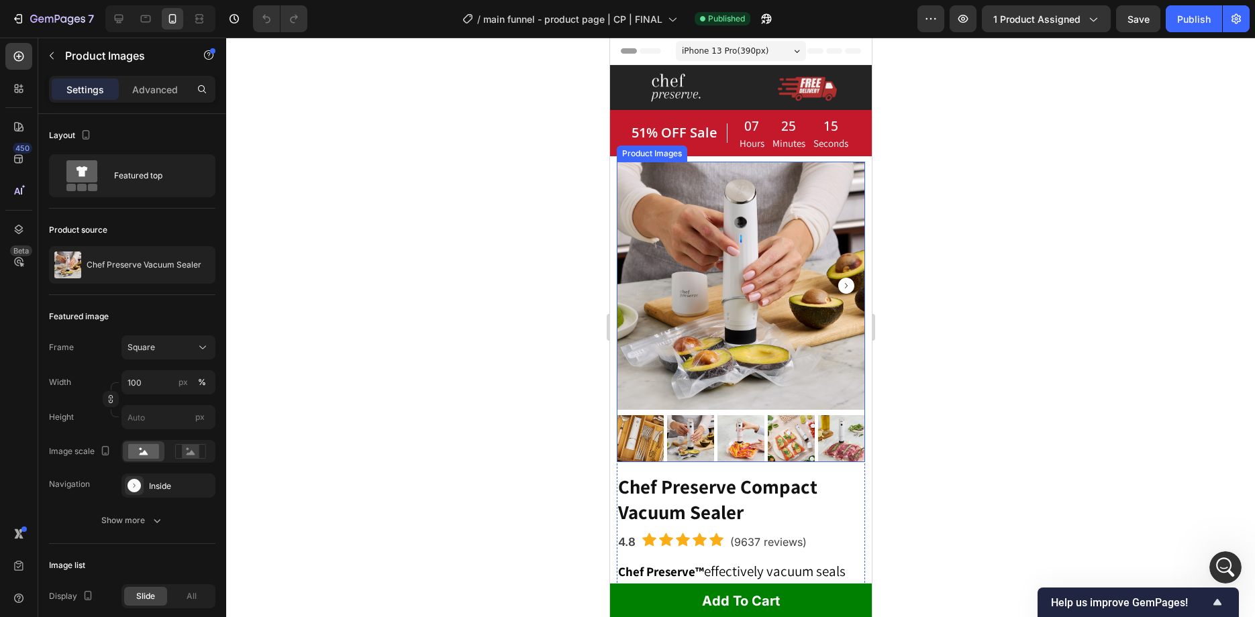
click at [790, 298] on img at bounding box center [740, 286] width 248 height 248
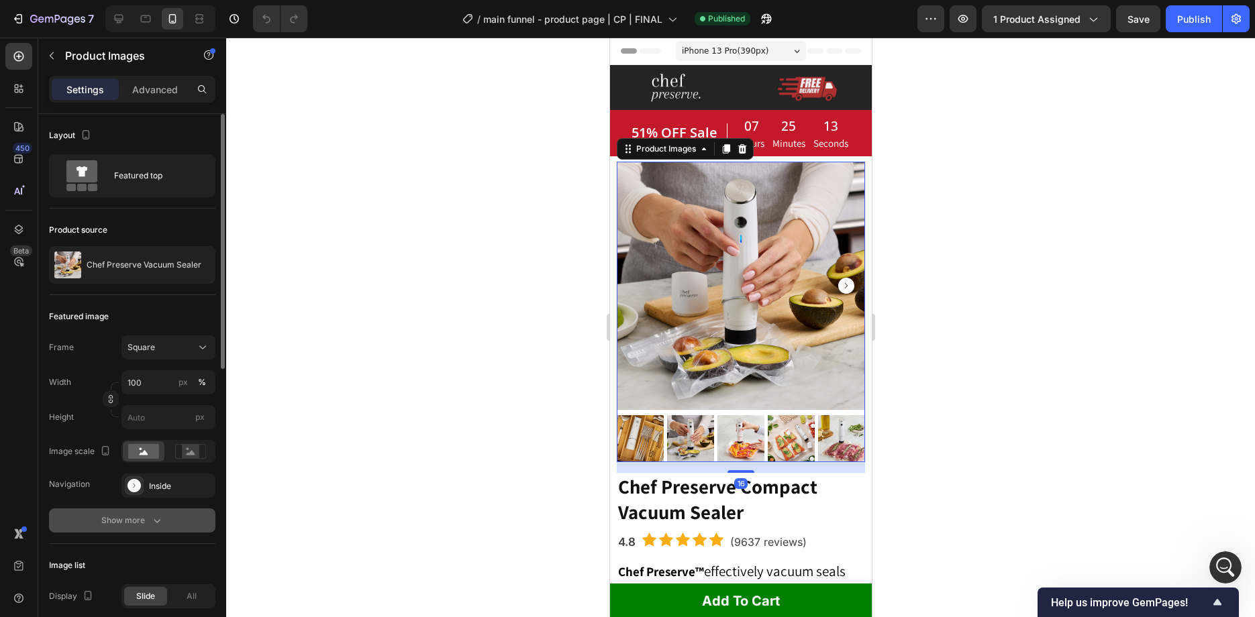
click at [160, 509] on button "Show more" at bounding box center [132, 521] width 166 height 24
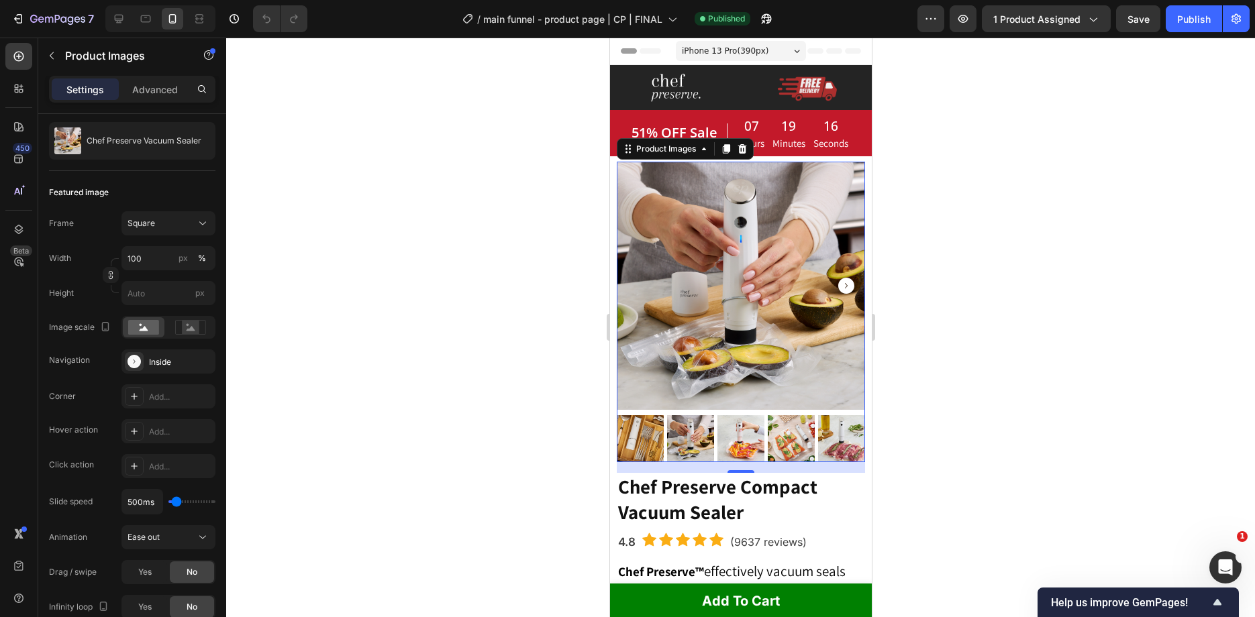
scroll to position [11687, 0]
click at [1235, 564] on div "Open Intercom Messenger" at bounding box center [1223, 566] width 44 height 44
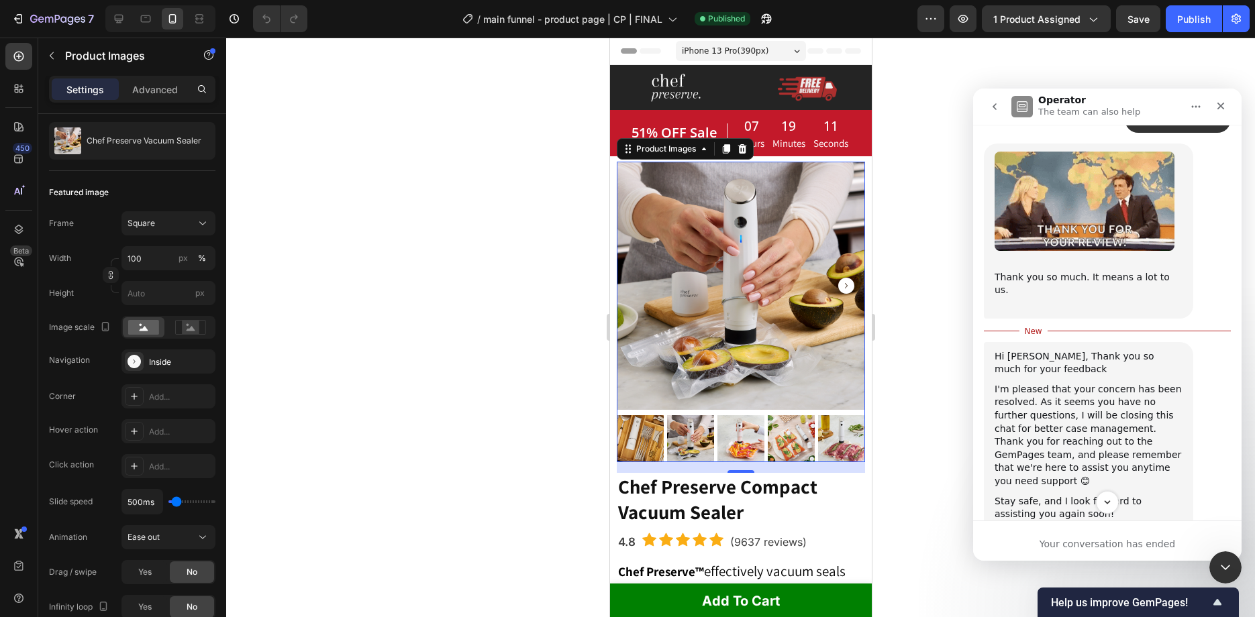
scroll to position [11709, 0]
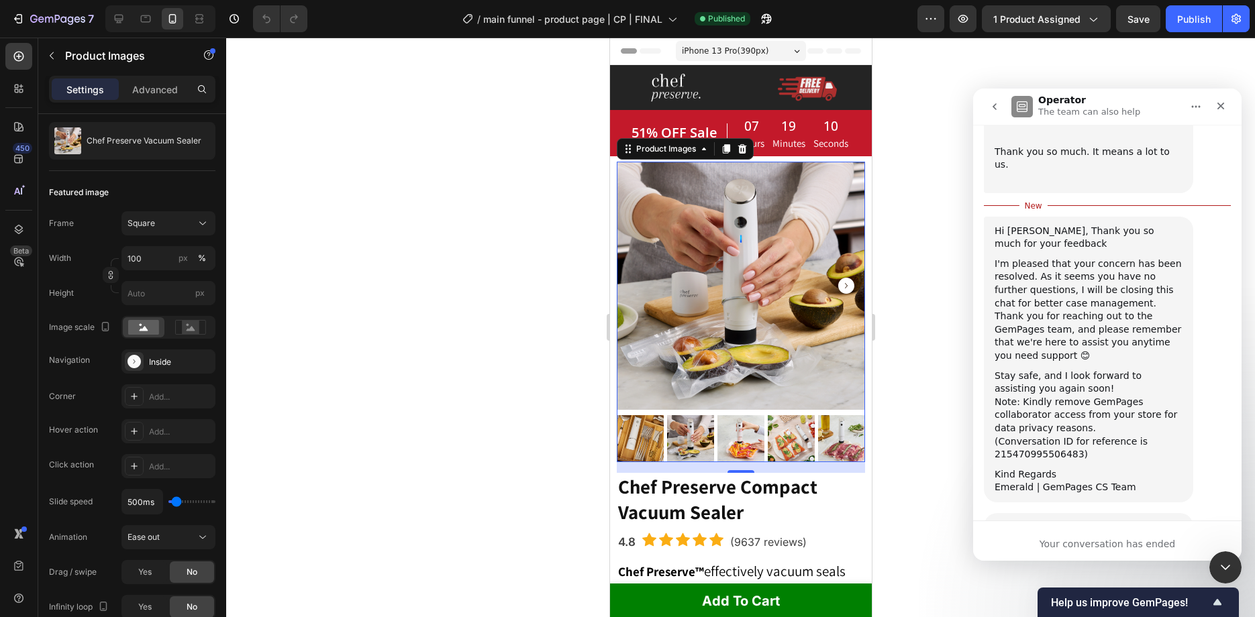
click at [991, 113] on button "go back" at bounding box center [995, 107] width 26 height 26
